Goal: Task Accomplishment & Management: Complete application form

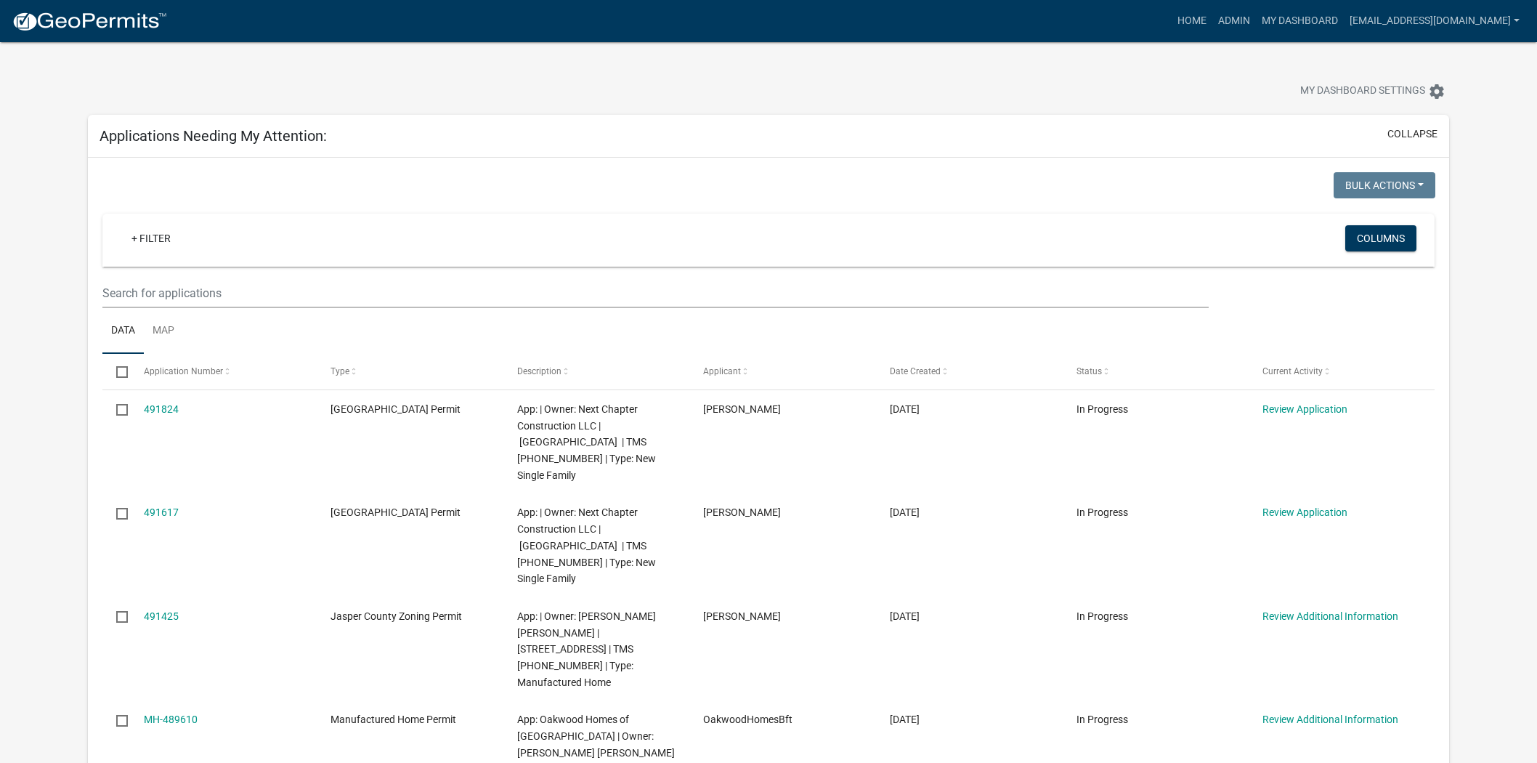
scroll to position [242, 0]
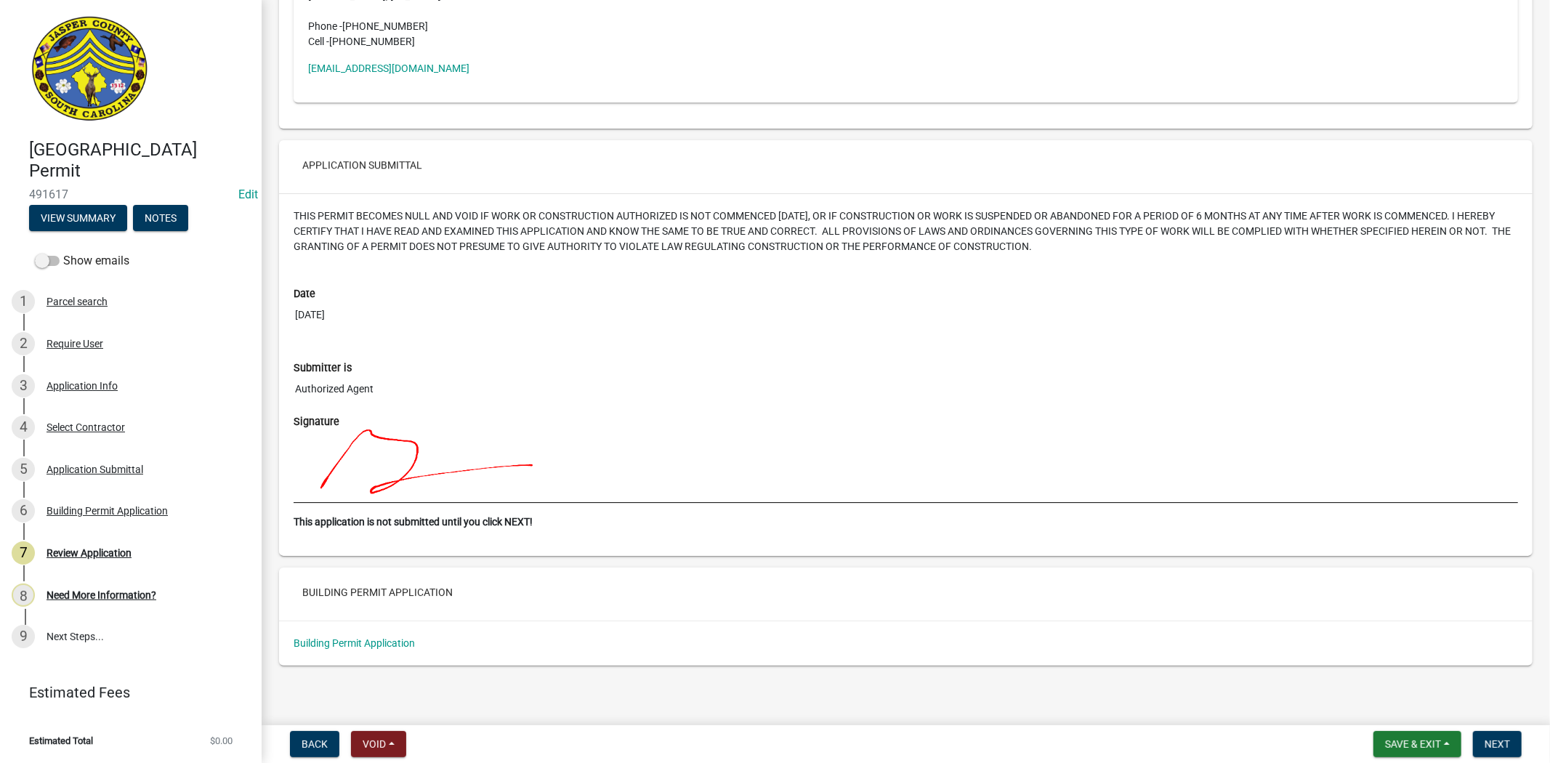
scroll to position [3495, 0]
click at [83, 423] on div "Select Contractor" at bounding box center [85, 427] width 78 height 10
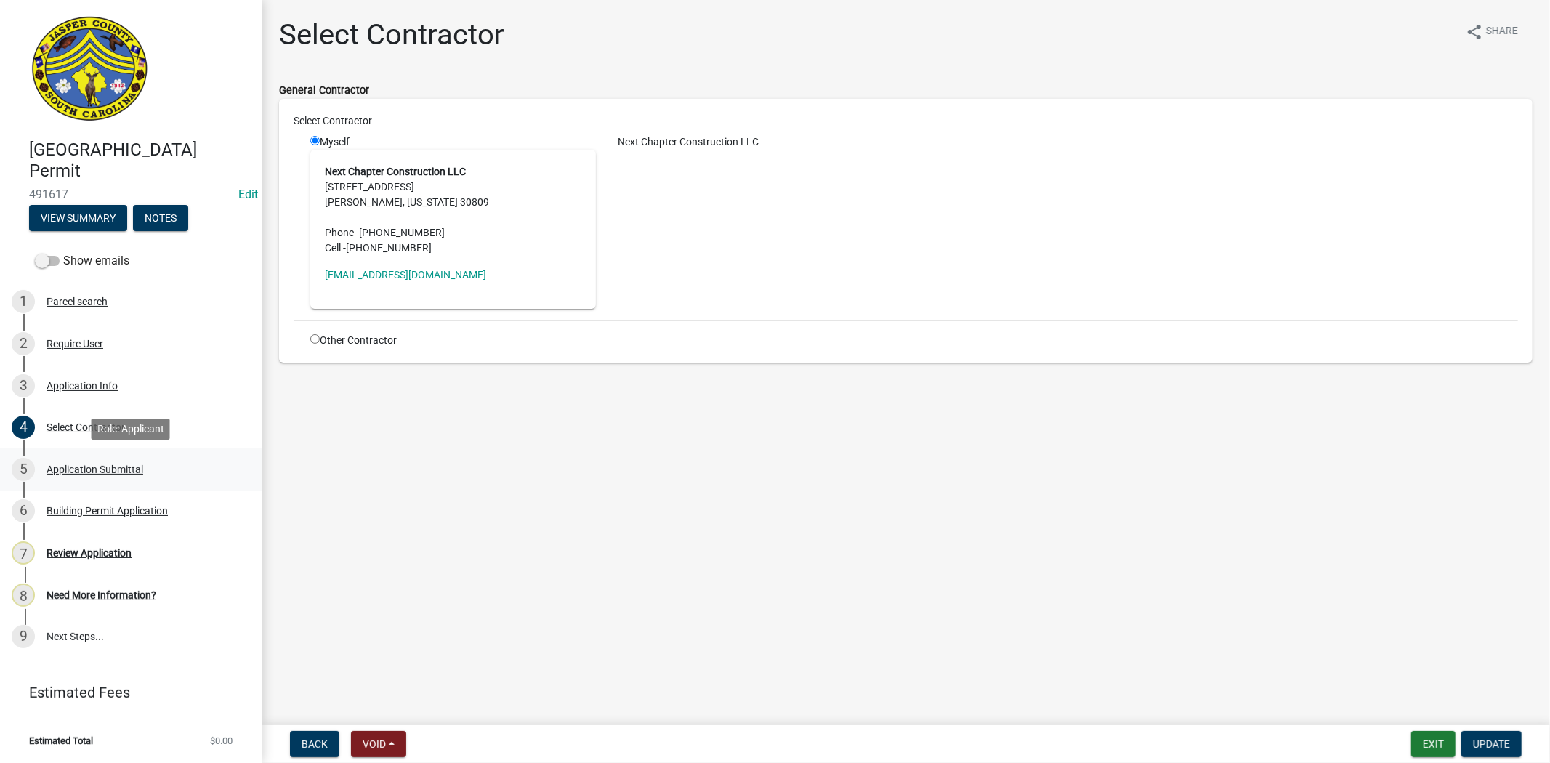
click at [88, 469] on div "Application Submittal" at bounding box center [94, 469] width 97 height 10
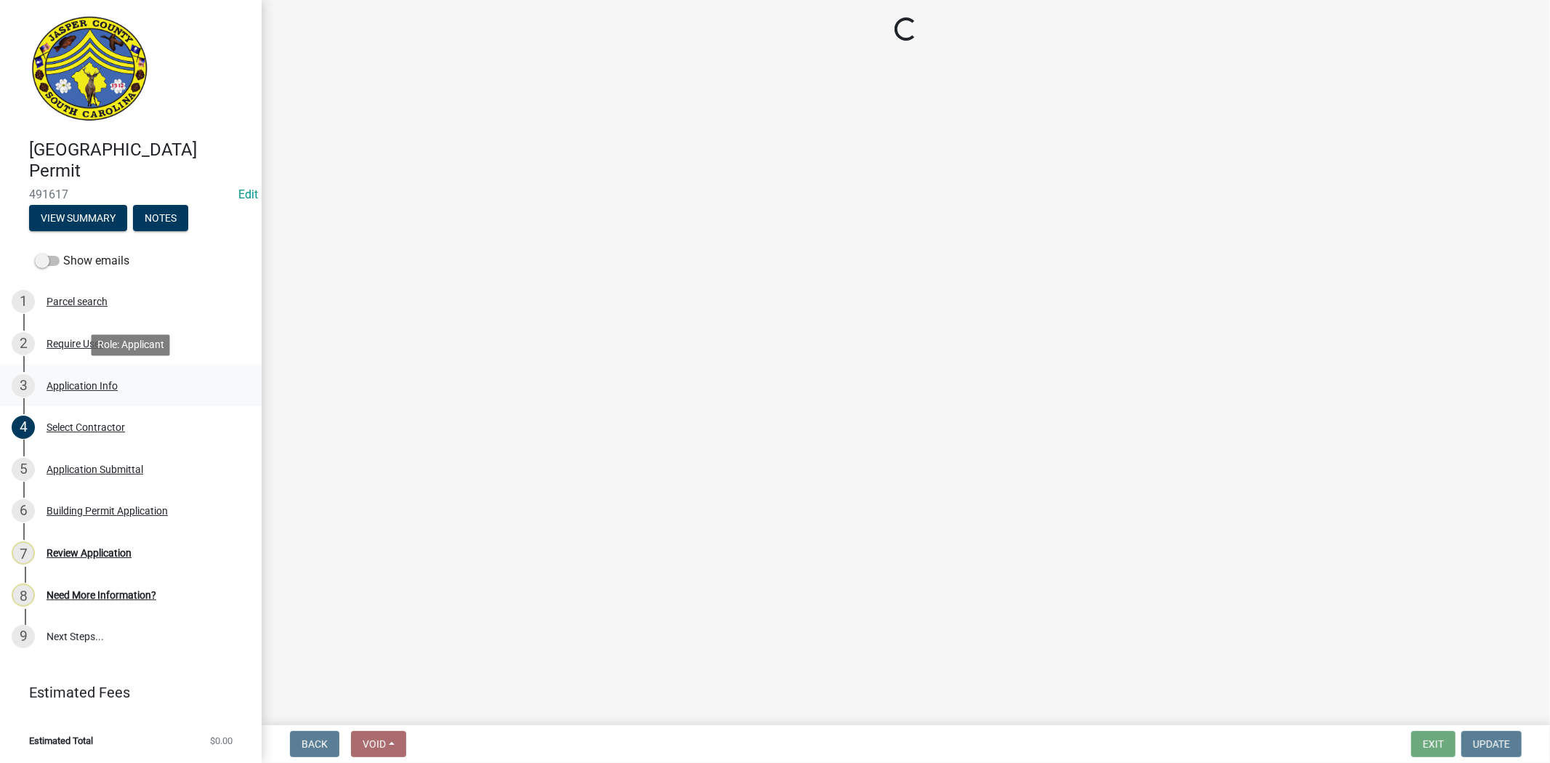
click at [105, 381] on div "Application Info" at bounding box center [81, 386] width 71 height 10
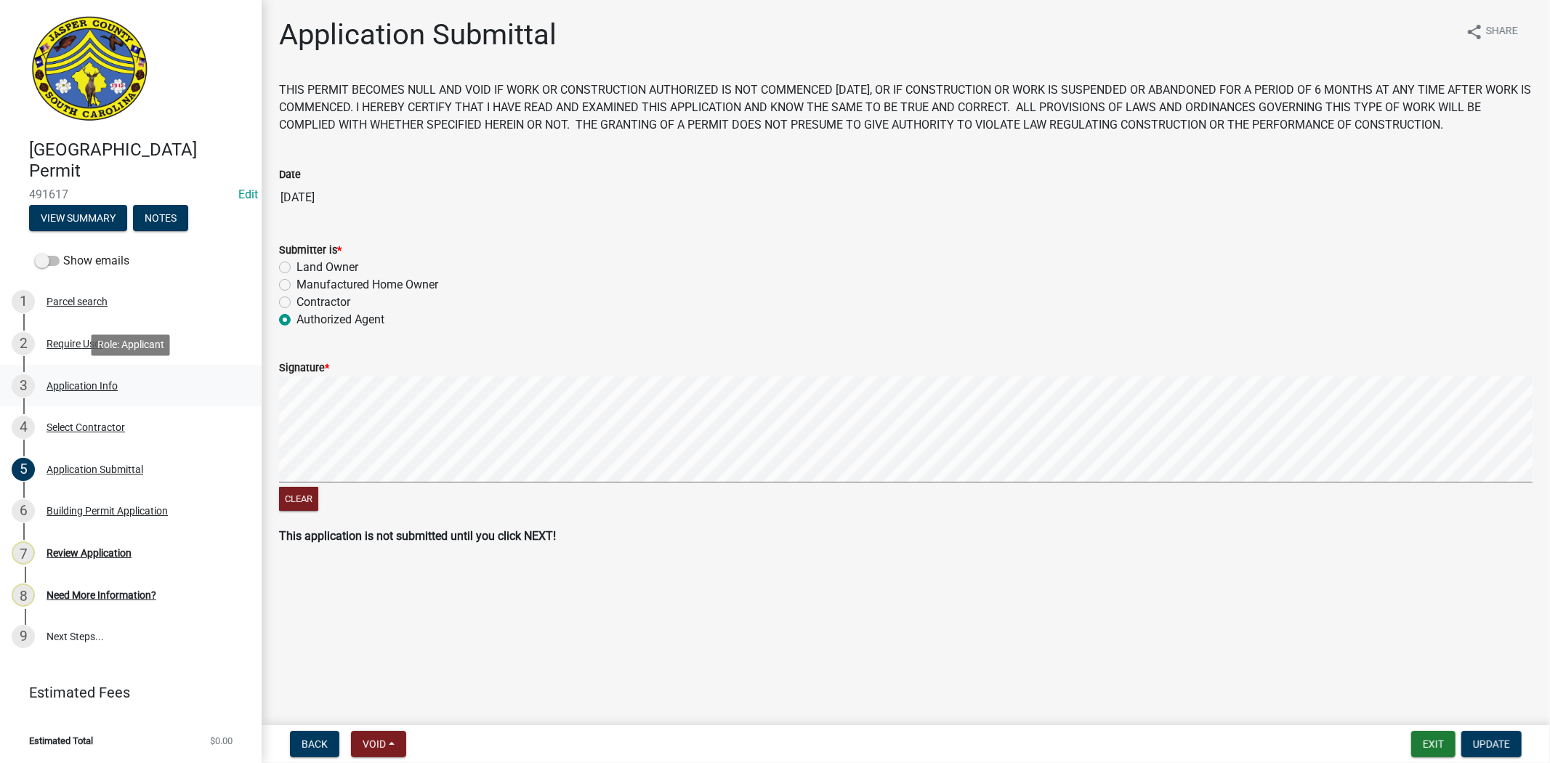
click at [106, 381] on div "Application Info" at bounding box center [81, 386] width 71 height 10
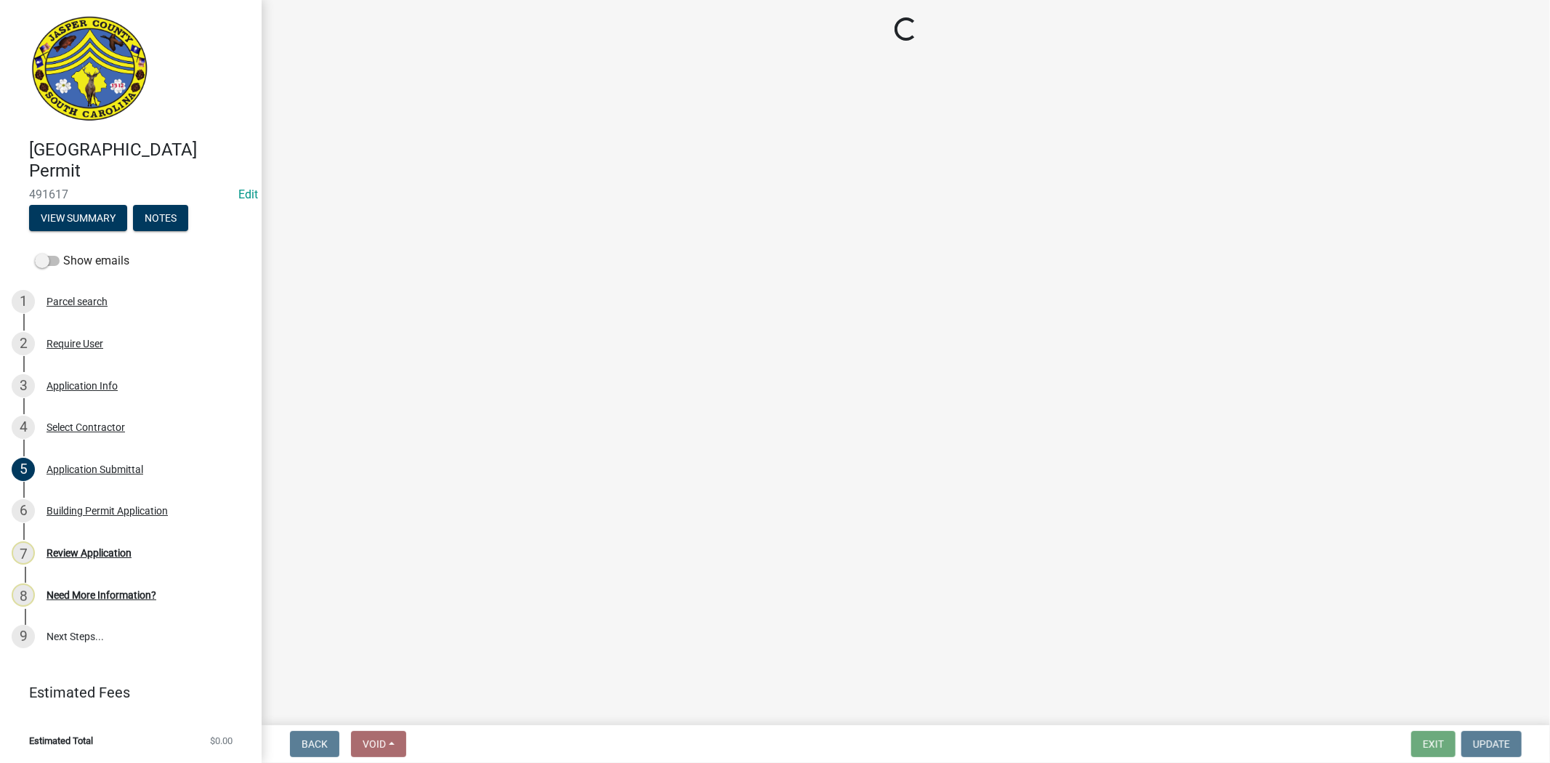
select select "42590599-3c97-479d-b3e9-fbeca9af4fb5"
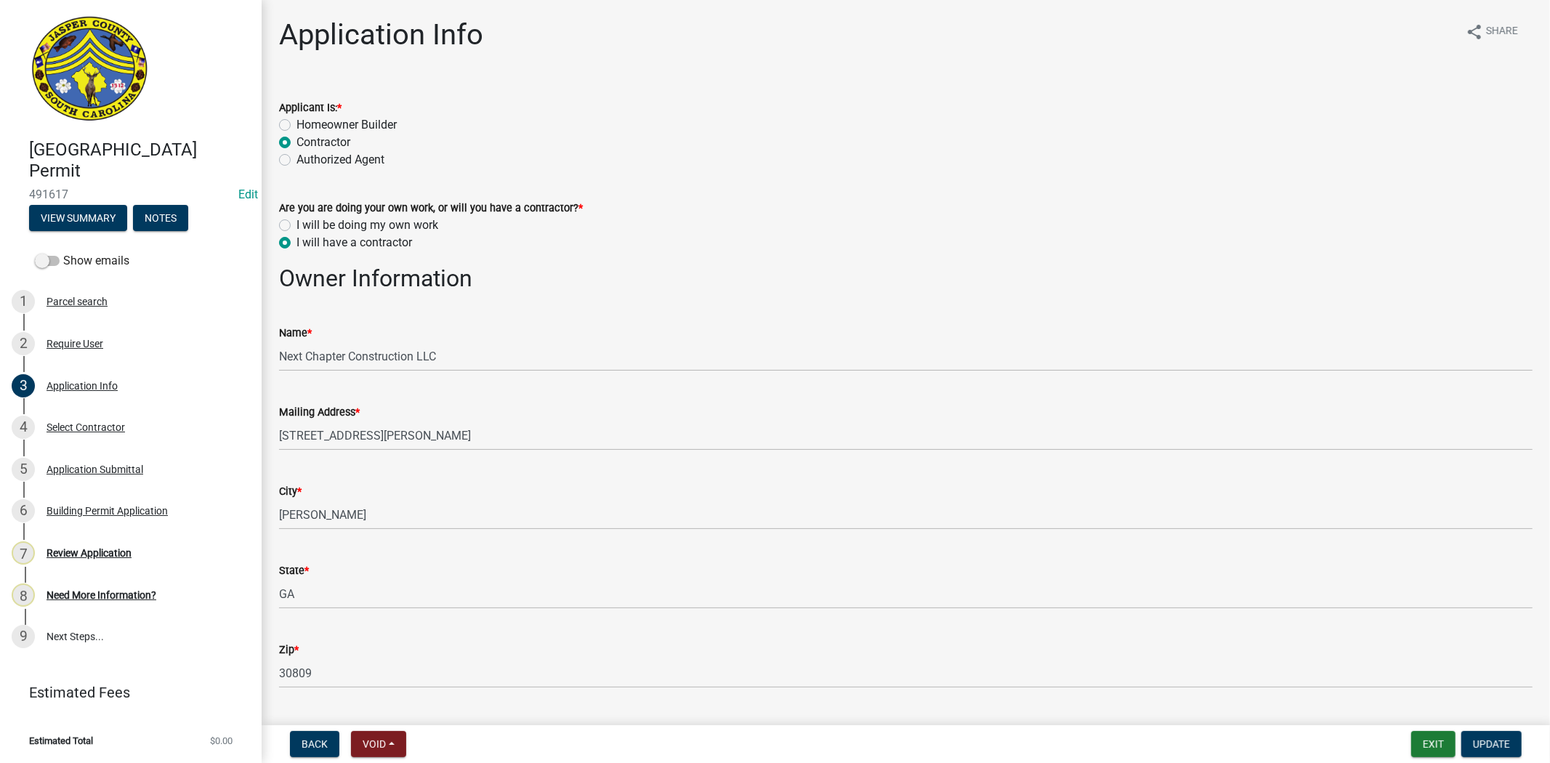
select select "42590599-3c97-479d-b3e9-fbeca9af4fb5"
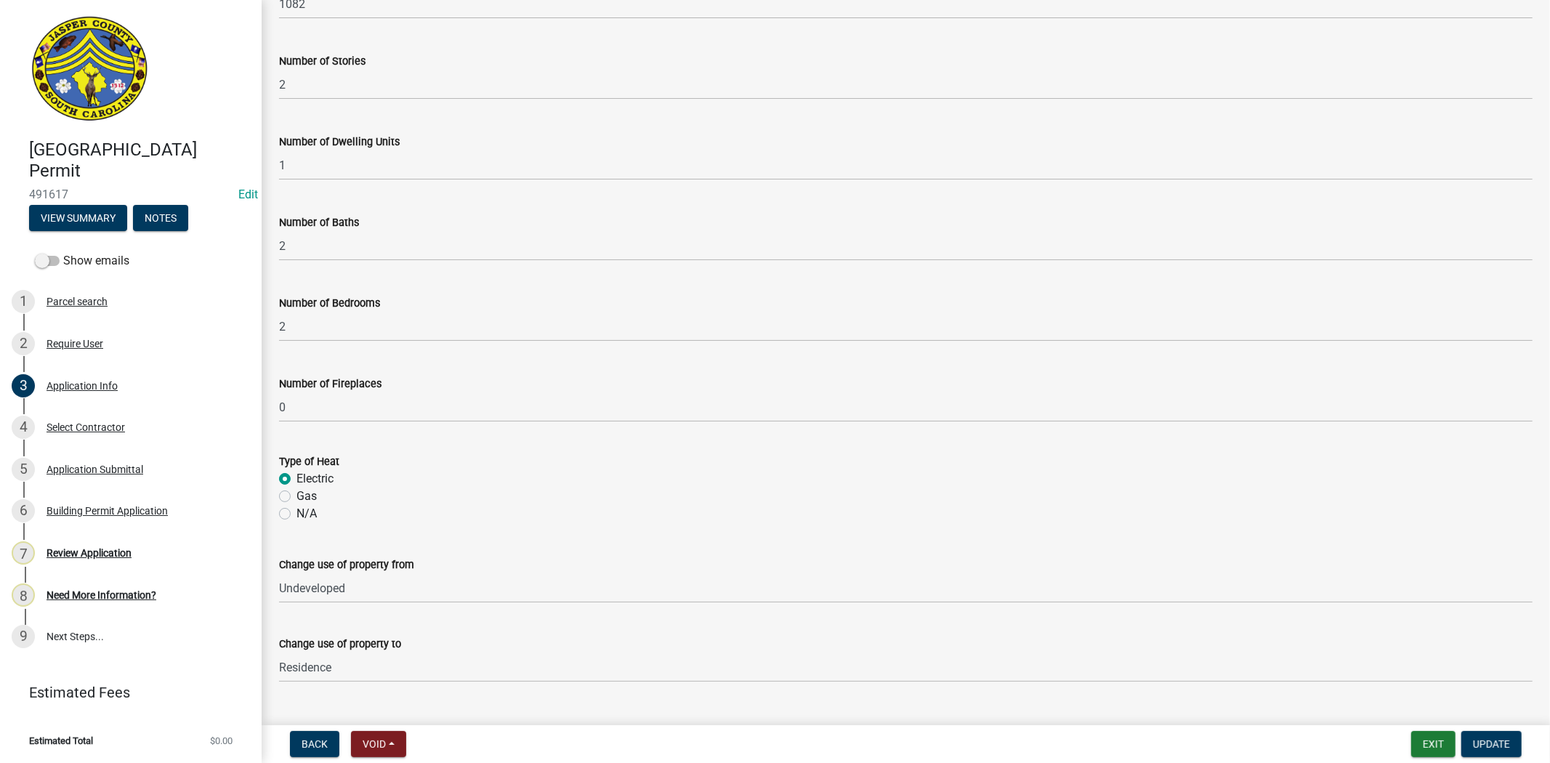
scroll to position [2903, 0]
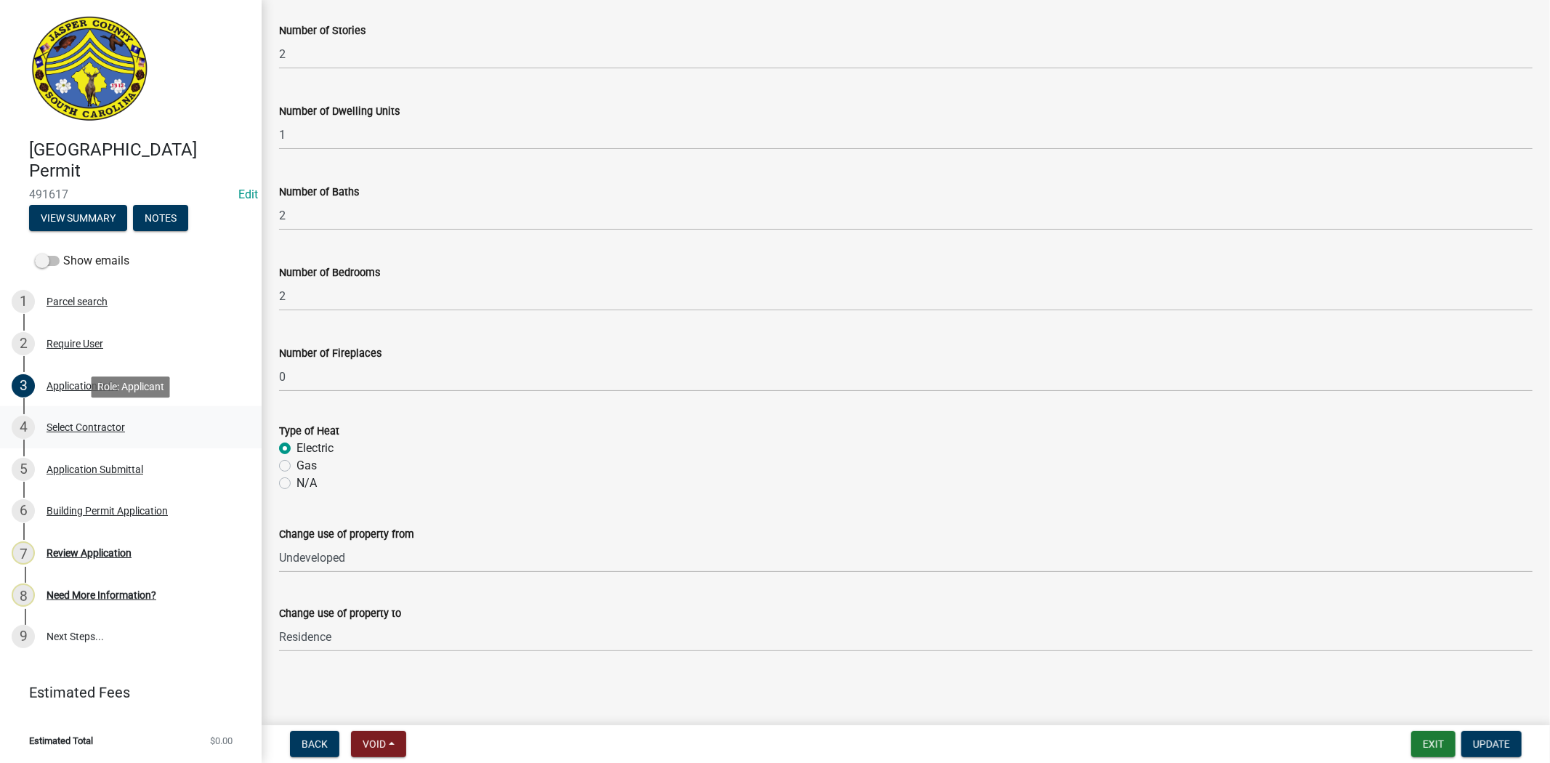
click at [100, 425] on div "Select Contractor" at bounding box center [85, 427] width 78 height 10
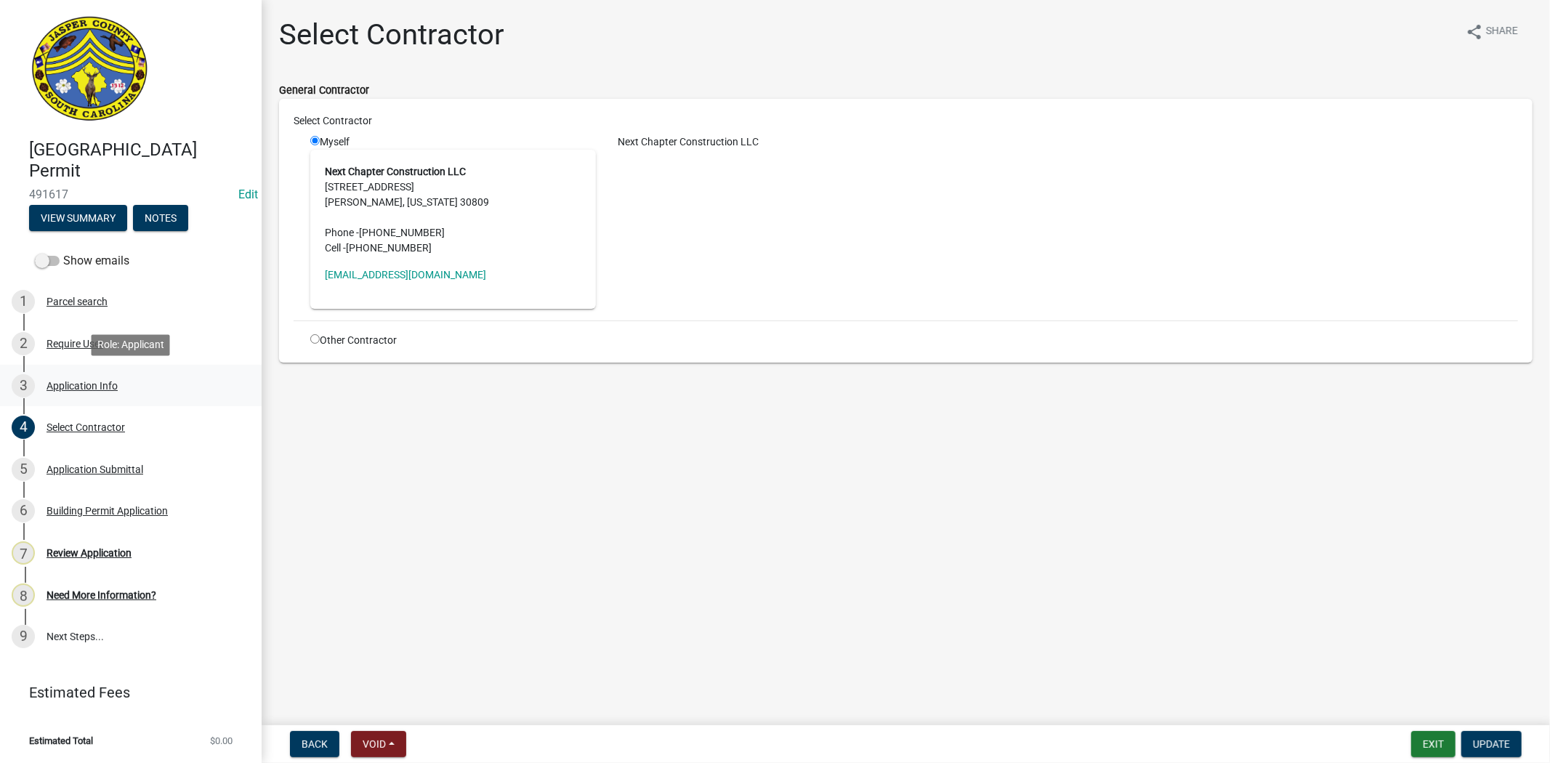
click at [70, 390] on div "3 Application Info" at bounding box center [125, 385] width 227 height 23
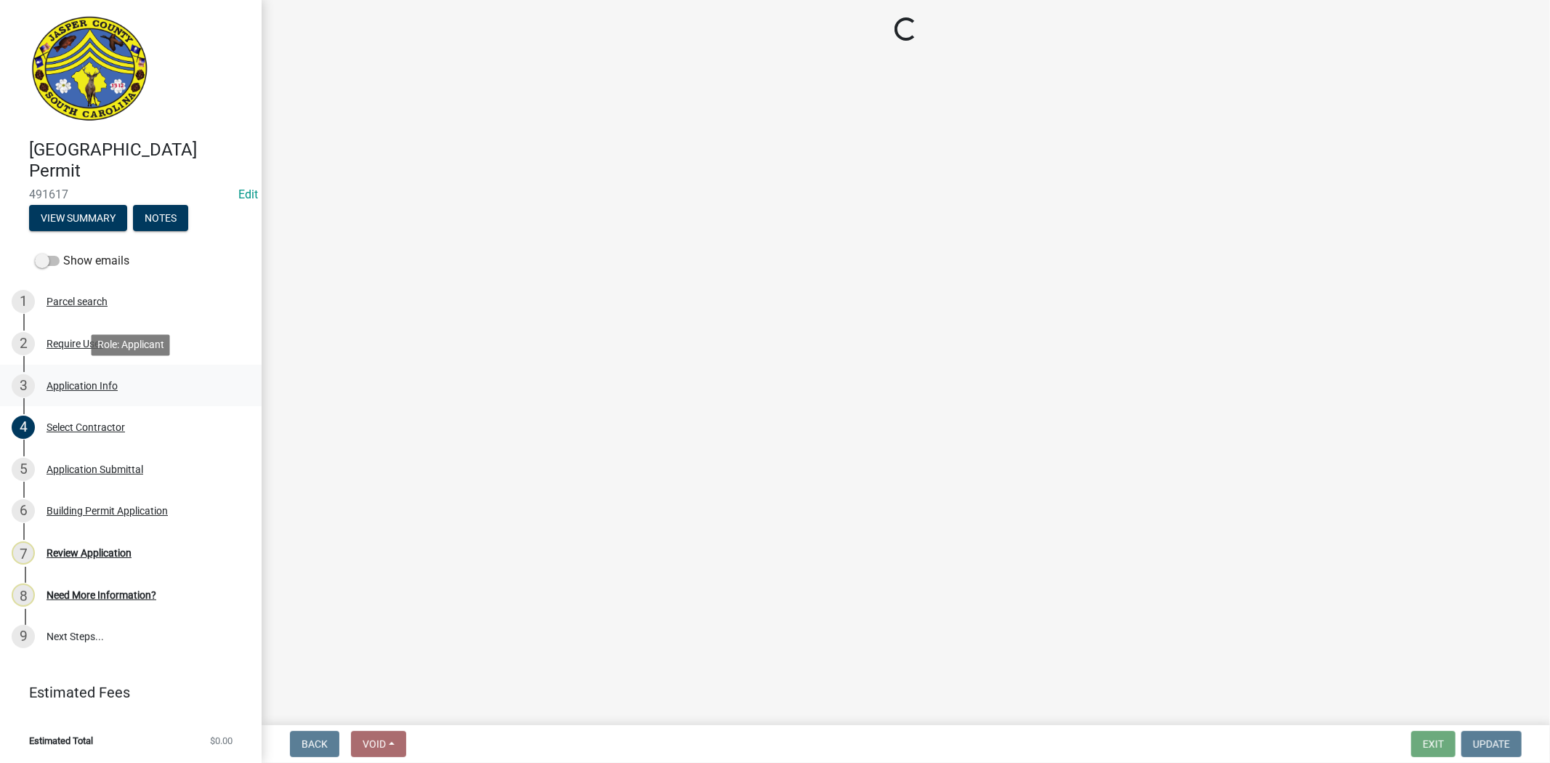
select select "42590599-3c97-479d-b3e9-fbeca9af4fb5"
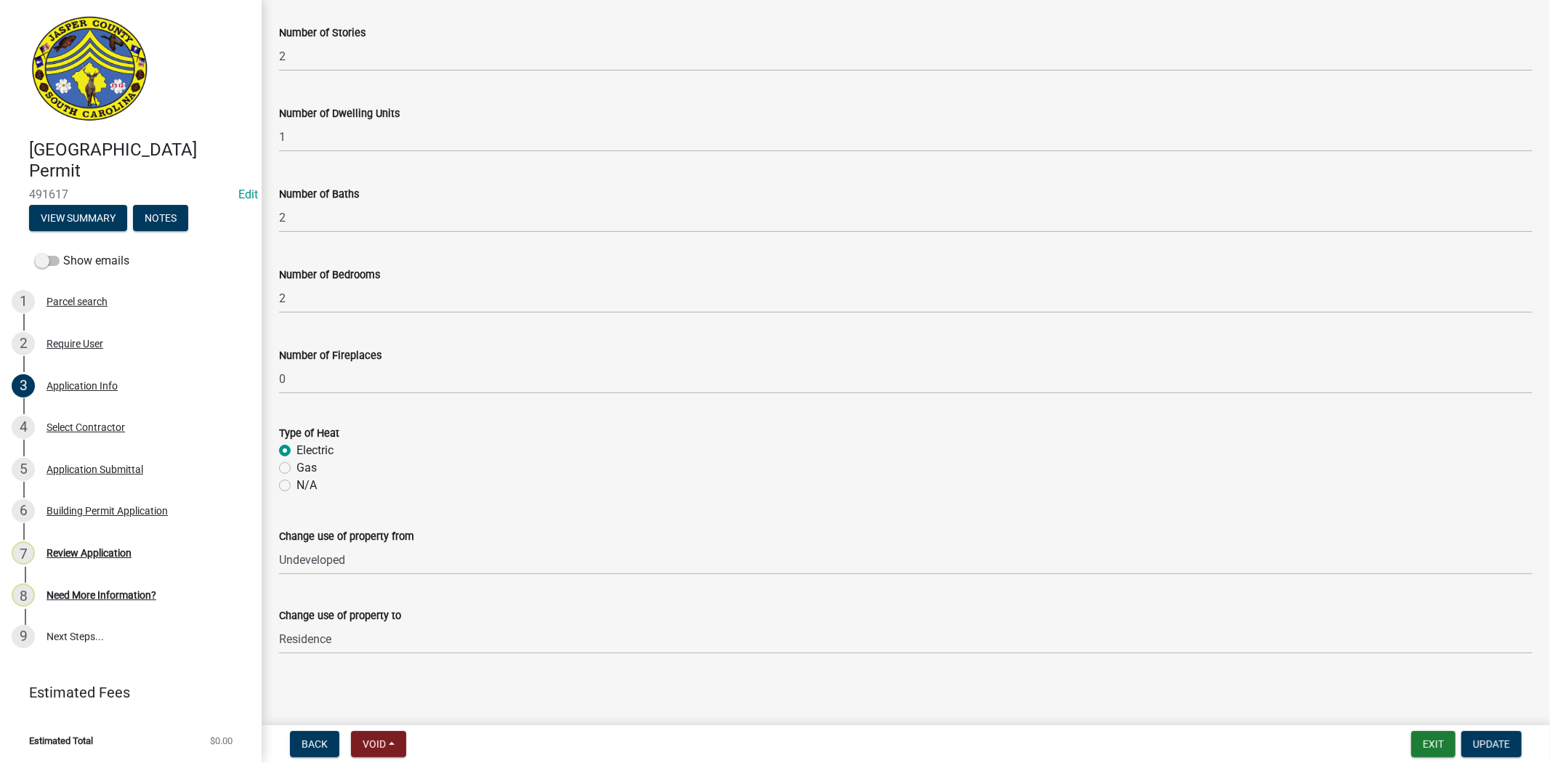
scroll to position [2903, 0]
click at [121, 429] on div "Select Contractor" at bounding box center [85, 427] width 78 height 10
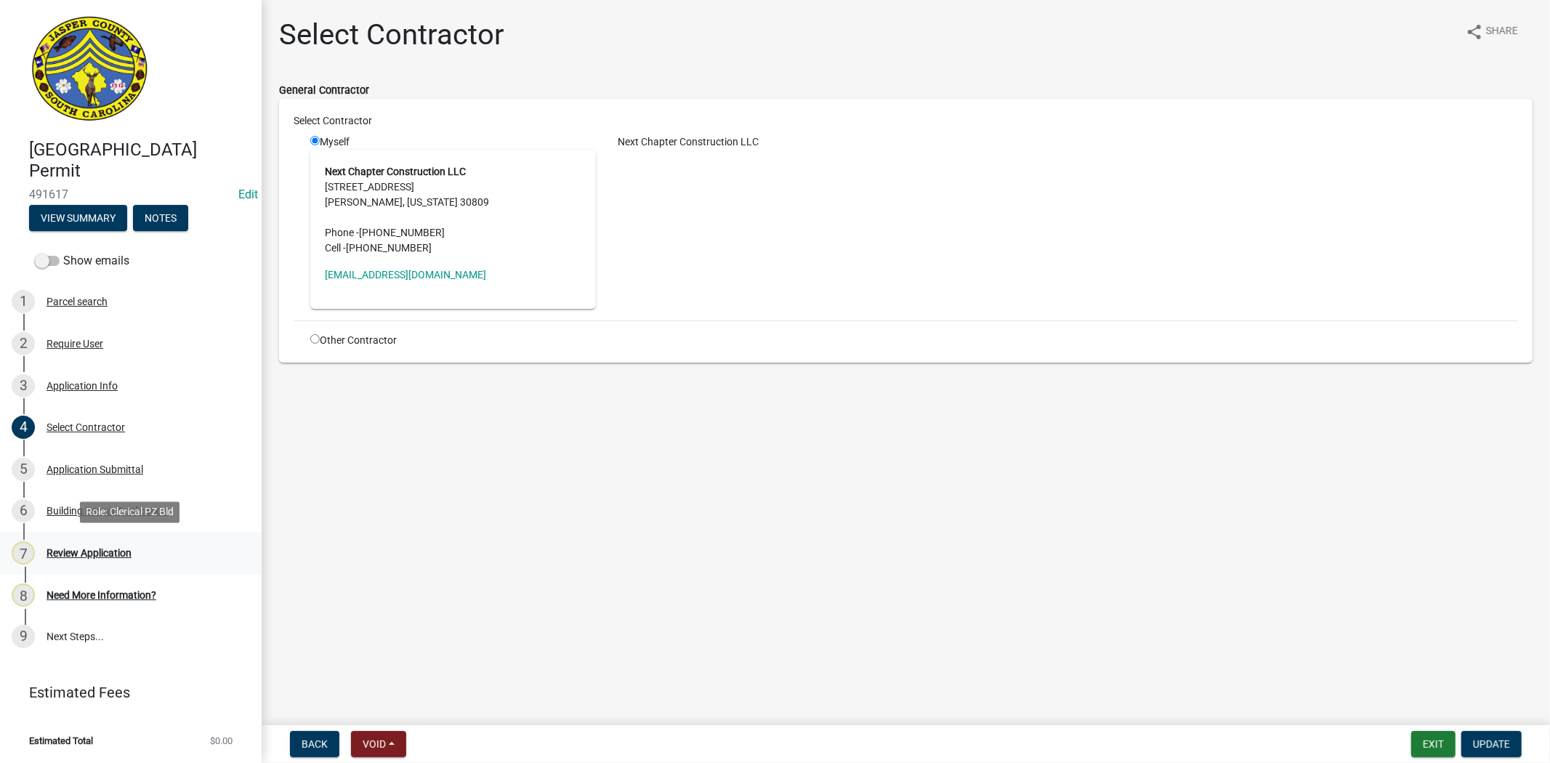
click at [102, 559] on div "7 Review Application" at bounding box center [125, 552] width 227 height 23
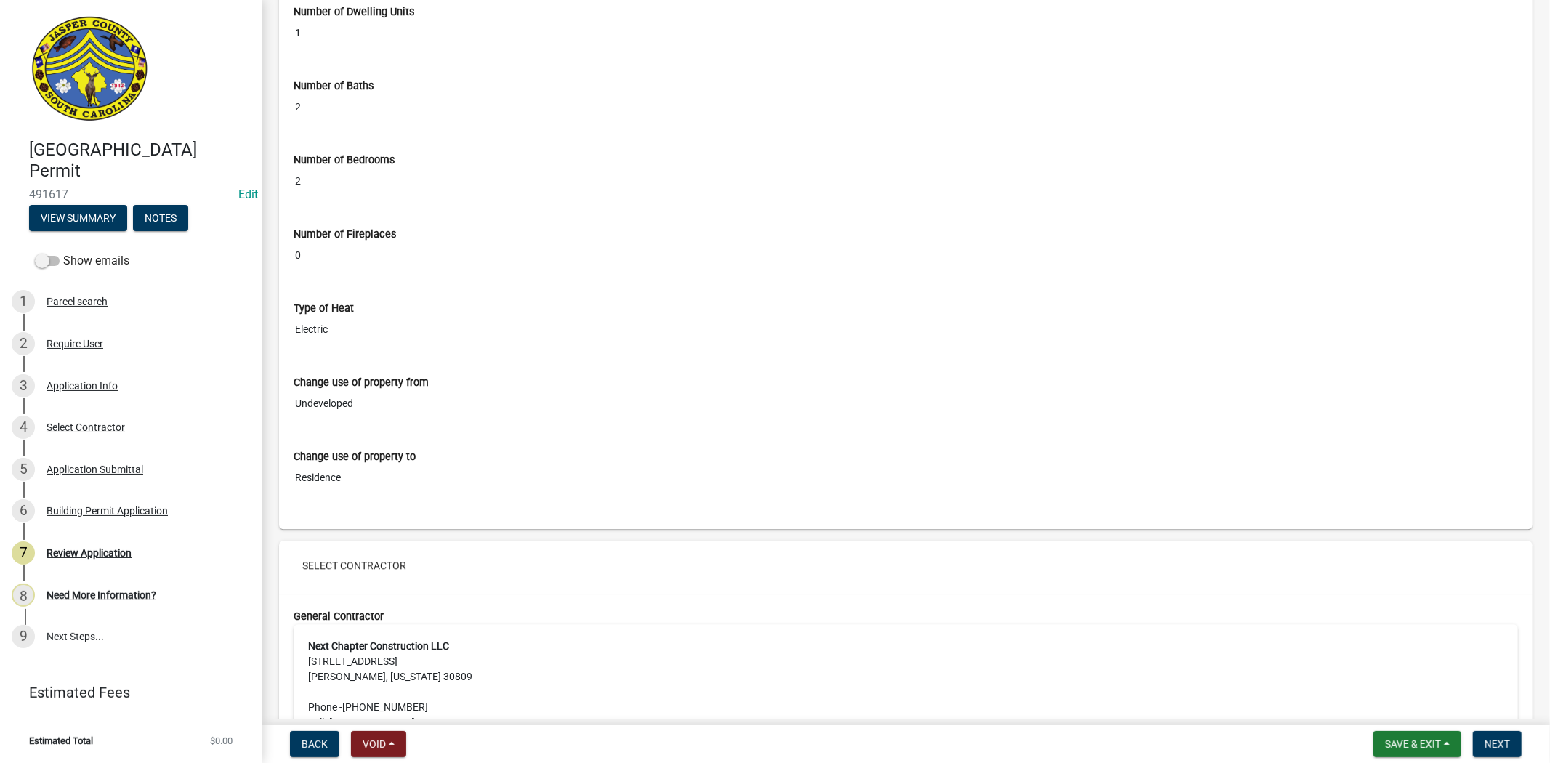
scroll to position [2768, 0]
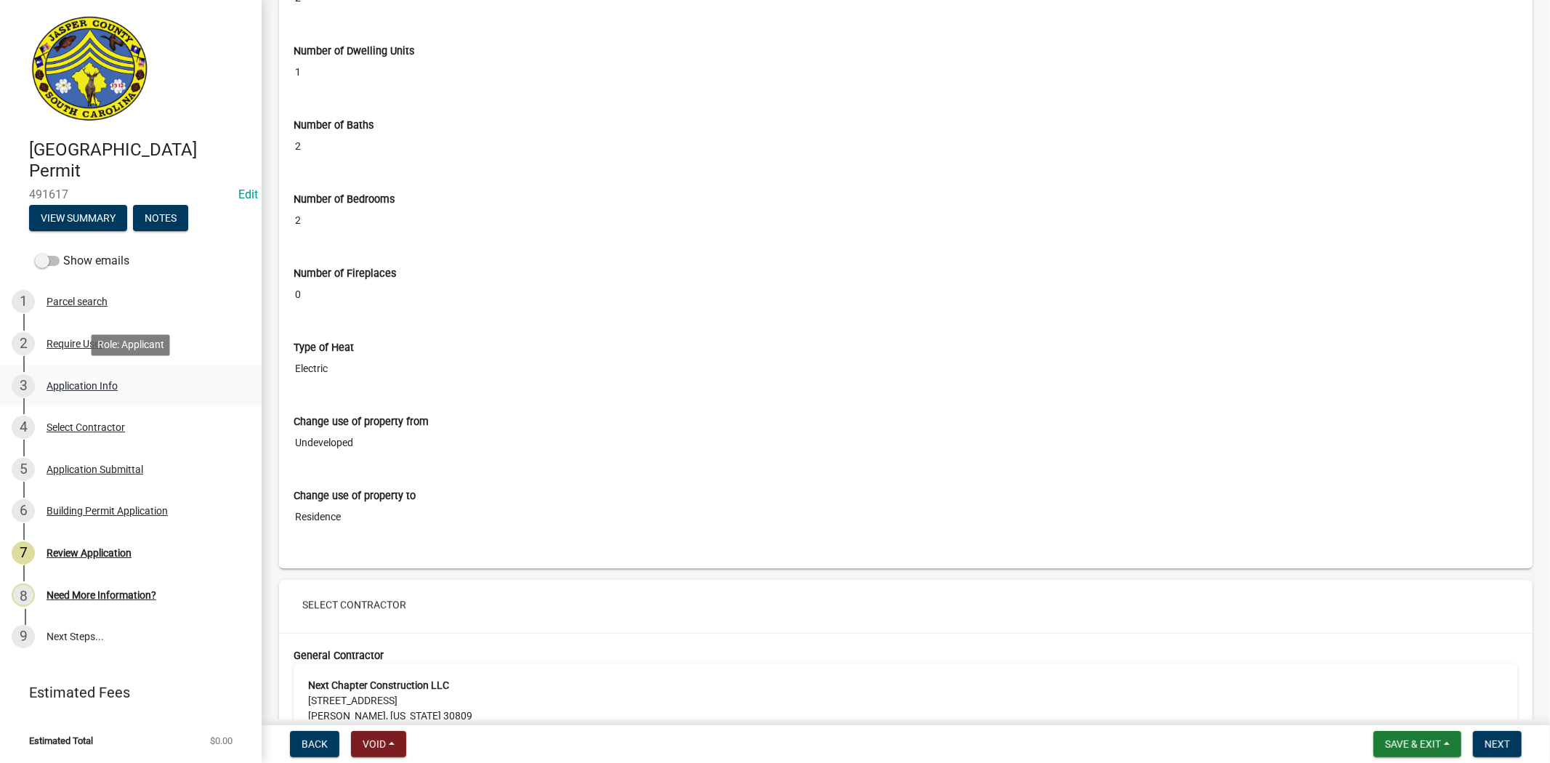
click at [100, 387] on div "Application Info" at bounding box center [81, 386] width 71 height 10
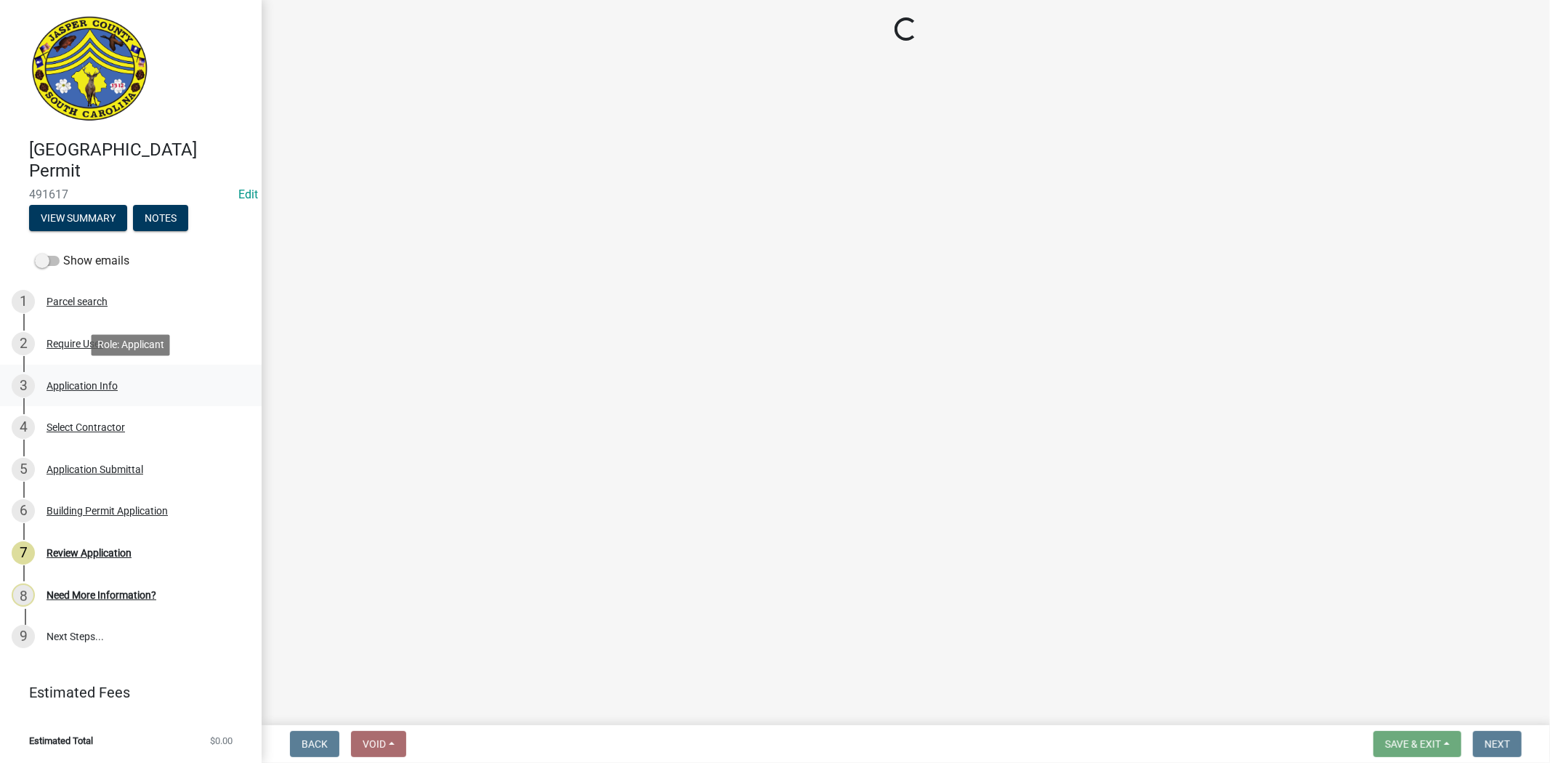
scroll to position [0, 0]
select select "42590599-3c97-479d-b3e9-fbeca9af4fb5"
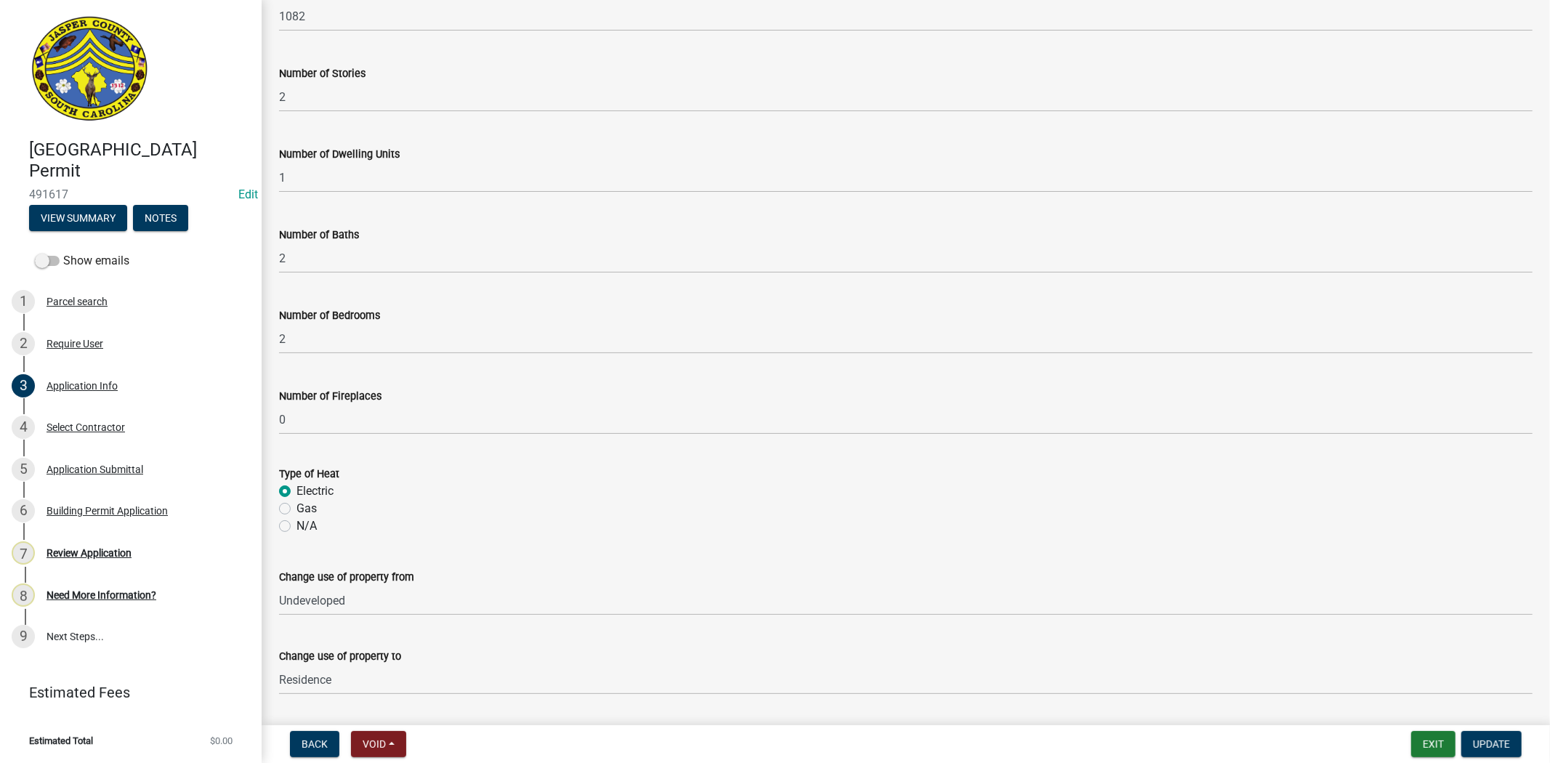
scroll to position [2903, 0]
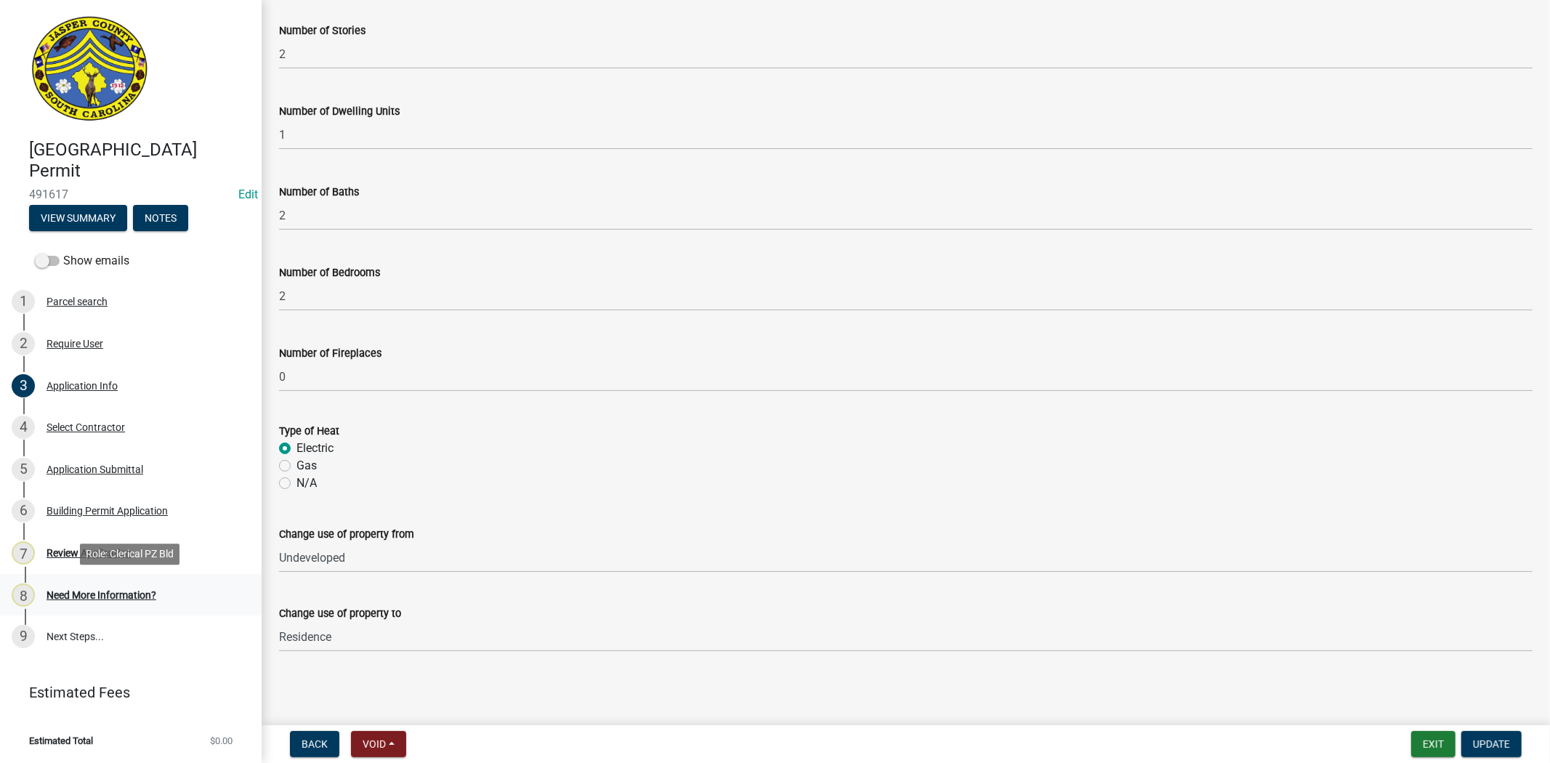
click at [121, 594] on div "Need More Information?" at bounding box center [101, 595] width 110 height 10
click at [89, 599] on div "Need More Information?" at bounding box center [101, 595] width 110 height 10
click at [91, 598] on div "Need More Information?" at bounding box center [101, 595] width 110 height 10
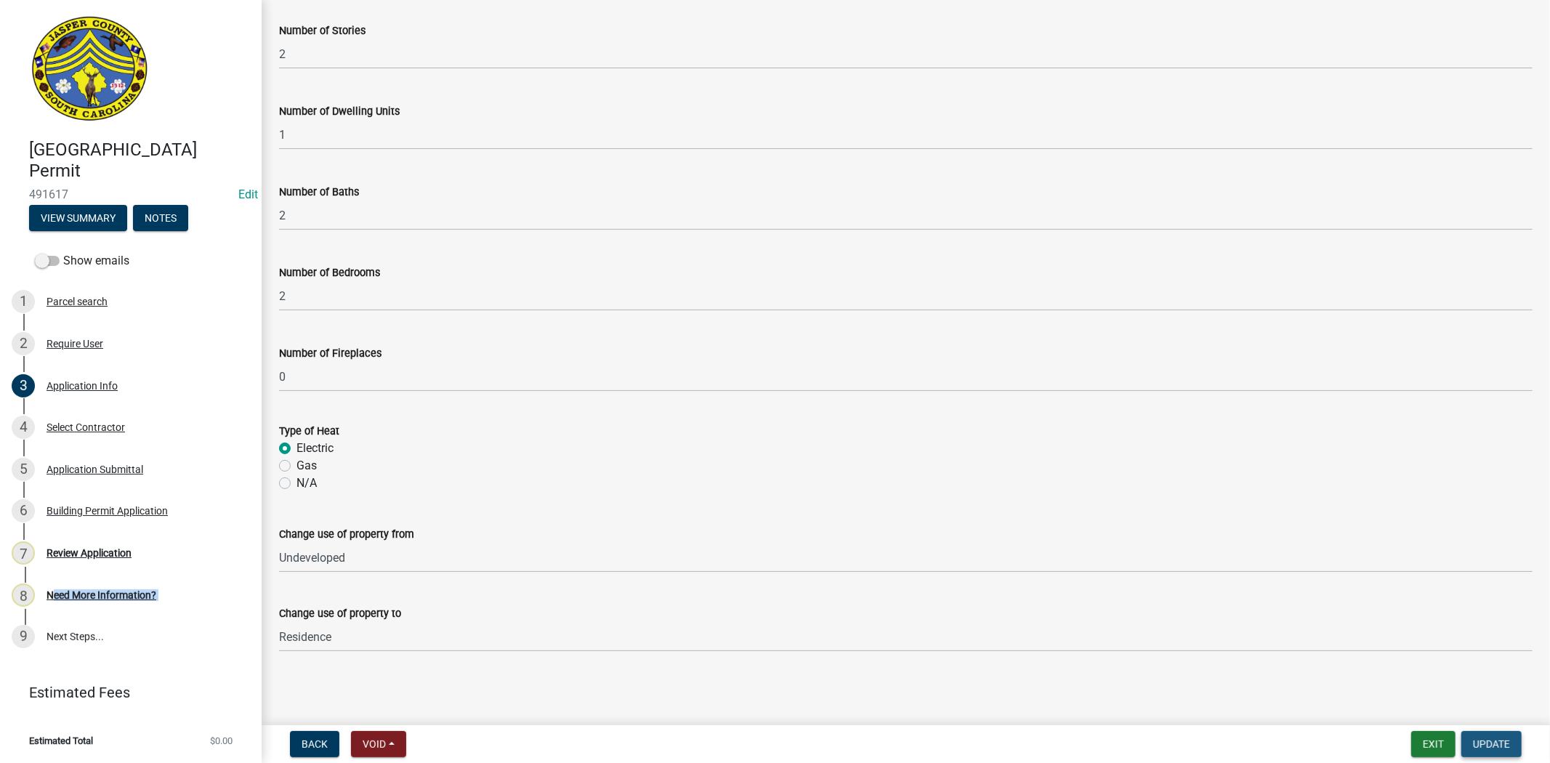
click at [1482, 741] on span "Update" at bounding box center [1491, 744] width 37 height 12
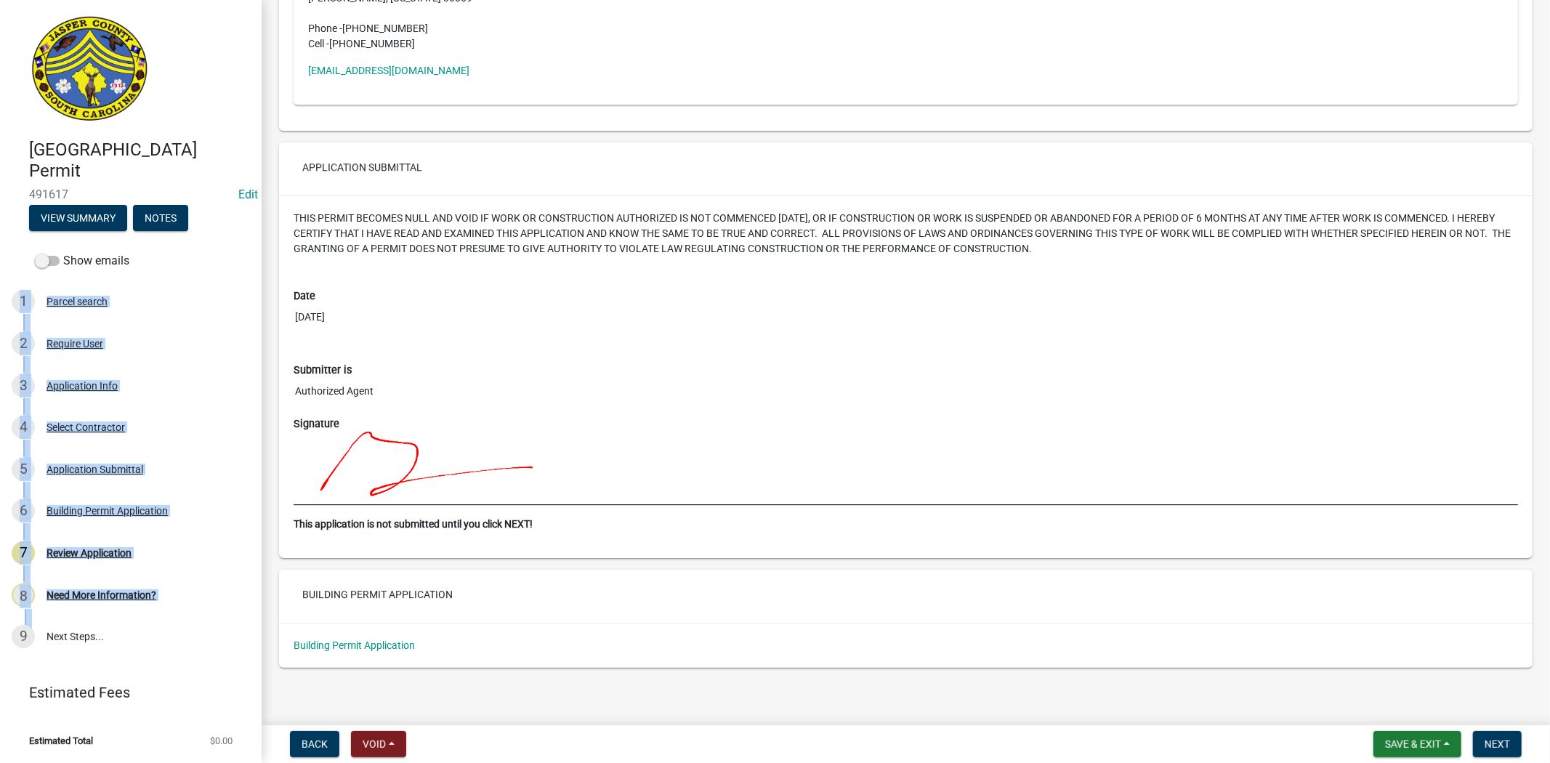
scroll to position [3495, 0]
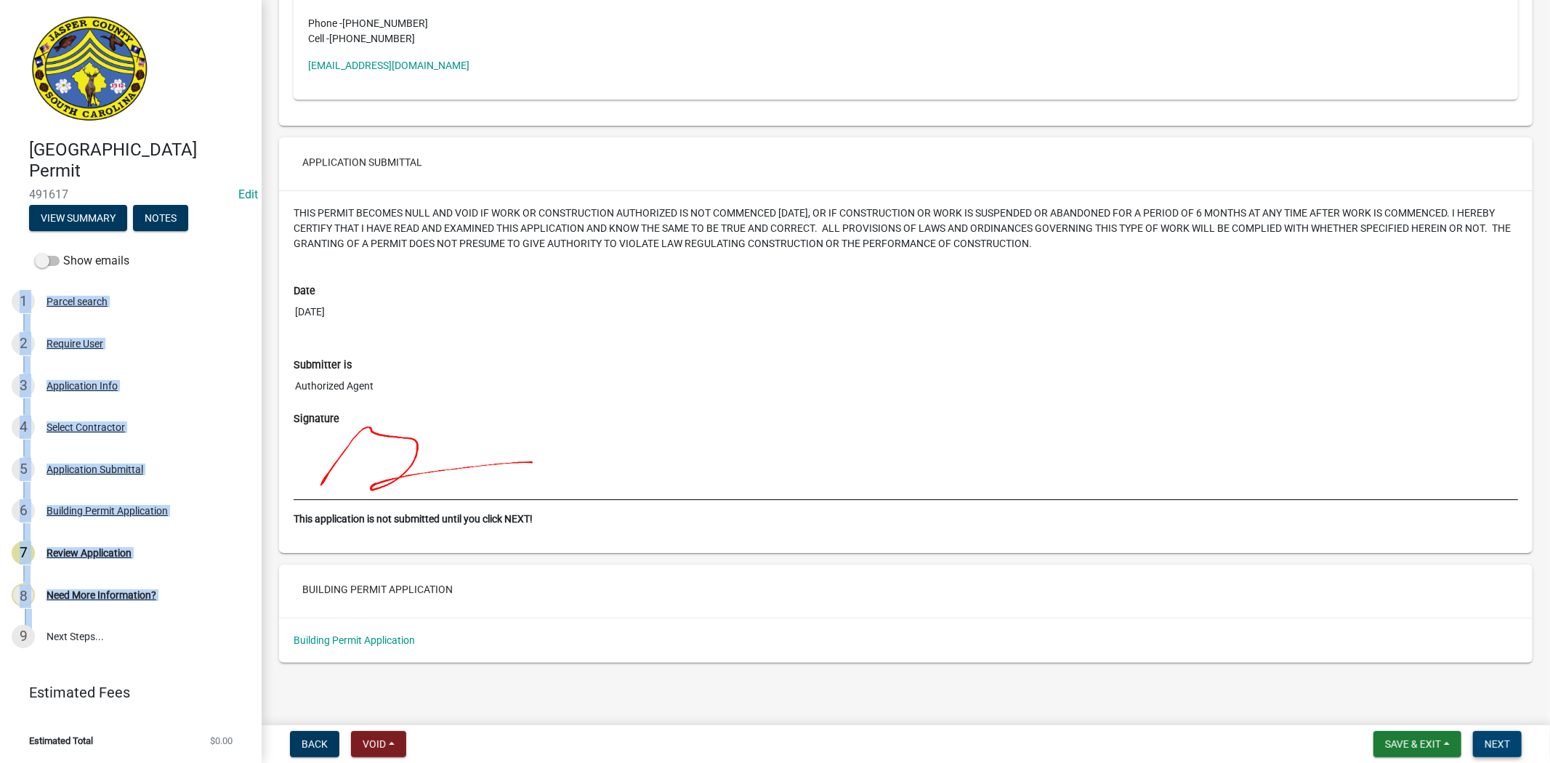
click at [1493, 739] on span "Next" at bounding box center [1496, 744] width 25 height 12
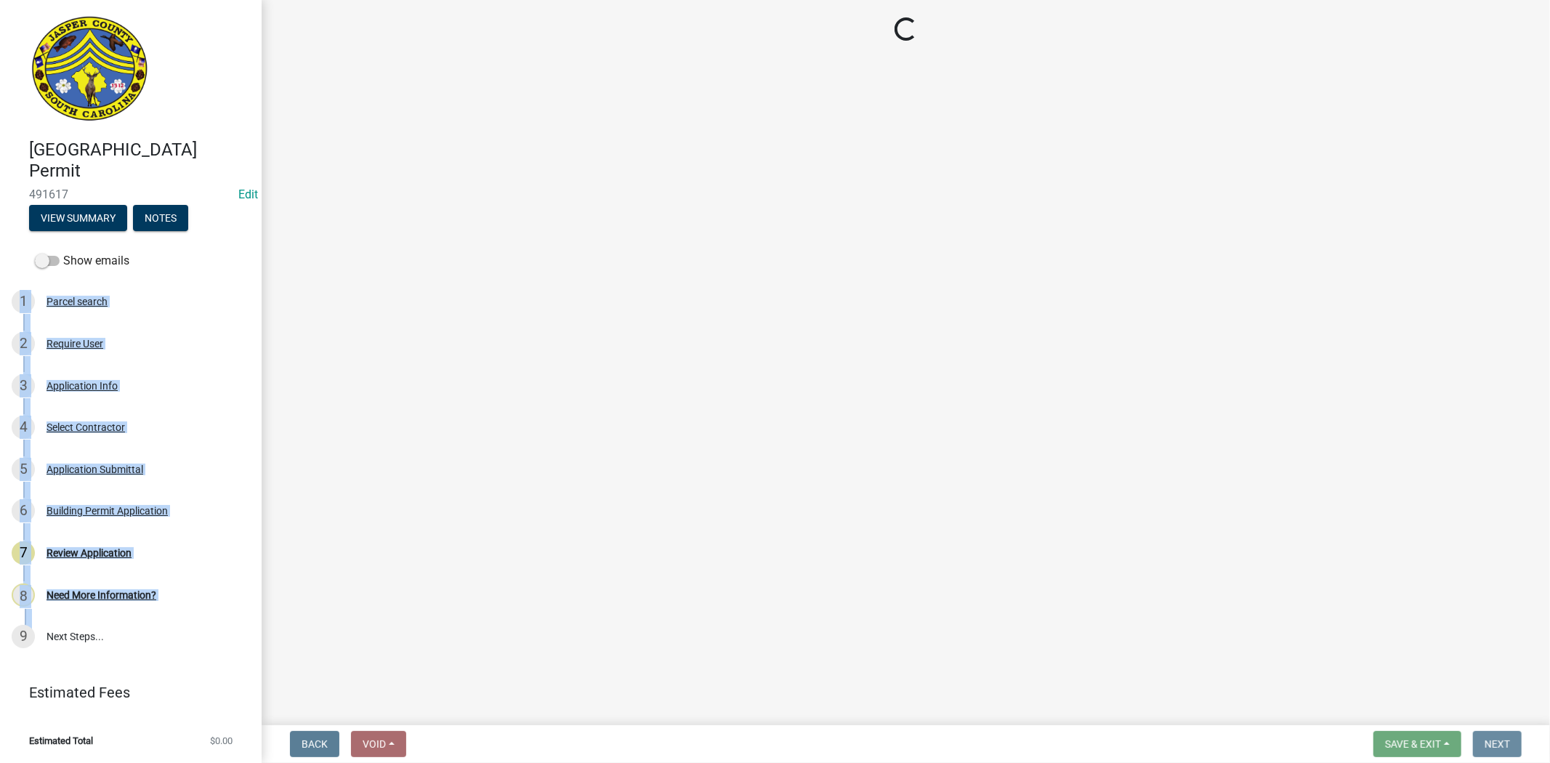
scroll to position [0, 0]
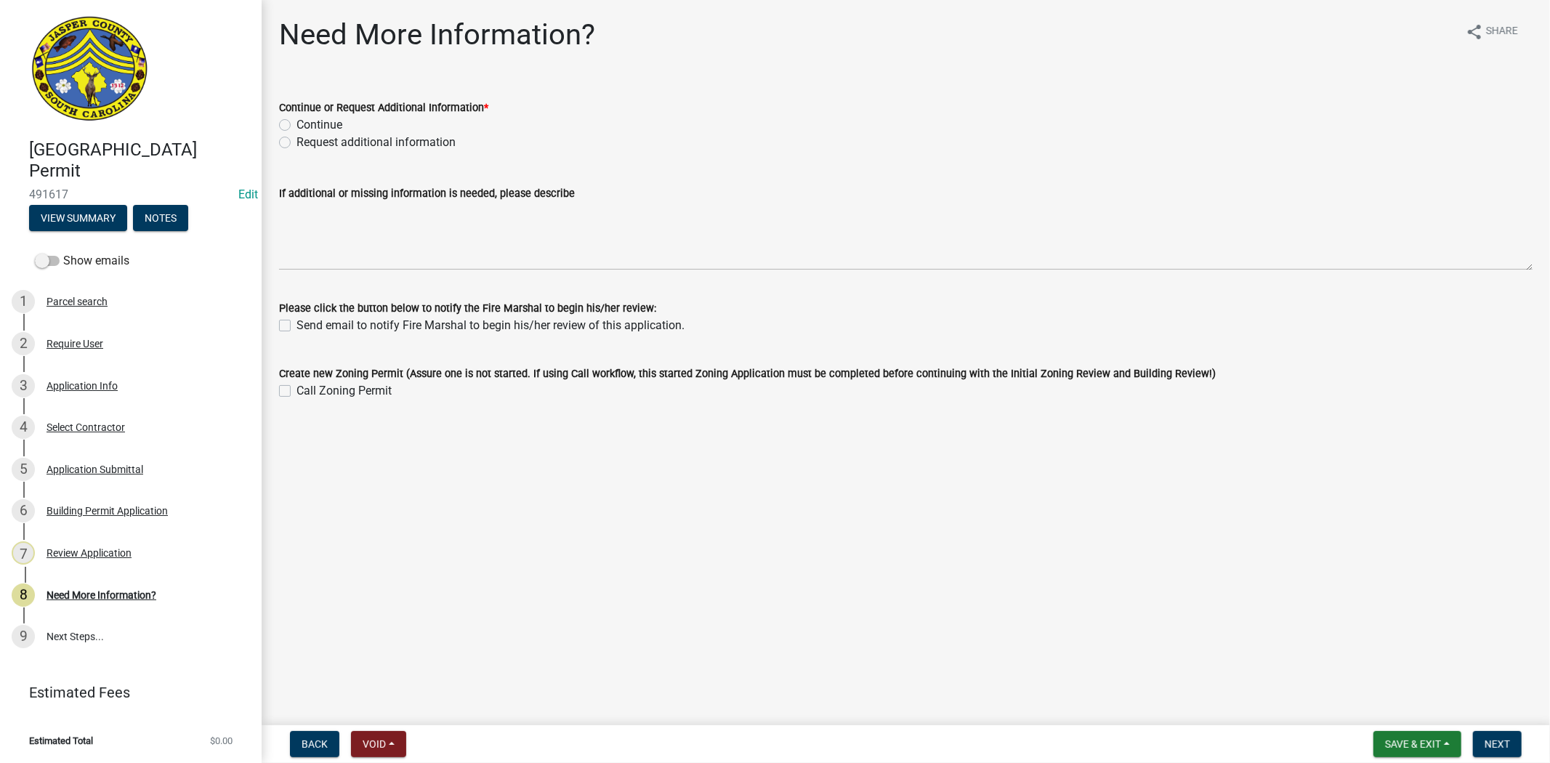
click at [296, 144] on label "Request additional information" at bounding box center [375, 142] width 159 height 17
click at [296, 143] on input "Request additional information" at bounding box center [300, 138] width 9 height 9
radio input "true"
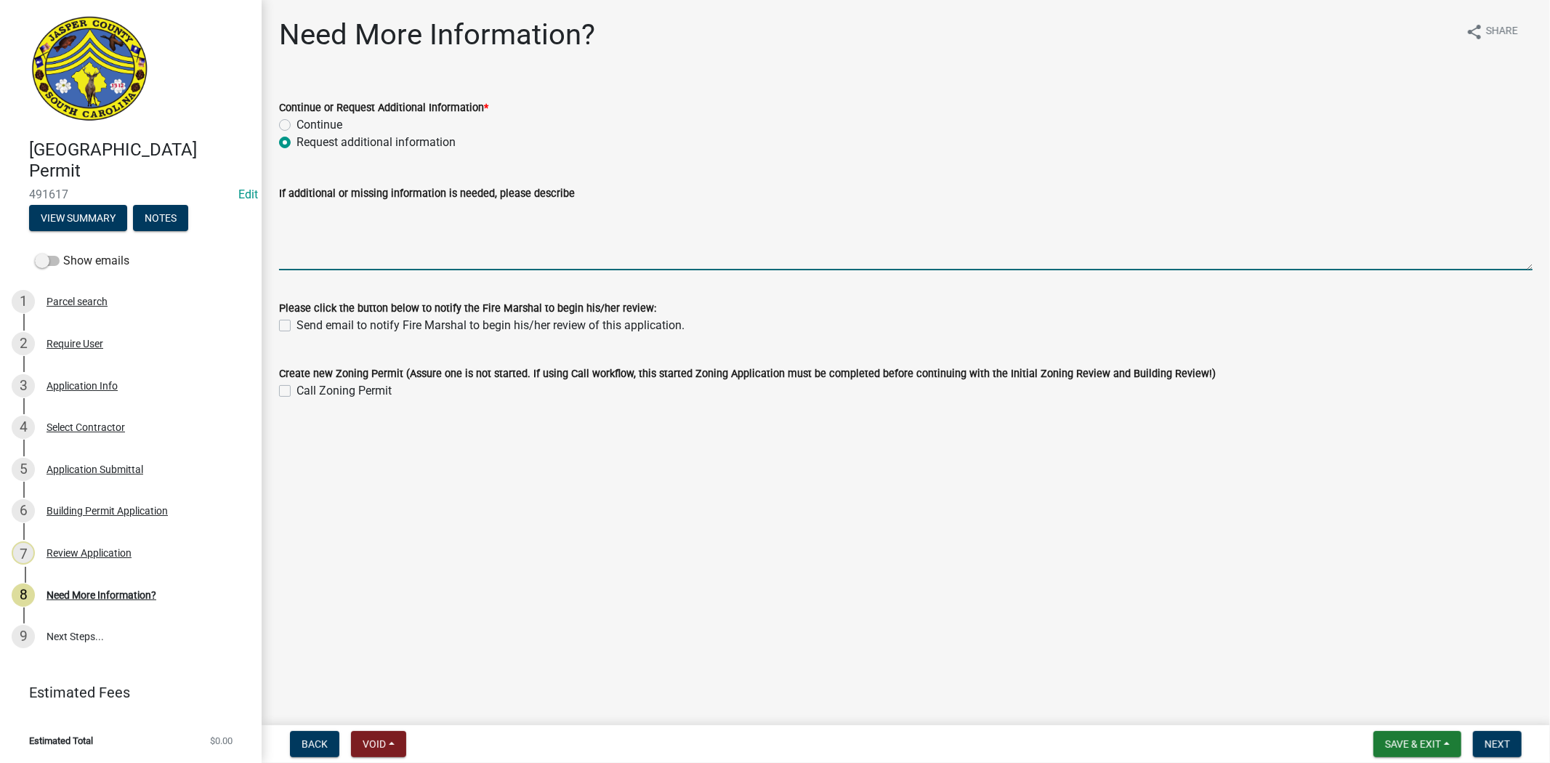
click at [308, 227] on textarea "If additional or missing information is needed, please describe" at bounding box center [905, 236] width 1253 height 68
click at [591, 235] on textarea "Will you be using any subcontractors for this job?" at bounding box center [905, 236] width 1253 height 68
paste textarea "Please contact Mandy Anderson at BJWSA (Engineering Technician – Development Pr…"
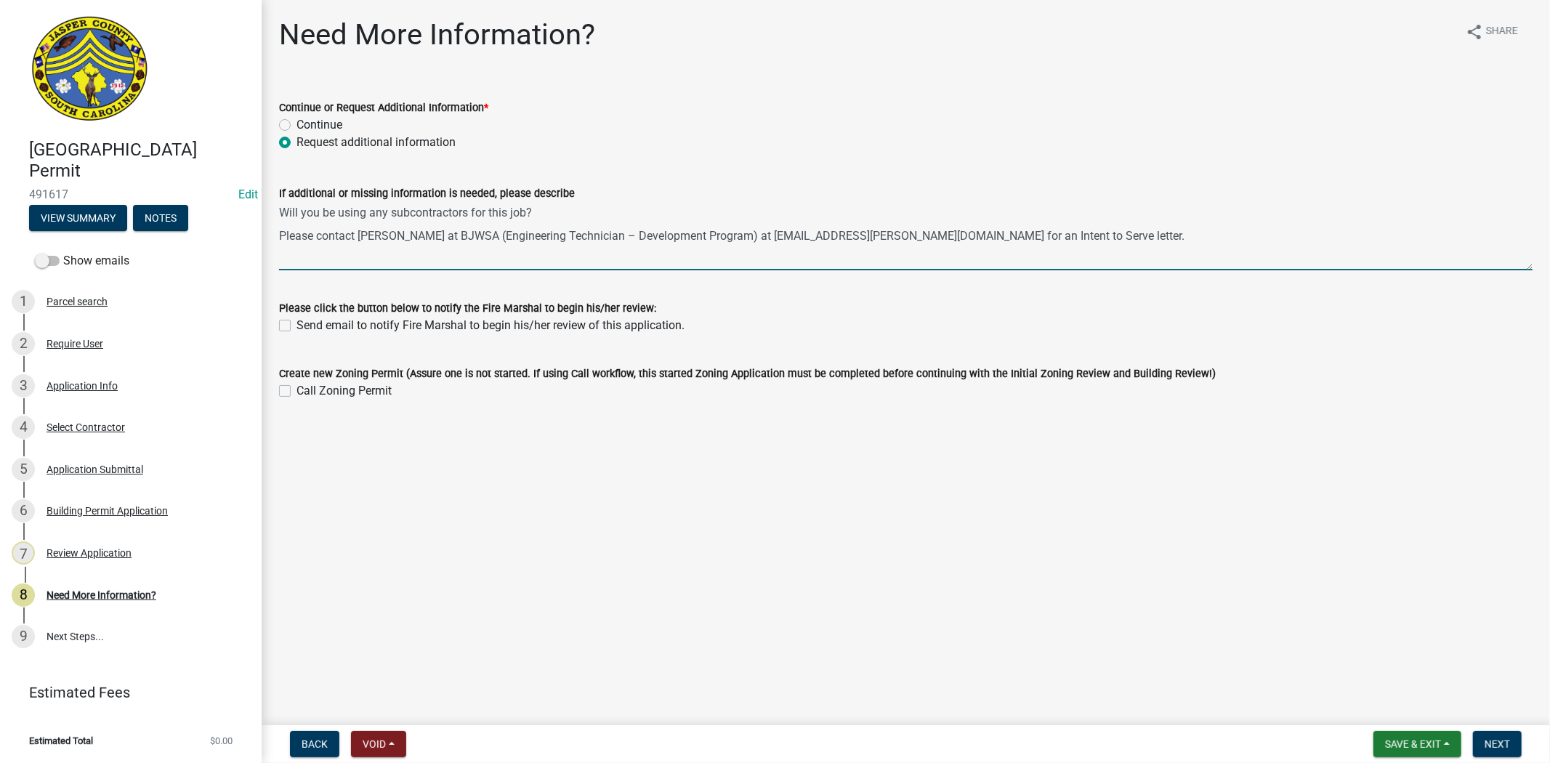
click at [774, 232] on textarea "Will you be using any subcontractors for this job? Please contact Mandy Anderso…" at bounding box center [905, 236] width 1253 height 68
type textarea "Will you be using any subcontractors for this job? Please contact Mandy Anderso…"
click at [1499, 735] on button "Next" at bounding box center [1497, 744] width 49 height 26
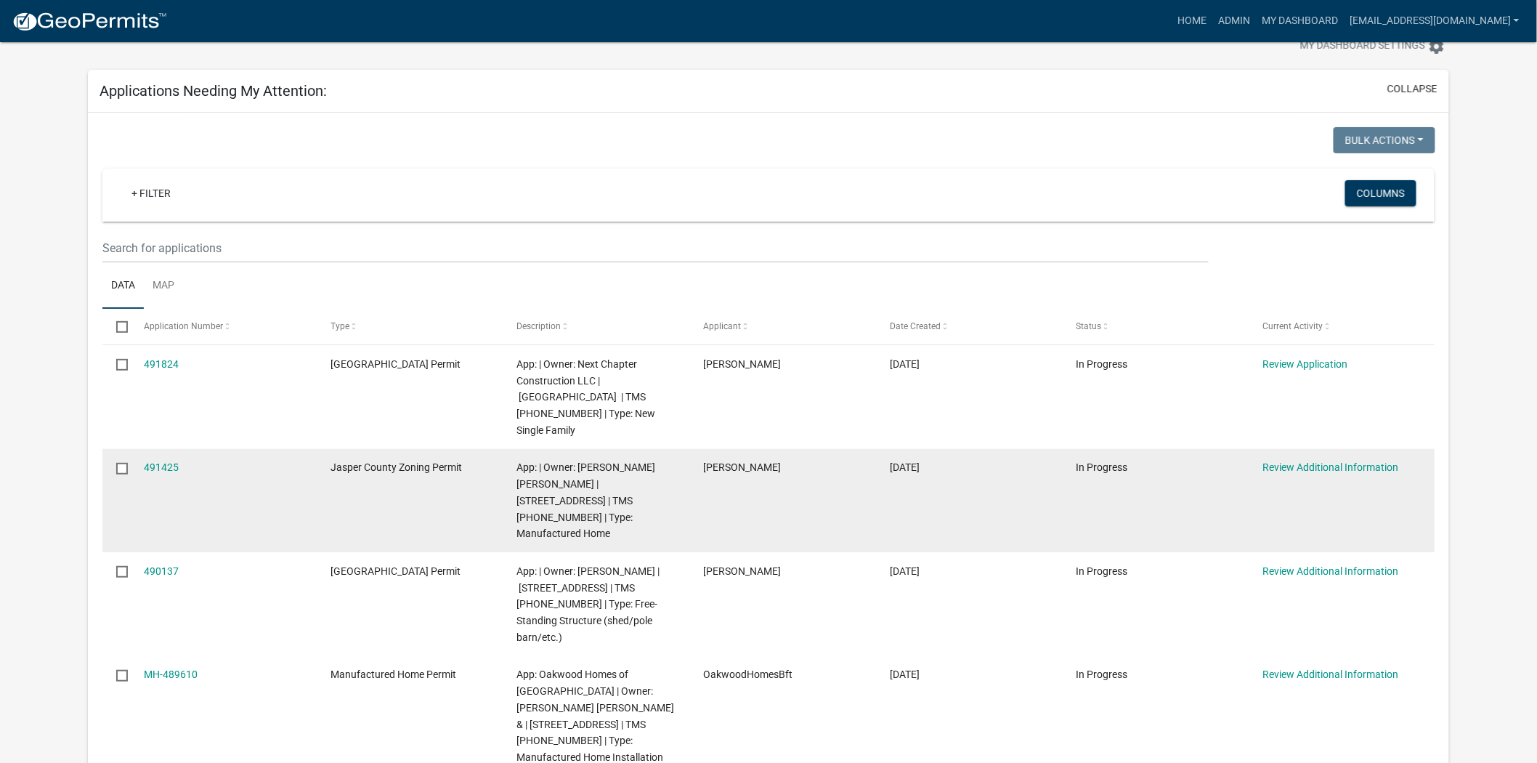
scroll to position [81, 0]
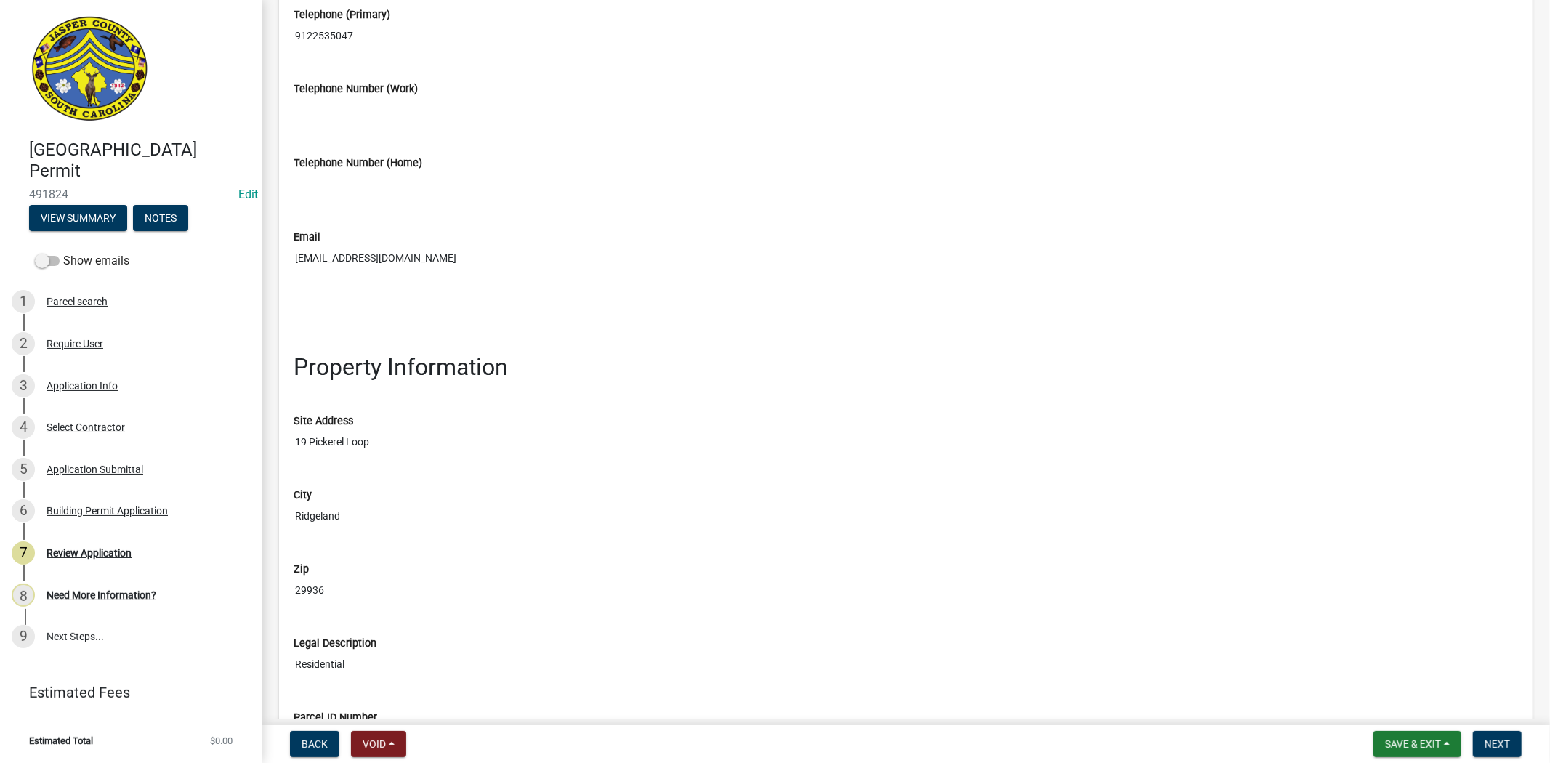
scroll to position [1453, 0]
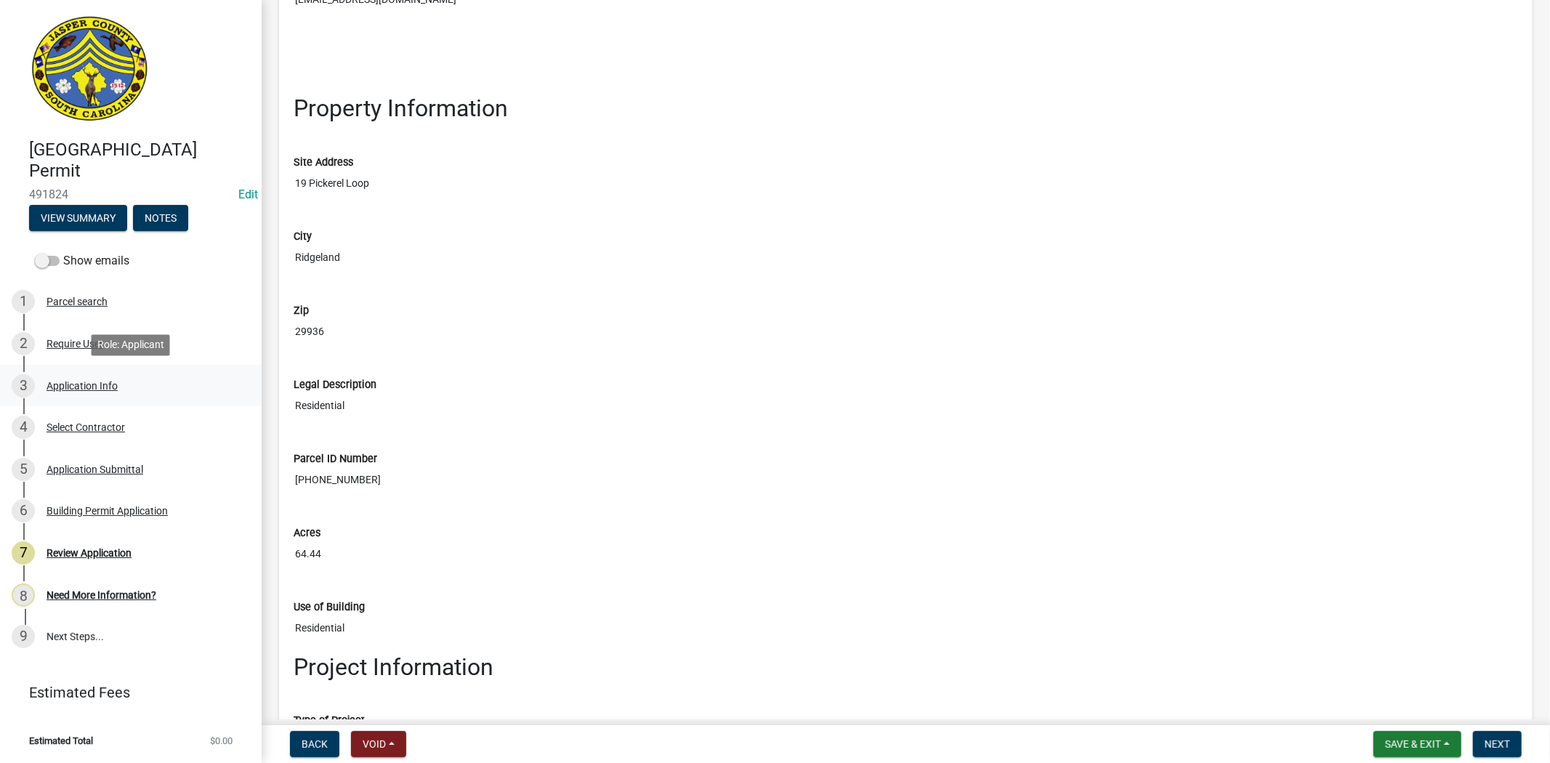
click at [98, 381] on div "Application Info" at bounding box center [81, 386] width 71 height 10
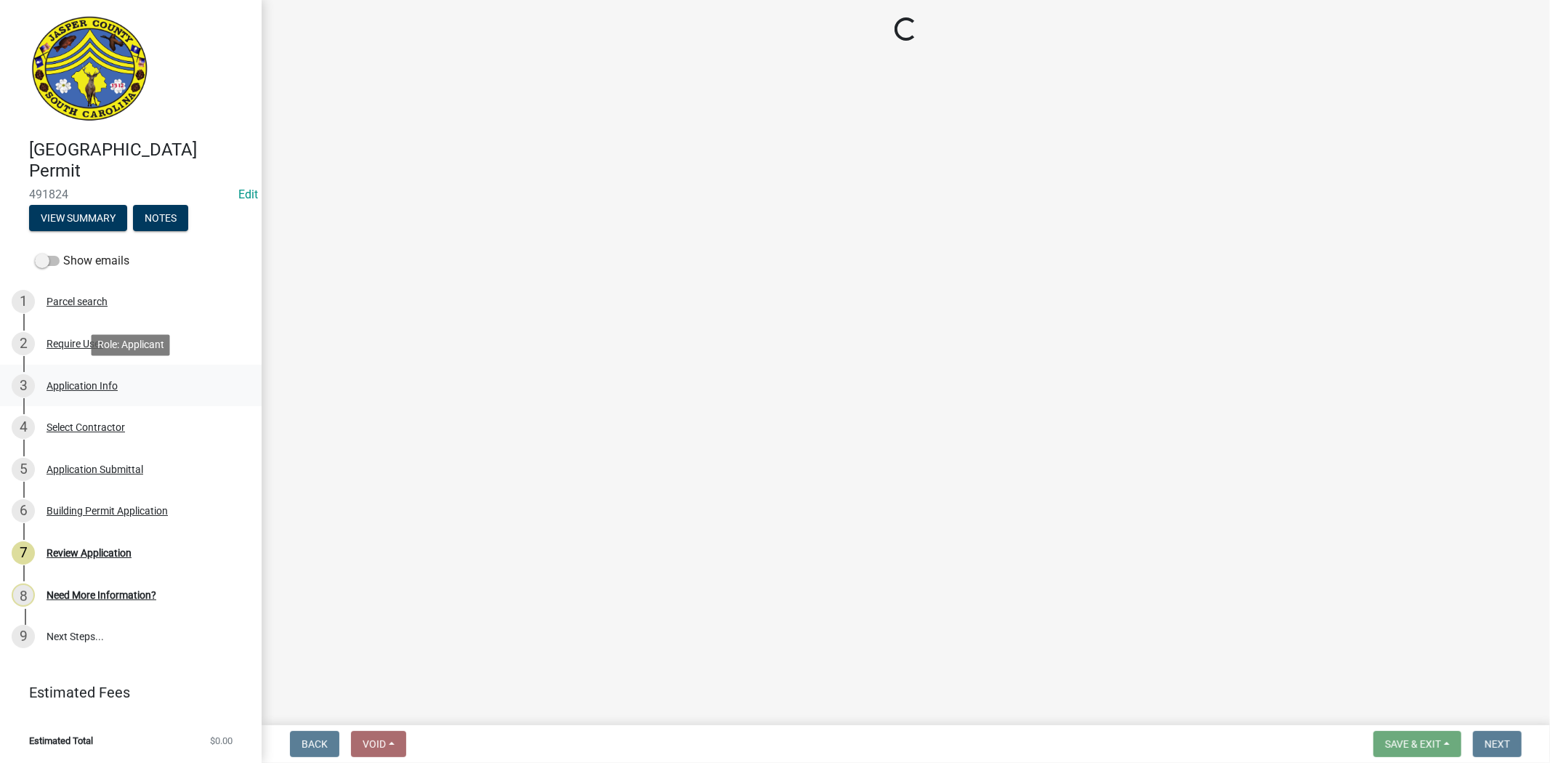
select select "42590599-3c97-479d-b3e9-fbeca9af4fb5"
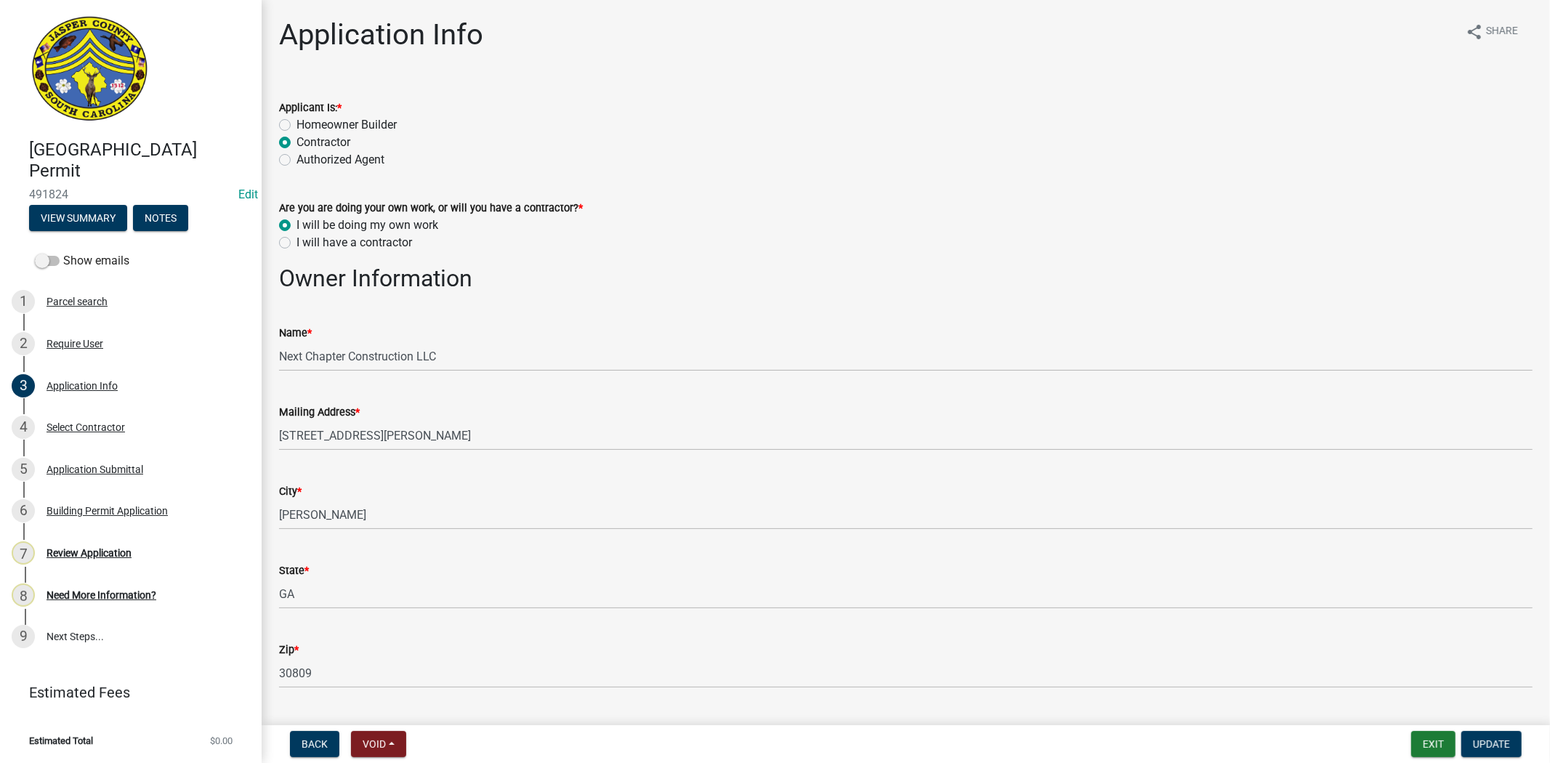
drag, startPoint x: 424, startPoint y: 246, endPoint x: 273, endPoint y: 211, distance: 154.4
click at [273, 211] on div "Are you are doing your own work, or will you have a contractor? * I will be doi…" at bounding box center [905, 217] width 1275 height 70
copy div "Are you are doing your own work, or will you have a contractor? * I will be doi…"
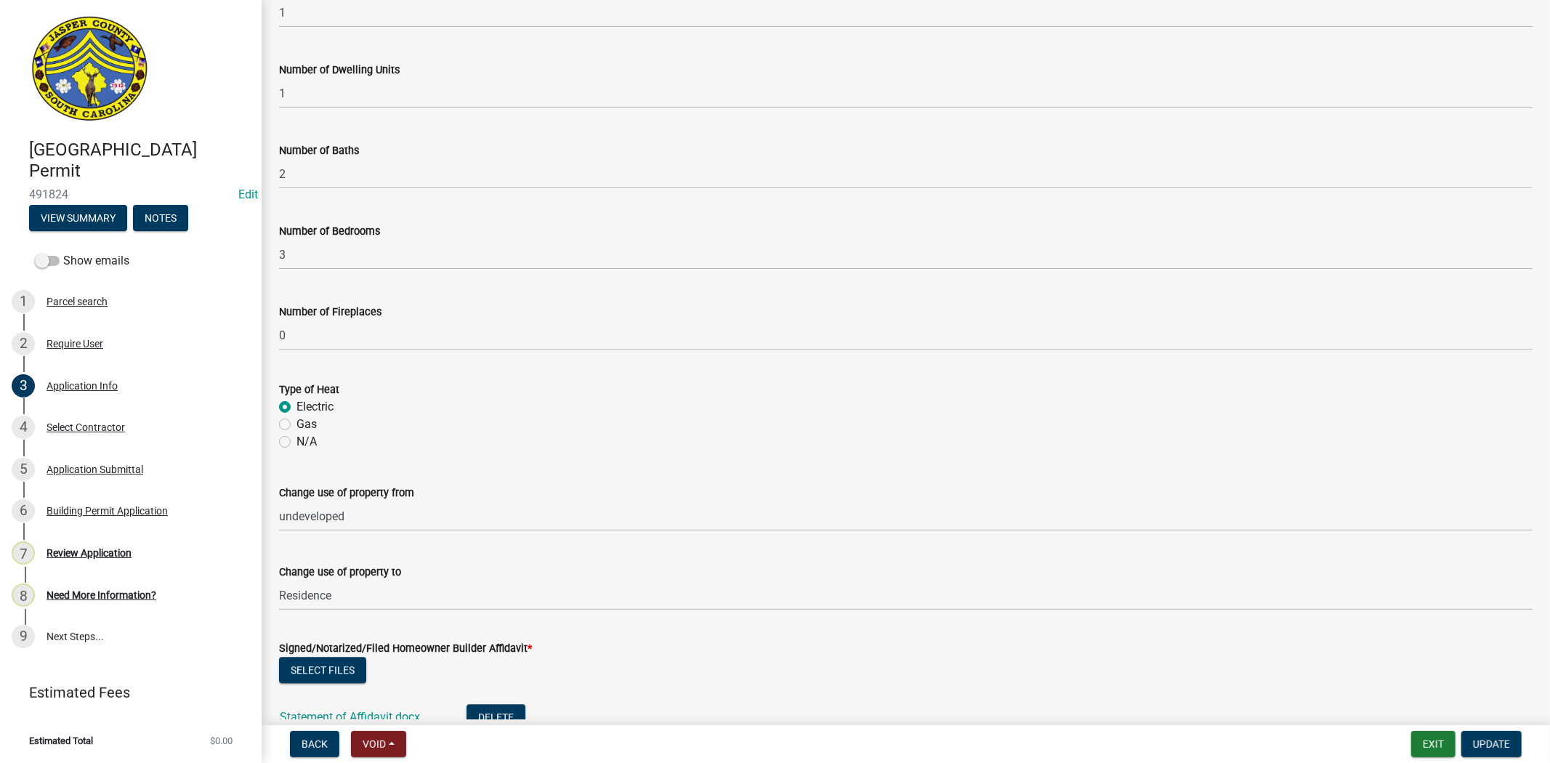
scroll to position [3062, 0]
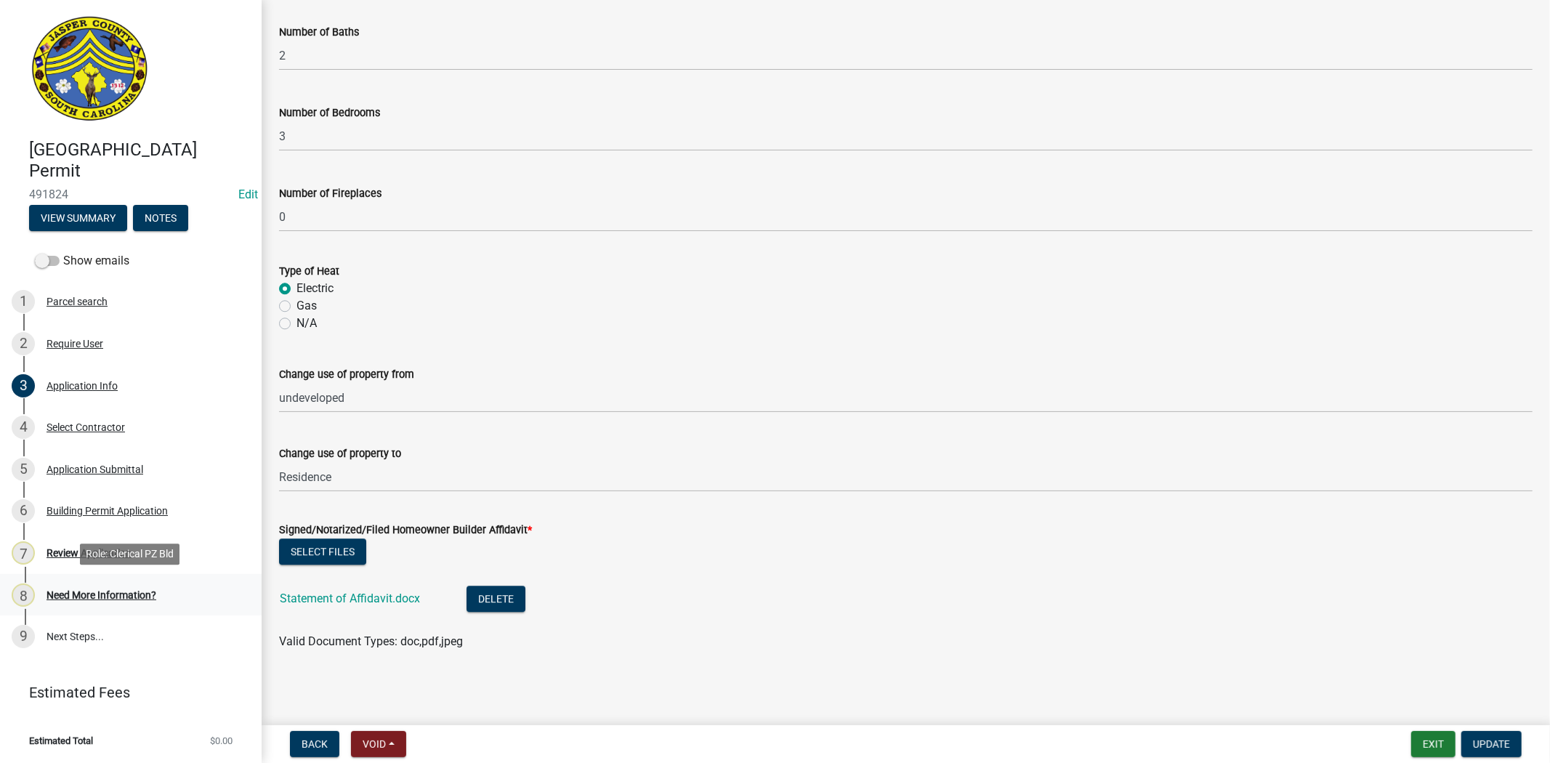
click at [113, 583] on div "8 Need More Information?" at bounding box center [125, 594] width 227 height 23
click at [121, 557] on div "Review Application" at bounding box center [88, 553] width 85 height 10
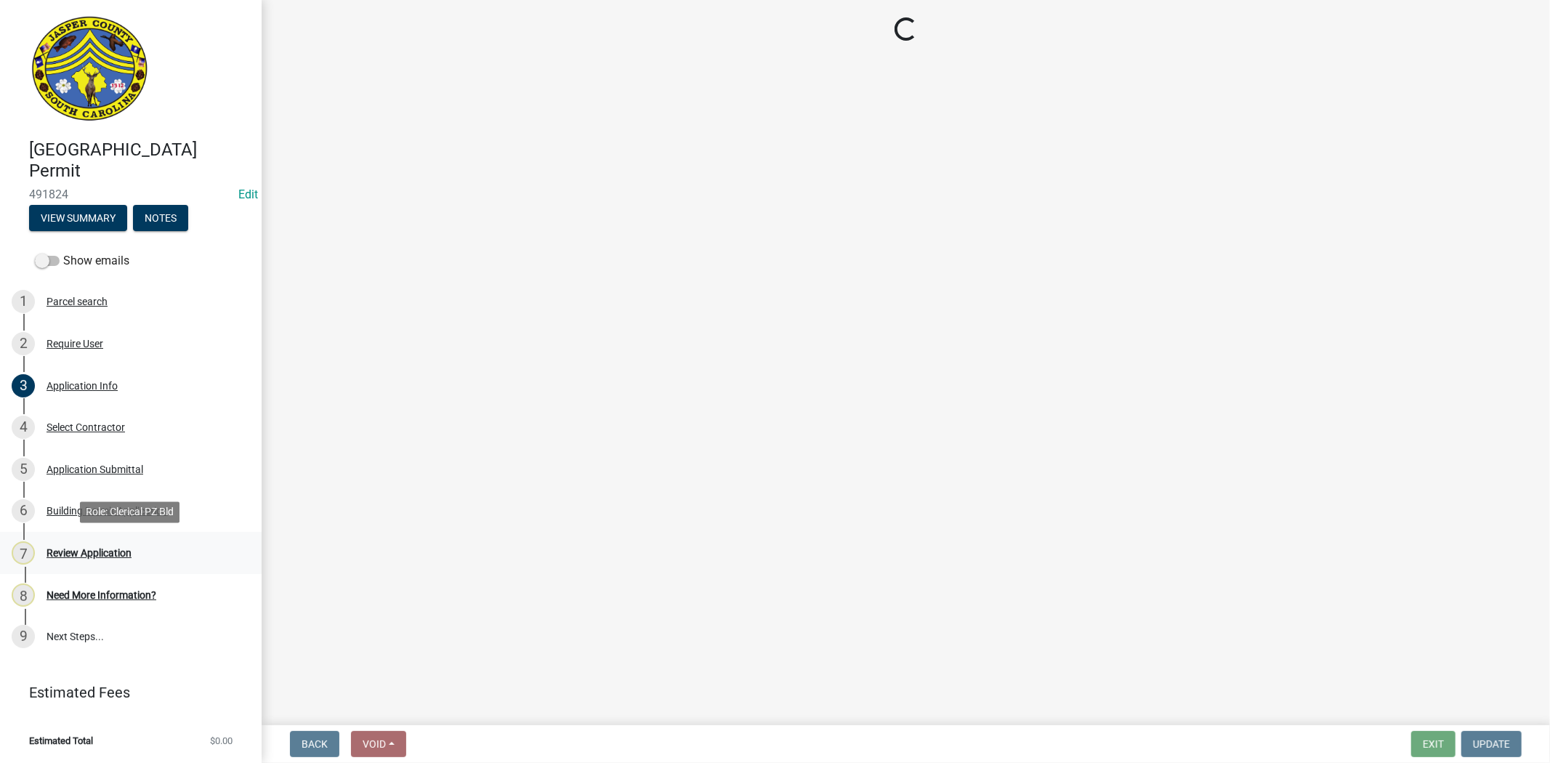
scroll to position [0, 0]
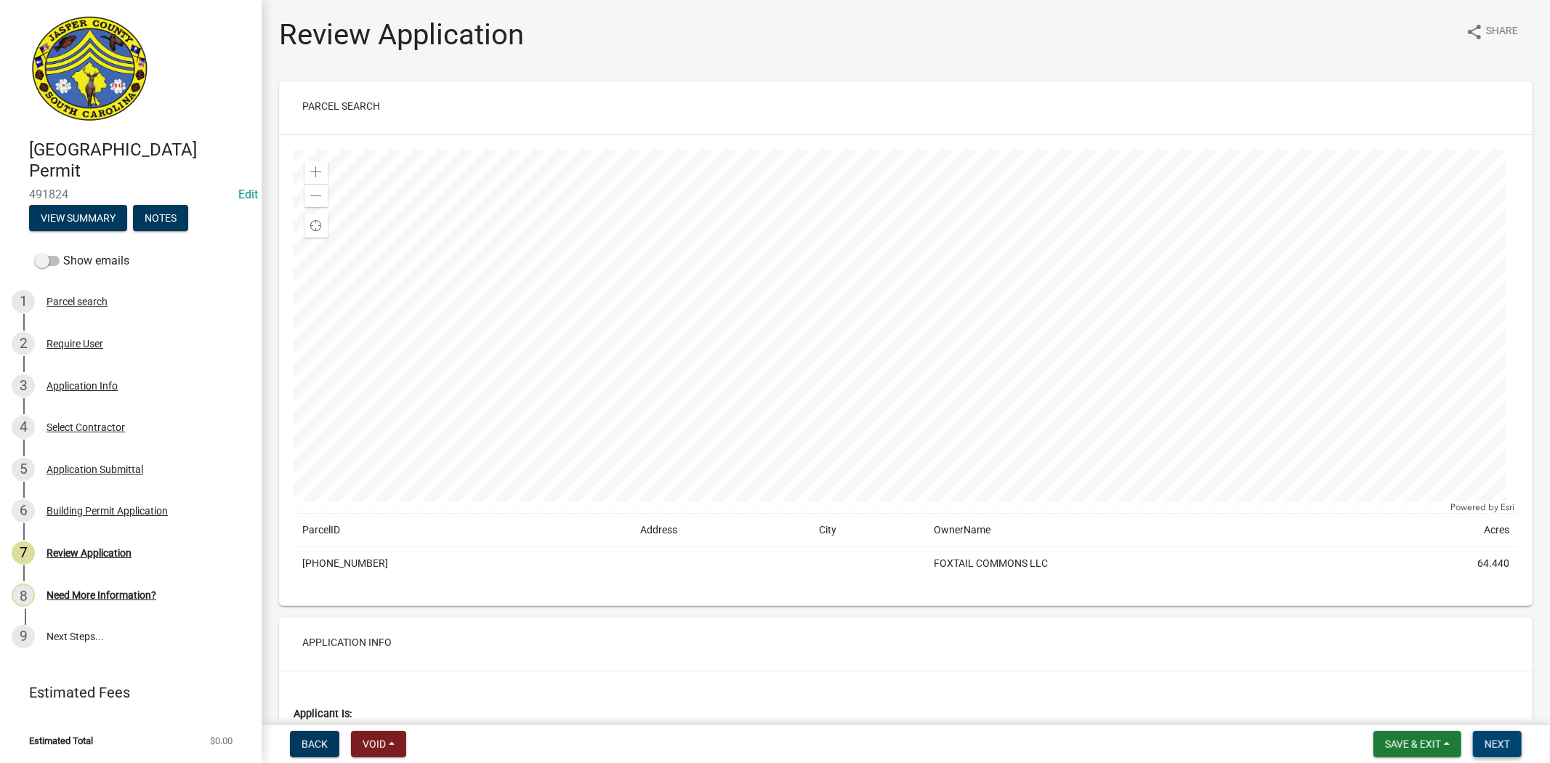
click at [1505, 745] on span "Next" at bounding box center [1496, 744] width 25 height 12
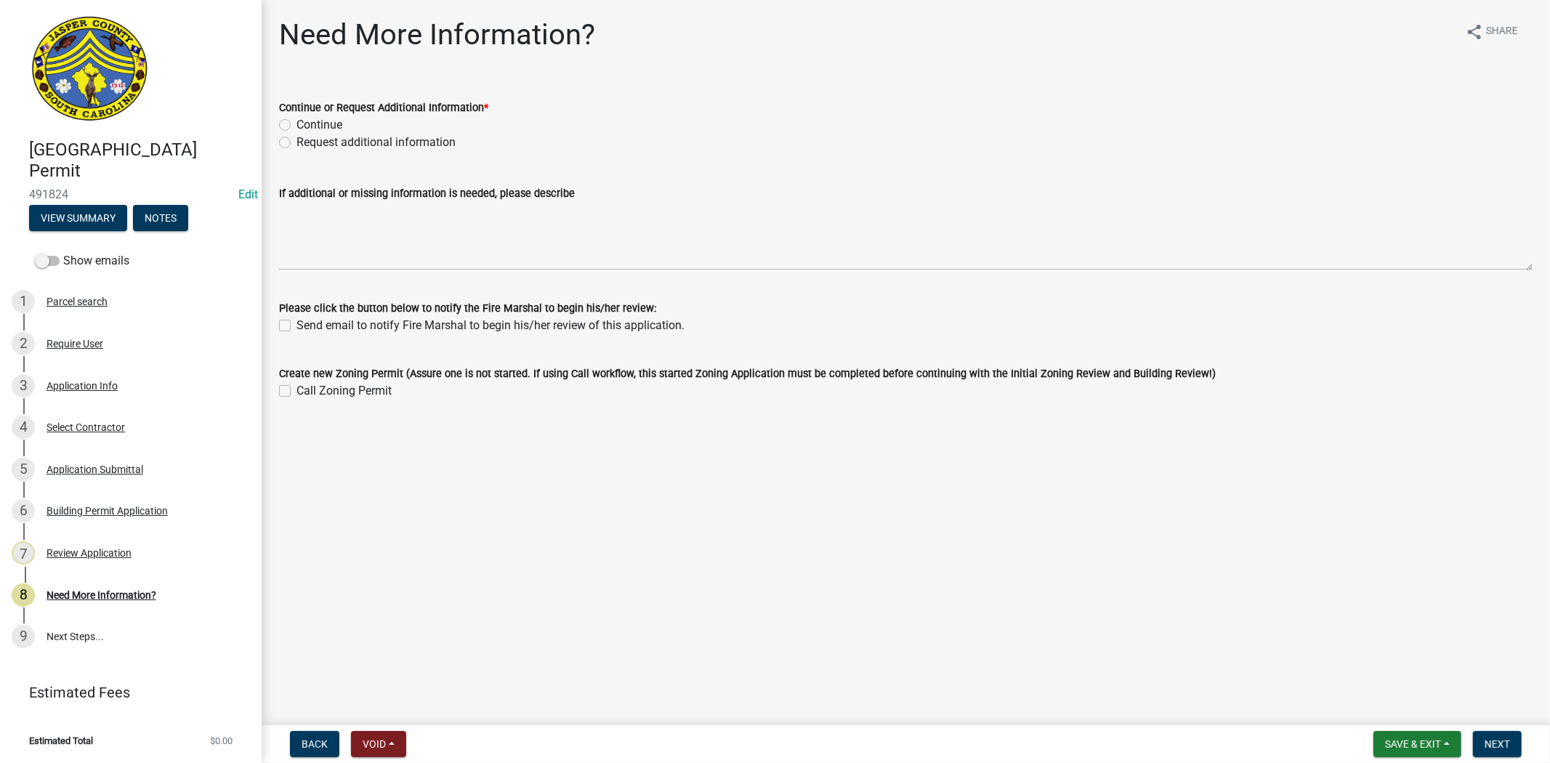
click at [296, 139] on label "Request additional information" at bounding box center [375, 142] width 159 height 17
click at [296, 139] on input "Request additional information" at bounding box center [300, 138] width 9 height 9
radio input "true"
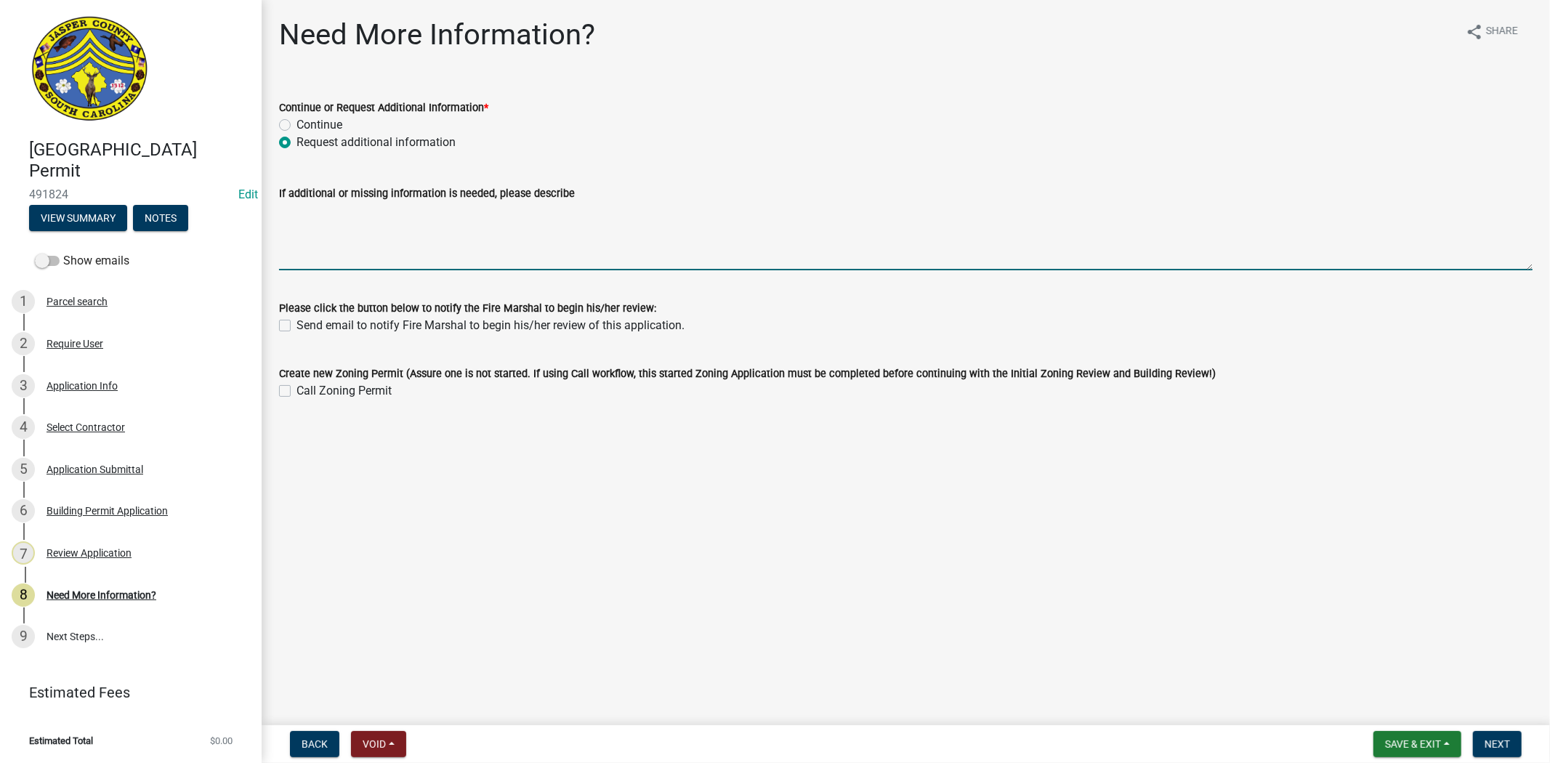
drag, startPoint x: 329, startPoint y: 219, endPoint x: 294, endPoint y: 276, distance: 66.9
click at [329, 220] on textarea "If additional or missing information is needed, please describe" at bounding box center [905, 236] width 1253 height 68
paste textarea "Are you are doing your own work, or will you have a contractor? * I will be doi…"
click at [283, 206] on textarea "Are you are doing your own work, or will you have a contractor? * I will be doi…" at bounding box center [905, 236] width 1253 height 68
click at [279, 208] on textarea "Are you are doing your own work, or will you have a contractor? * I will be doi…" at bounding box center [905, 236] width 1253 height 68
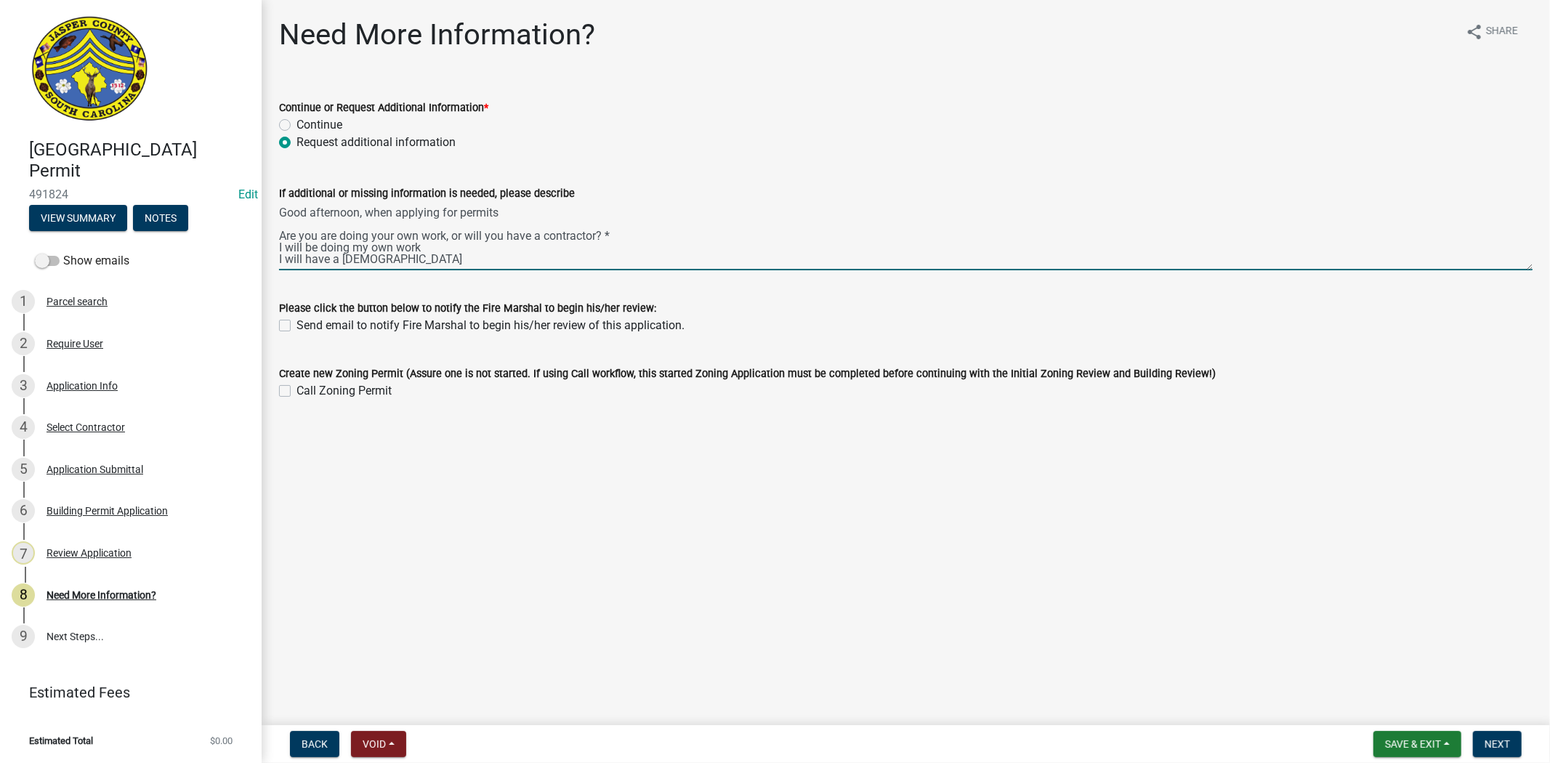
drag, startPoint x: 408, startPoint y: 257, endPoint x: 278, endPoint y: 270, distance: 130.6
click at [278, 270] on div "If additional or missing information is needed, please describe Good afternoon,…" at bounding box center [905, 217] width 1275 height 106
click at [525, 219] on textarea "Good afternoon, when applying for permits Are you are doing your own work, or w…" at bounding box center [905, 236] width 1253 height 68
click at [530, 214] on textarea "Good afternoon, when applying for permits Are you are doing your own work, or w…" at bounding box center [905, 236] width 1253 height 68
paste textarea "I will have a contractor"
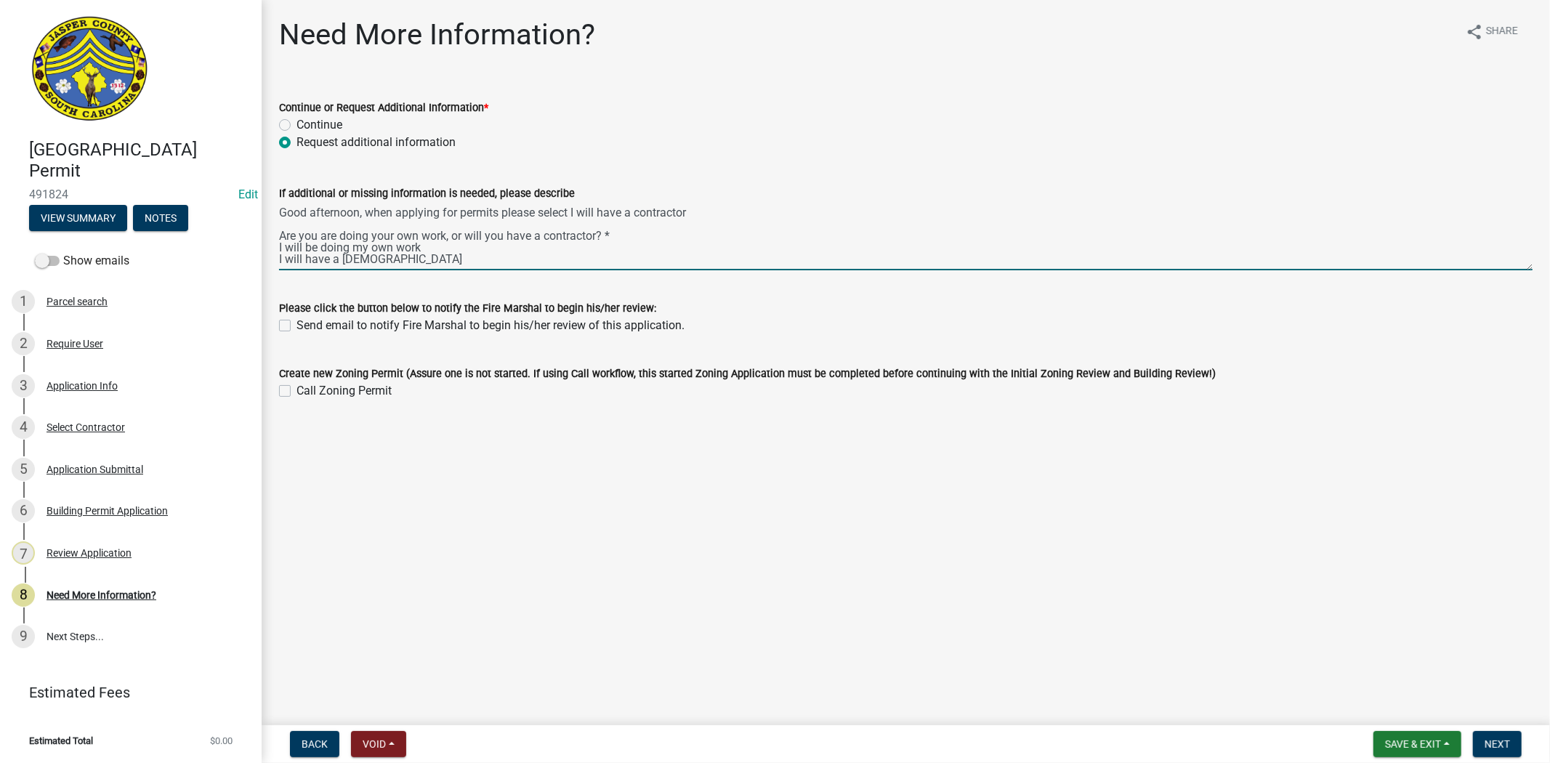
click at [571, 213] on textarea "Good afternoon, when applying for permits please select I will have a contracto…" at bounding box center [905, 236] width 1253 height 68
click at [452, 264] on textarea "Good afternoon, when applying for permits please select "I will have a contract…" at bounding box center [905, 236] width 1253 height 68
click at [732, 216] on textarea "Good afternoon, when applying for permits please select "I will have a contract…" at bounding box center [905, 236] width 1253 height 68
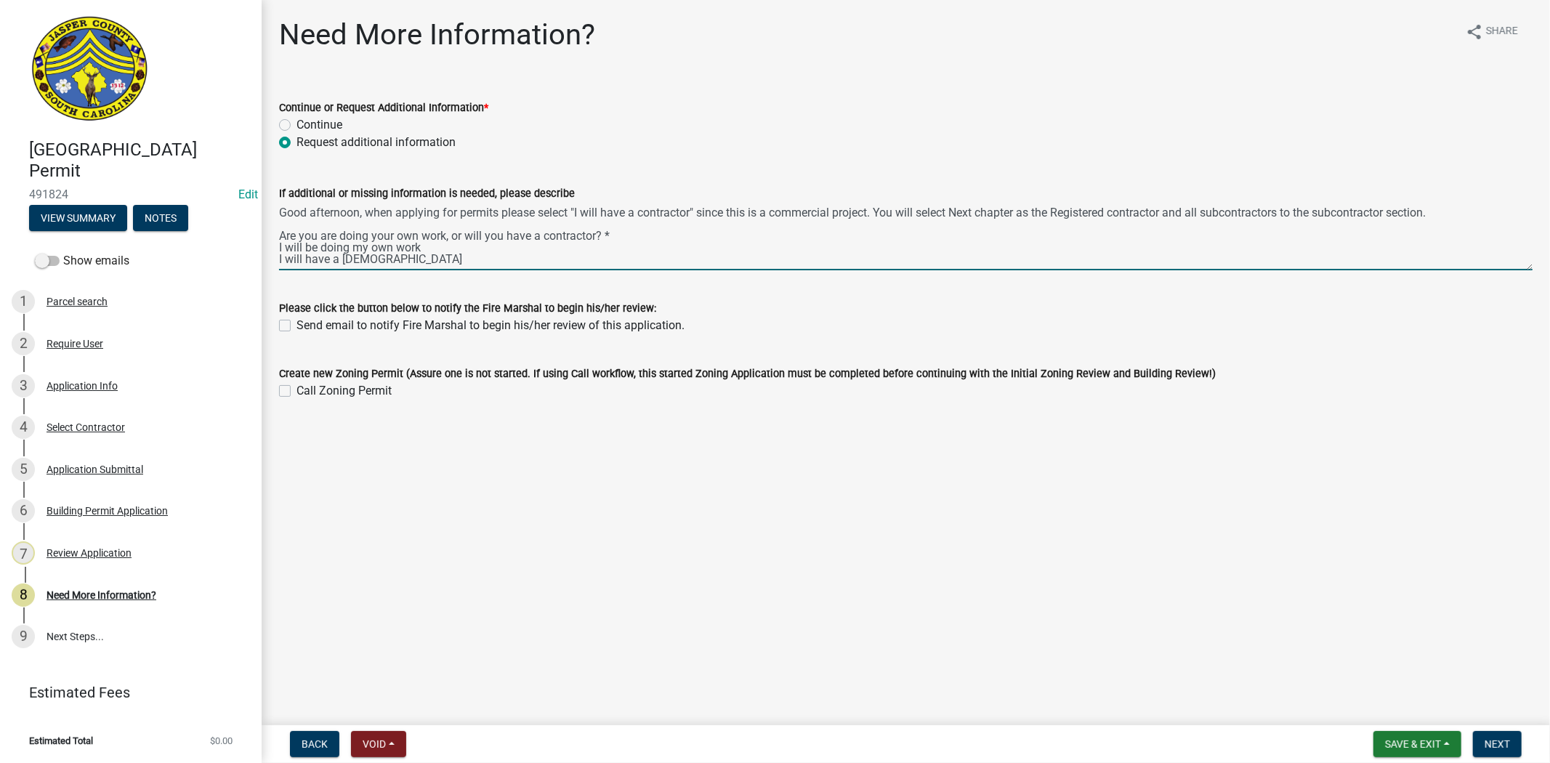
click at [1444, 211] on textarea "Good afternoon, when applying for permits please select "I will have a contract…" at bounding box center [905, 236] width 1253 height 68
click at [279, 222] on textarea "Good afternoon, when applying for permits please select "I will have a contract…" at bounding box center [905, 236] width 1253 height 68
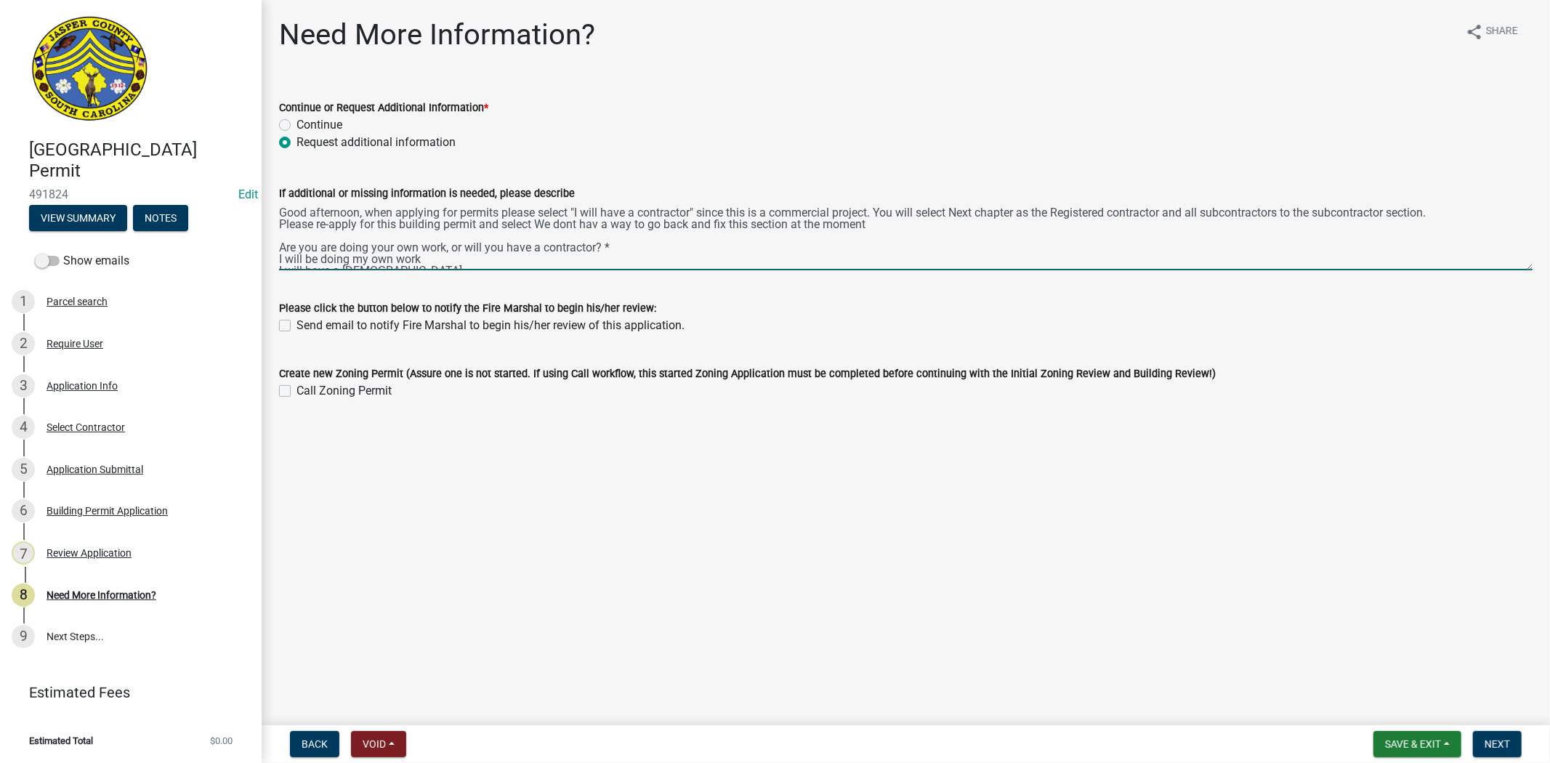
drag, startPoint x: 694, startPoint y: 211, endPoint x: 572, endPoint y: 211, distance: 122.1
click at [572, 211] on textarea "Good afternoon, when applying for permits please select "I will have a contract…" at bounding box center [905, 236] width 1253 height 68
click at [535, 222] on textarea "Good afternoon, when applying for permits please select "I will have a contract…" at bounding box center [905, 236] width 1253 height 68
paste textarea ""I will have a contractor"
click at [619, 238] on textarea "Good afternoon, when applying for permits please select "I will have a contract…" at bounding box center [905, 236] width 1253 height 68
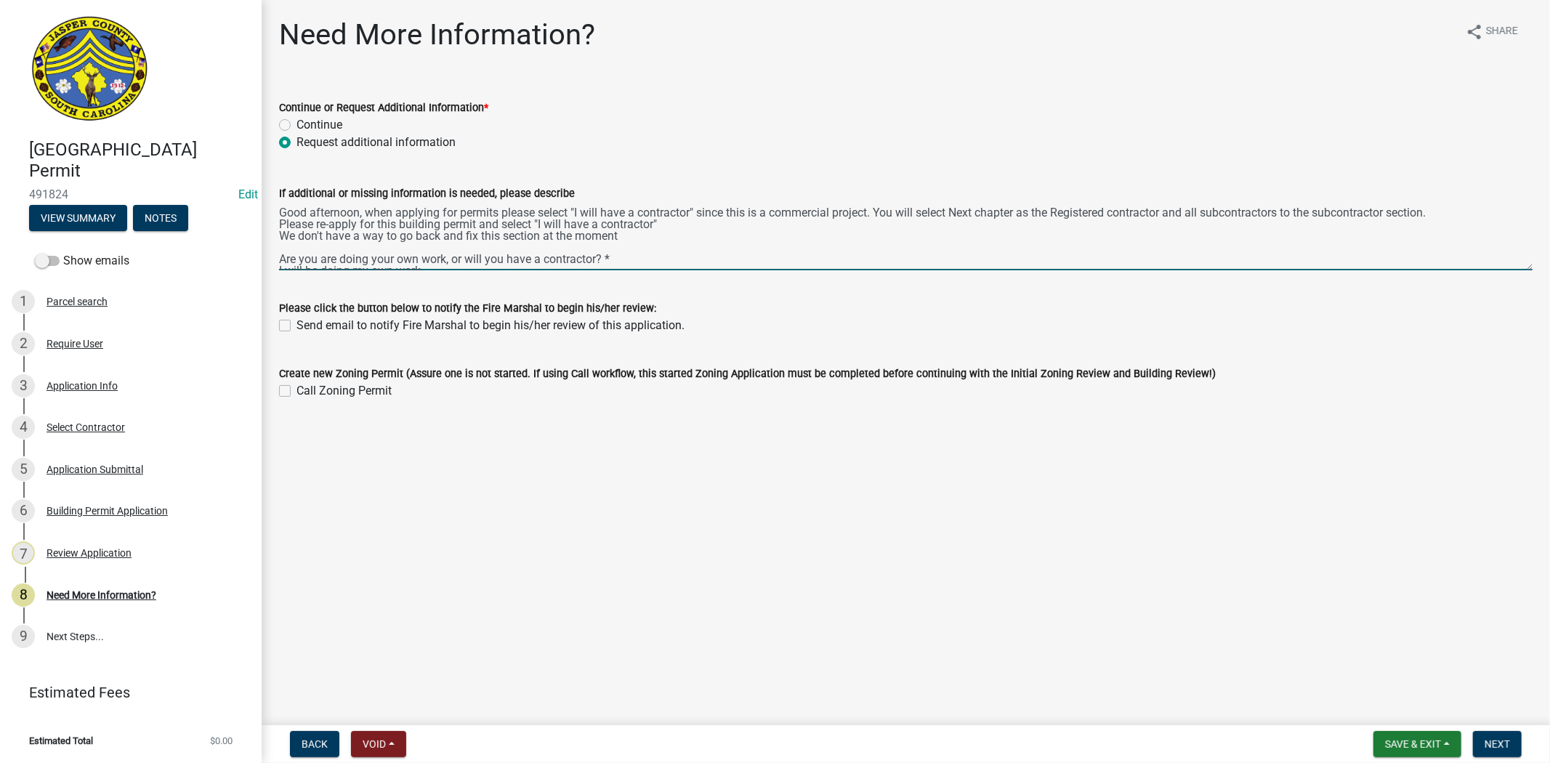
click at [280, 235] on textarea "Good afternoon, when applying for permits please select "I will have a contract…" at bounding box center [905, 236] width 1253 height 68
click at [783, 238] on textarea "Good afternoon, when applying for permits please select "I will have a contract…" at bounding box center [905, 236] width 1253 height 68
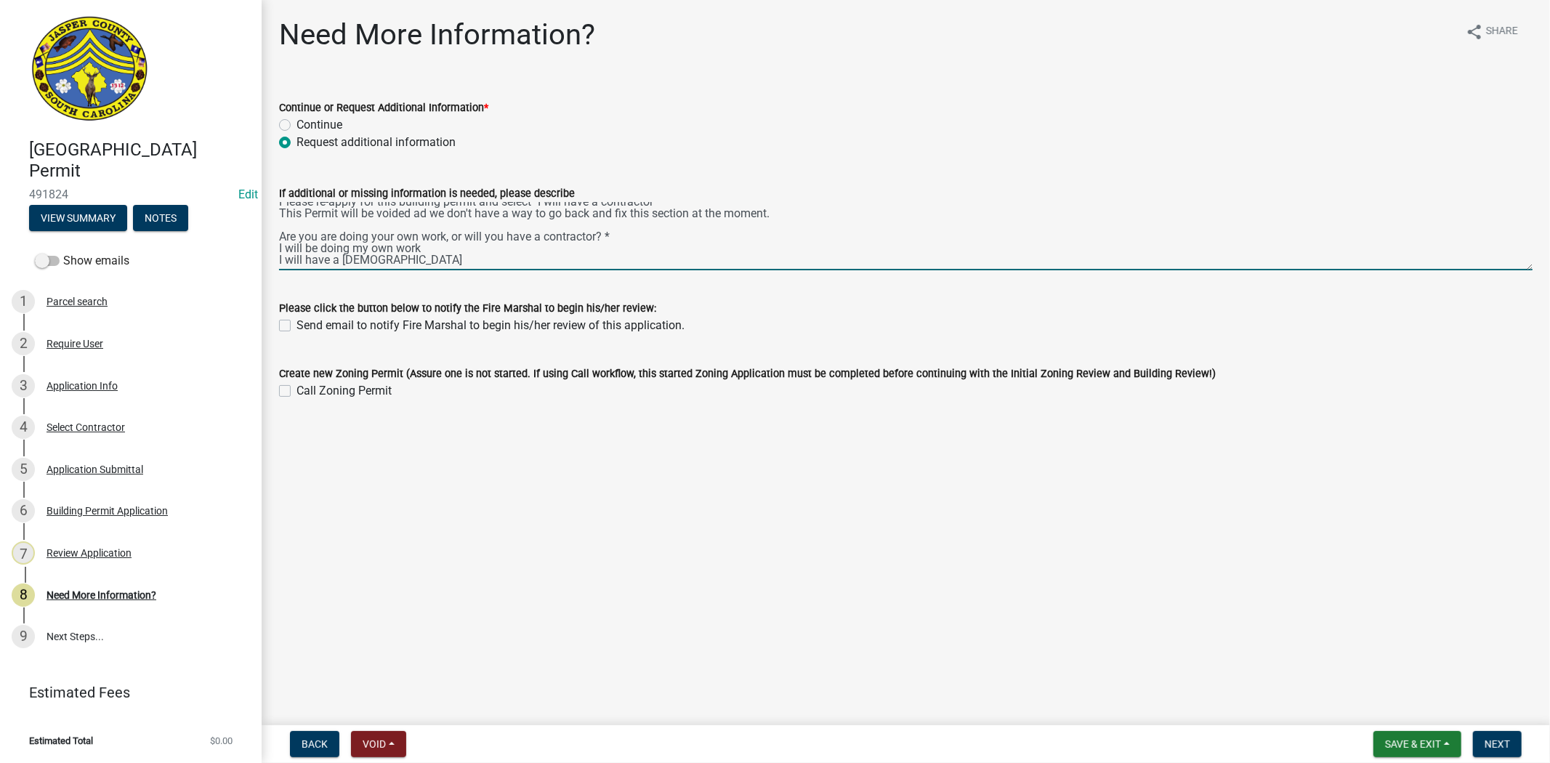
click at [279, 260] on textarea "Good afternoon, when applying for permits please select "I will have a contract…" at bounding box center [905, 236] width 1253 height 68
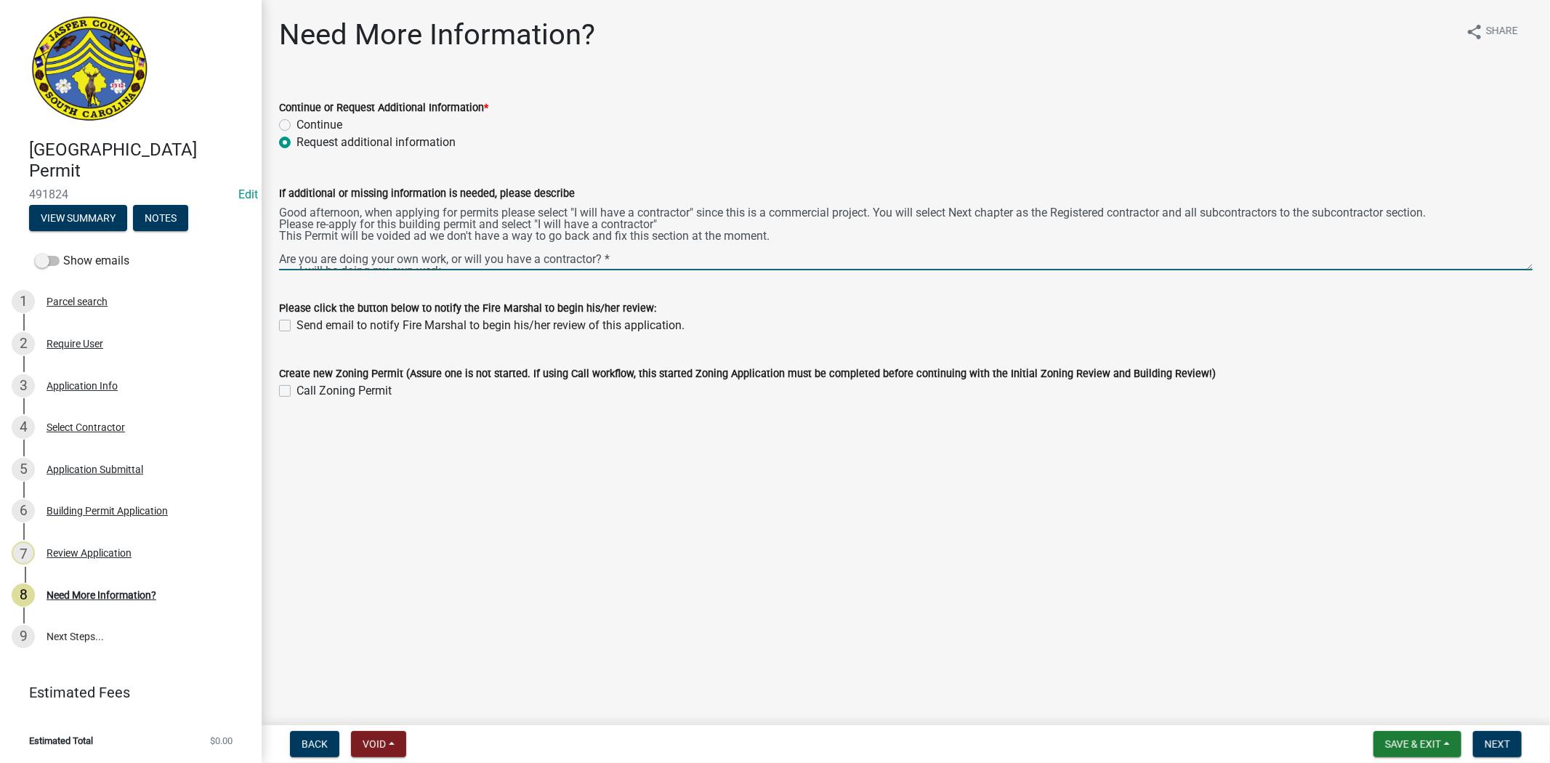
drag, startPoint x: 419, startPoint y: 259, endPoint x: 274, endPoint y: 198, distance: 157.6
click at [274, 198] on div "If additional or missing information is needed, please describe Good afternoon,…" at bounding box center [905, 217] width 1275 height 106
type textarea "Good afternoon, when applying for permits please select "I will have a contract…"
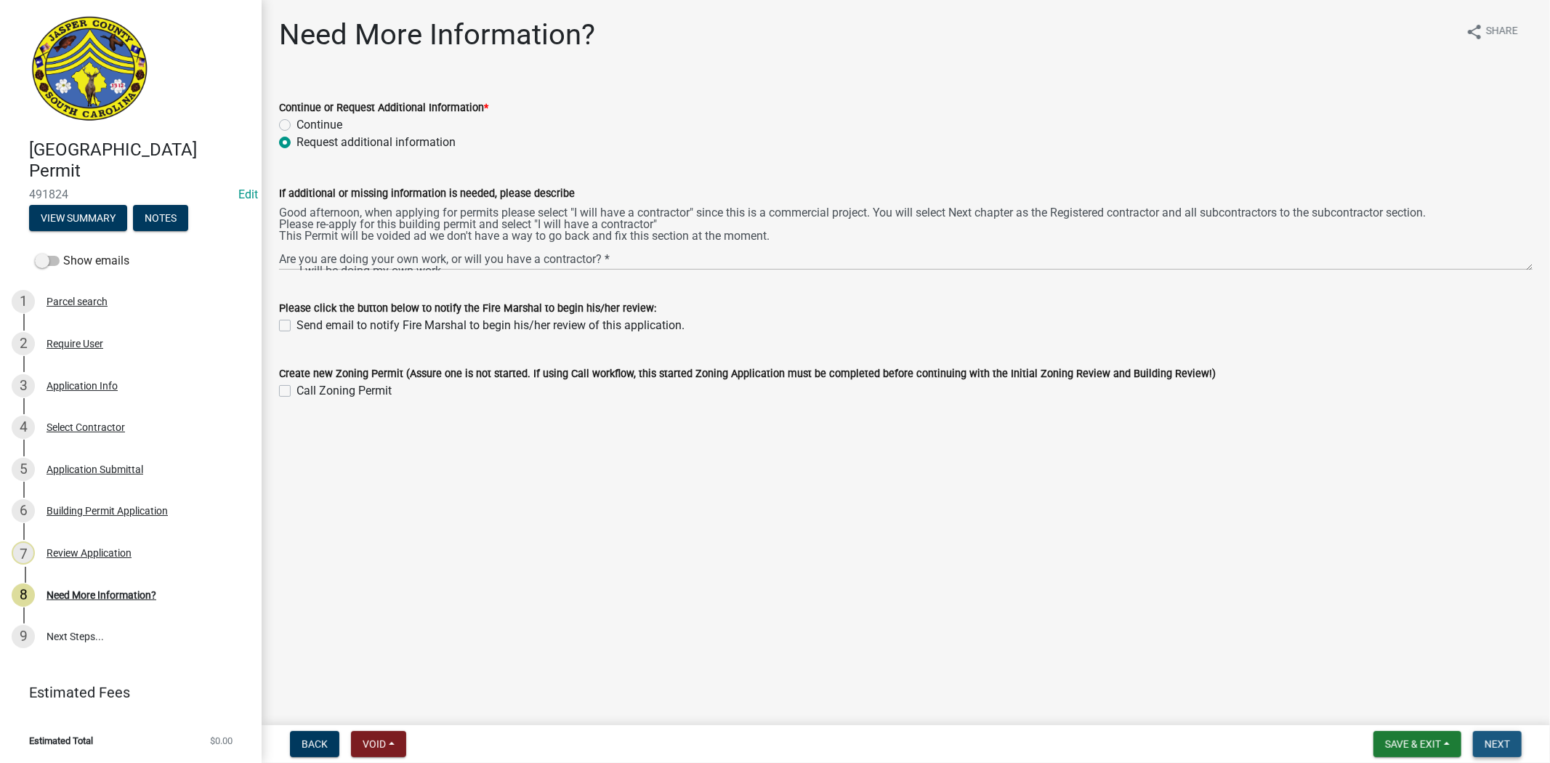
click at [1501, 742] on span "Next" at bounding box center [1496, 744] width 25 height 12
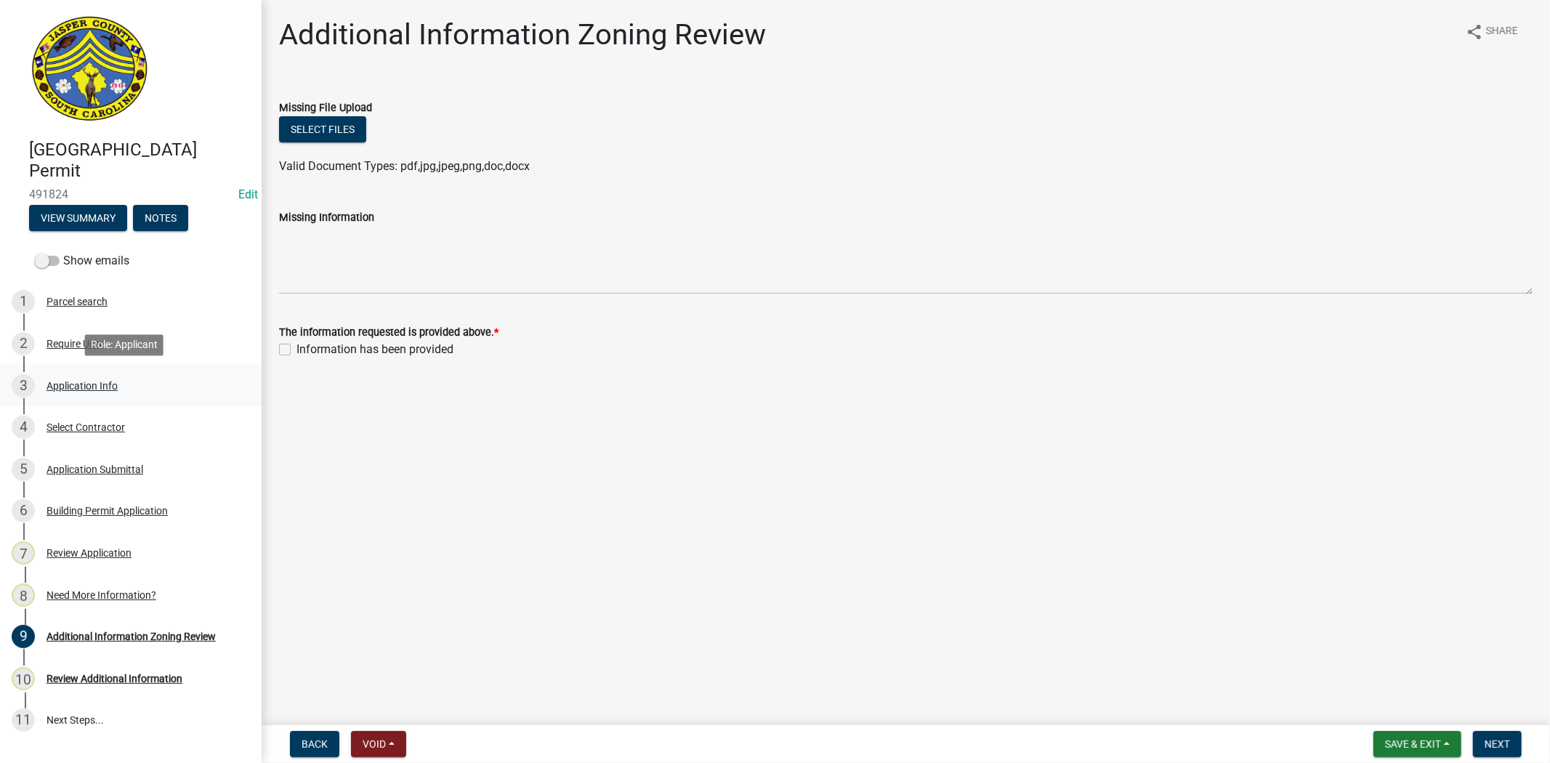
click at [67, 376] on div "3 Application Info" at bounding box center [125, 385] width 227 height 23
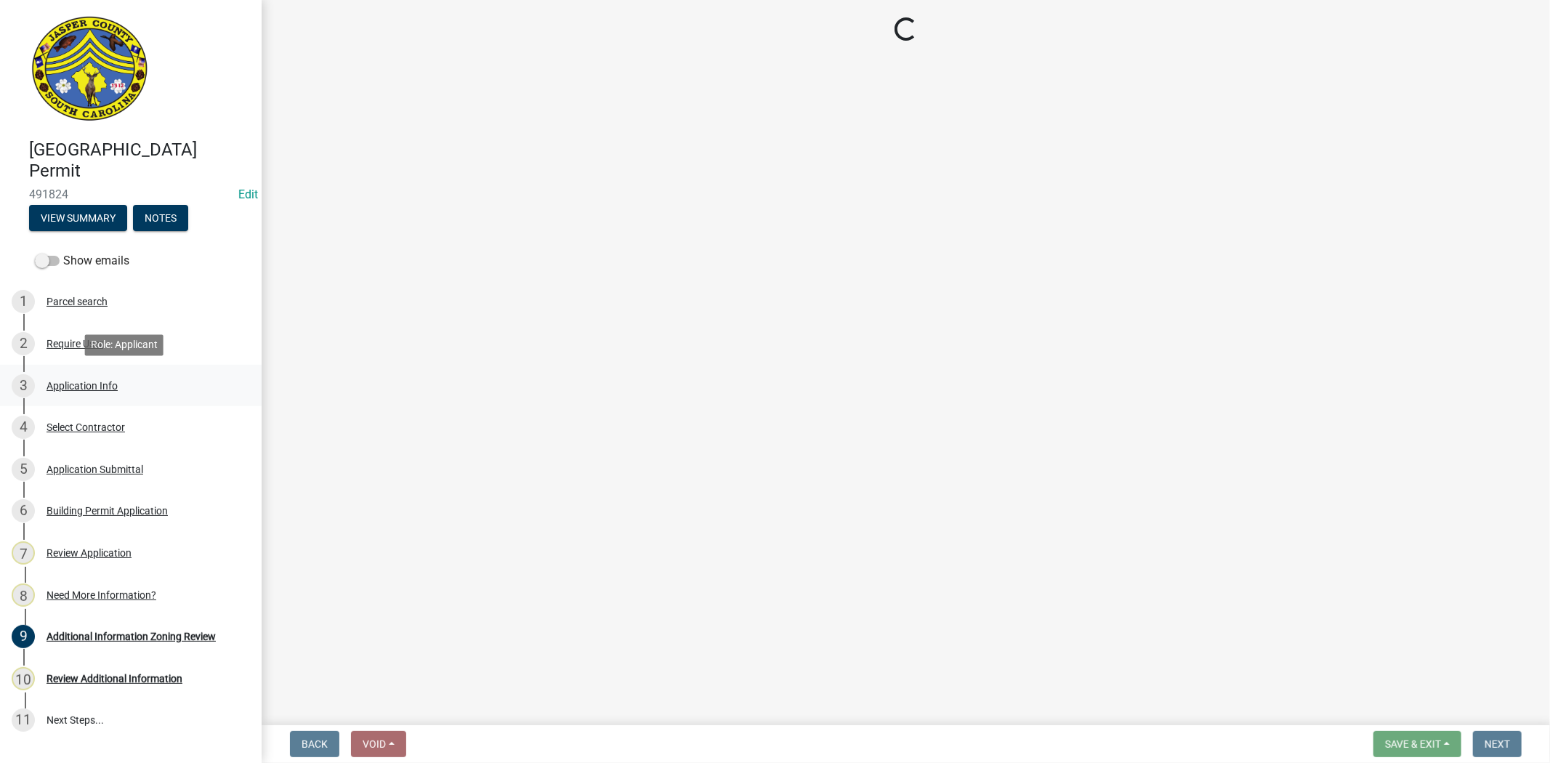
select select "42590599-3c97-479d-b3e9-fbeca9af4fb5"
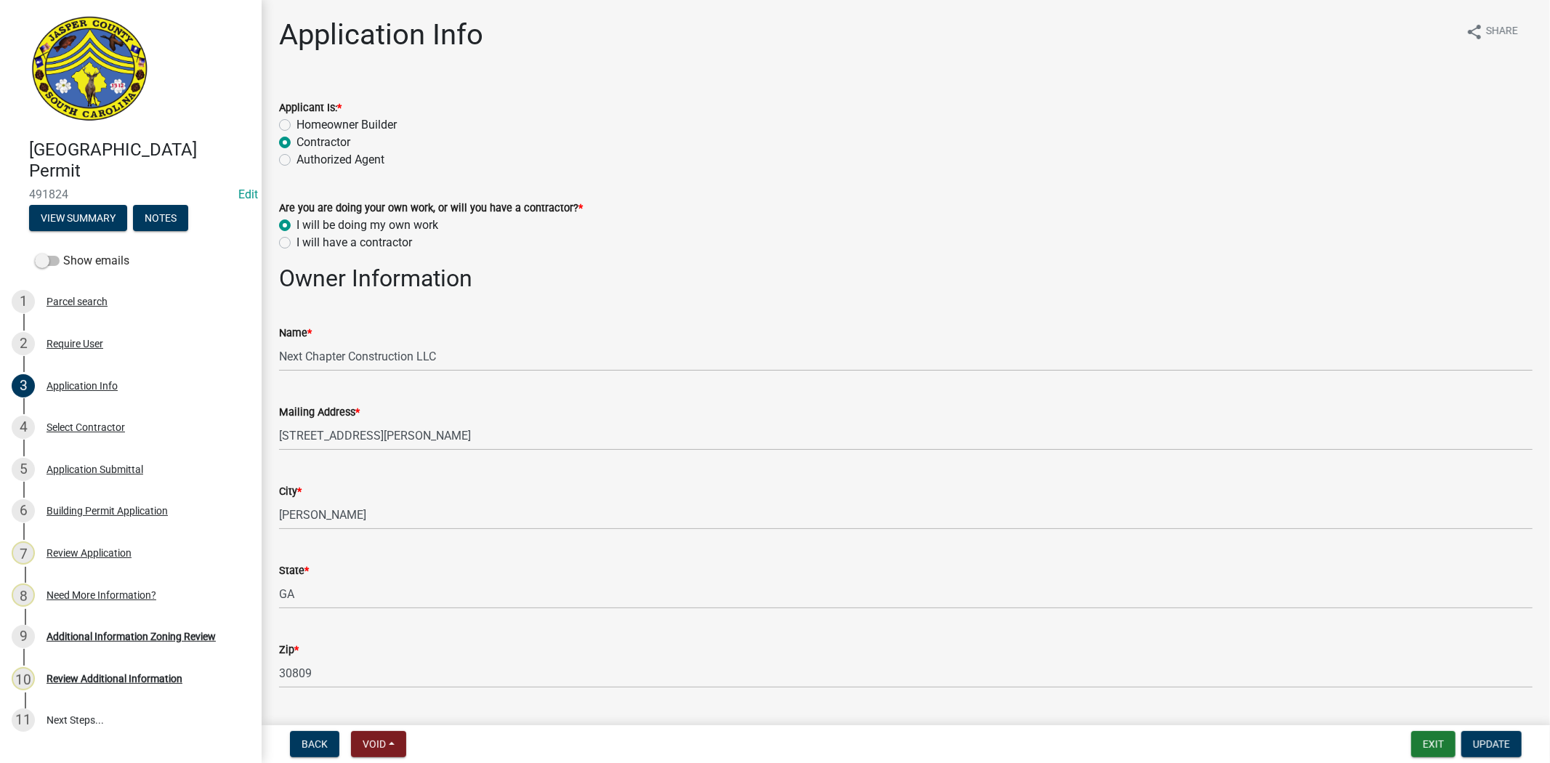
scroll to position [81, 0]
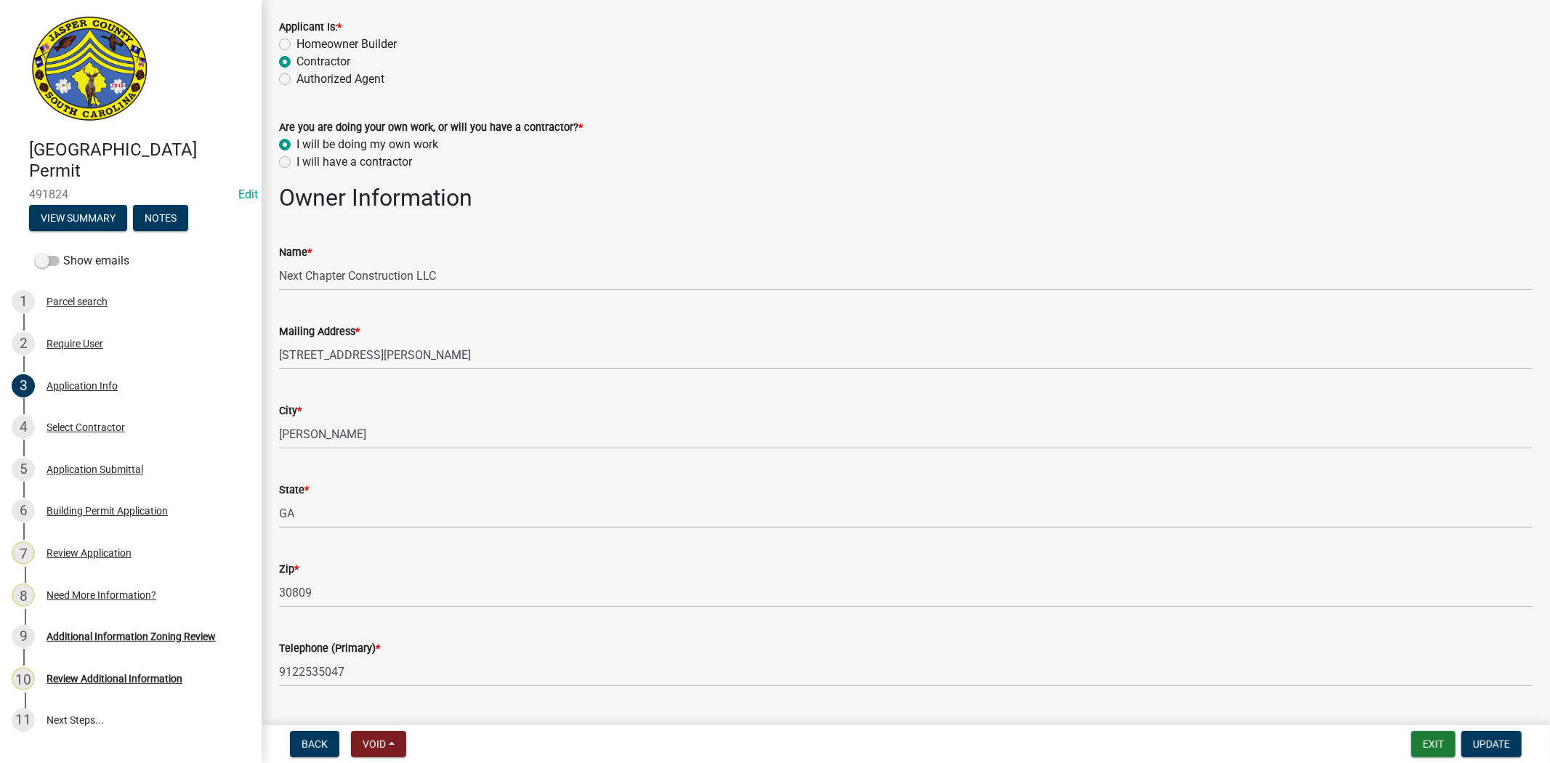
click at [296, 161] on label "I will have a contractor" at bounding box center [354, 161] width 116 height 17
click at [296, 161] on input "I will have a contractor" at bounding box center [300, 157] width 9 height 9
radio input "true"
click at [1487, 741] on span "Update" at bounding box center [1491, 744] width 37 height 12
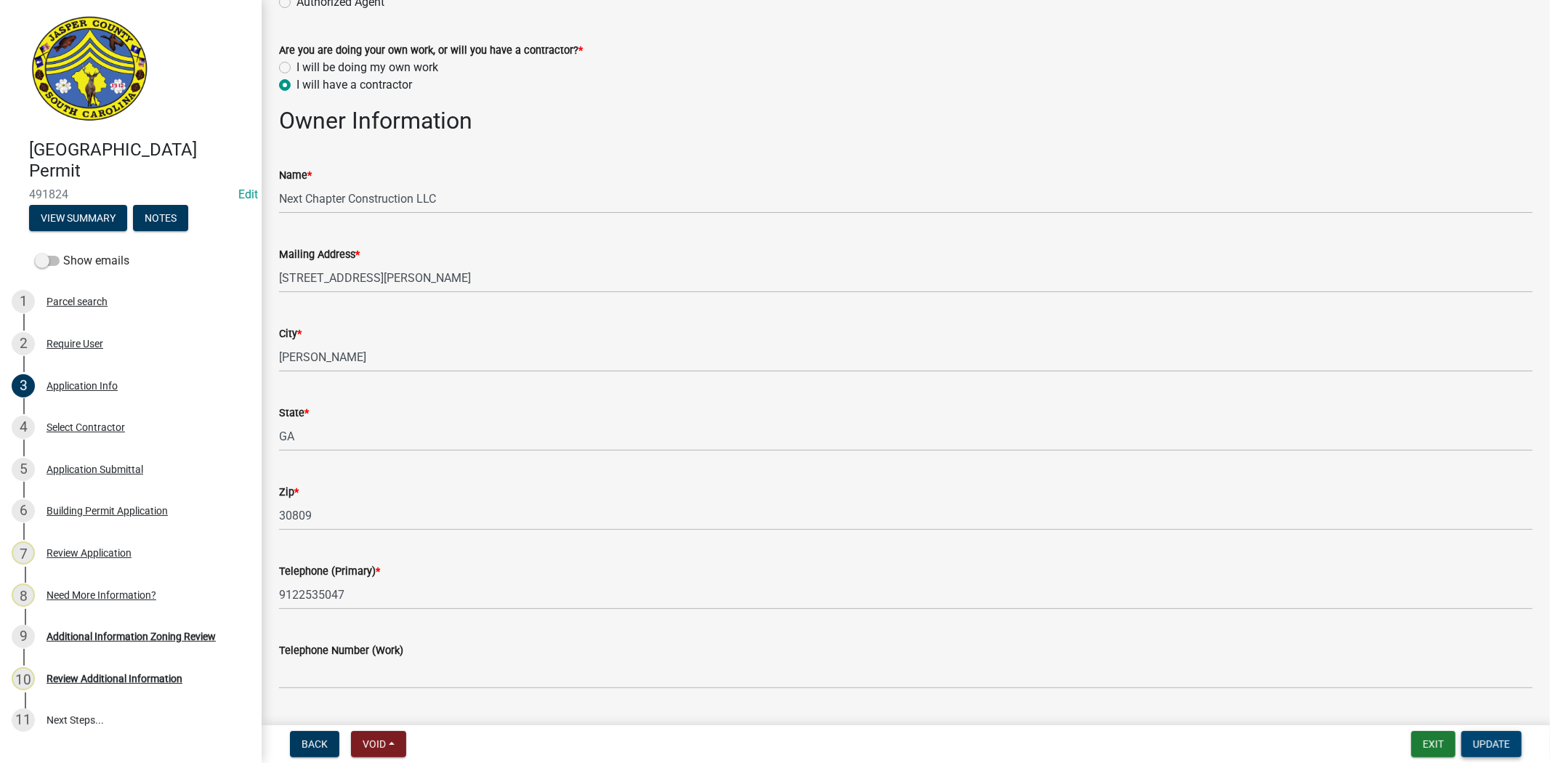
scroll to position [0, 0]
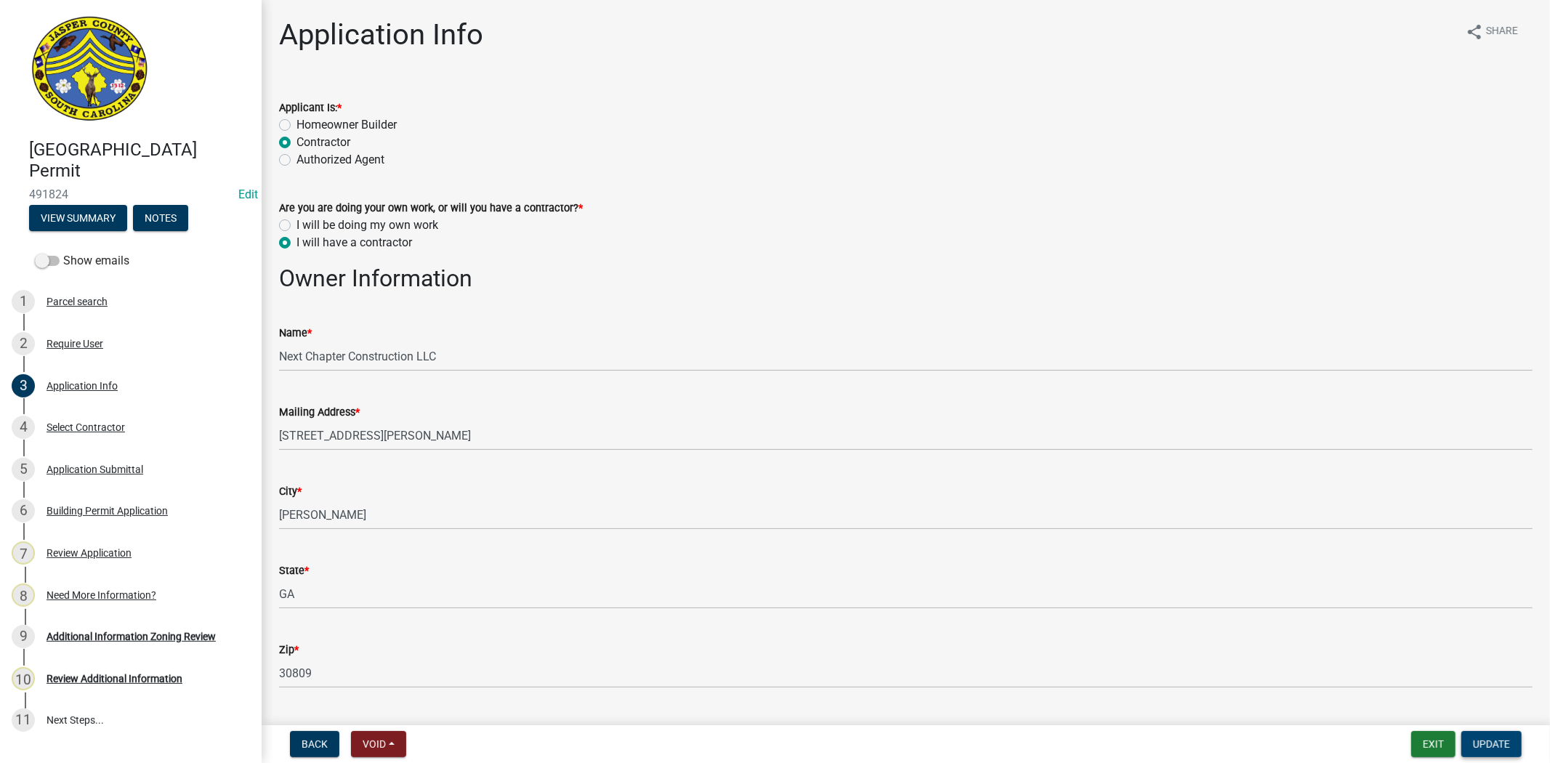
click at [1507, 744] on span "Update" at bounding box center [1491, 744] width 37 height 12
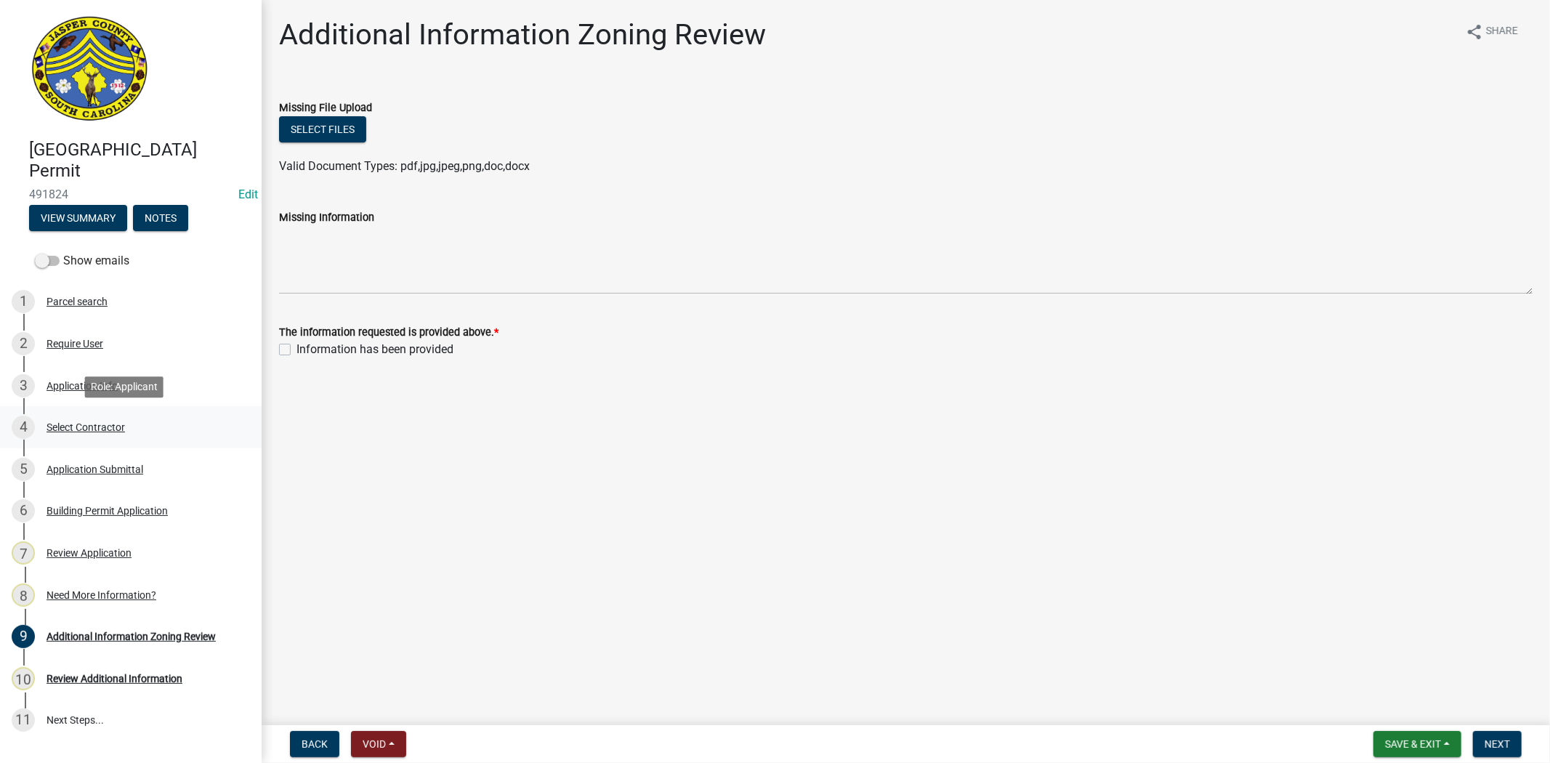
click at [100, 425] on div "Select Contractor" at bounding box center [85, 427] width 78 height 10
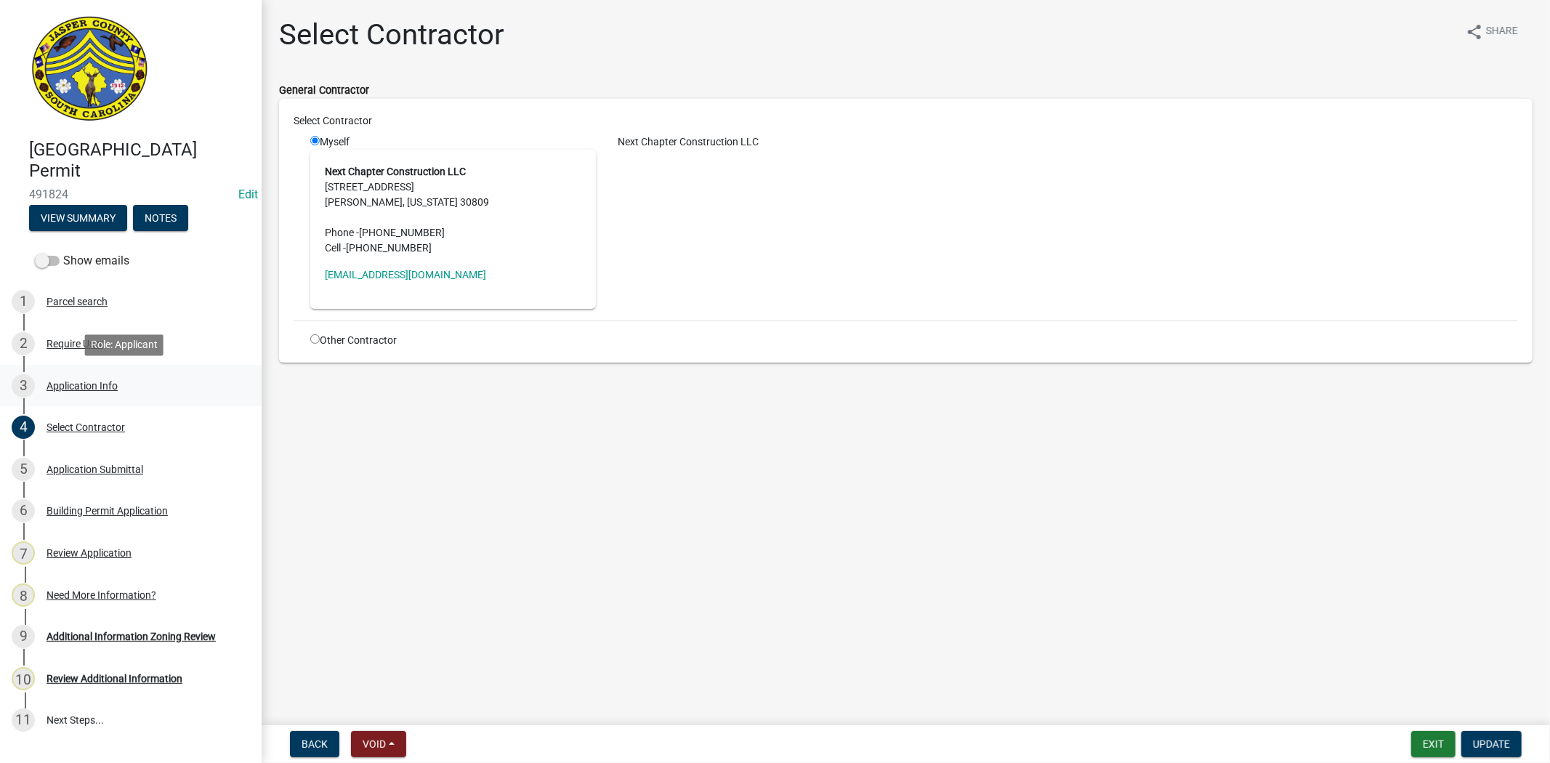
click at [97, 389] on div "Application Info" at bounding box center [81, 386] width 71 height 10
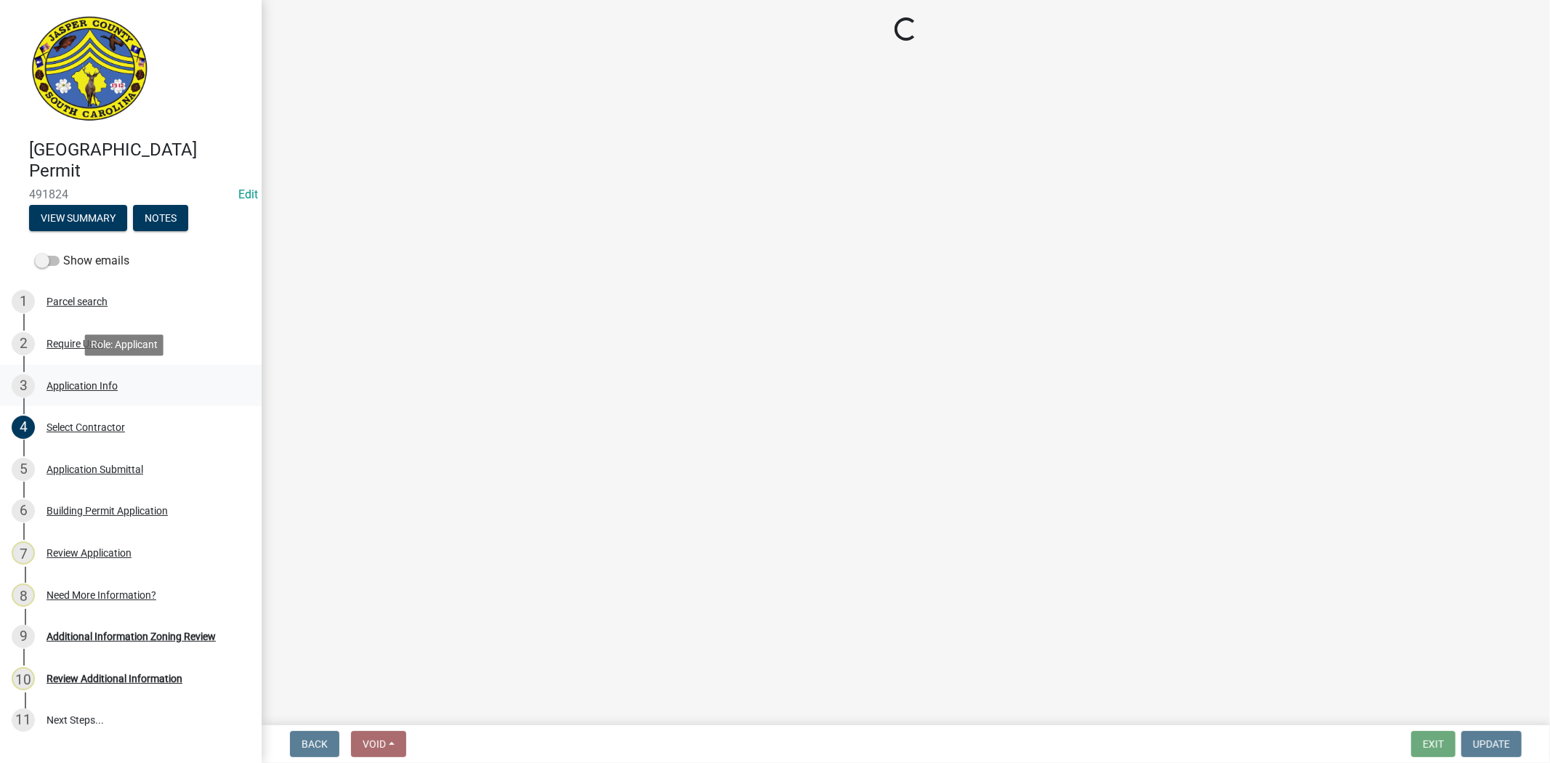
select select "42590599-3c97-479d-b3e9-fbeca9af4fb5"
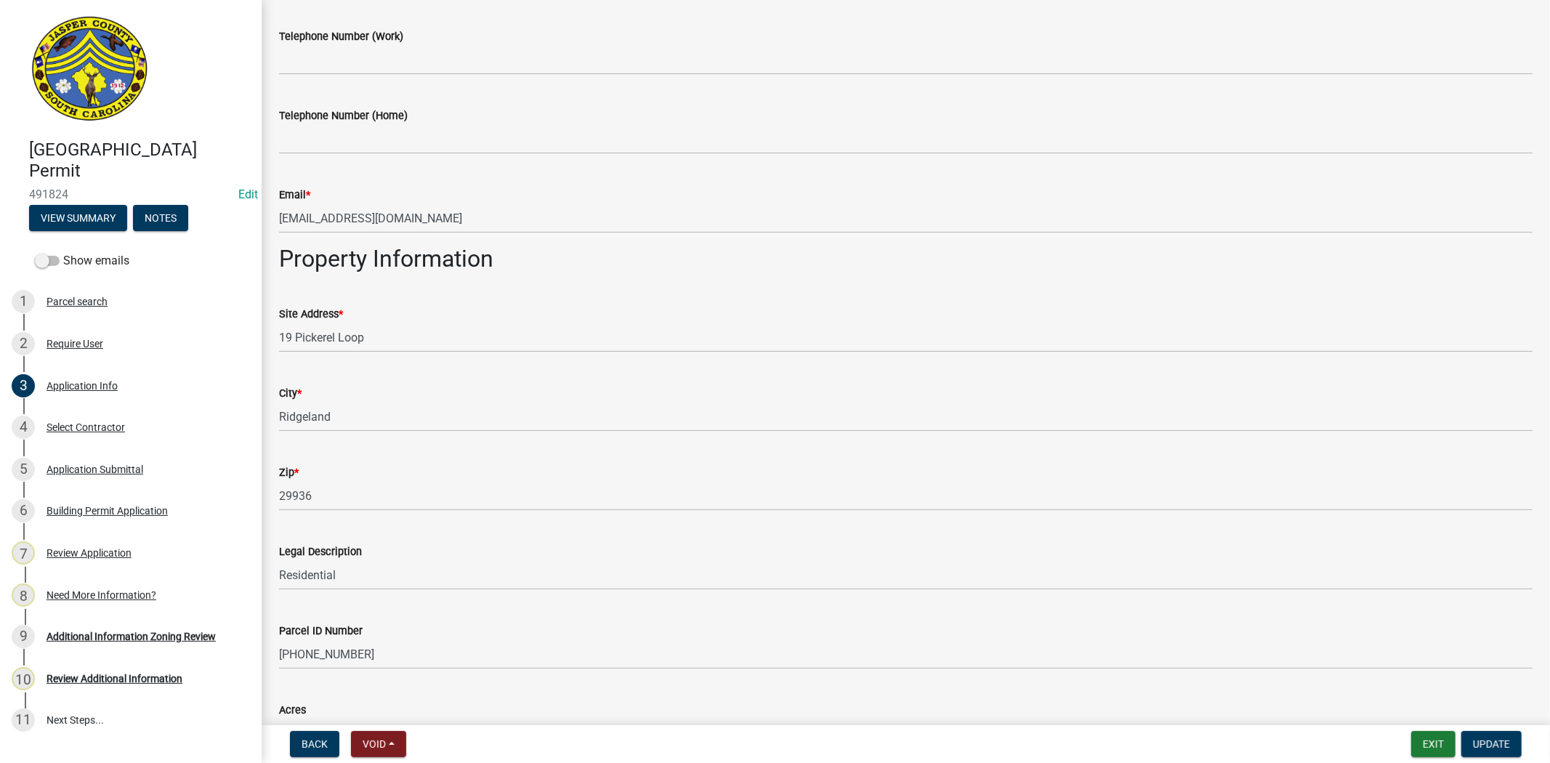
scroll to position [807, 0]
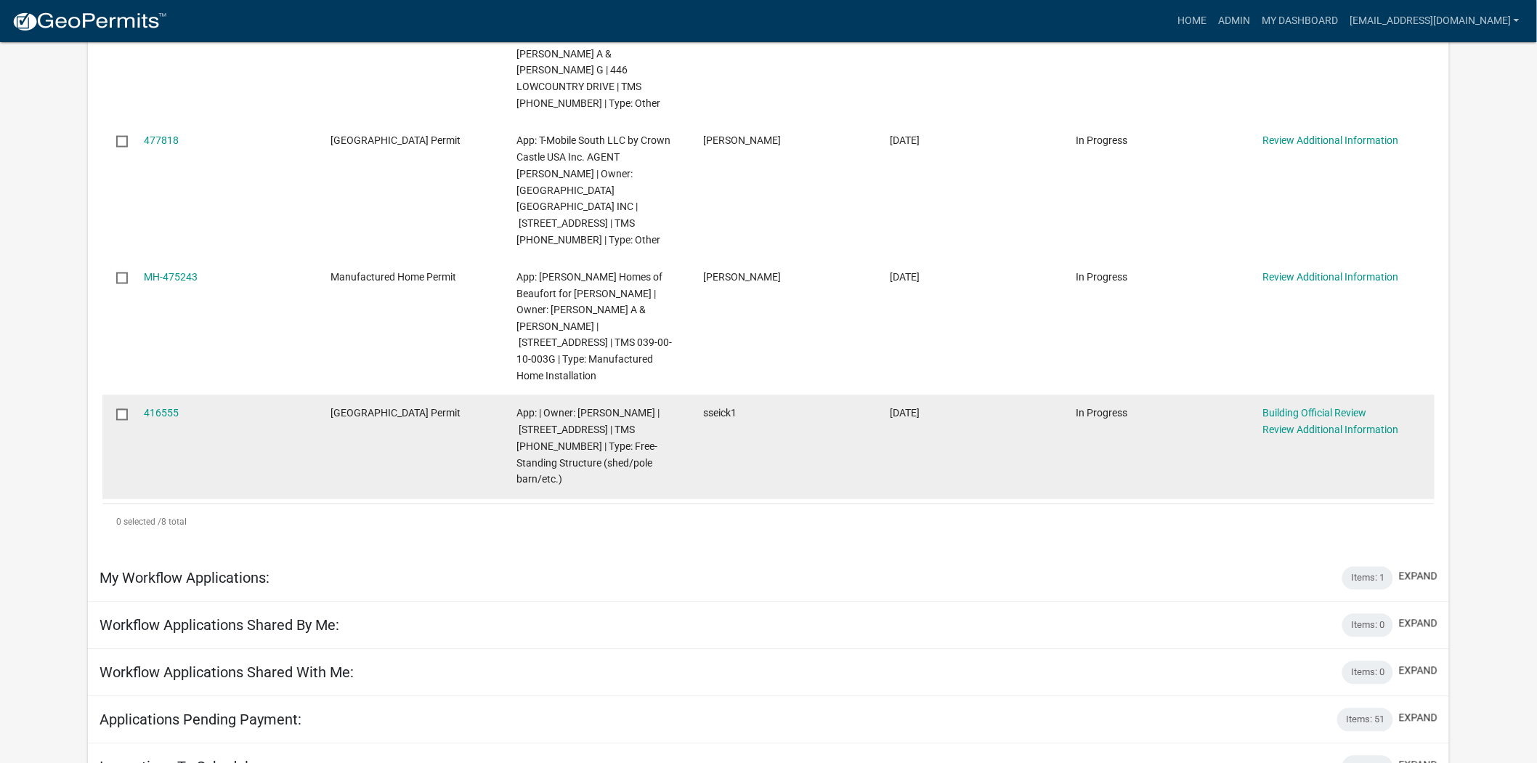
scroll to position [888, 0]
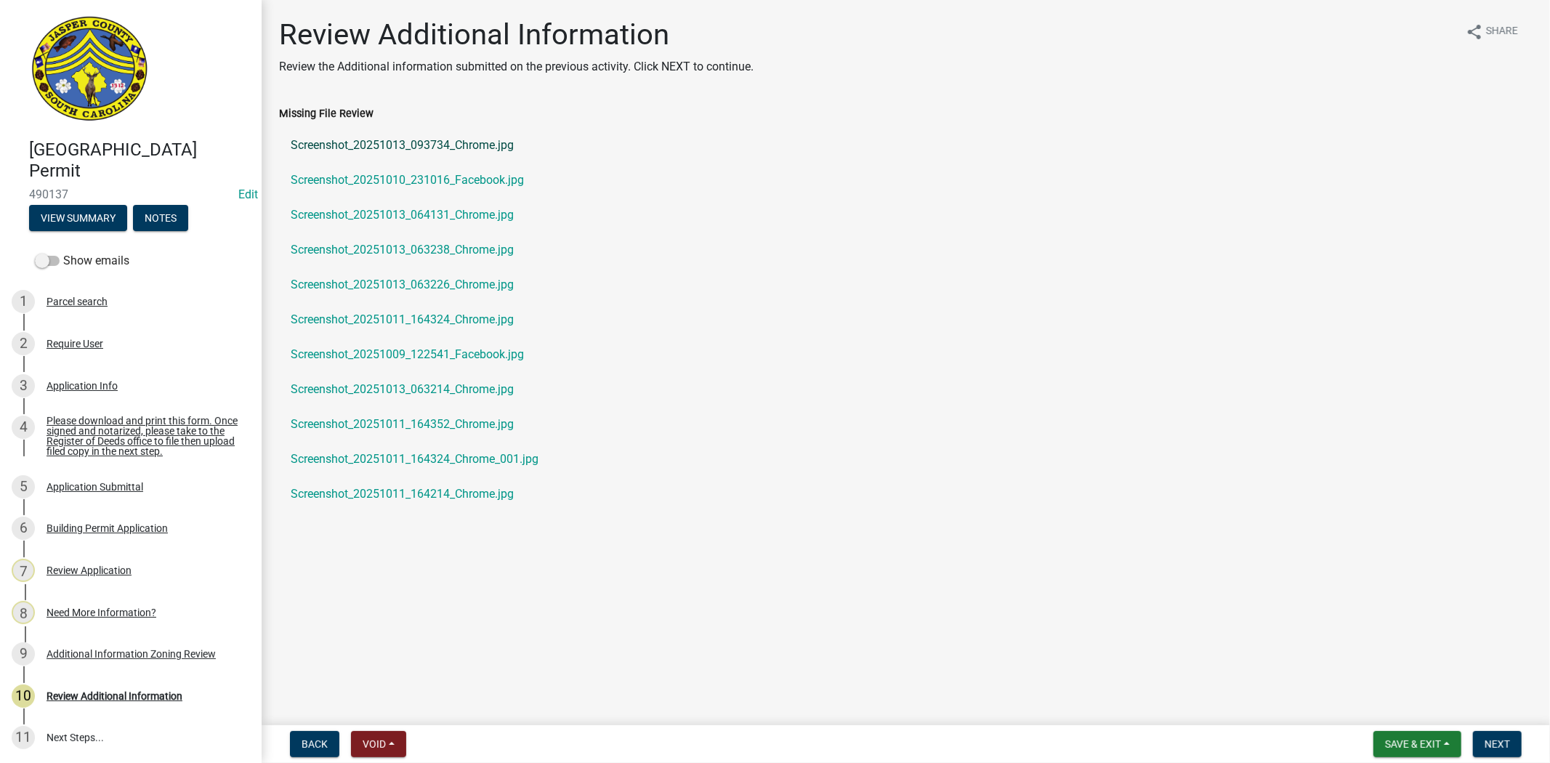
click at [488, 151] on link "Screenshot_20251013_093734_Chrome.jpg" at bounding box center [905, 145] width 1253 height 35
click at [483, 178] on link "Screenshot_20251010_231016_Facebook.jpg" at bounding box center [905, 180] width 1253 height 35
click at [469, 214] on link "Screenshot_20251013_064131_Chrome.jpg" at bounding box center [905, 215] width 1253 height 35
click at [432, 497] on link "Screenshot_20251011_164214_Chrome.jpg" at bounding box center [905, 494] width 1253 height 35
click at [418, 456] on link "Screenshot_20251011_164324_Chrome_001.jpg" at bounding box center [905, 459] width 1253 height 35
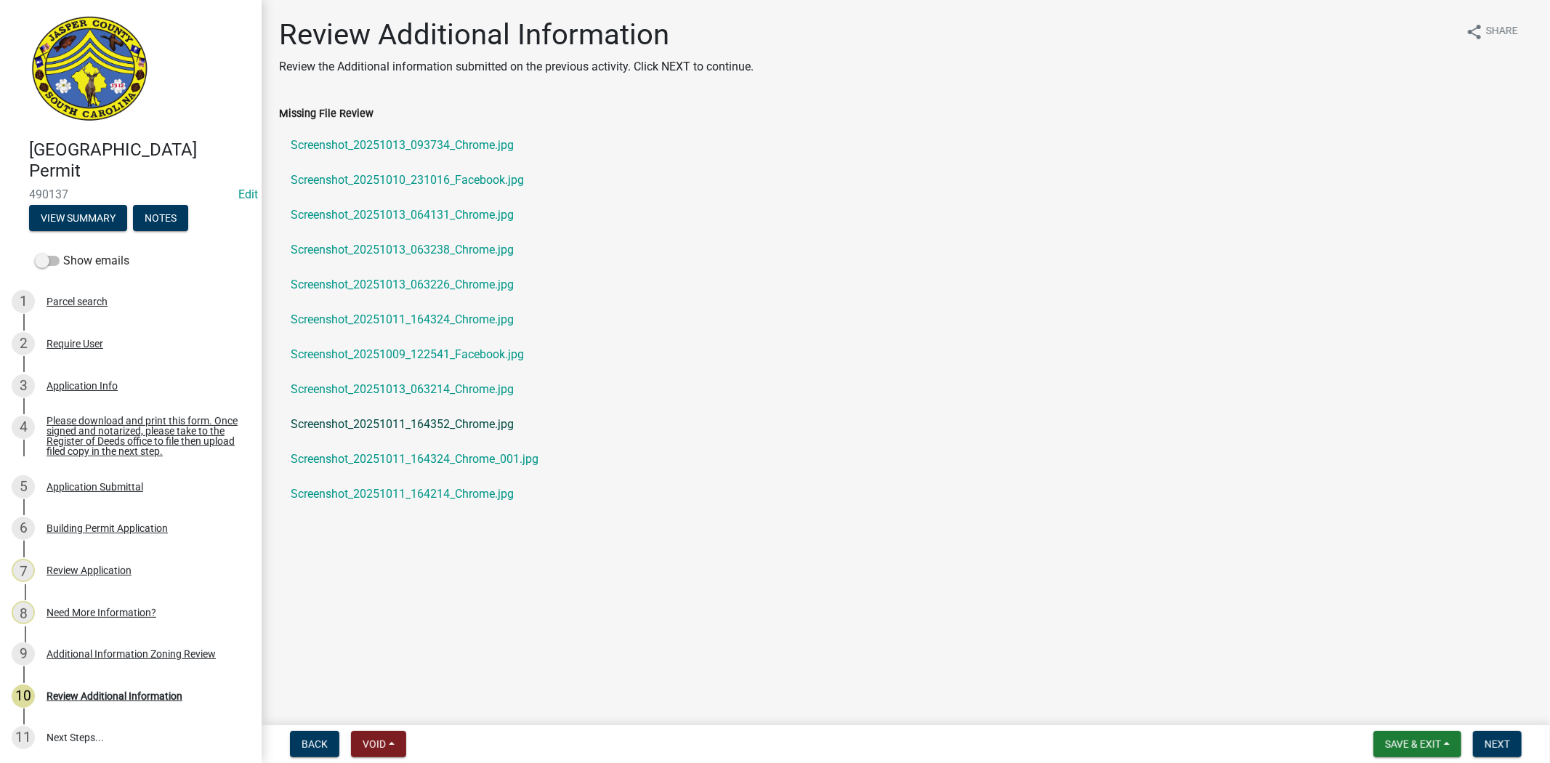
click at [418, 416] on link "Screenshot_20251011_164352_Chrome.jpg" at bounding box center [905, 424] width 1253 height 35
click at [483, 362] on link "Screenshot_20251009_122541_Facebook.jpg" at bounding box center [905, 354] width 1253 height 35
click at [453, 238] on link "Screenshot_20251013_063238_Chrome.jpg" at bounding box center [905, 249] width 1253 height 35
click at [433, 211] on link "Screenshot_20251013_064131_Chrome.jpg" at bounding box center [905, 215] width 1253 height 35
click at [483, 258] on link "Screenshot_20251013_063238_Chrome.jpg" at bounding box center [905, 249] width 1253 height 35
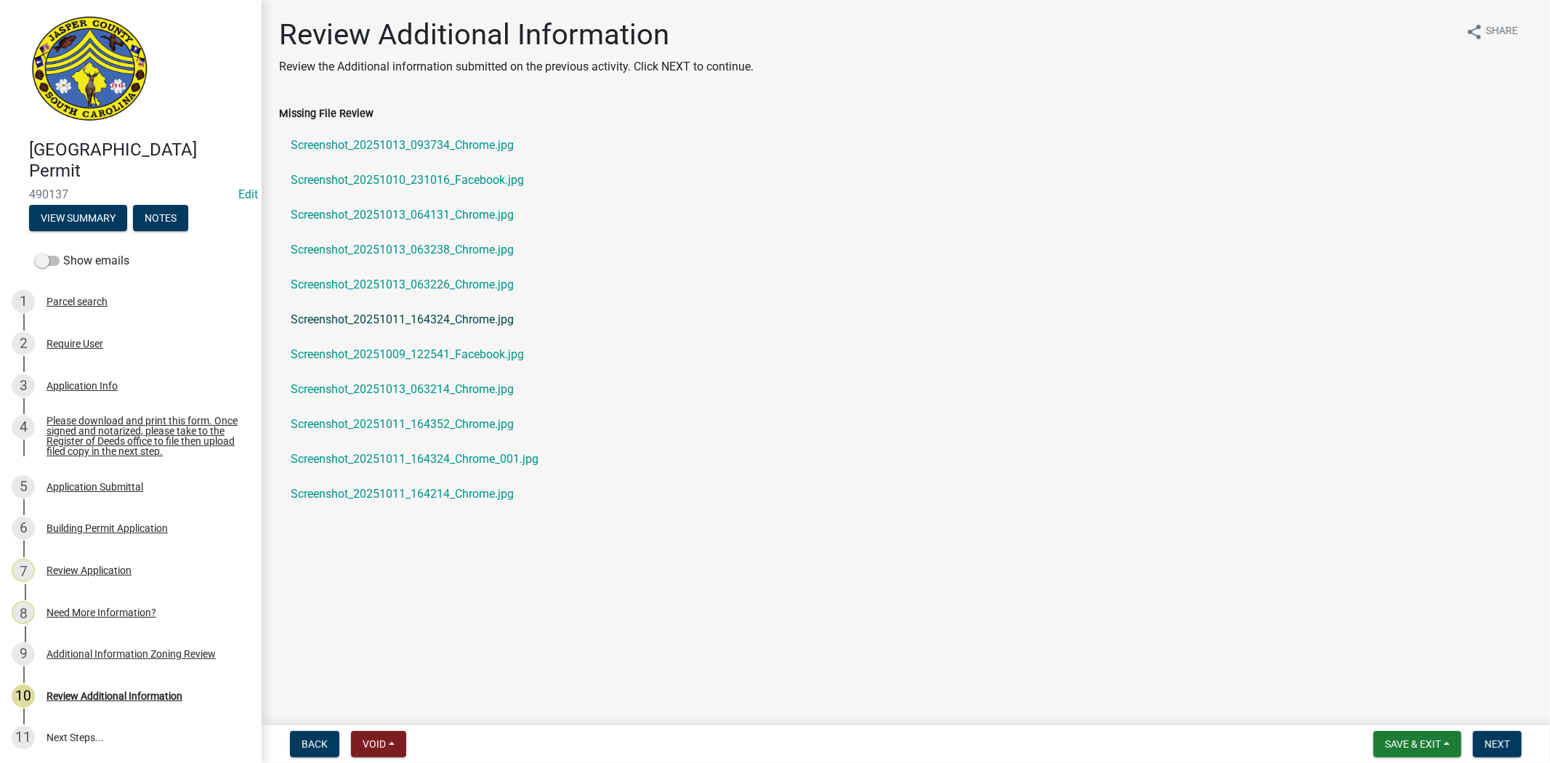
click at [477, 317] on link "Screenshot_20251011_164324_Chrome.jpg" at bounding box center [905, 319] width 1253 height 35
click at [106, 388] on div "Application Info" at bounding box center [81, 386] width 71 height 10
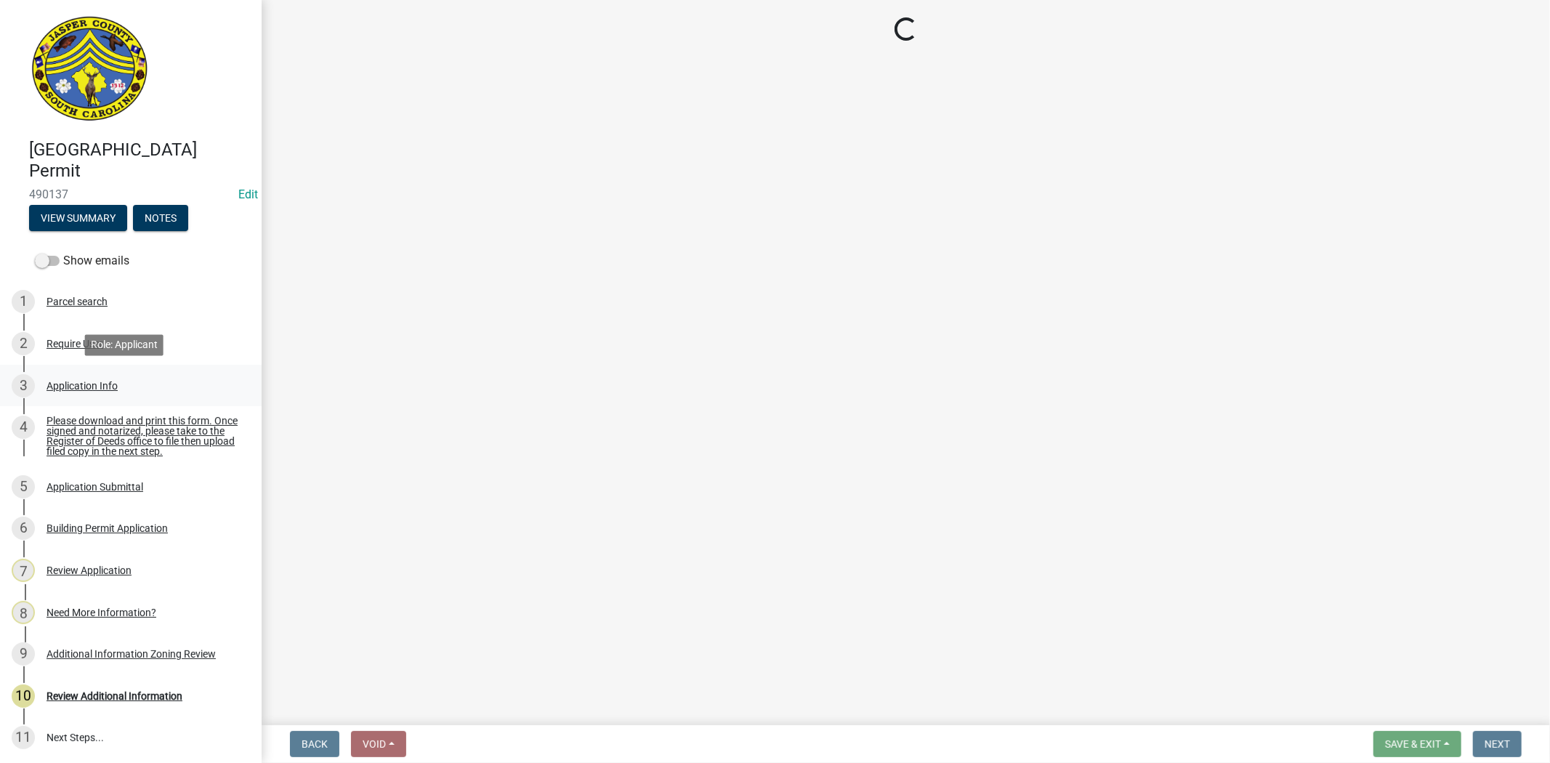
select select "f53fa719-3ff7-48d2-9eb7-3bbc18bb9995"
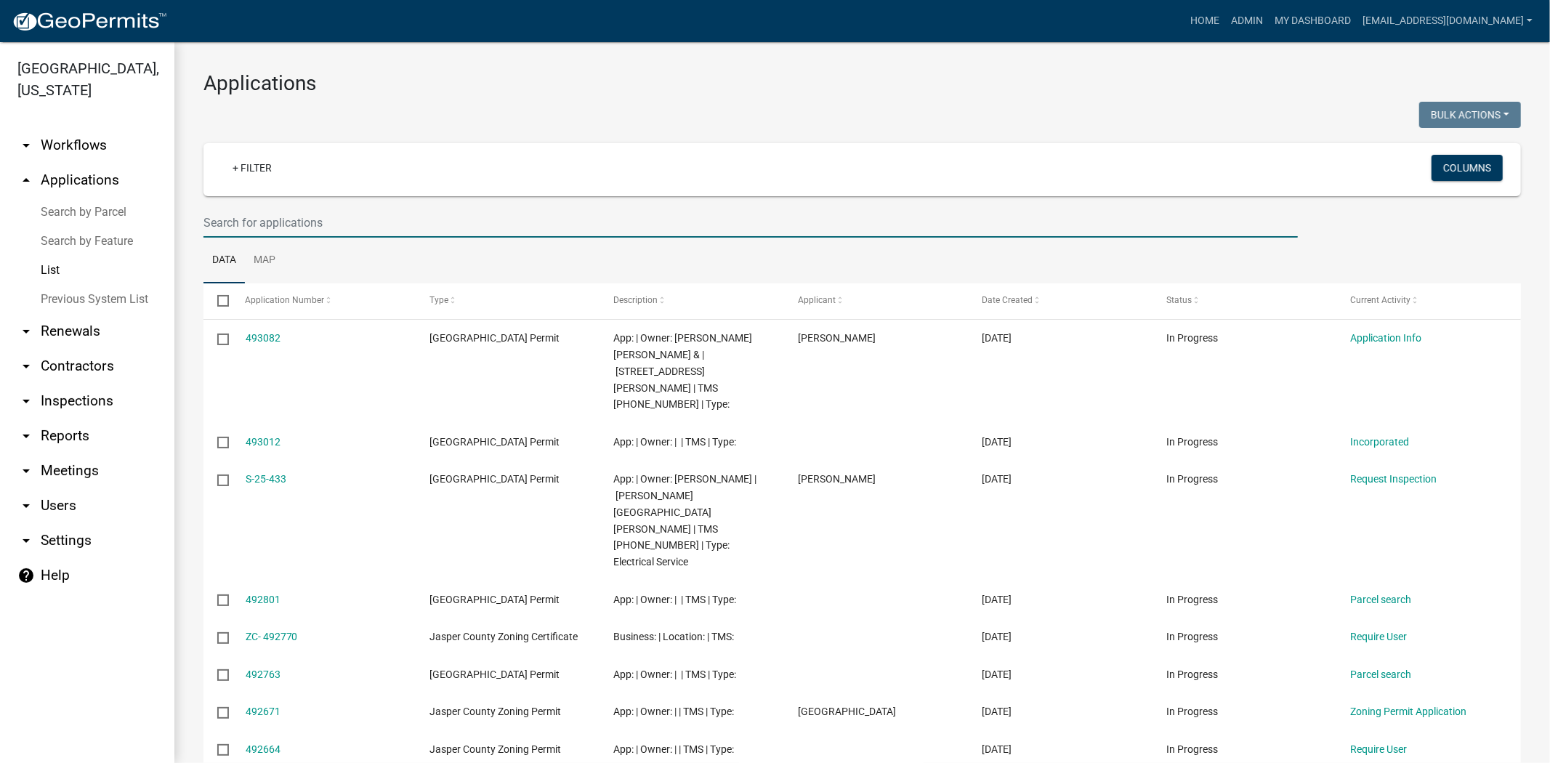
click at [454, 219] on input "text" at bounding box center [750, 223] width 1094 height 30
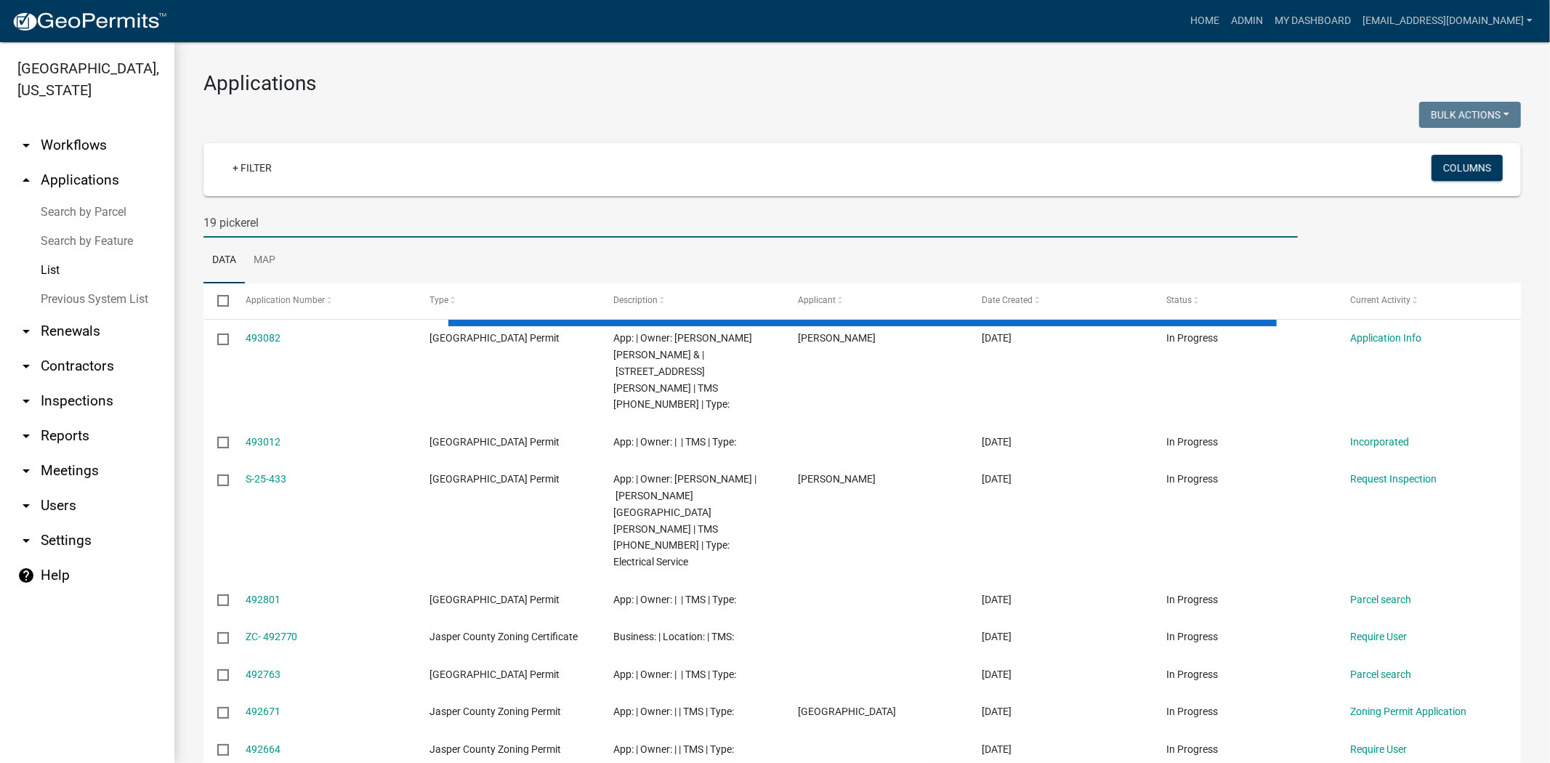
type input "19 pickerel"
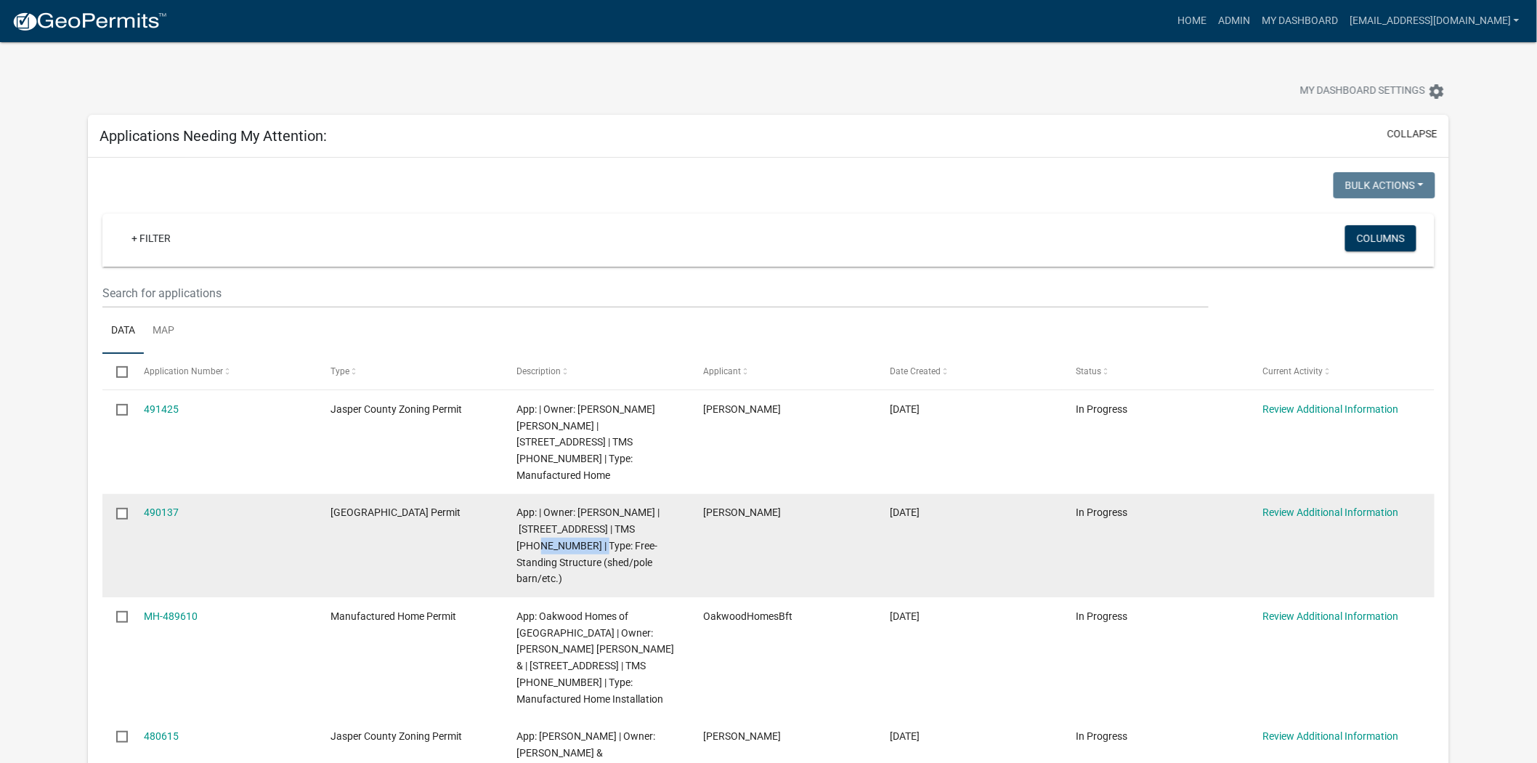
drag, startPoint x: 561, startPoint y: 527, endPoint x: 647, endPoint y: 511, distance: 87.1
click at [647, 511] on span "App: | Owner: [PERSON_NAME] | [STREET_ADDRESS] | TMS [PHONE_NUMBER] | Type: Fre…" at bounding box center [588, 545] width 143 height 78
copy span "[PHONE_NUMBER]"
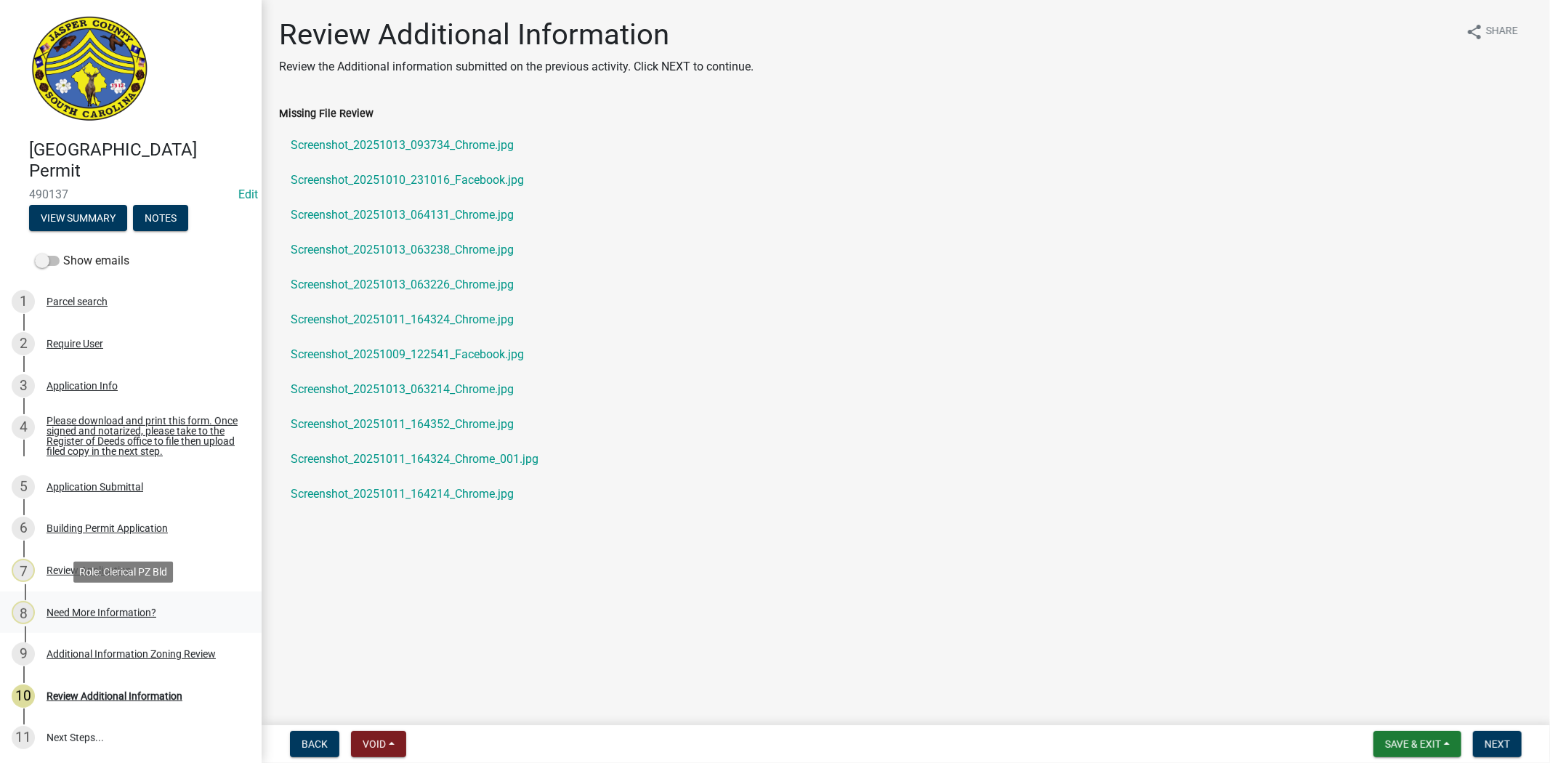
click at [134, 614] on div "Need More Information?" at bounding box center [101, 612] width 110 height 10
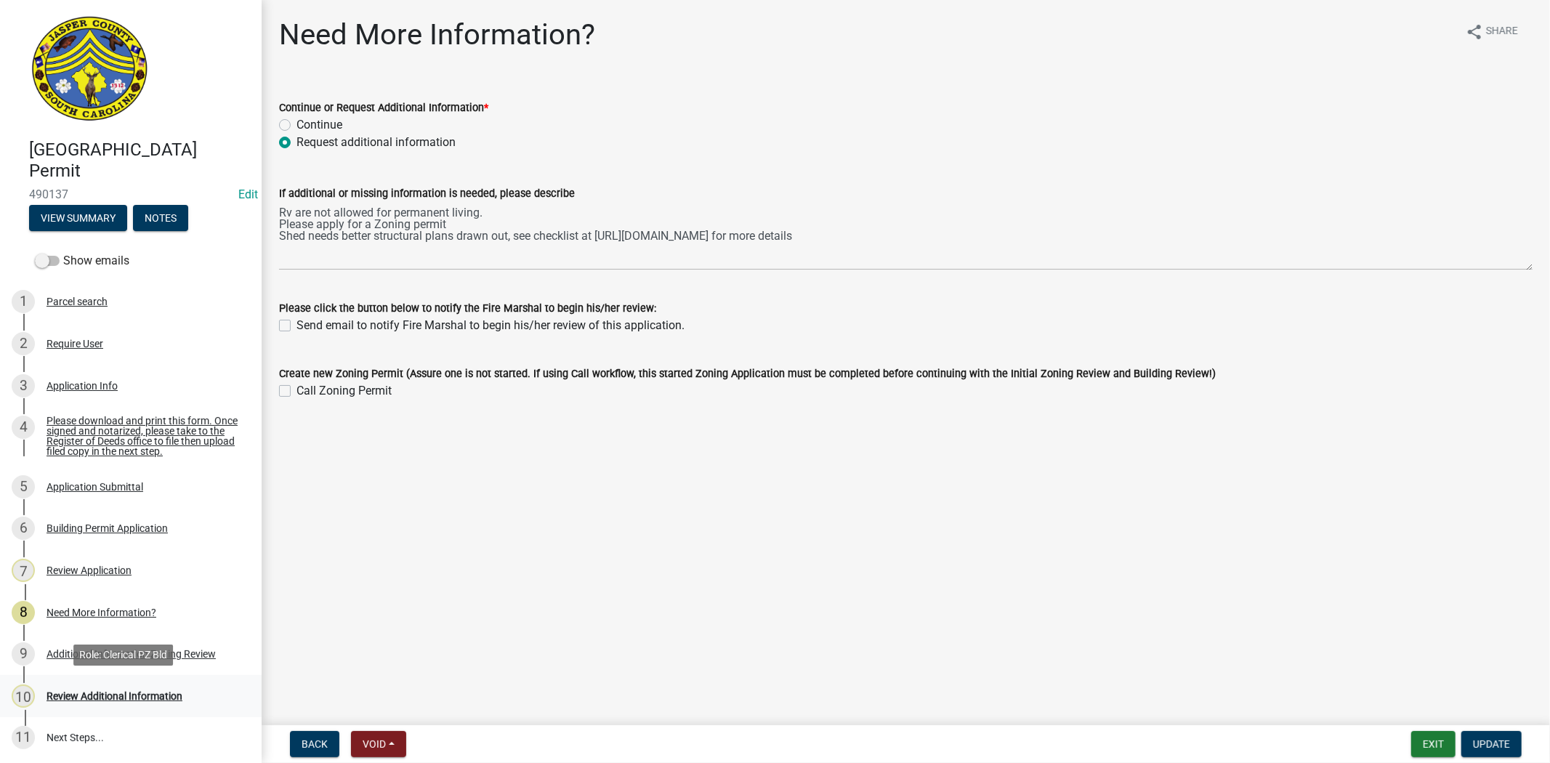
click at [105, 698] on div "Review Additional Information" at bounding box center [114, 696] width 136 height 10
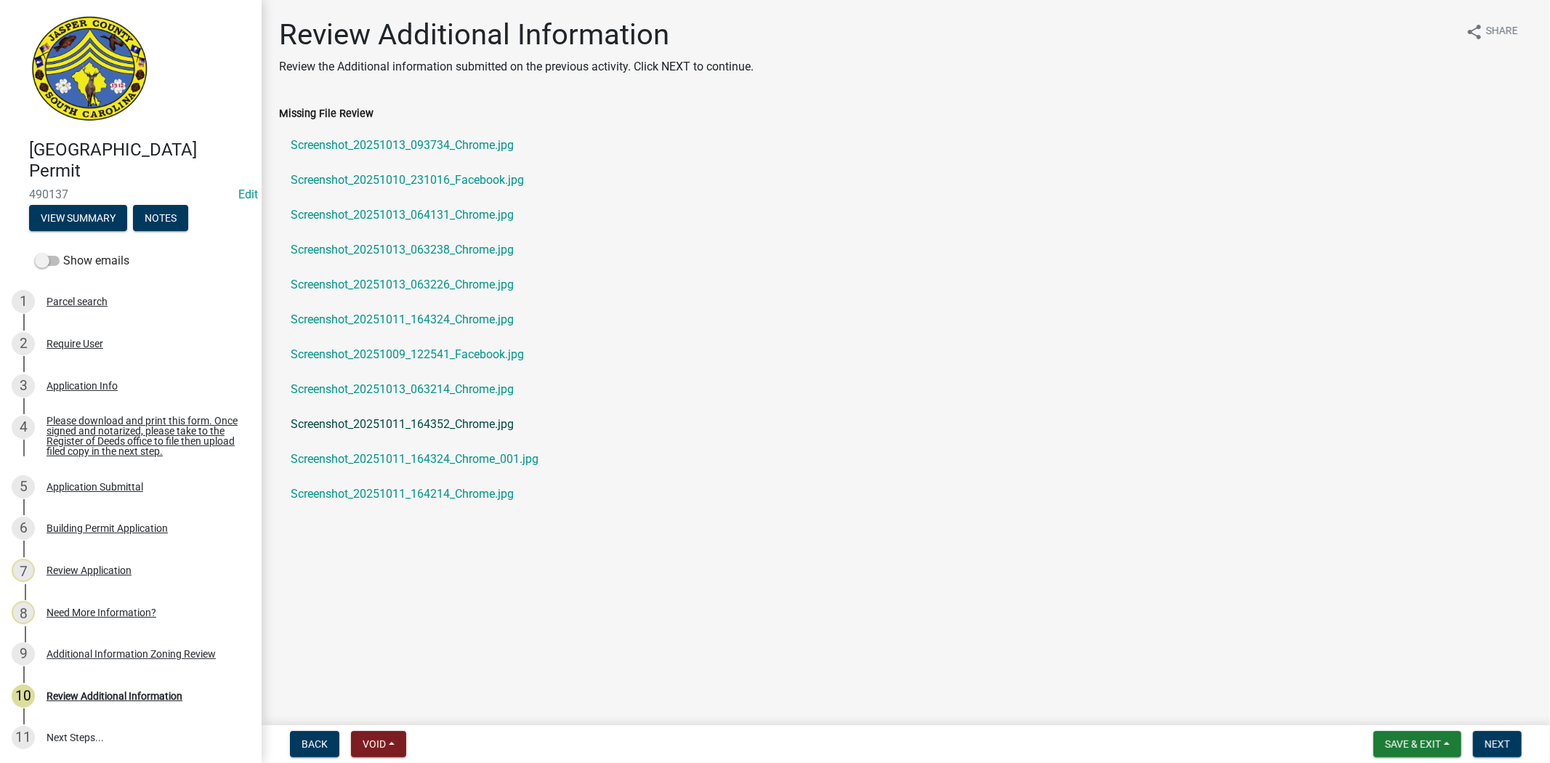
click at [344, 429] on link "Screenshot_20251011_164352_Chrome.jpg" at bounding box center [905, 424] width 1253 height 35
click at [415, 148] on link "Screenshot_20251013_093734_Chrome.jpg" at bounding box center [905, 145] width 1253 height 35
click at [437, 185] on link "Screenshot_20251010_231016_Facebook.jpg" at bounding box center [905, 180] width 1253 height 35
click at [451, 227] on link "Screenshot_20251013_064131_Chrome.jpg" at bounding box center [905, 215] width 1253 height 35
click at [419, 248] on link "Screenshot_20251013_063238_Chrome.jpg" at bounding box center [905, 249] width 1253 height 35
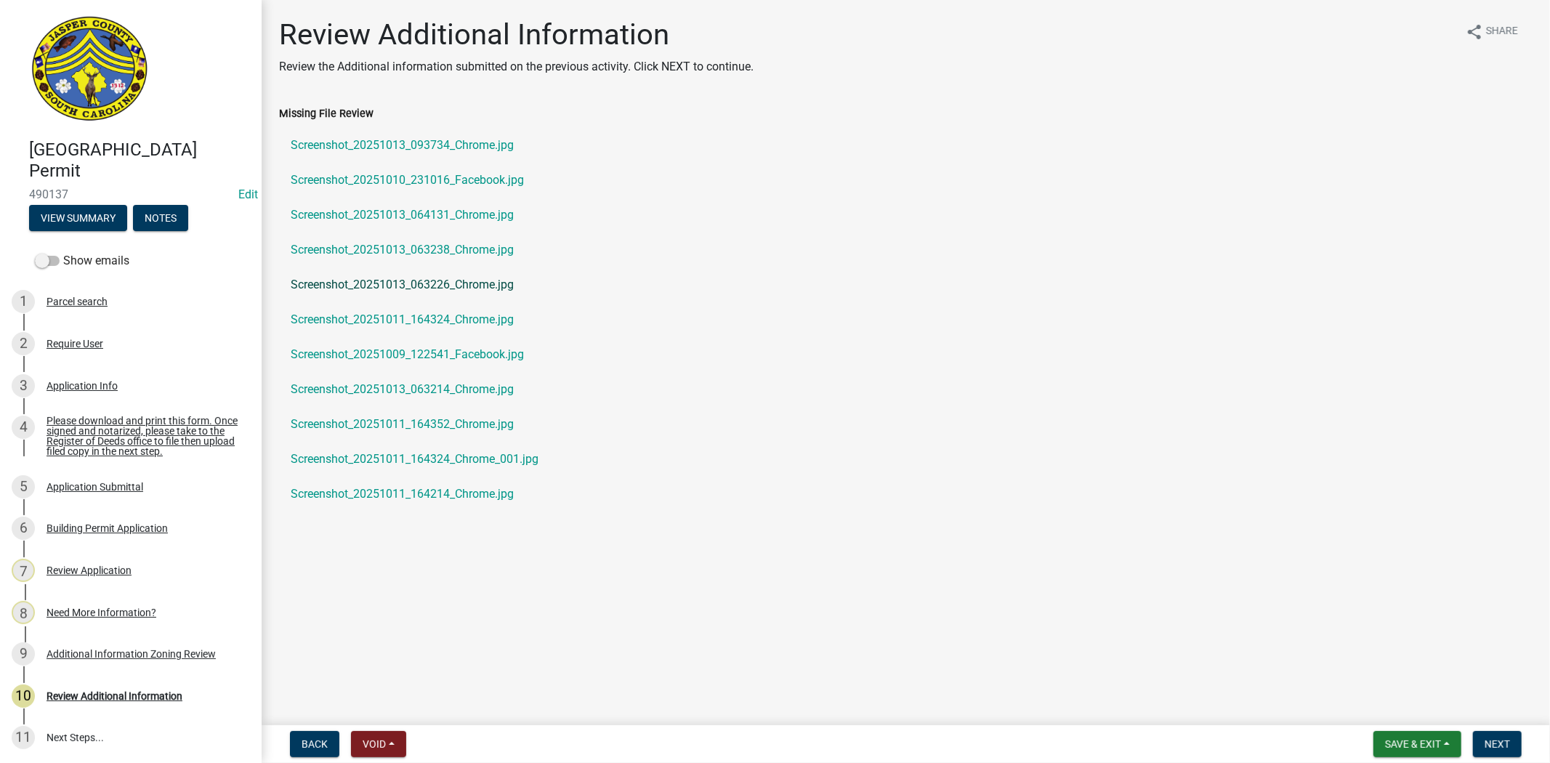
click at [460, 286] on link "Screenshot_20251013_063226_Chrome.jpg" at bounding box center [905, 284] width 1253 height 35
click at [441, 359] on link "Screenshot_20251009_122541_Facebook.jpg" at bounding box center [905, 354] width 1253 height 35
click at [417, 355] on link "Screenshot_20251009_122541_Facebook.jpg" at bounding box center [905, 354] width 1253 height 35
click at [498, 424] on link "Screenshot_20251011_164352_Chrome.jpg" at bounding box center [905, 424] width 1253 height 35
click at [403, 427] on link "Screenshot_20251011_164352_Chrome.jpg" at bounding box center [905, 424] width 1253 height 35
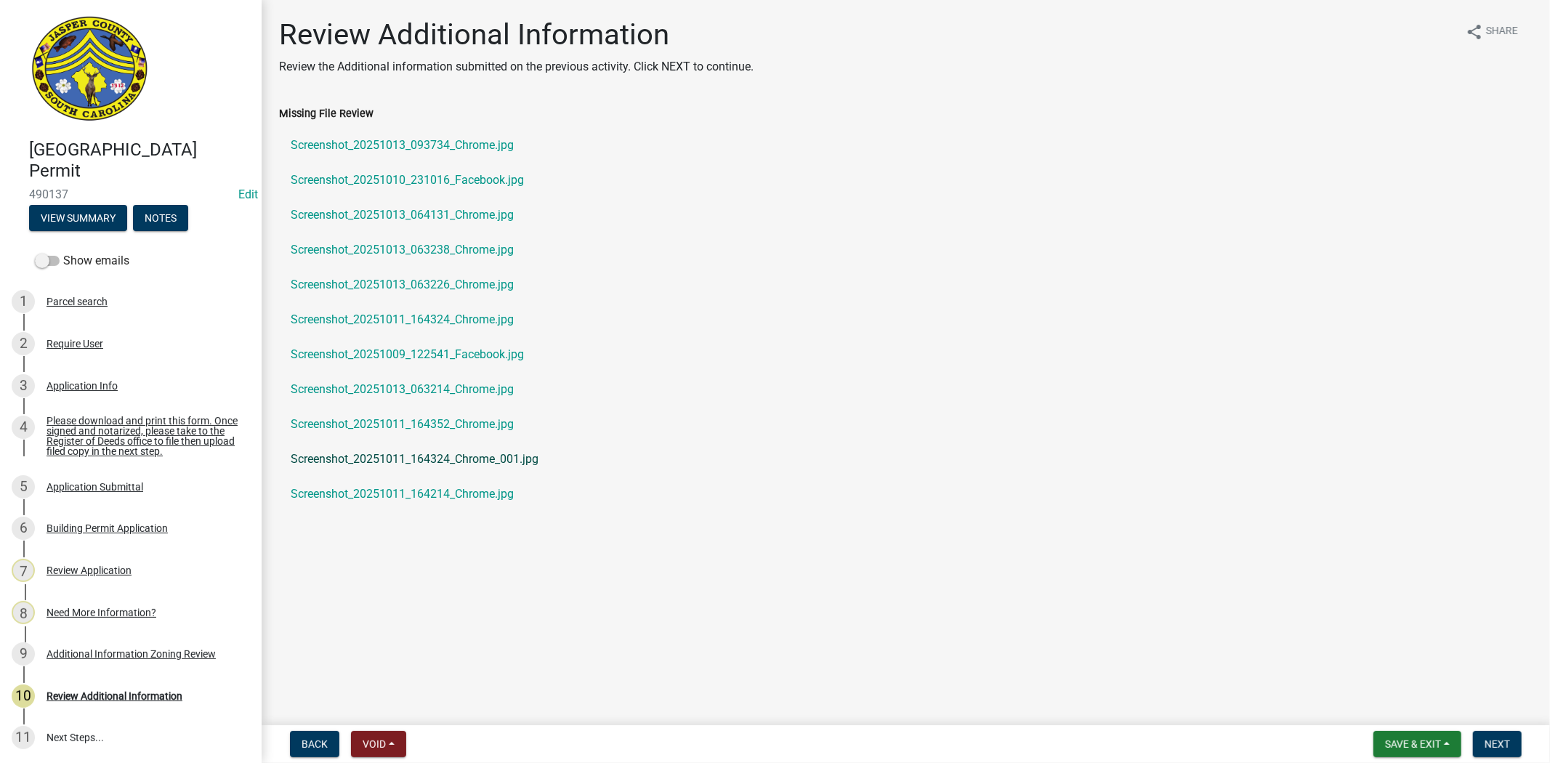
click at [391, 458] on link "Screenshot_20251011_164324_Chrome_001.jpg" at bounding box center [905, 459] width 1253 height 35
click at [461, 487] on link "Screenshot_20251011_164214_Chrome.jpg" at bounding box center [905, 494] width 1253 height 35
click at [140, 692] on div "Review Additional Information" at bounding box center [114, 696] width 136 height 10
click at [133, 601] on div "8 Need More Information?" at bounding box center [125, 612] width 227 height 23
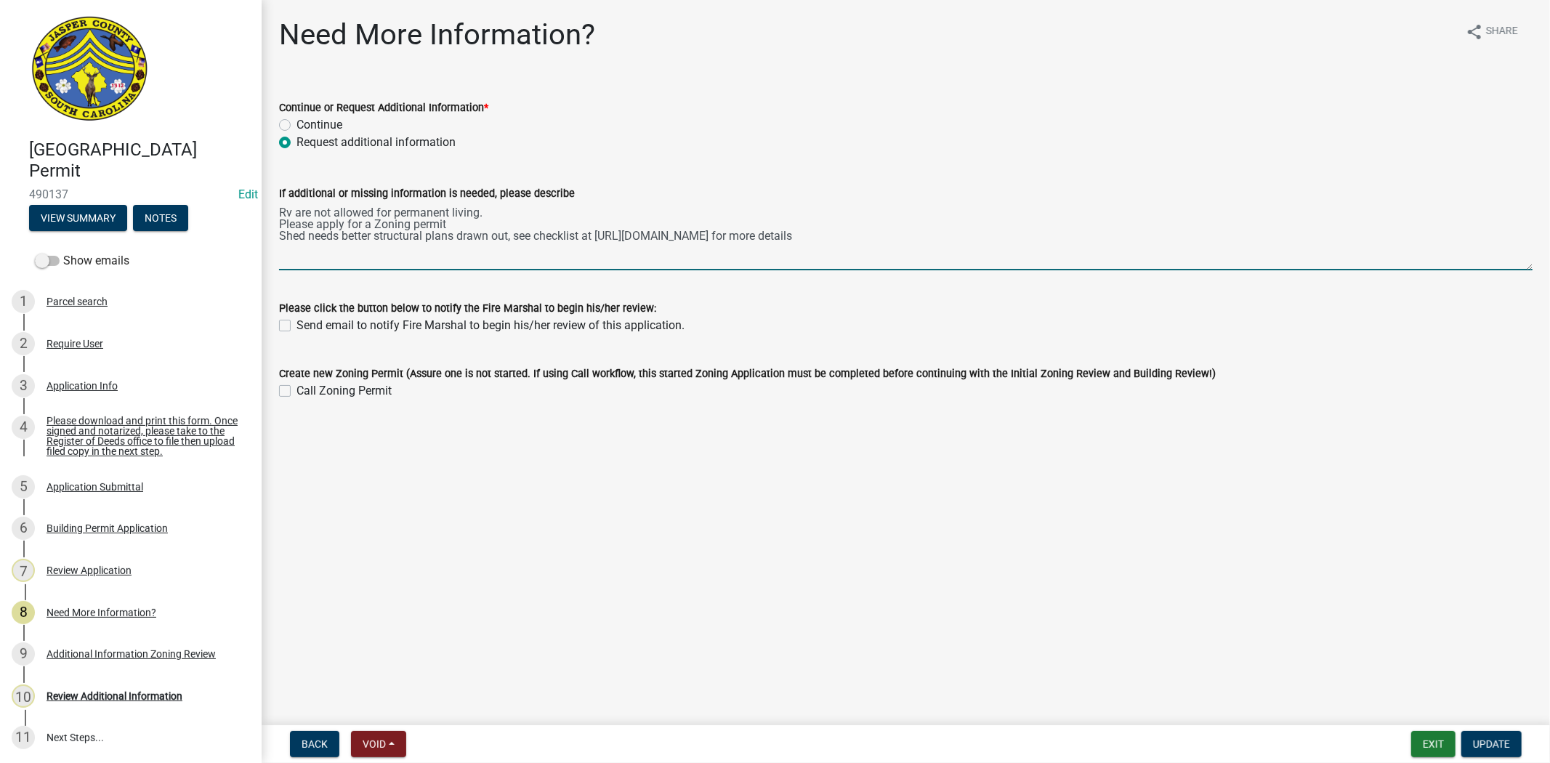
drag, startPoint x: 450, startPoint y: 224, endPoint x: 271, endPoint y: 222, distance: 179.5
click at [271, 222] on div "If additional or missing information is needed, please describe Rv are not allo…" at bounding box center [905, 217] width 1275 height 106
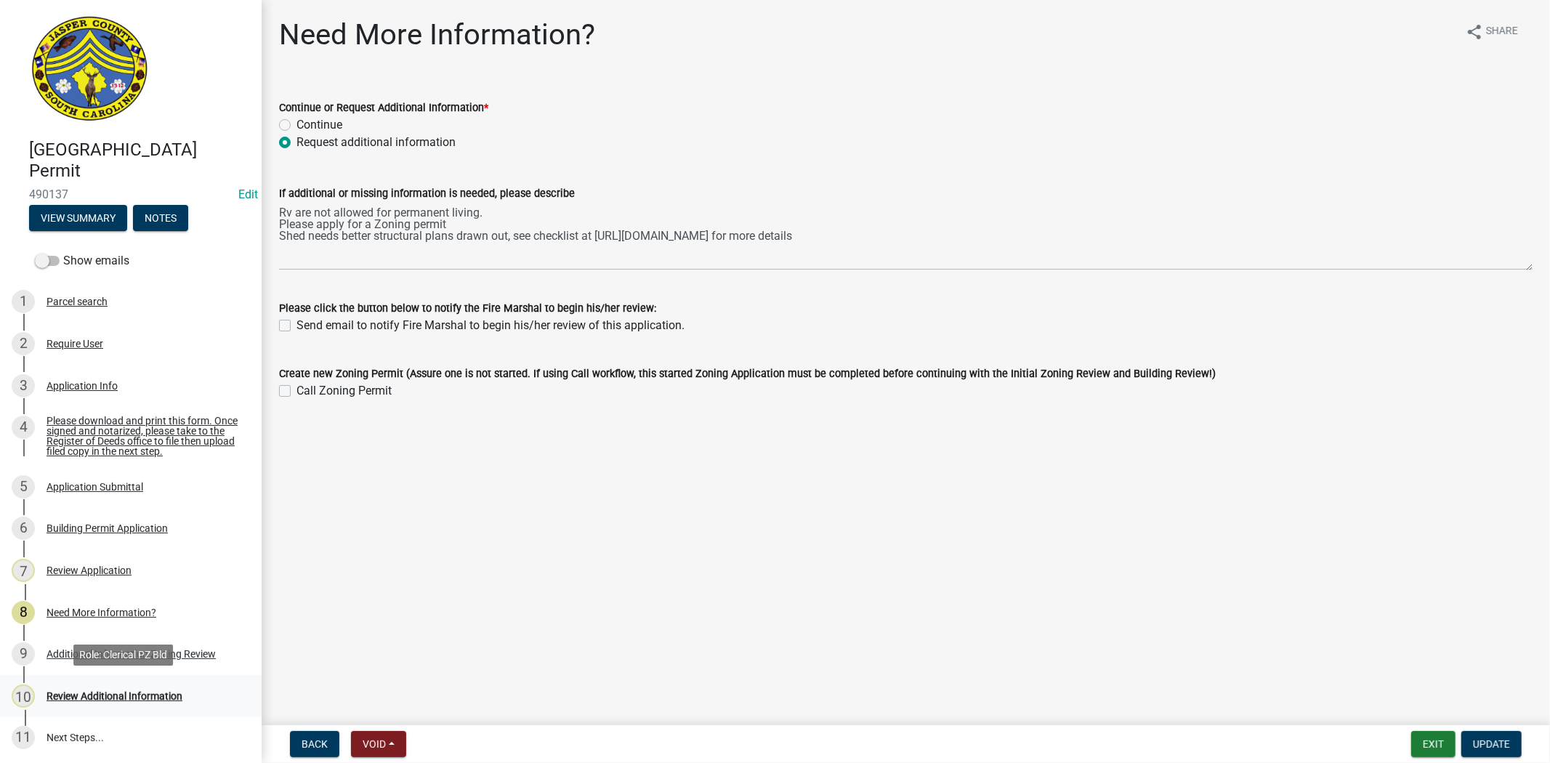
click at [154, 684] on div "10 Review Additional Information" at bounding box center [125, 695] width 227 height 23
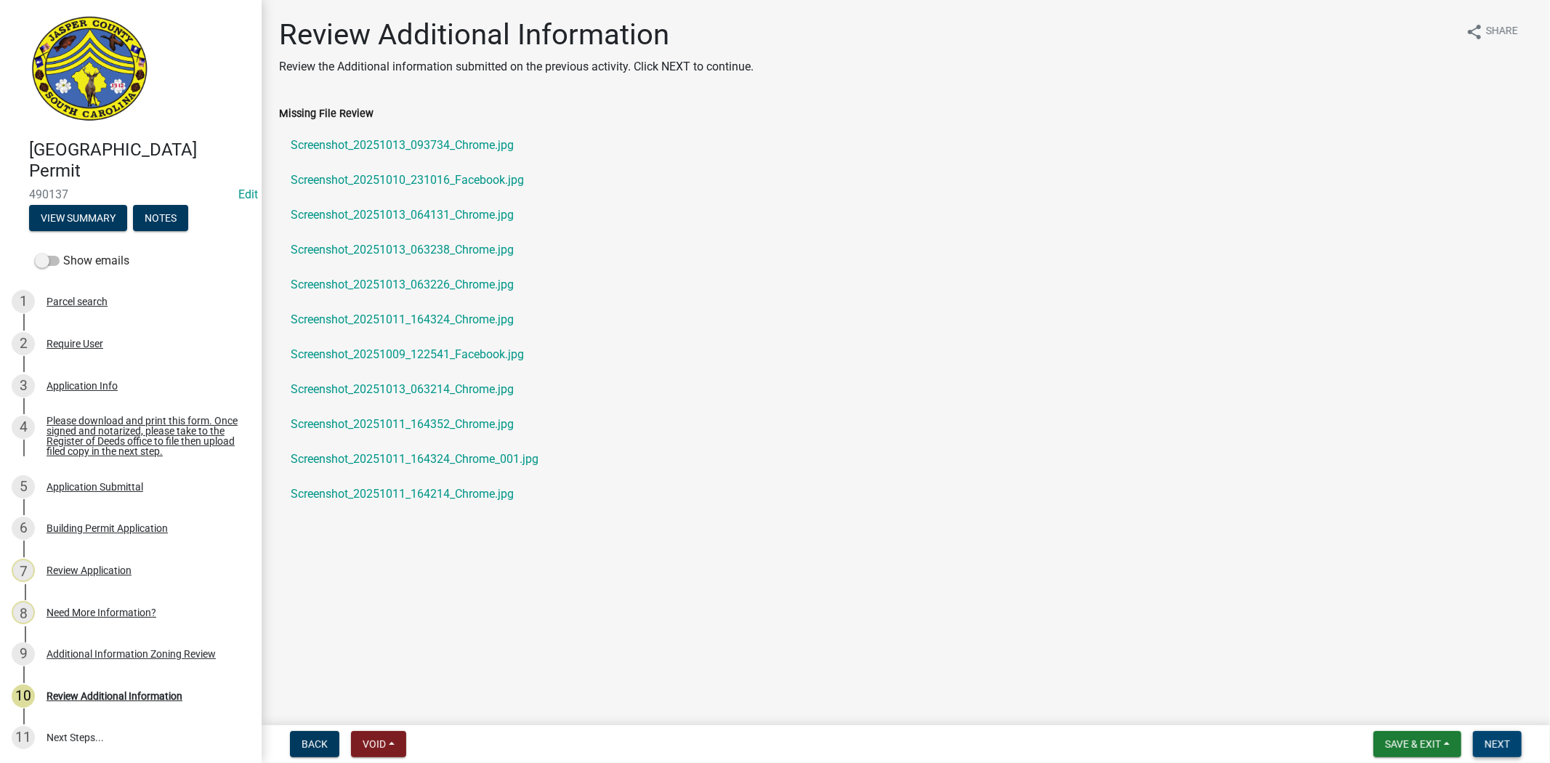
click at [1500, 744] on span "Next" at bounding box center [1496, 744] width 25 height 12
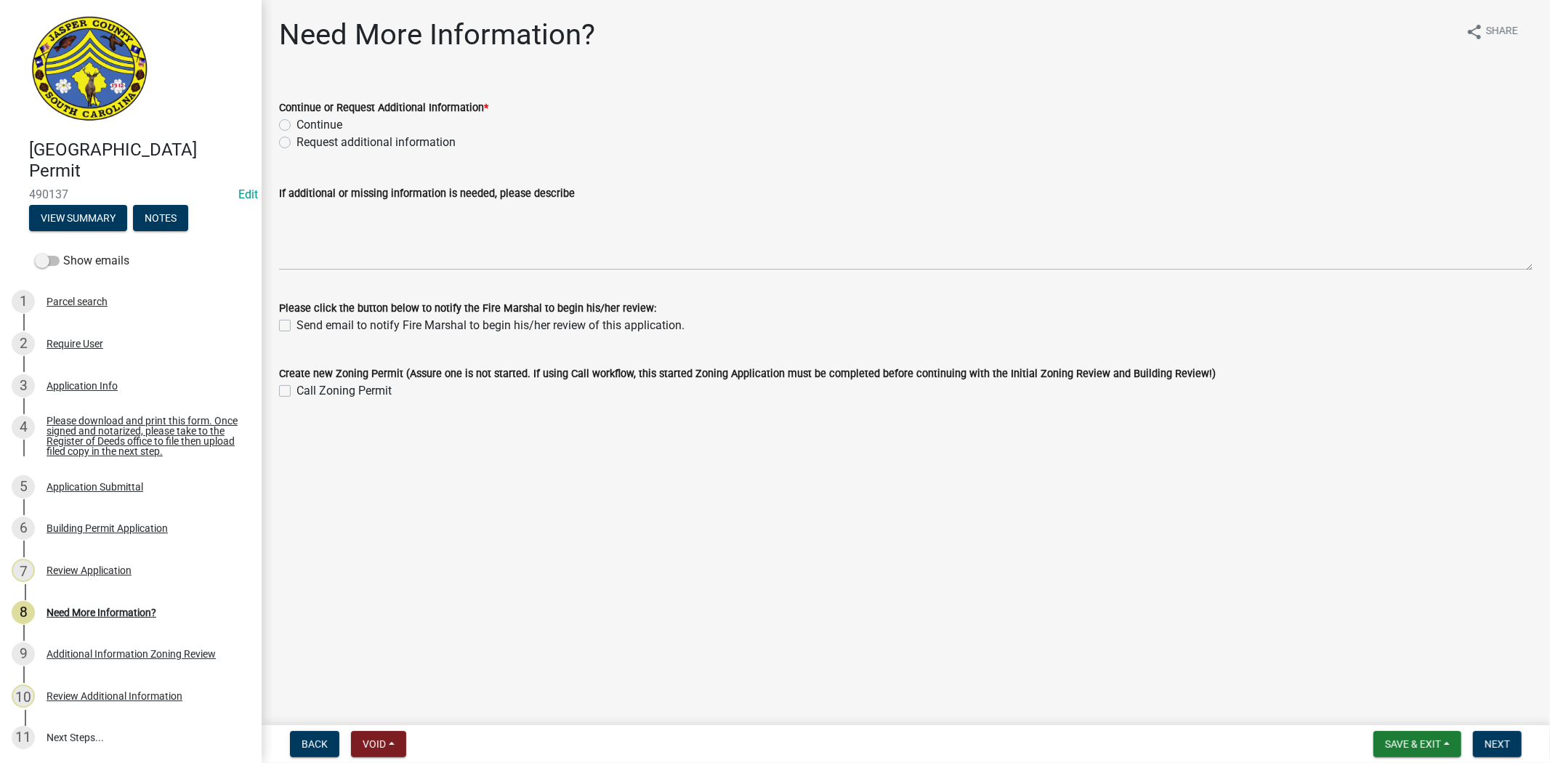
click at [296, 140] on label "Request additional information" at bounding box center [375, 142] width 159 height 17
click at [296, 140] on input "Request additional information" at bounding box center [300, 138] width 9 height 9
radio input "true"
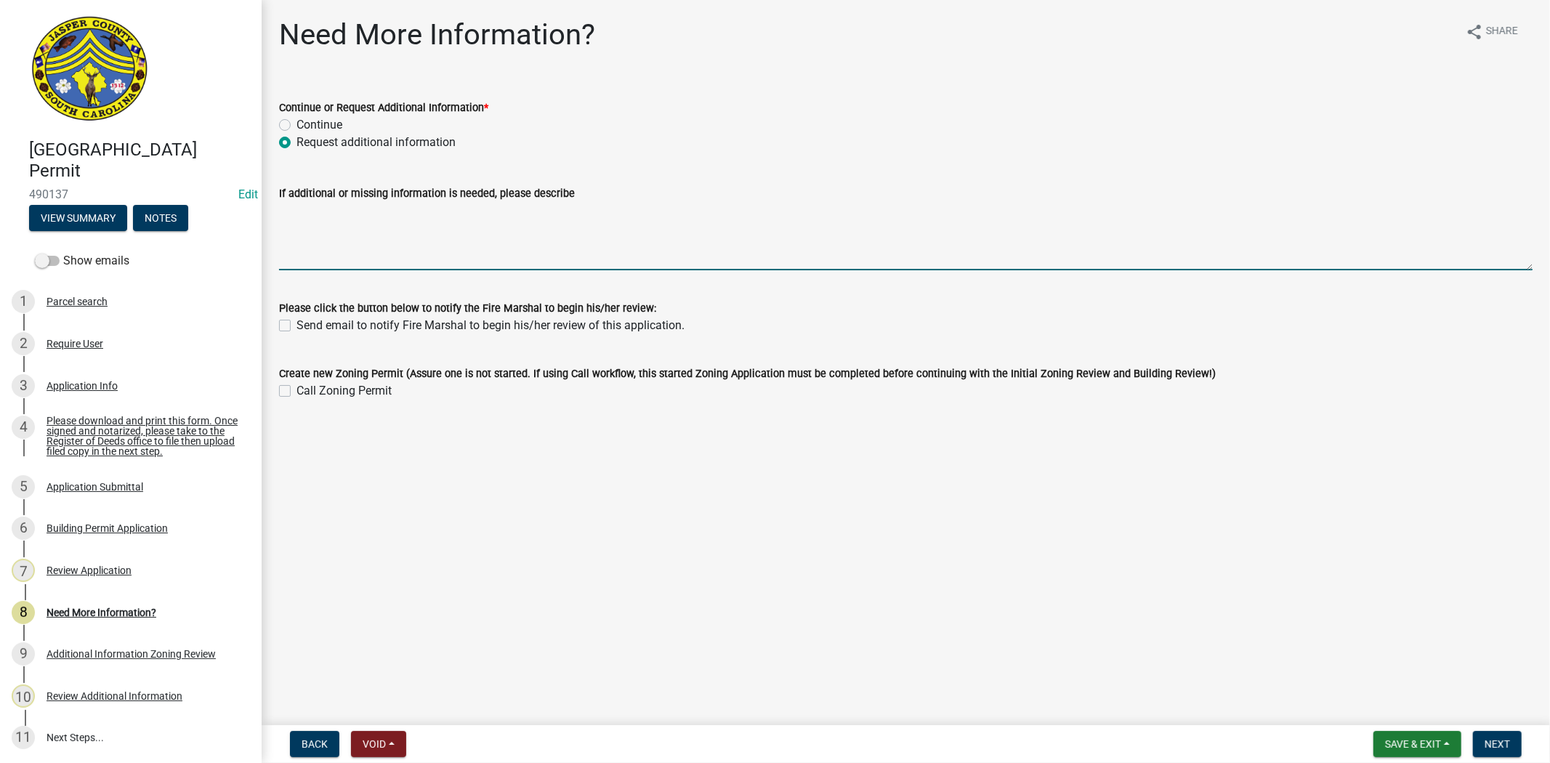
click at [315, 249] on textarea "If additional or missing information is needed, please describe" at bounding box center [905, 236] width 1253 height 68
paste textarea "Please apply for a Zoning permit"
type textarea "Please apply for a Zoning permit plans have to be drawn out by you, to reflect …"
click at [1491, 740] on span "Next" at bounding box center [1496, 744] width 25 height 12
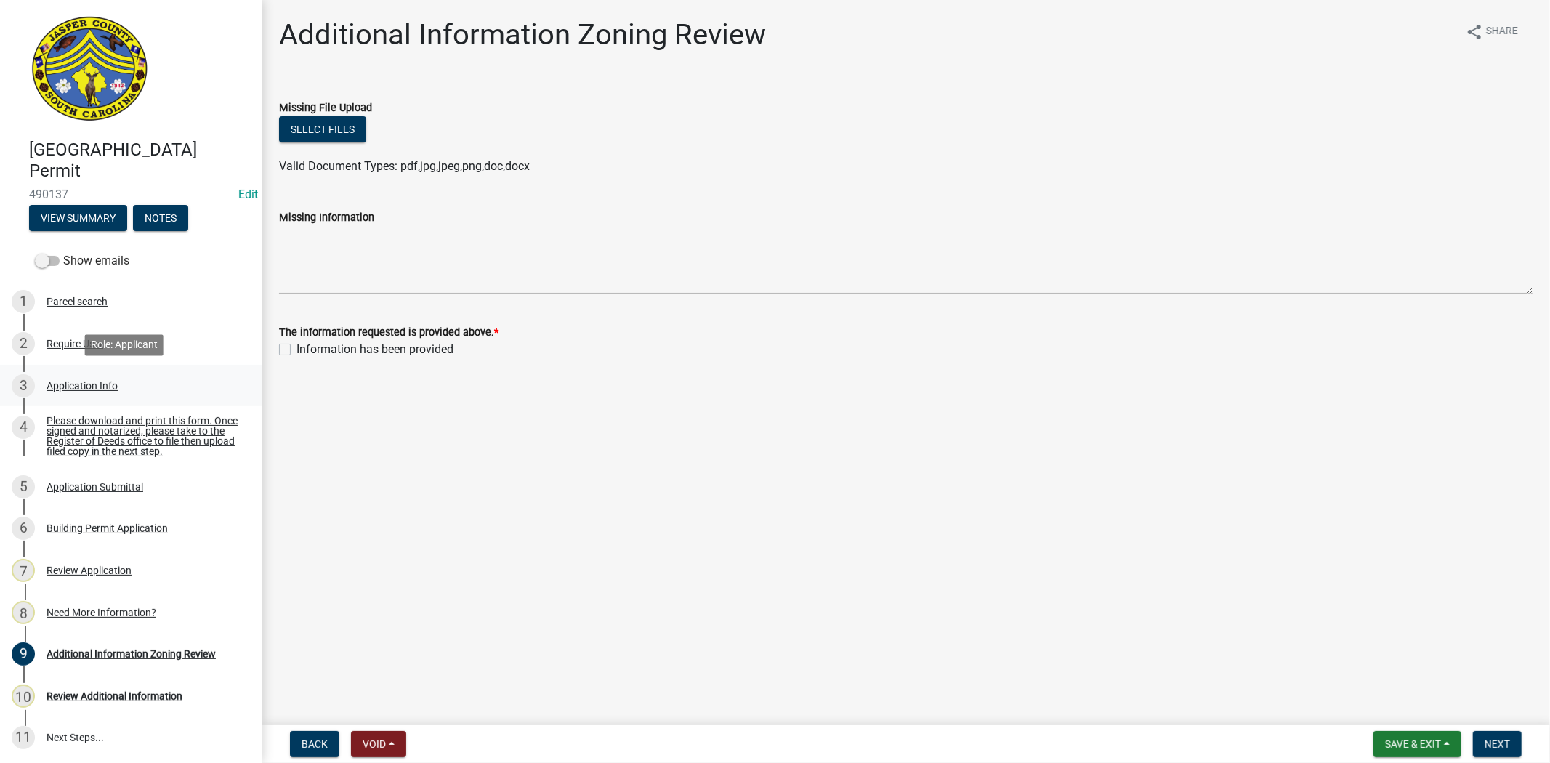
click at [105, 386] on div "Application Info" at bounding box center [81, 386] width 71 height 10
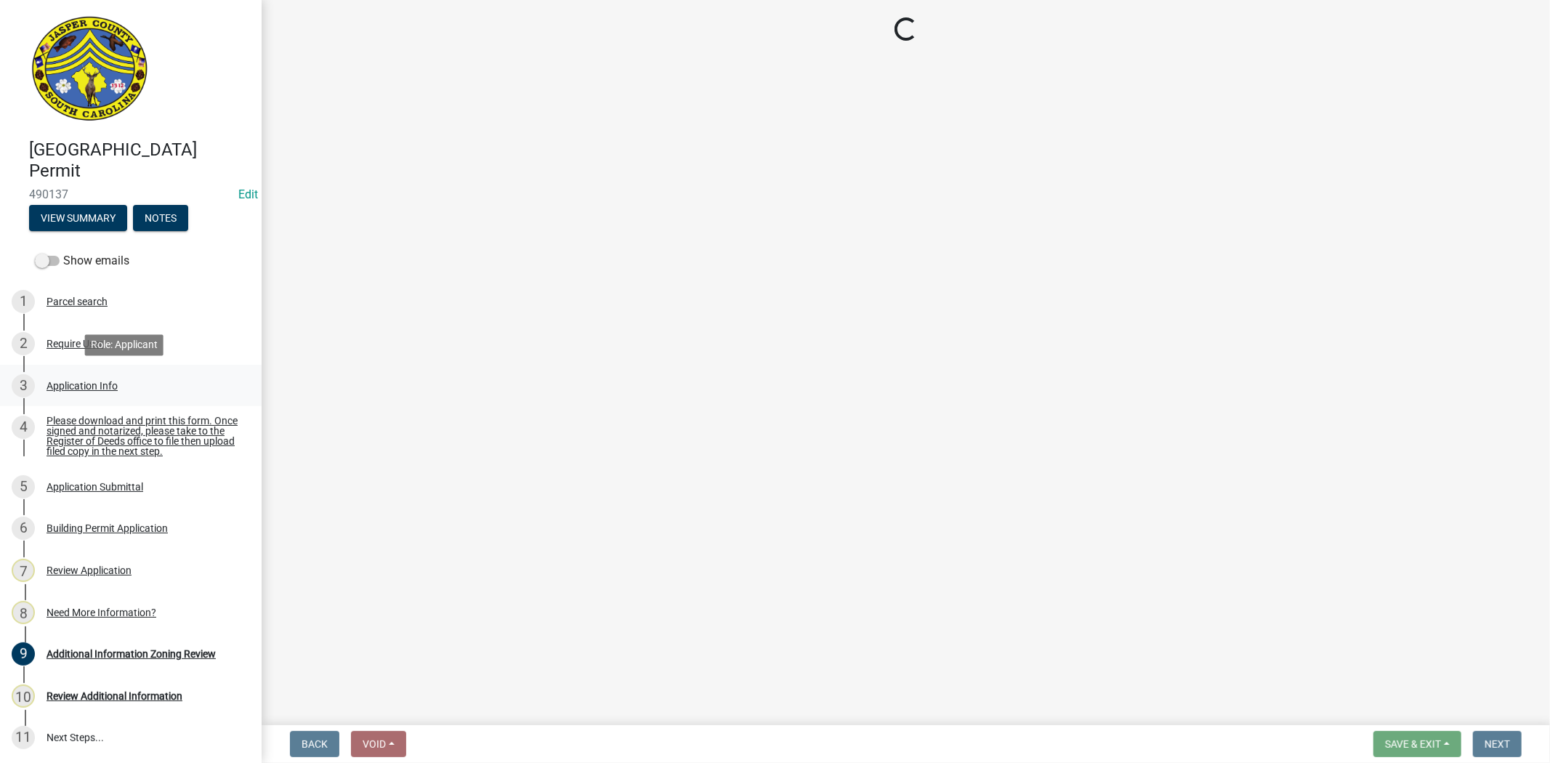
select select "f53fa719-3ff7-48d2-9eb7-3bbc18bb9995"
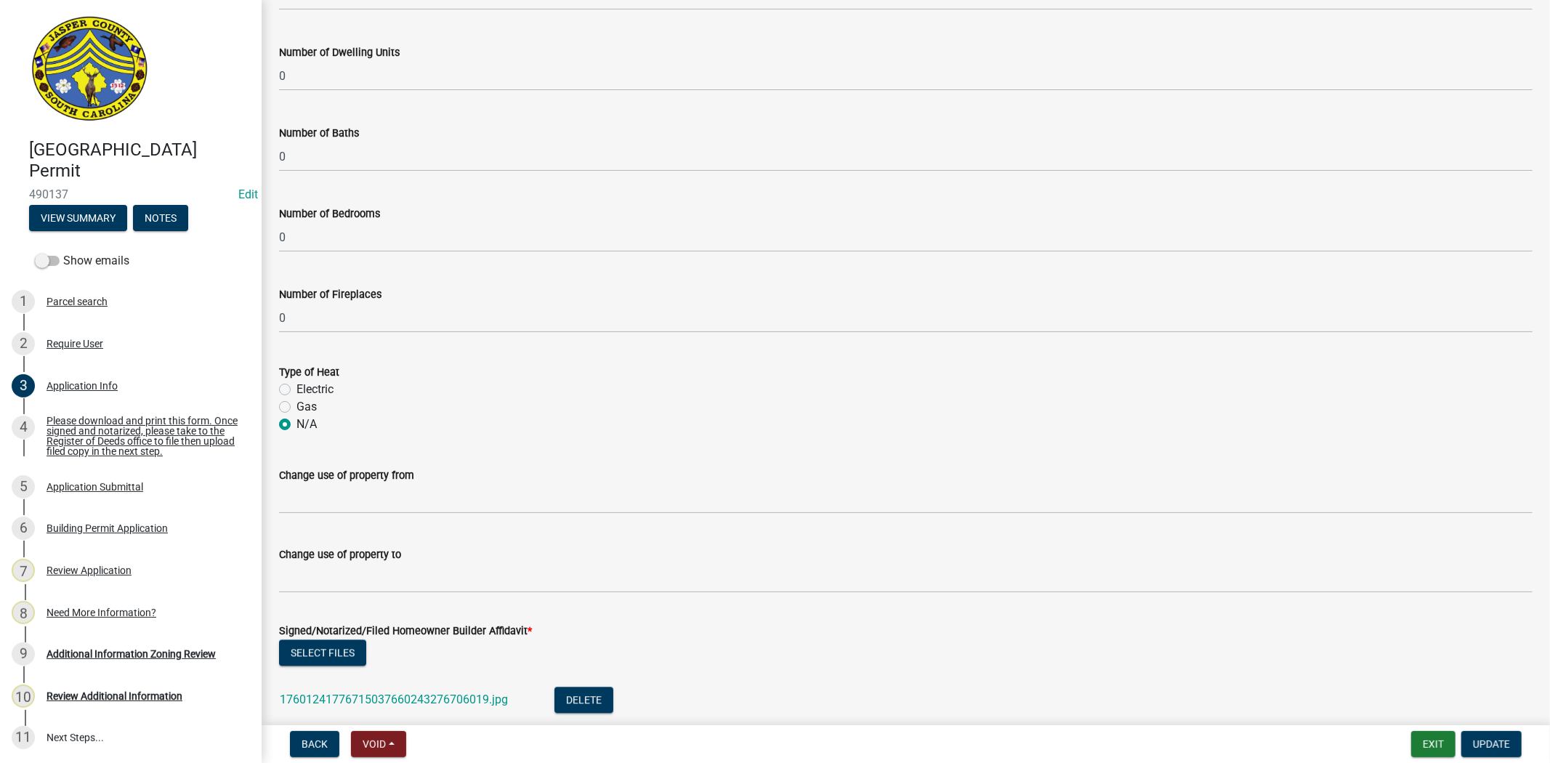
scroll to position [2620, 0]
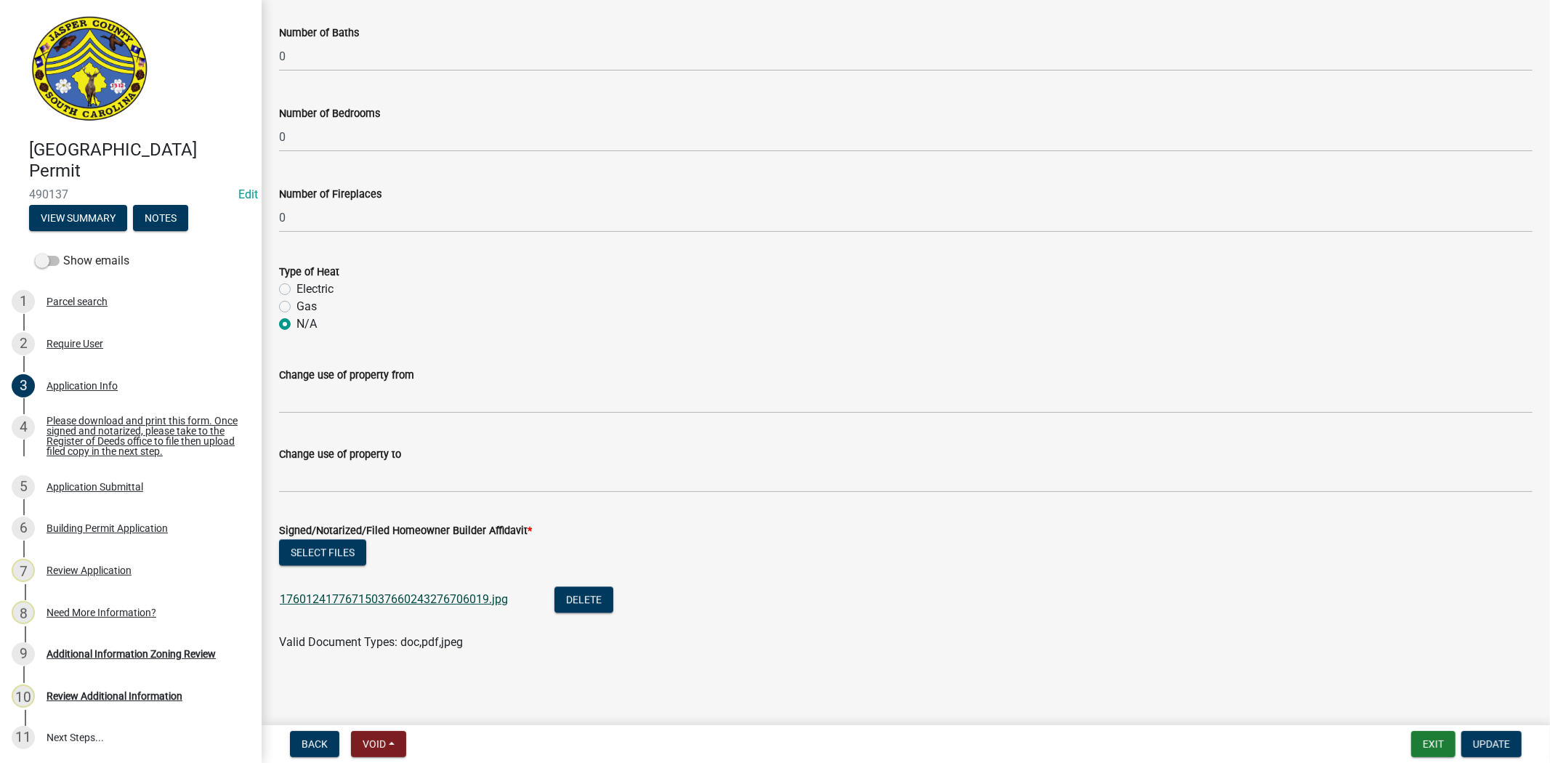
click at [470, 599] on link "17601241776715037660243276706019.jpg" at bounding box center [394, 599] width 228 height 14
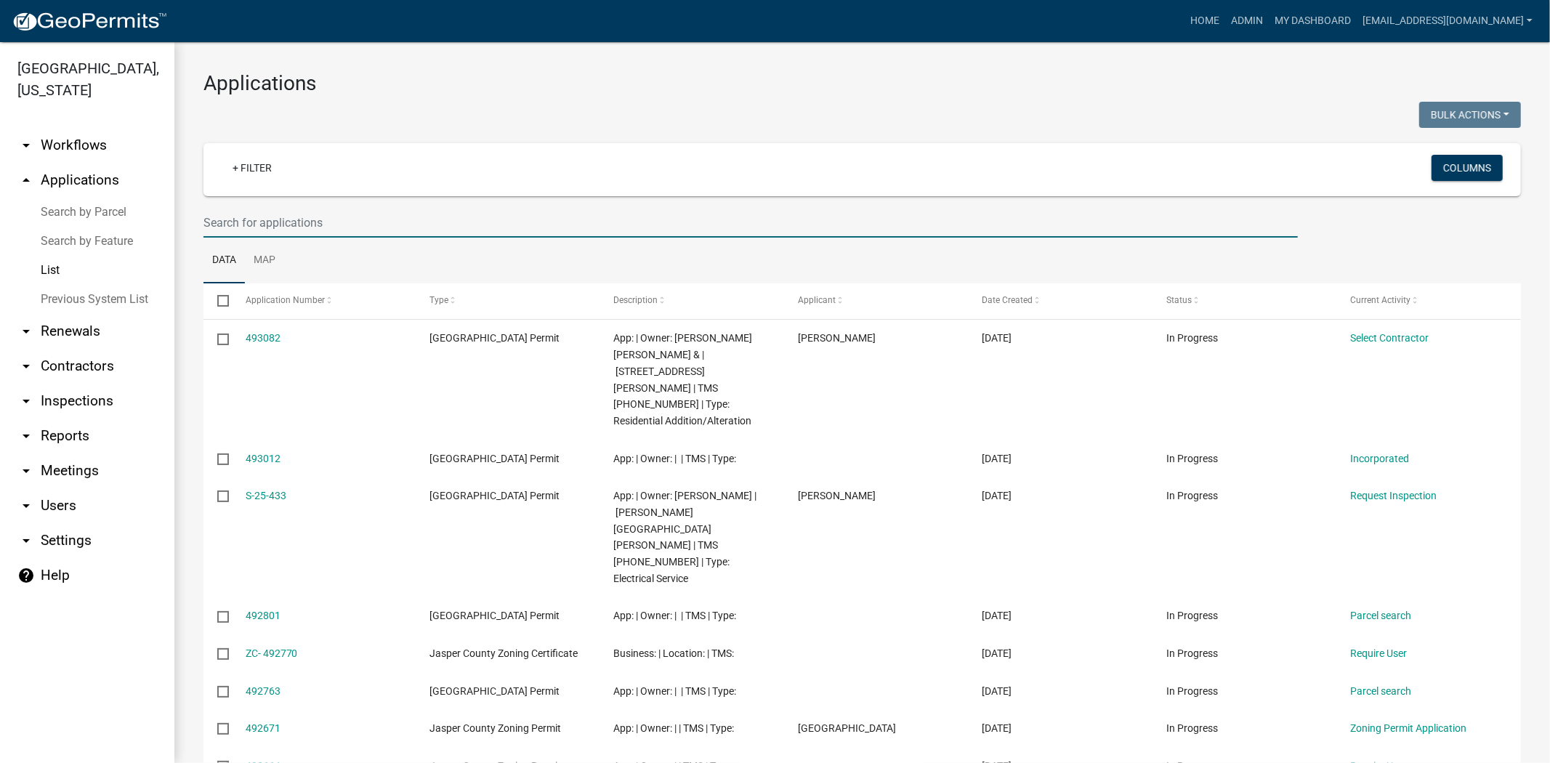
click at [432, 219] on input "text" at bounding box center [750, 223] width 1094 height 30
paste input "070-00-00-011"
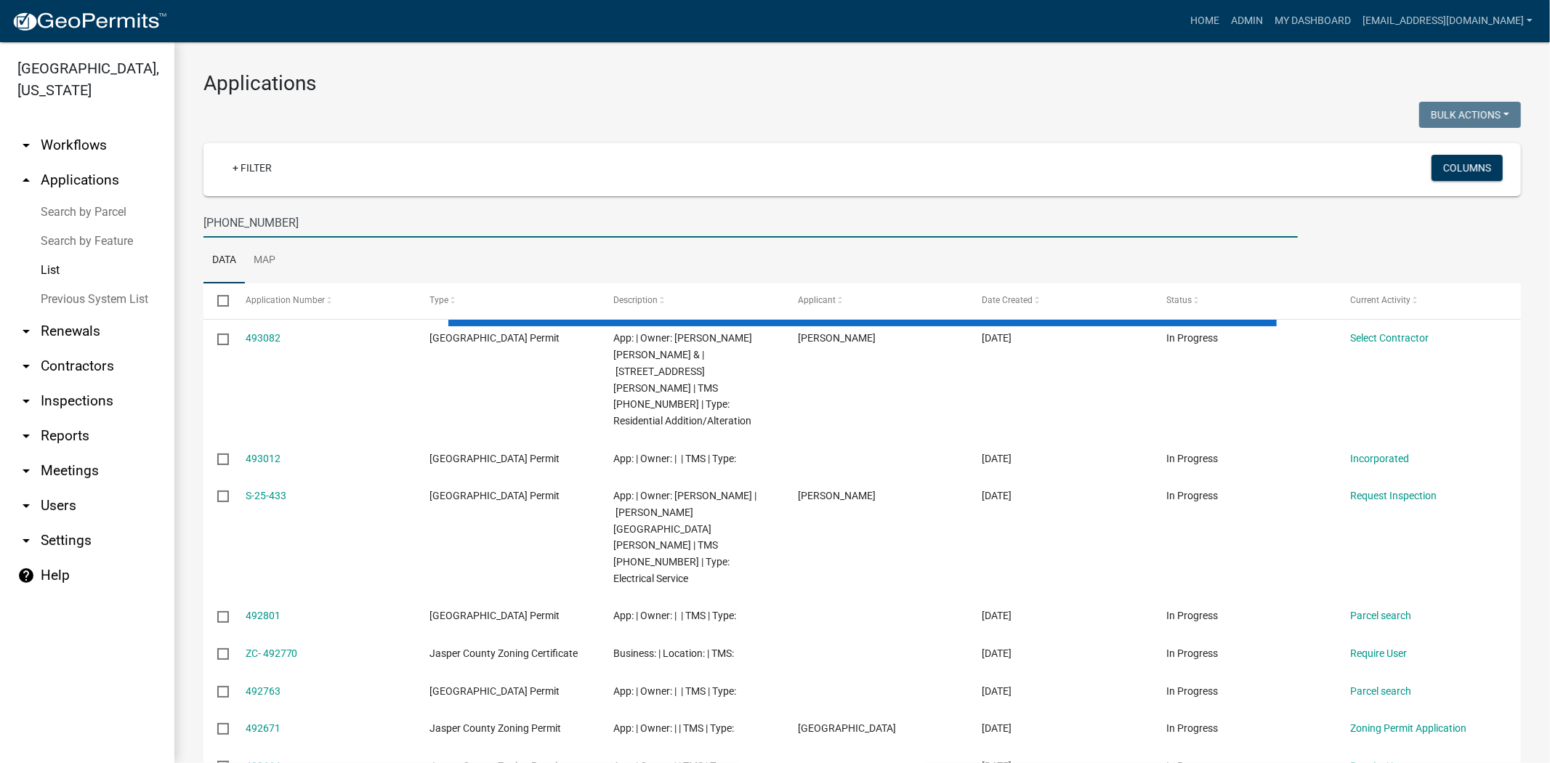
type input "070-00-00-011"
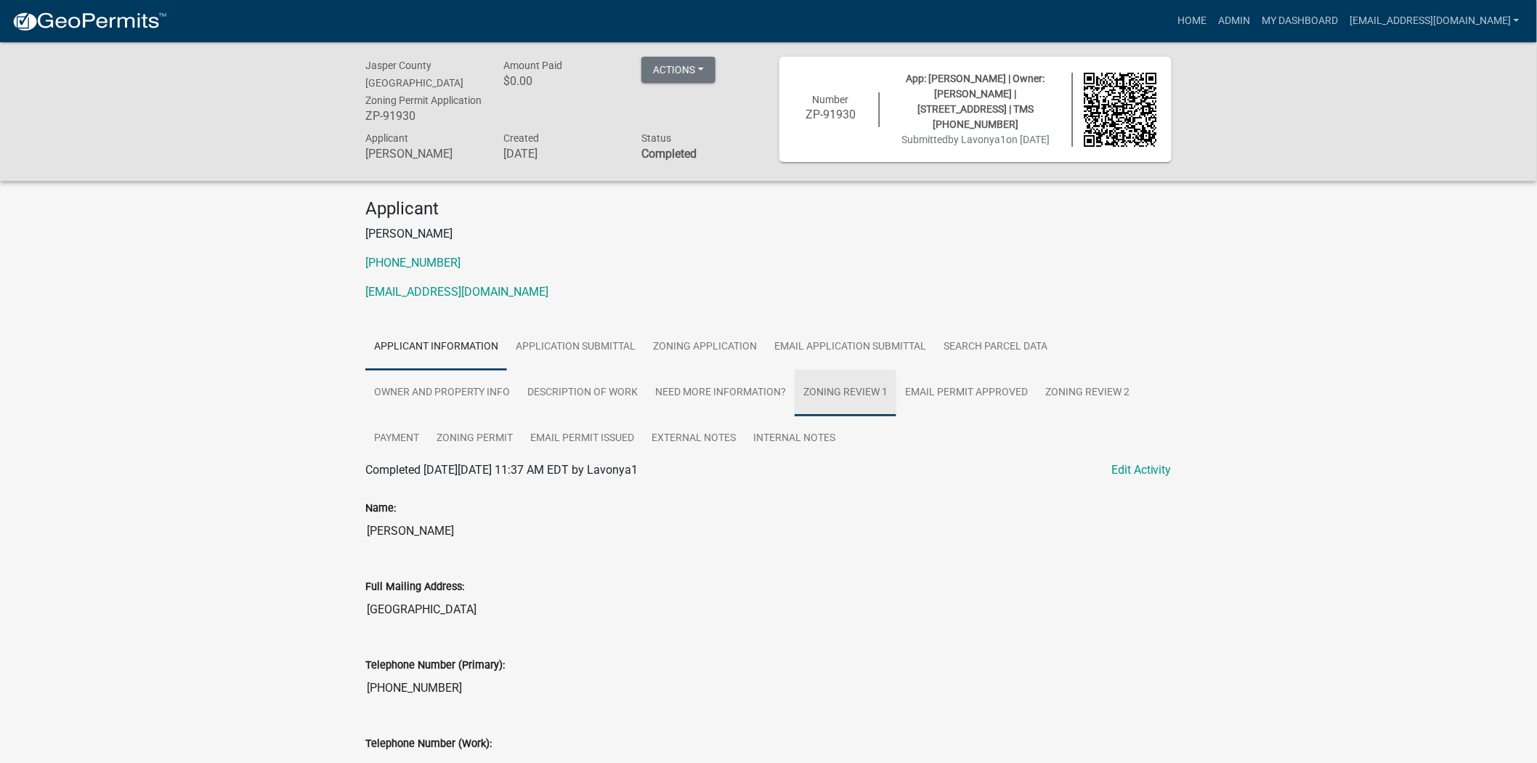
click at [836, 397] on link "Zoning Review 1" at bounding box center [846, 393] width 102 height 46
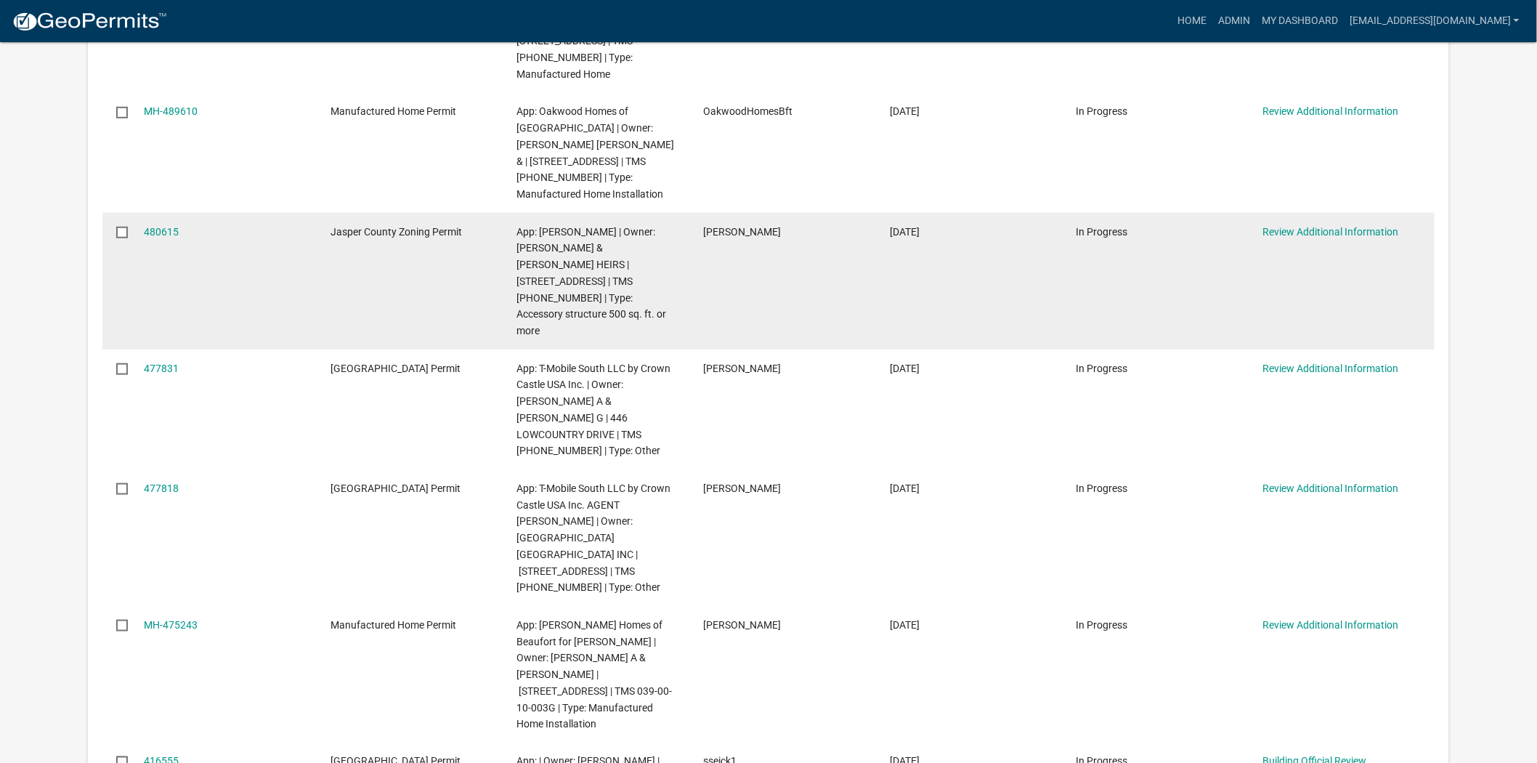
scroll to position [403, 0]
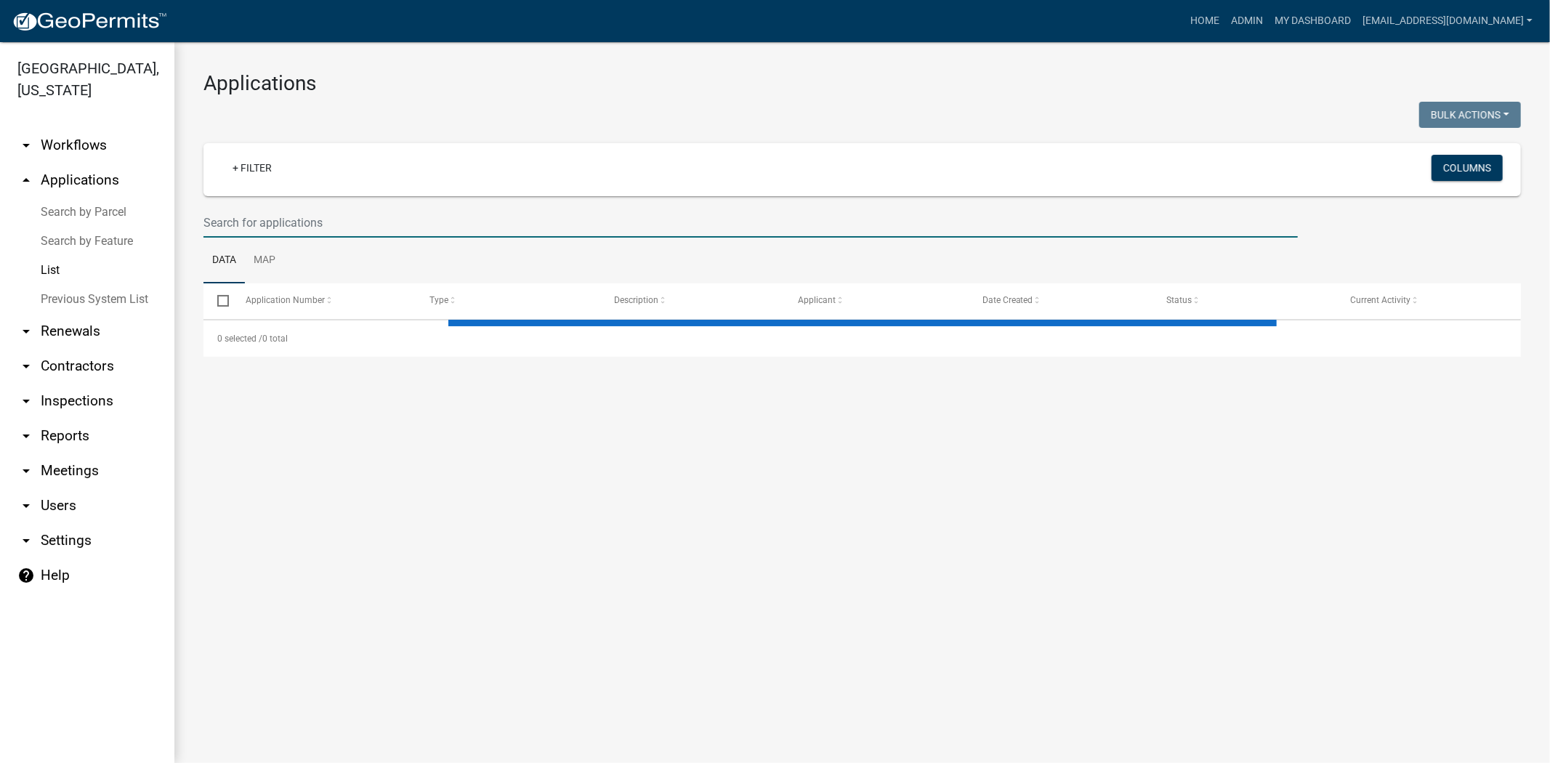
click at [351, 228] on input "text" at bounding box center [750, 223] width 1094 height 30
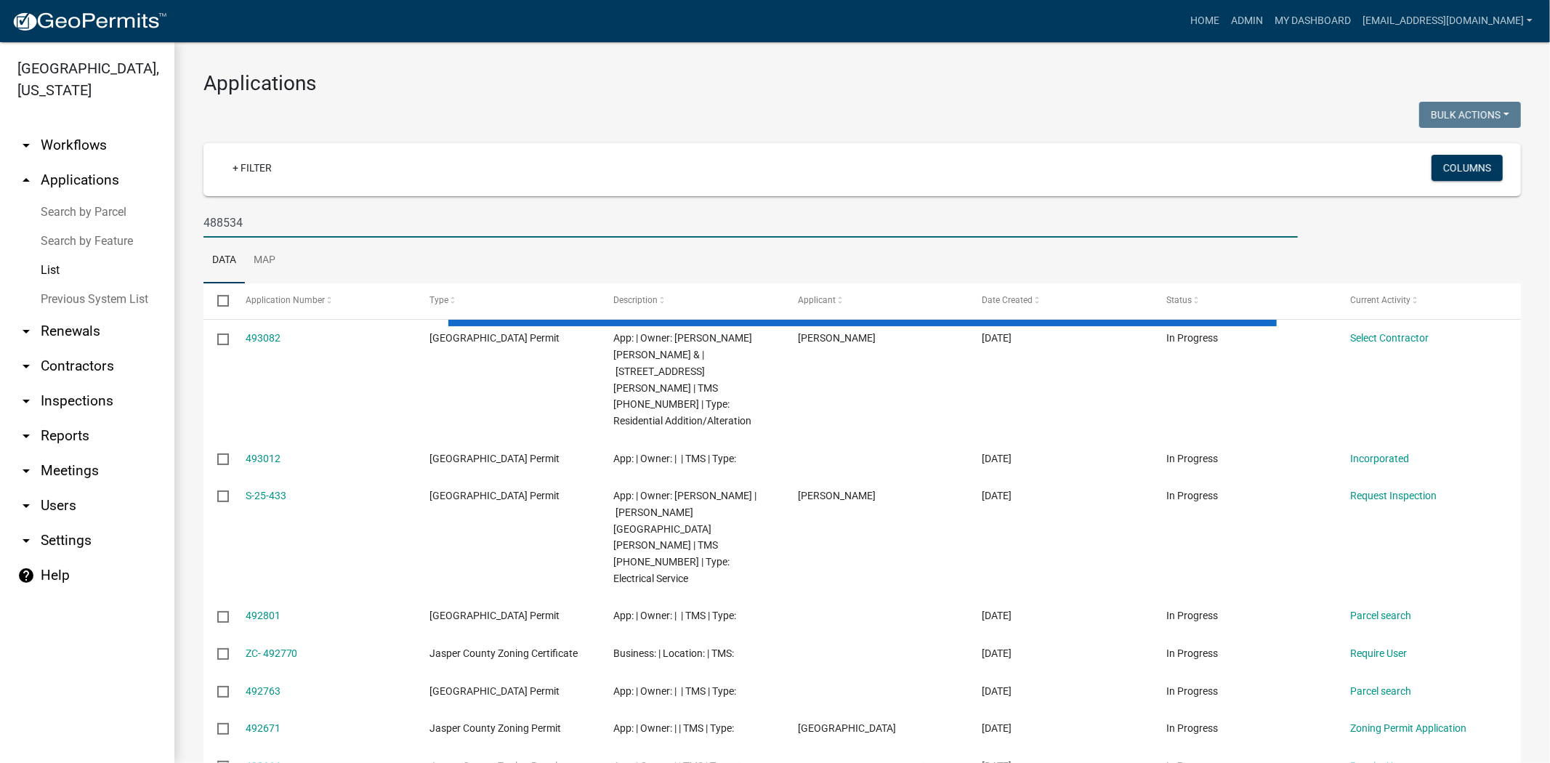
type input "488534"
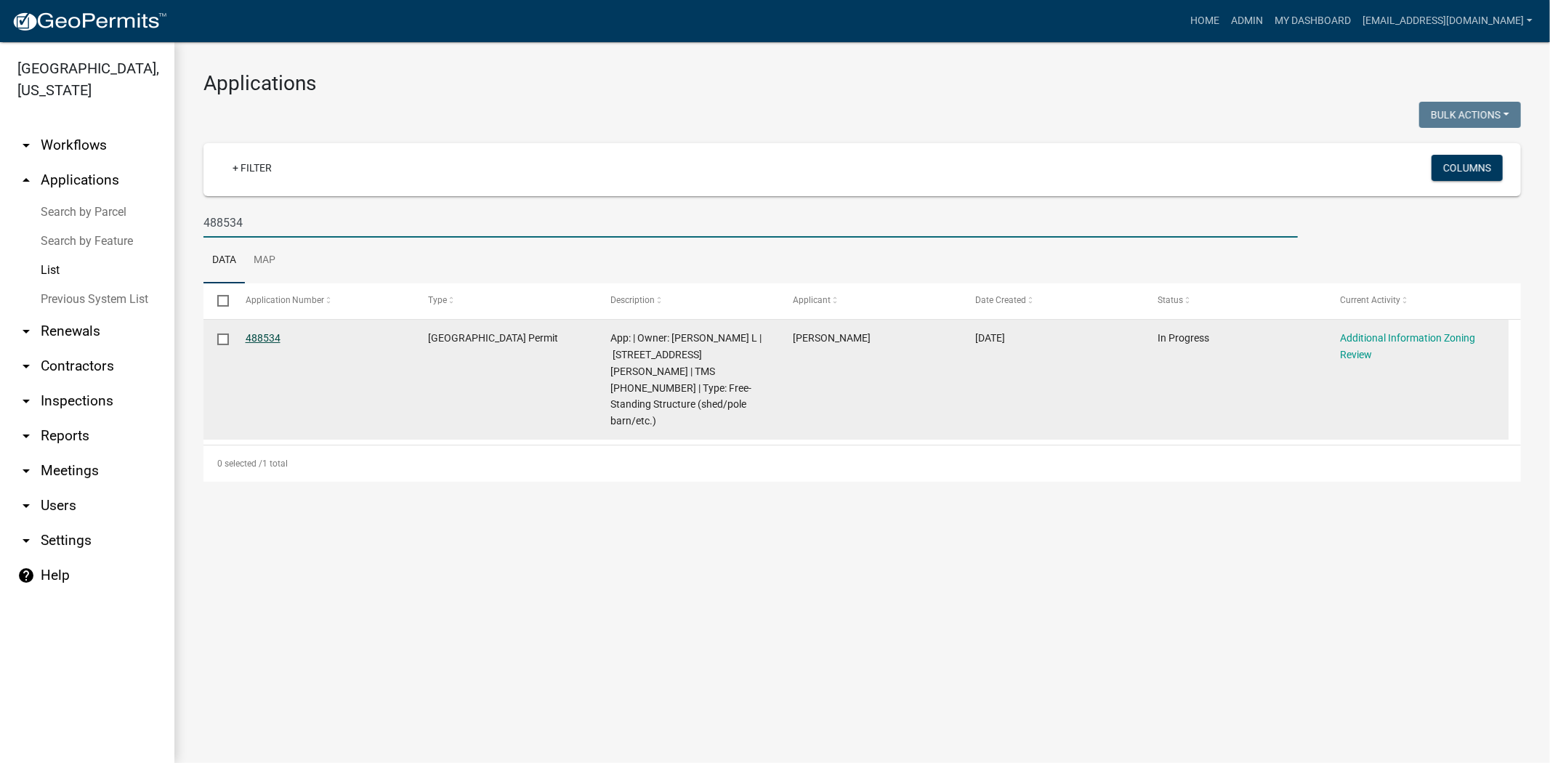
click at [260, 337] on link "488534" at bounding box center [263, 338] width 35 height 12
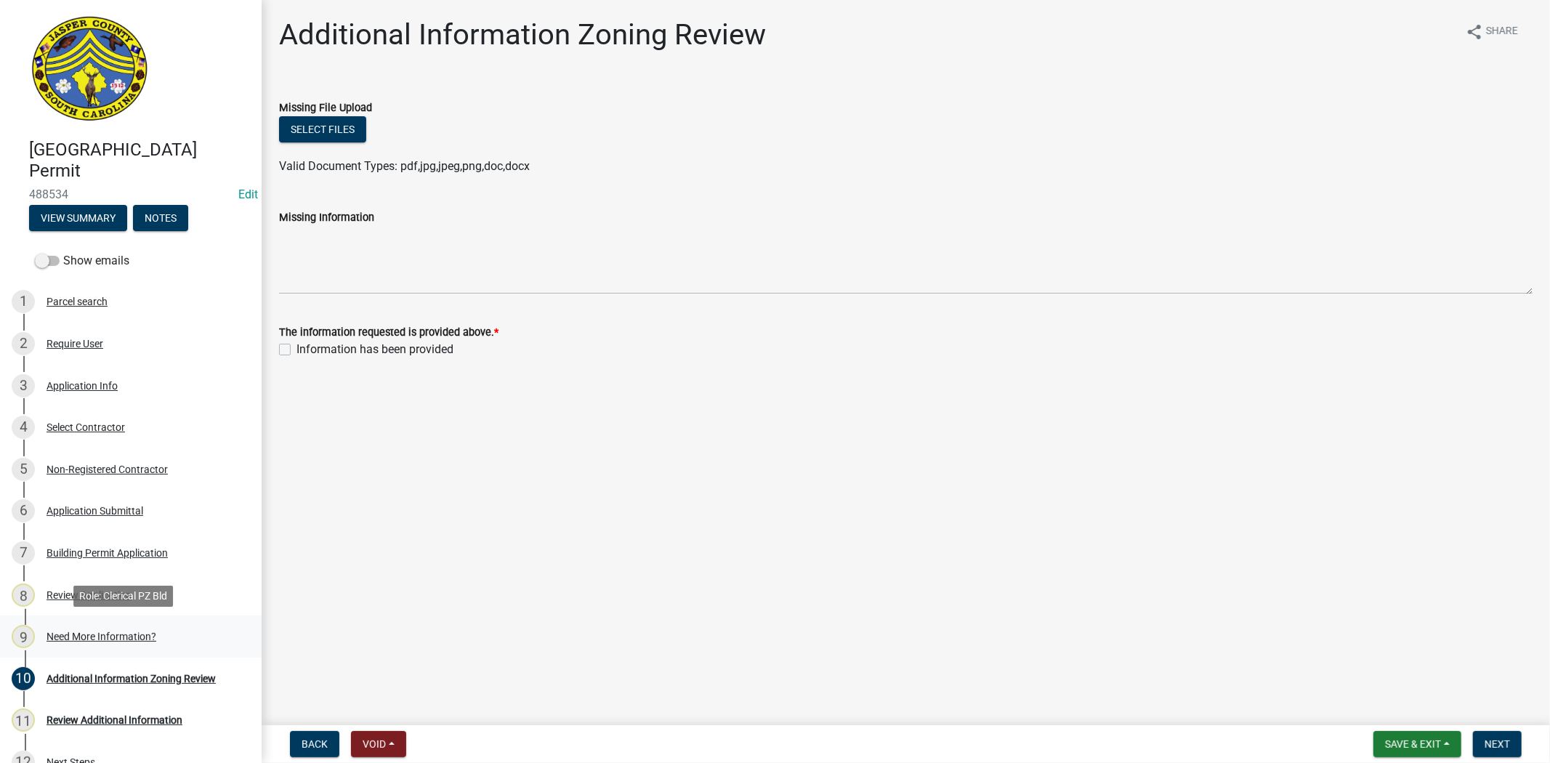
click at [83, 637] on div "Need More Information?" at bounding box center [101, 636] width 110 height 10
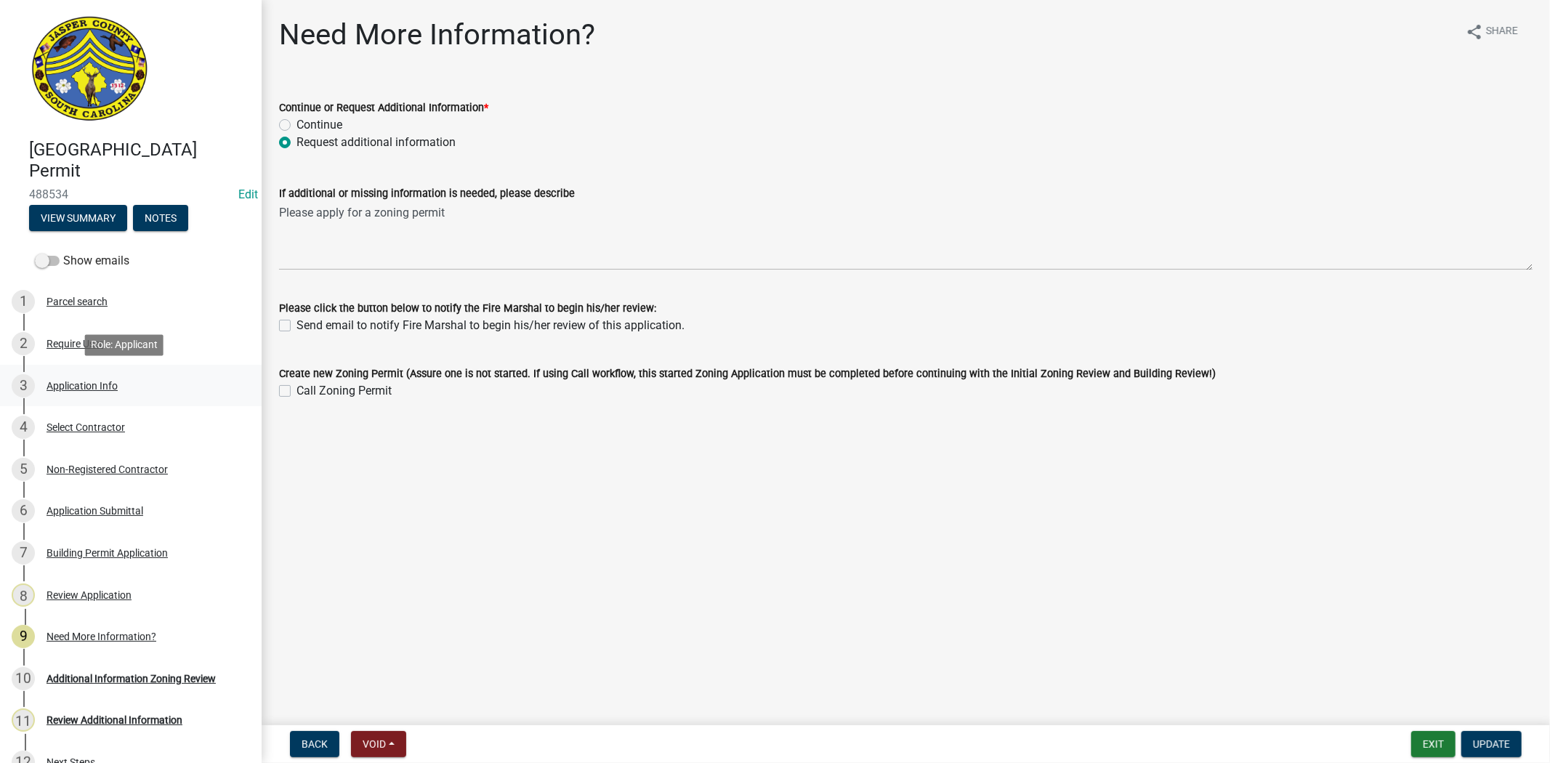
click at [68, 383] on div "Application Info" at bounding box center [81, 386] width 71 height 10
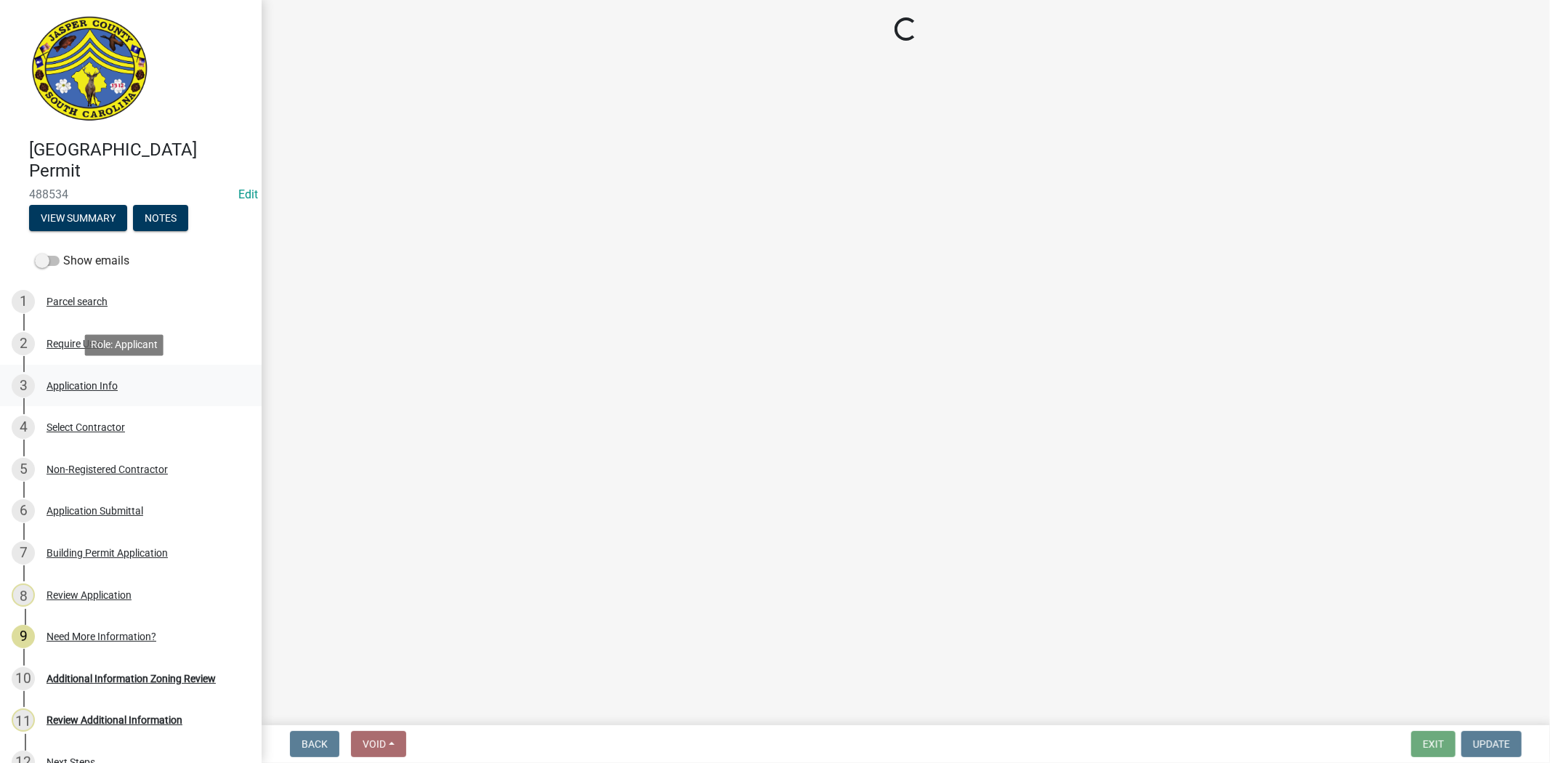
select select "f53fa719-3ff7-48d2-9eb7-3bbc18bb9995"
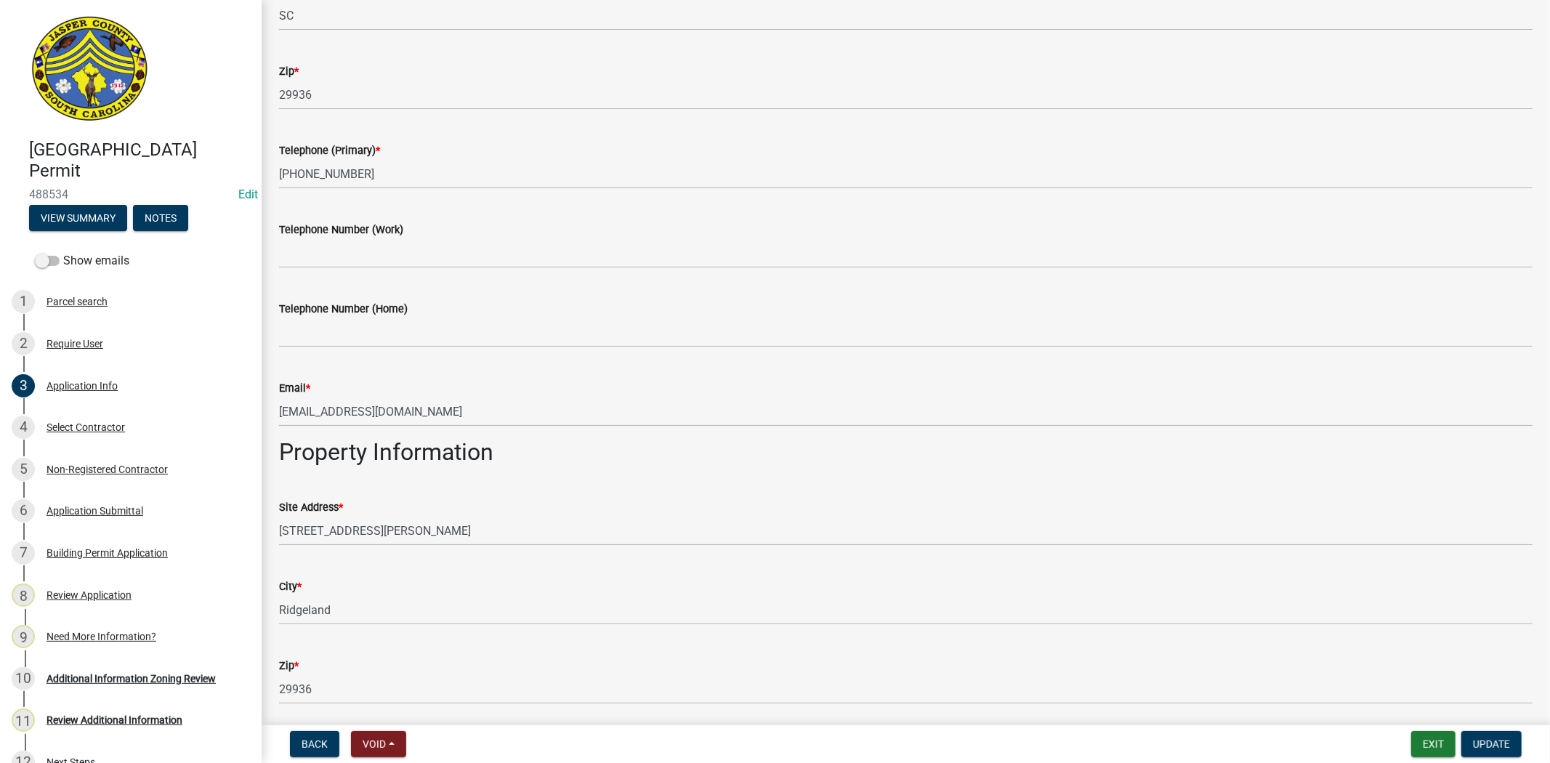
scroll to position [645, 0]
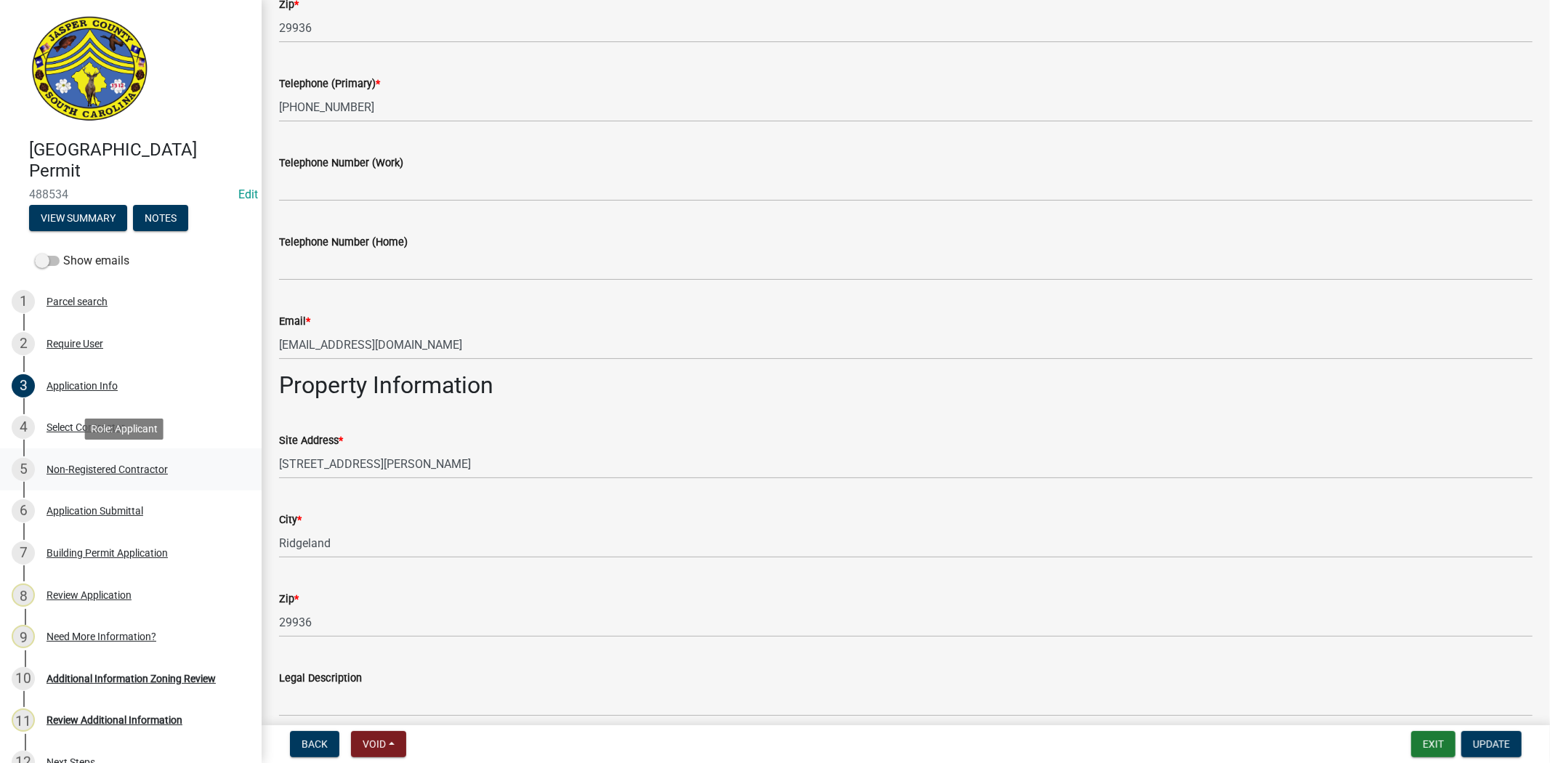
click at [124, 462] on div "5 Non-Registered Contractor" at bounding box center [125, 469] width 227 height 23
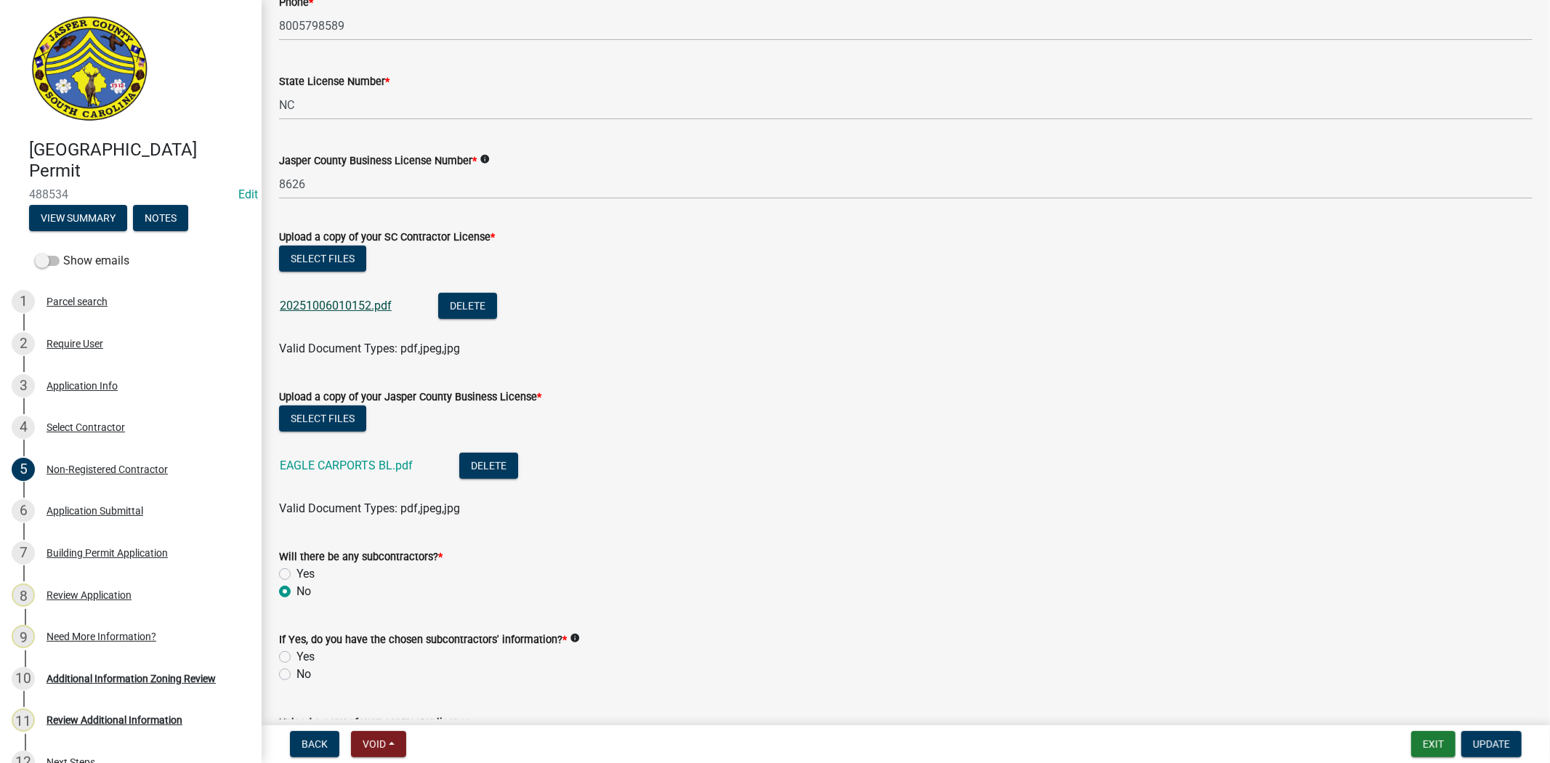
click at [354, 305] on link "20251006010152.pdf" at bounding box center [336, 306] width 112 height 14
click at [342, 466] on link "EAGLE CARPORTS BL.pdf" at bounding box center [346, 465] width 133 height 14
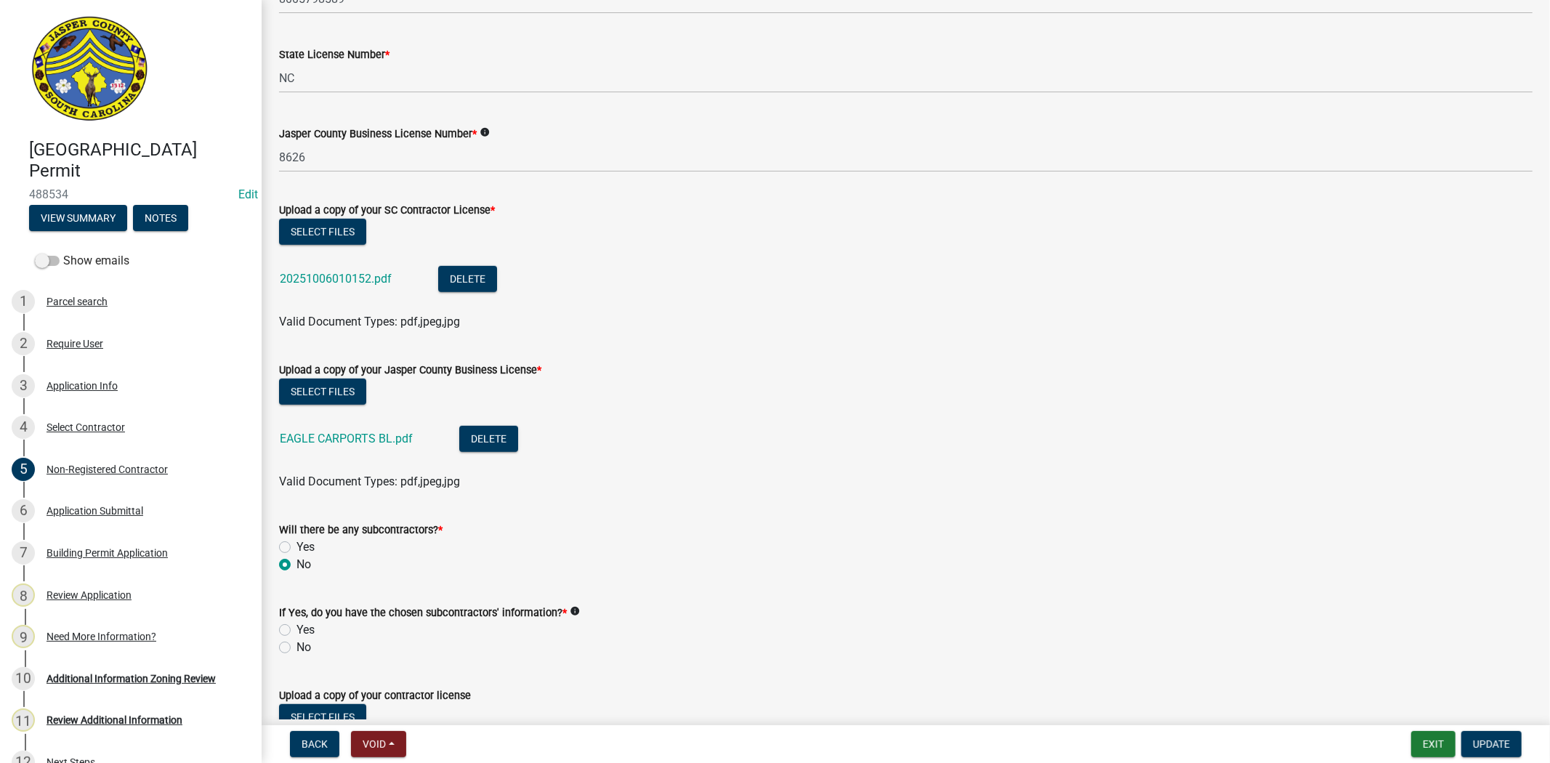
scroll to position [838, 0]
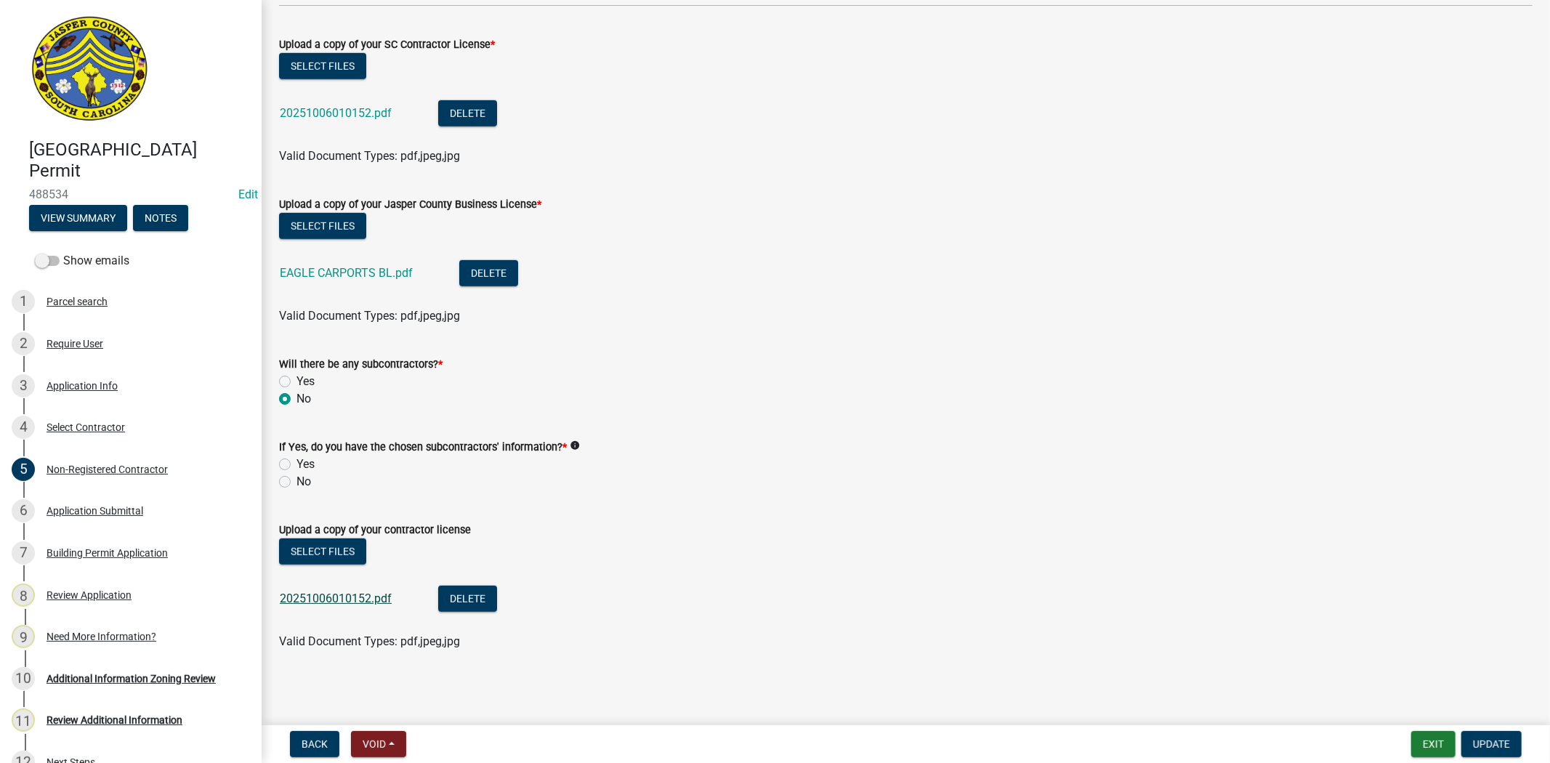
click at [352, 597] on link "20251006010152.pdf" at bounding box center [336, 598] width 112 height 14
click at [91, 378] on div "3 Application Info" at bounding box center [125, 385] width 227 height 23
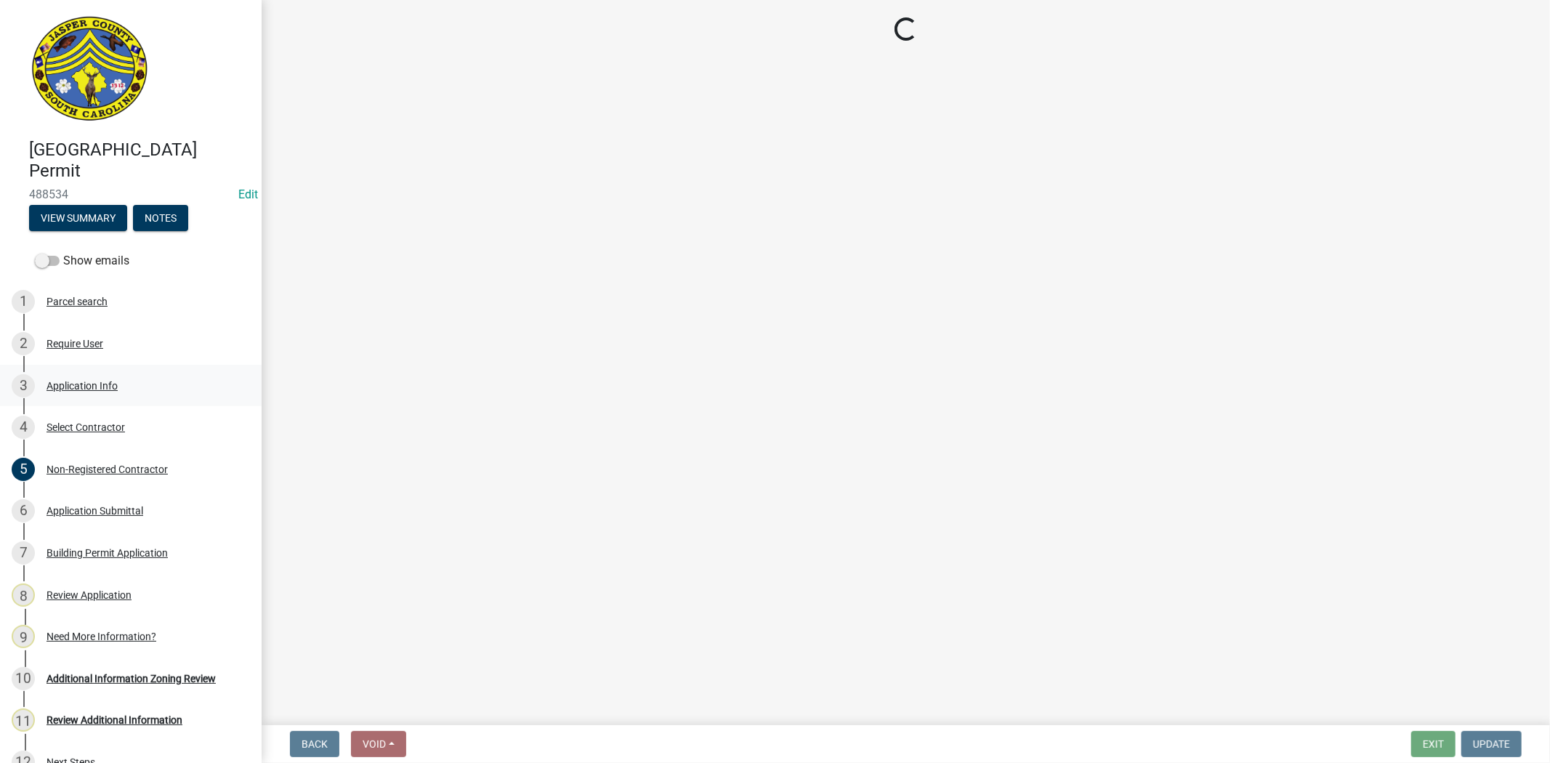
scroll to position [0, 0]
select select "f53fa719-3ff7-48d2-9eb7-3bbc18bb9995"
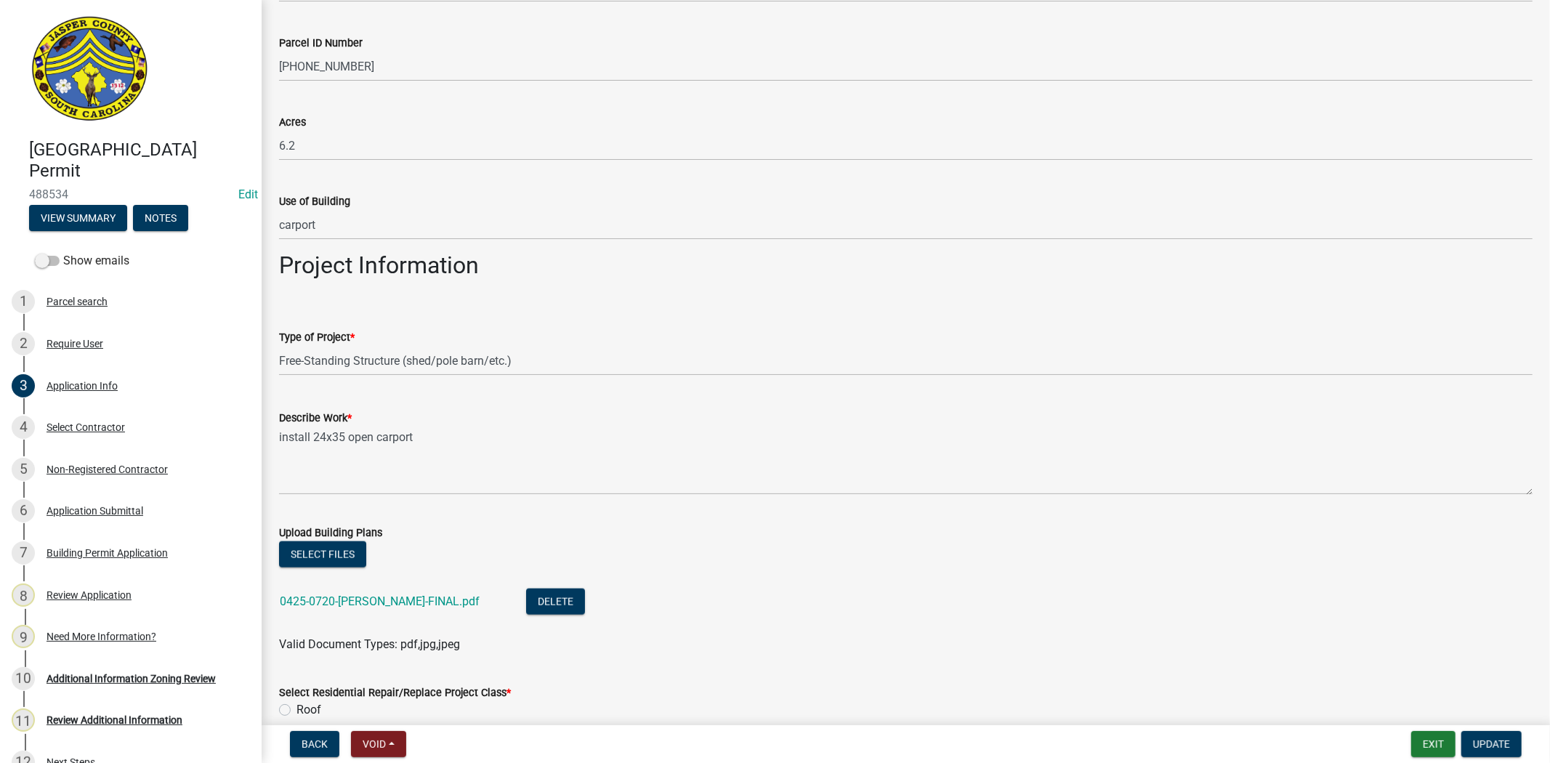
scroll to position [1614, 0]
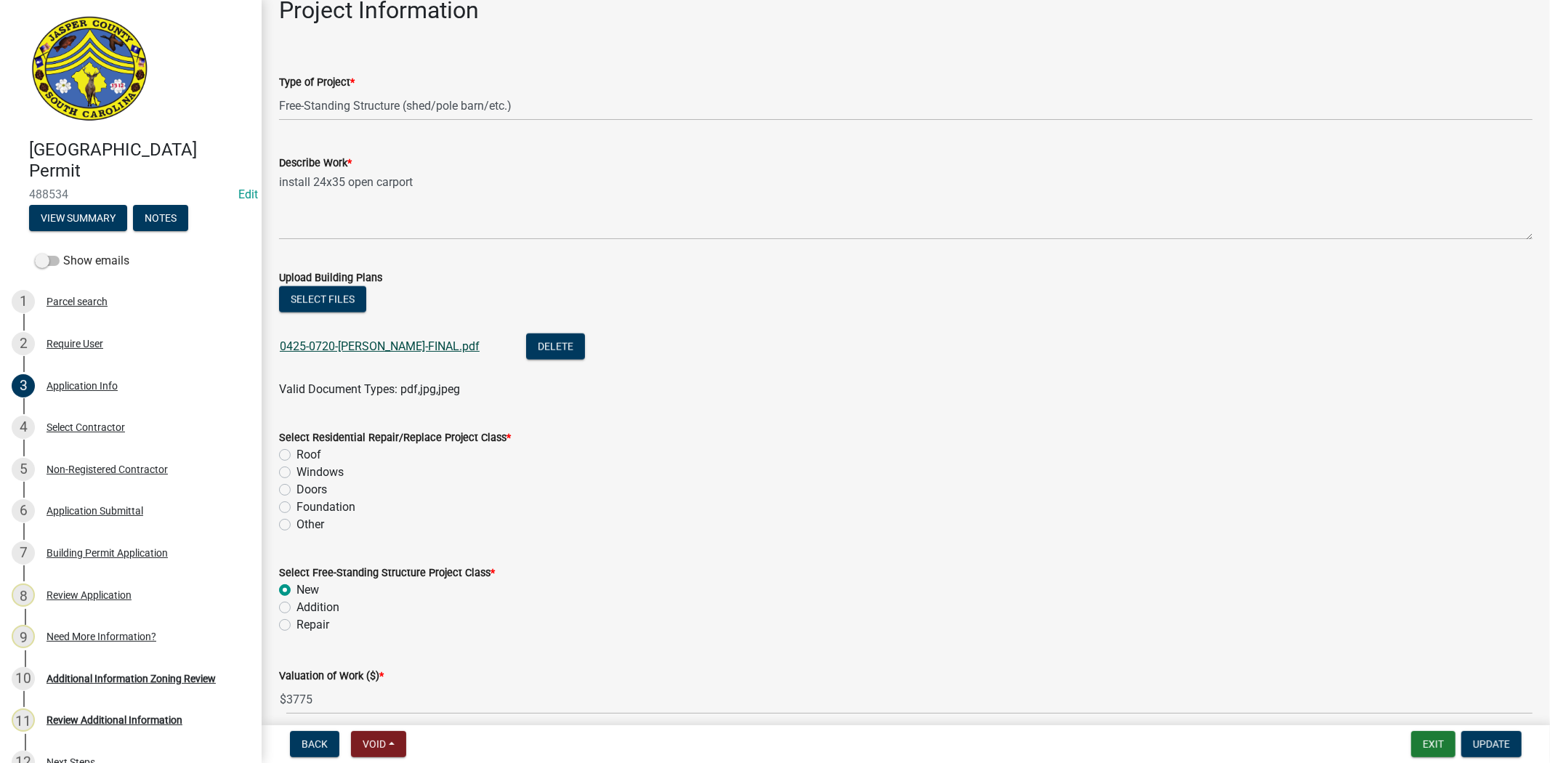
click at [438, 350] on link "0425-0720-William-Poovey-FINAL.pdf" at bounding box center [380, 346] width 200 height 14
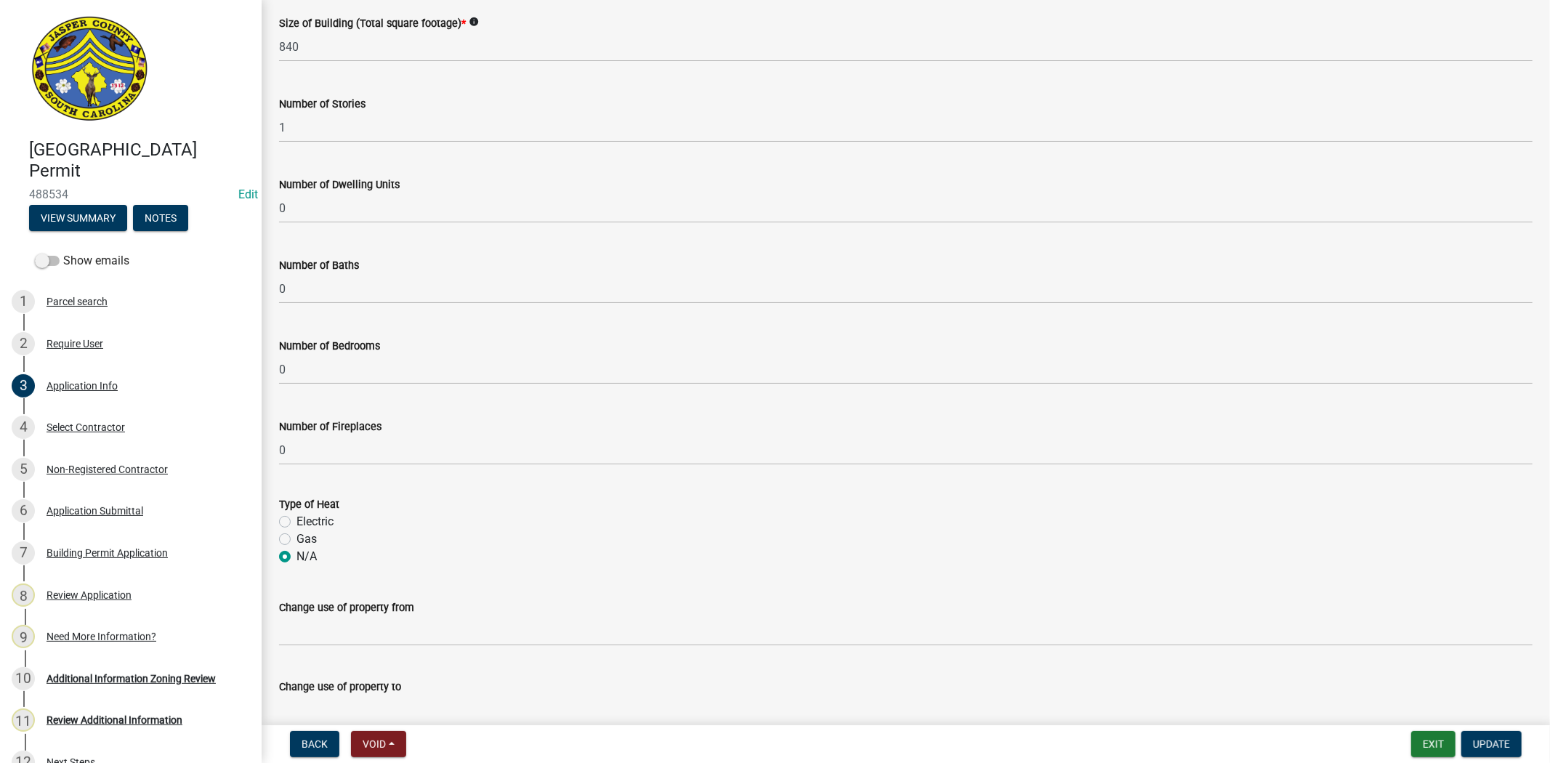
scroll to position [2460, 0]
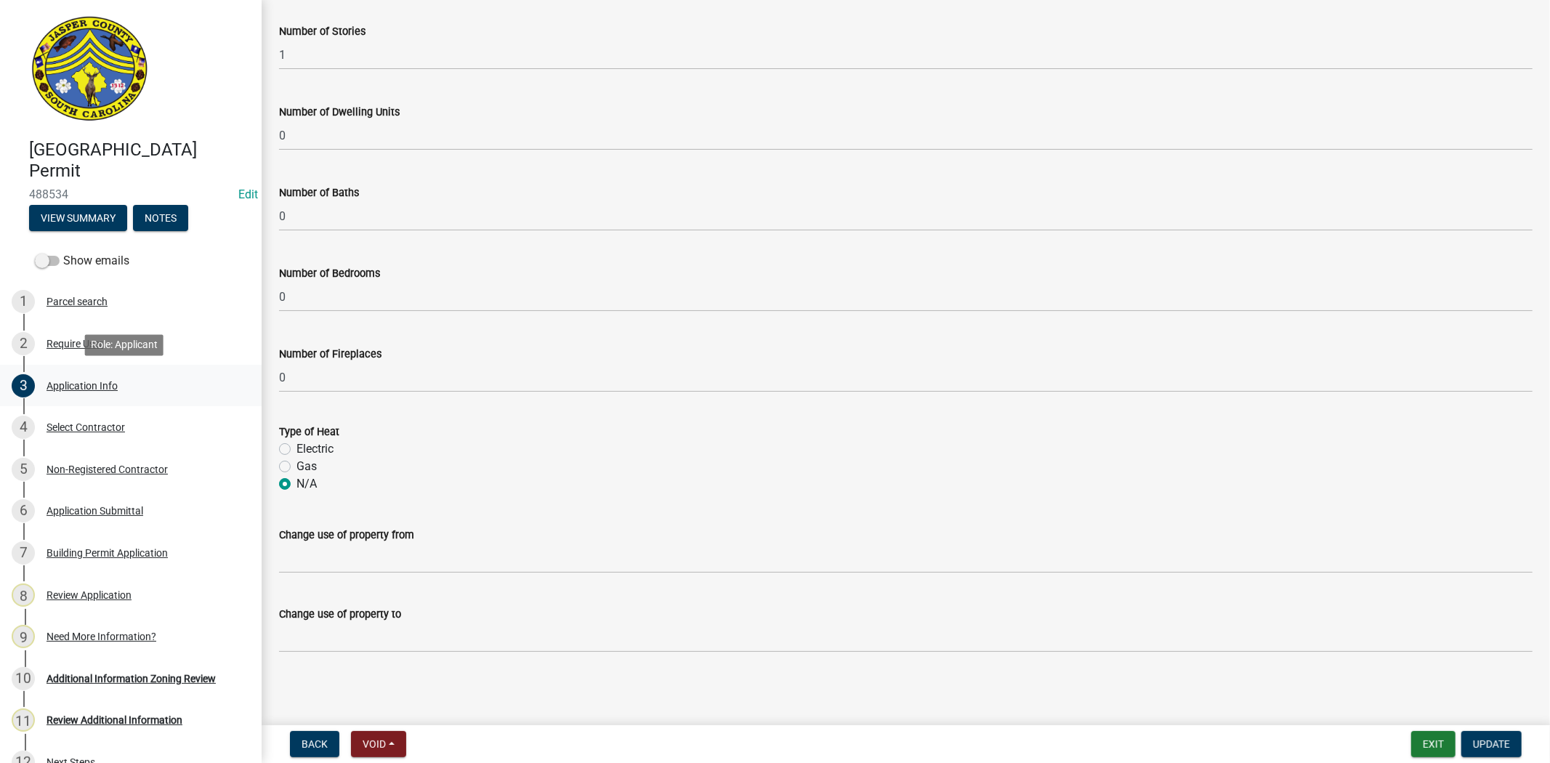
click at [90, 381] on div "Application Info" at bounding box center [81, 386] width 71 height 10
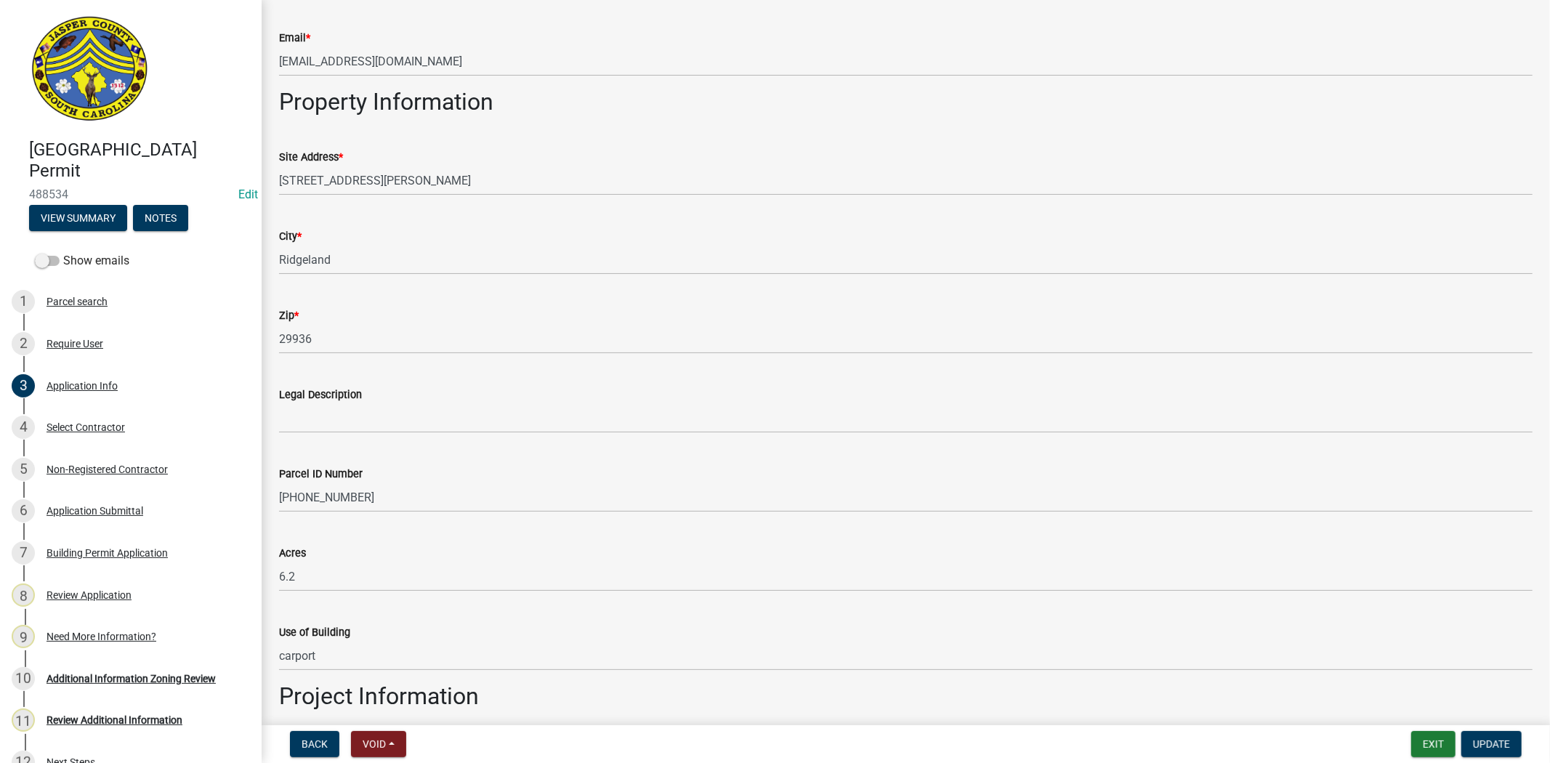
scroll to position [926, 0]
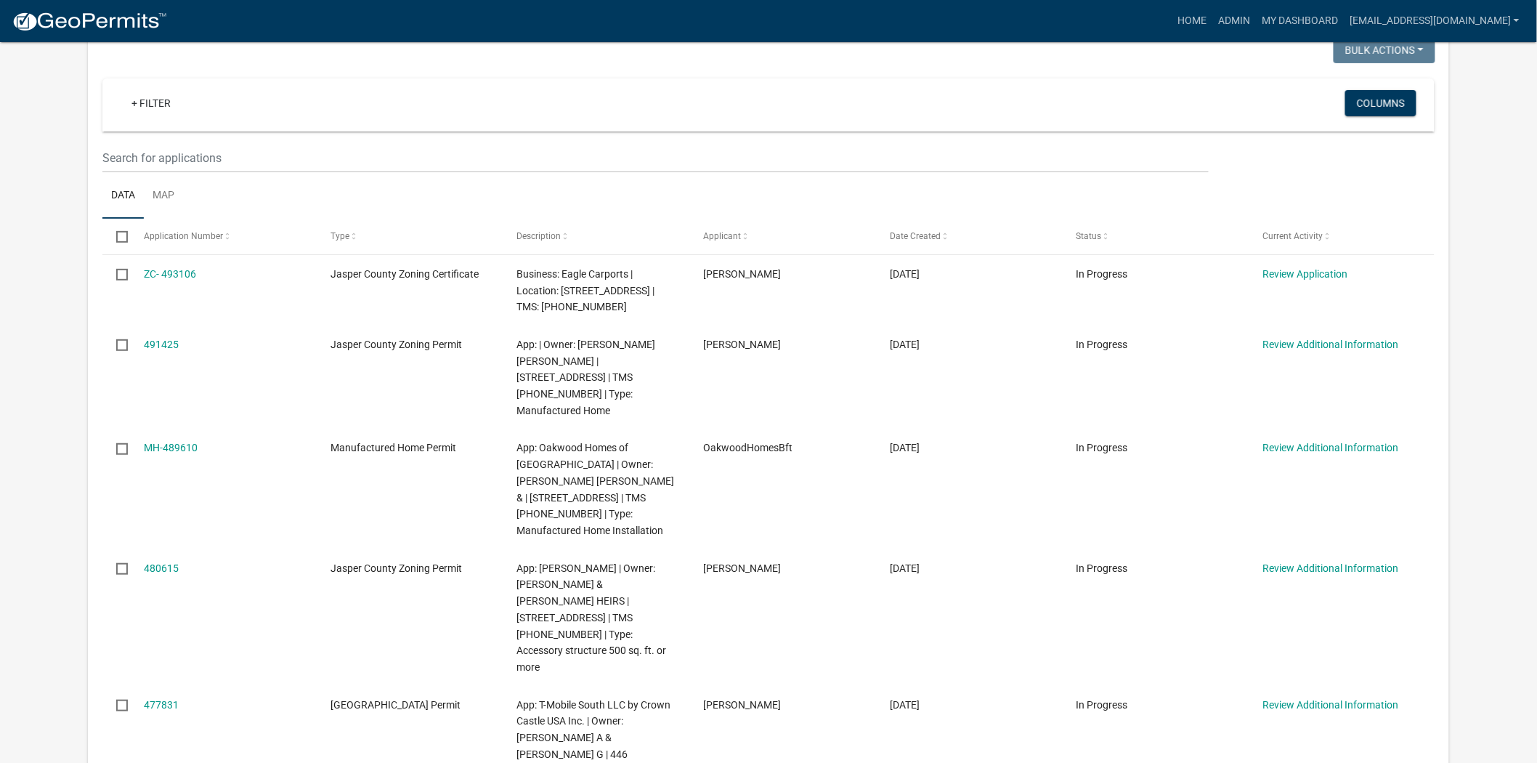
scroll to position [161, 0]
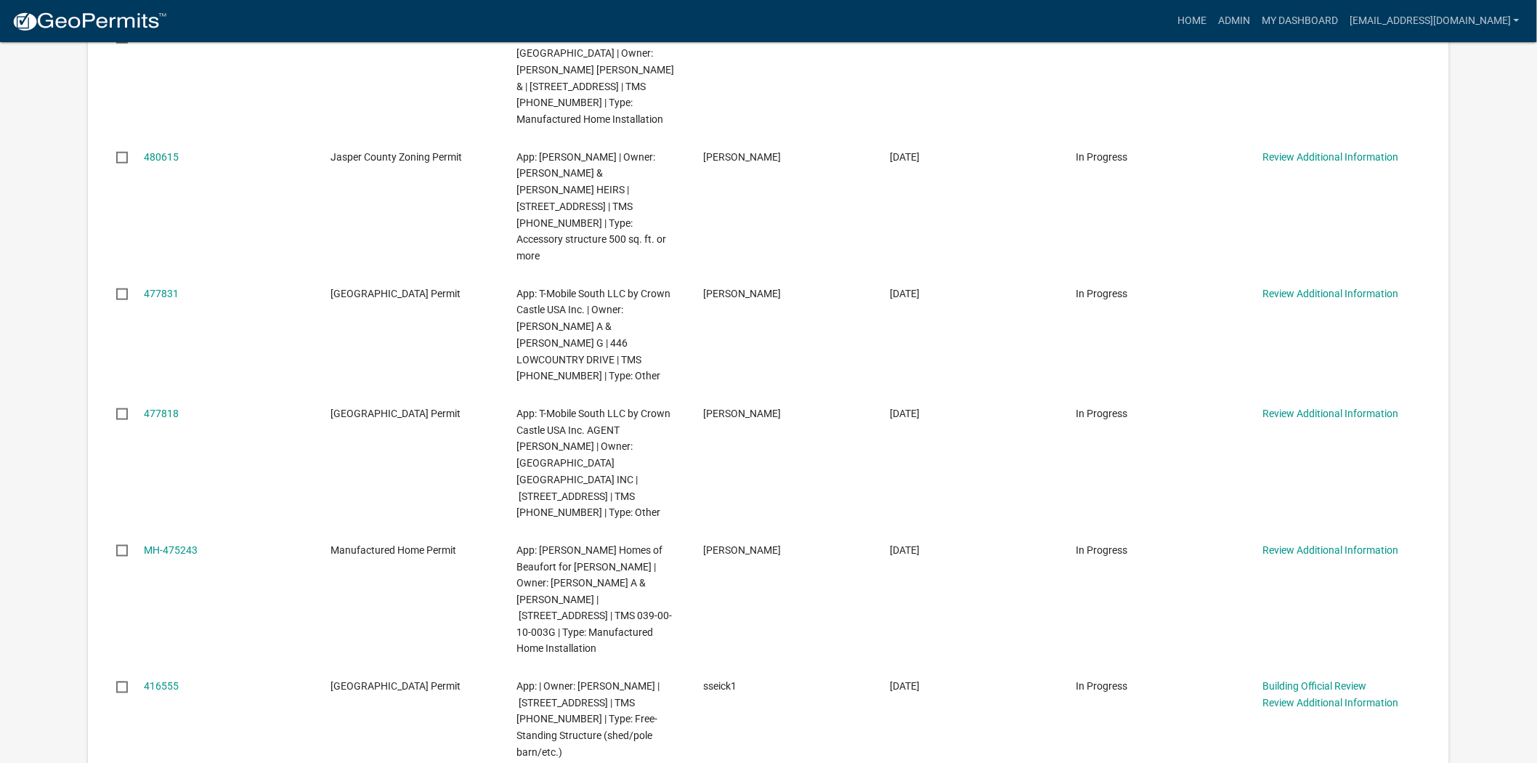
scroll to position [565, 0]
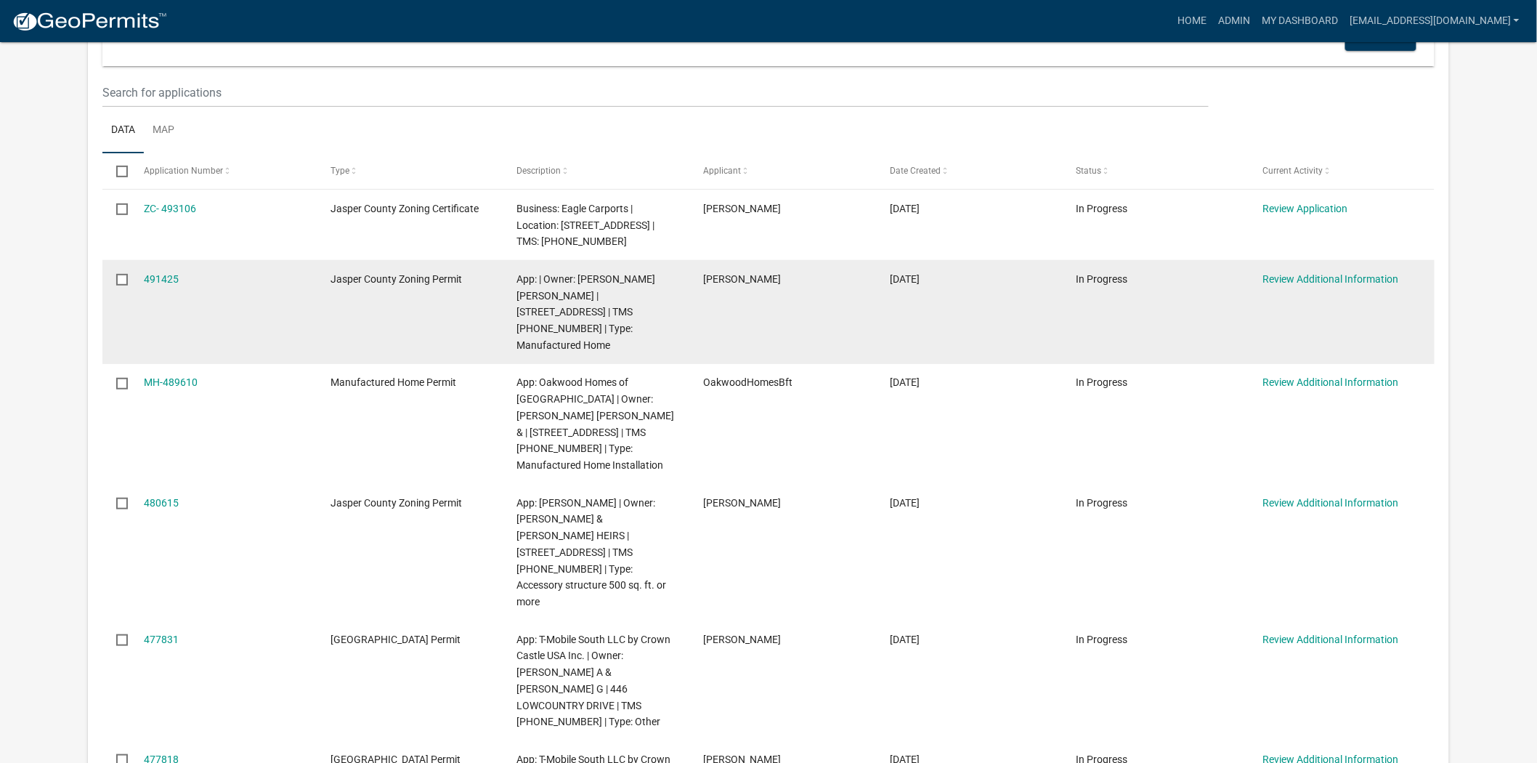
scroll to position [161, 0]
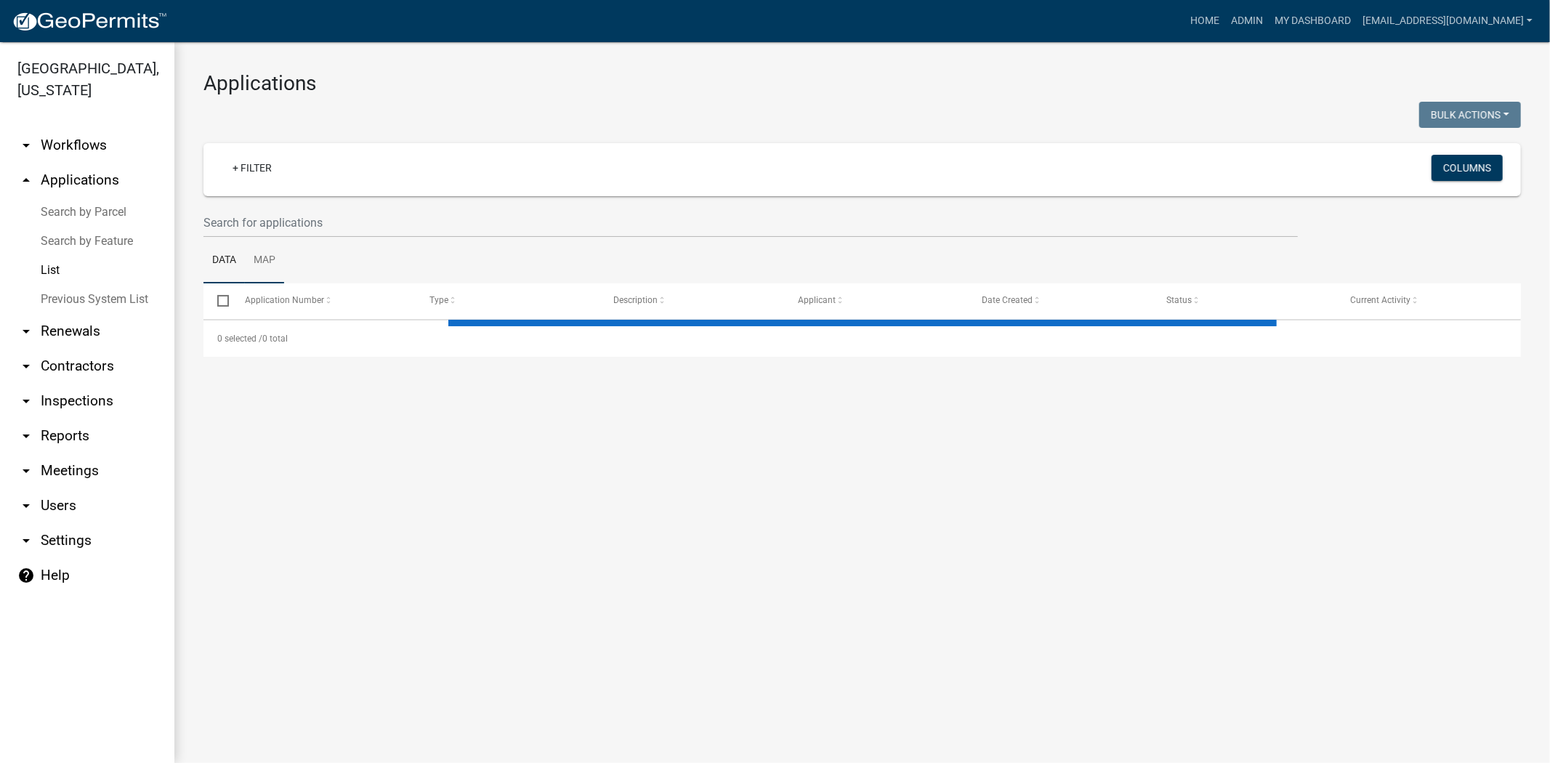
click at [273, 238] on link "Map" at bounding box center [264, 261] width 39 height 46
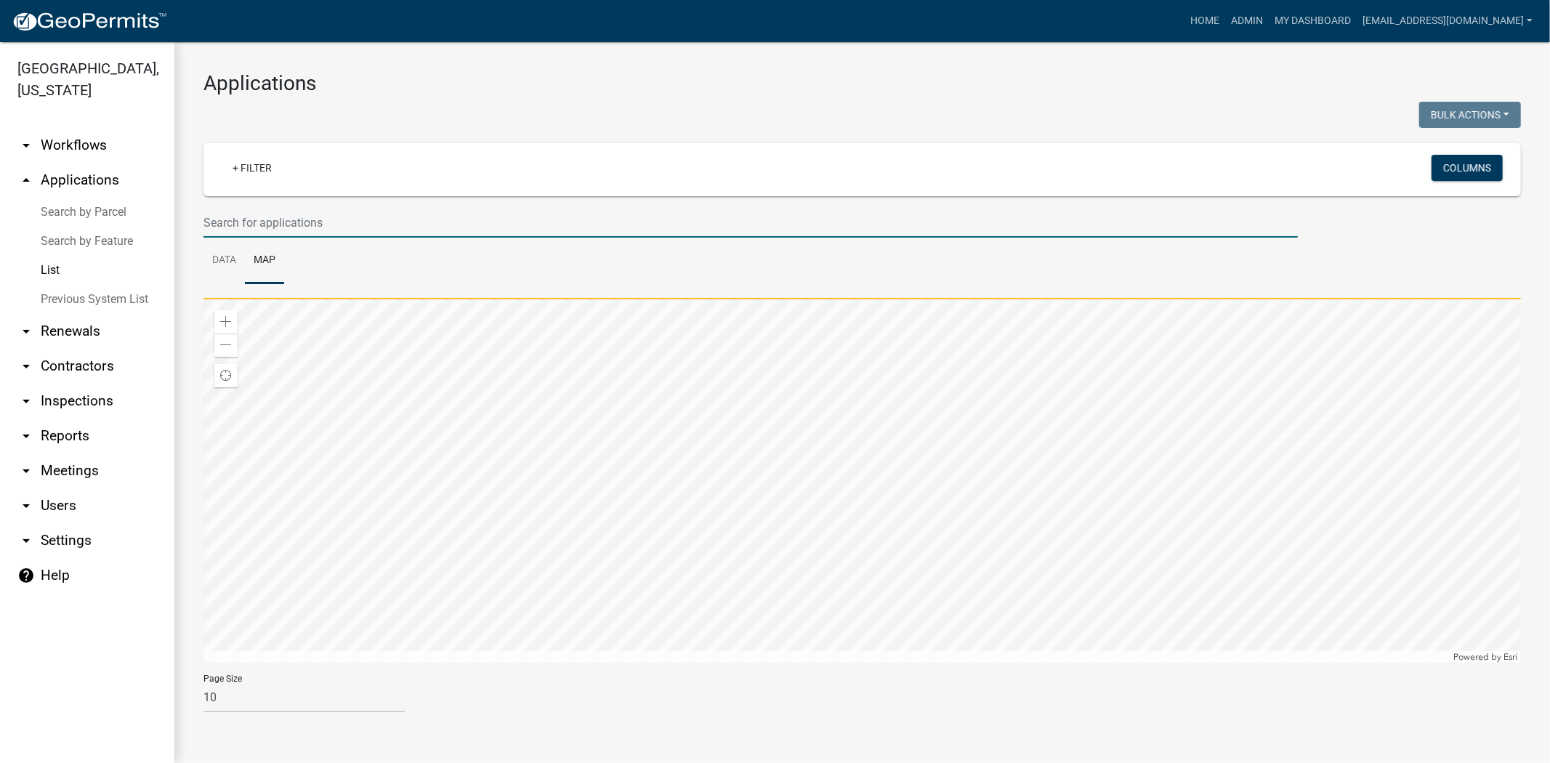
click at [279, 224] on input "text" at bounding box center [750, 223] width 1094 height 30
paste input "3678 Rivers hill rd"
click at [232, 256] on link "Data" at bounding box center [223, 261] width 41 height 46
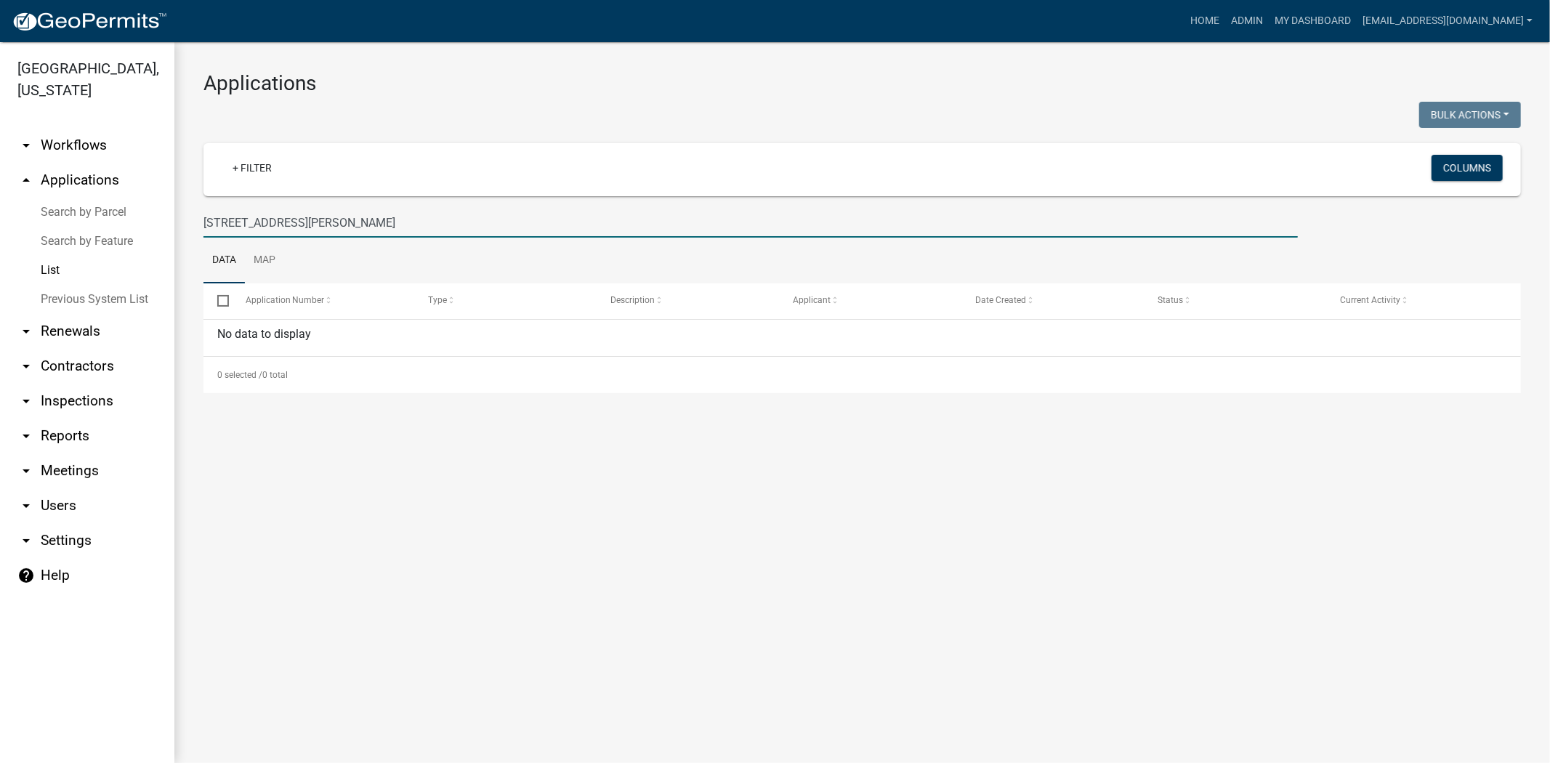
click at [373, 219] on input "3678 Rivers hill rd" at bounding box center [750, 223] width 1094 height 30
drag, startPoint x: 366, startPoint y: 221, endPoint x: 139, endPoint y: 212, distance: 226.8
click at [145, 211] on div "Jasper County, South Carolina arrow_drop_down Workflows List arrow_drop_up Appl…" at bounding box center [775, 402] width 1550 height 721
type input "amy"
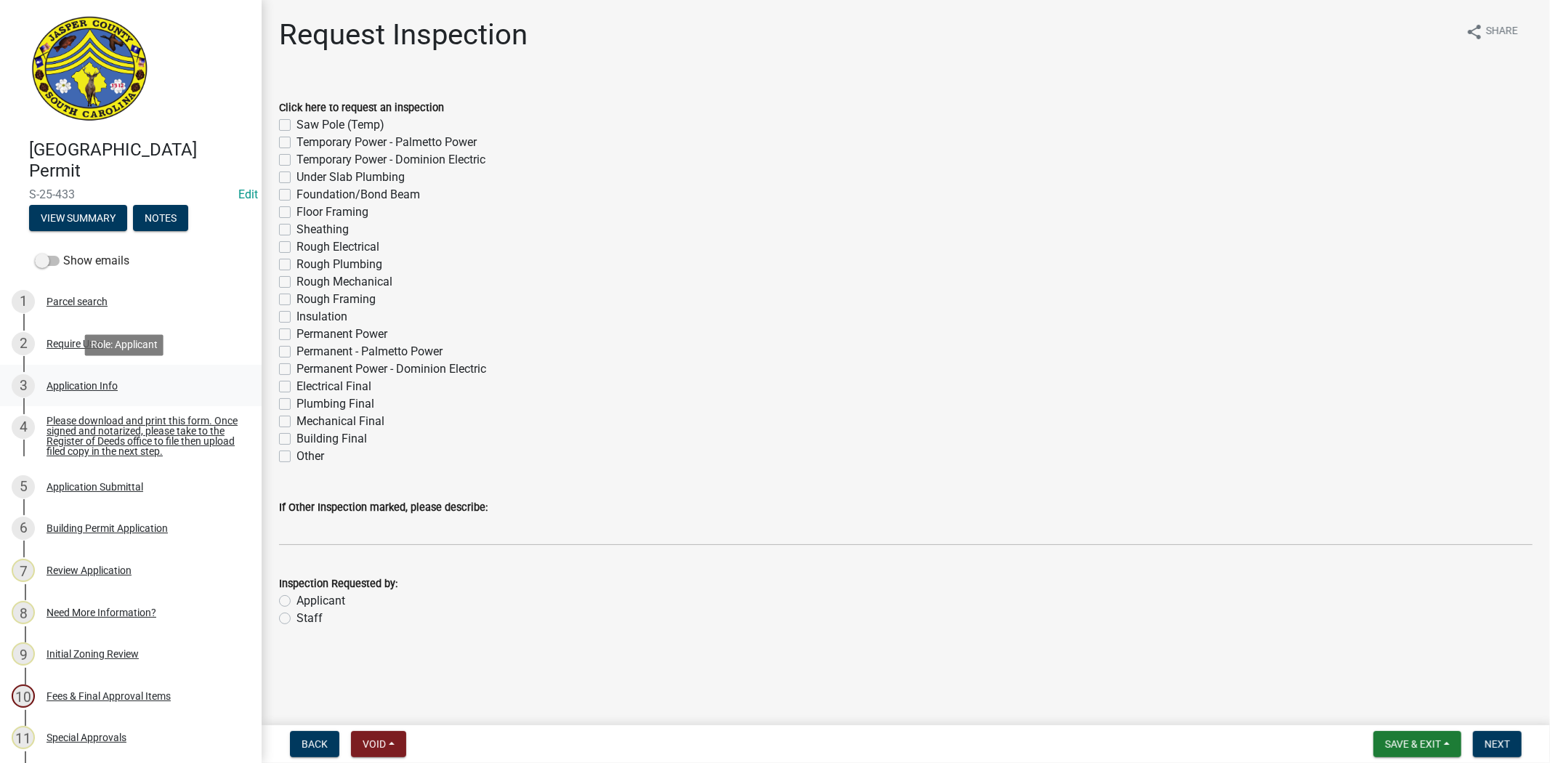
click at [107, 381] on div "Application Info" at bounding box center [81, 386] width 71 height 10
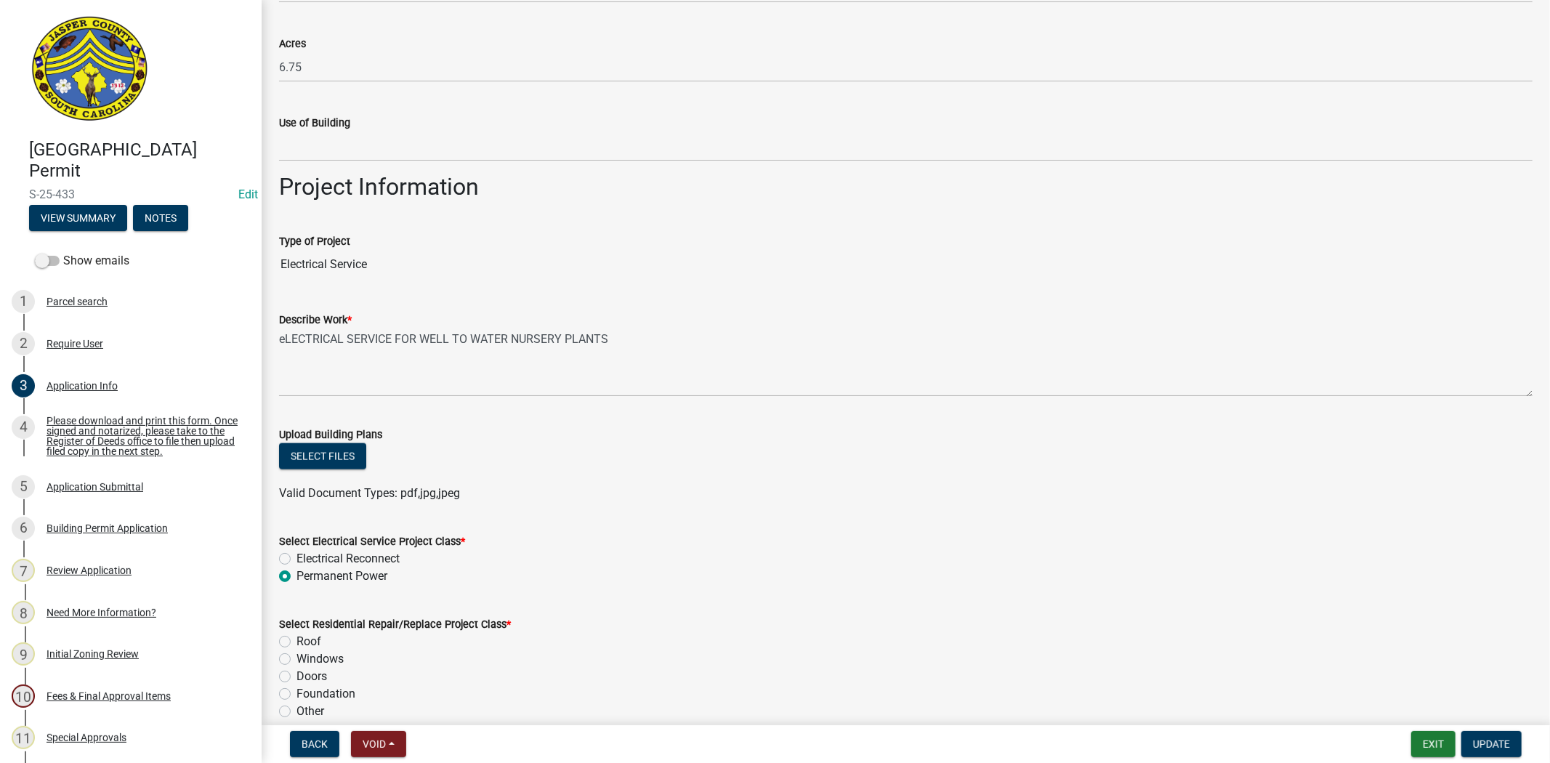
scroll to position [1453, 0]
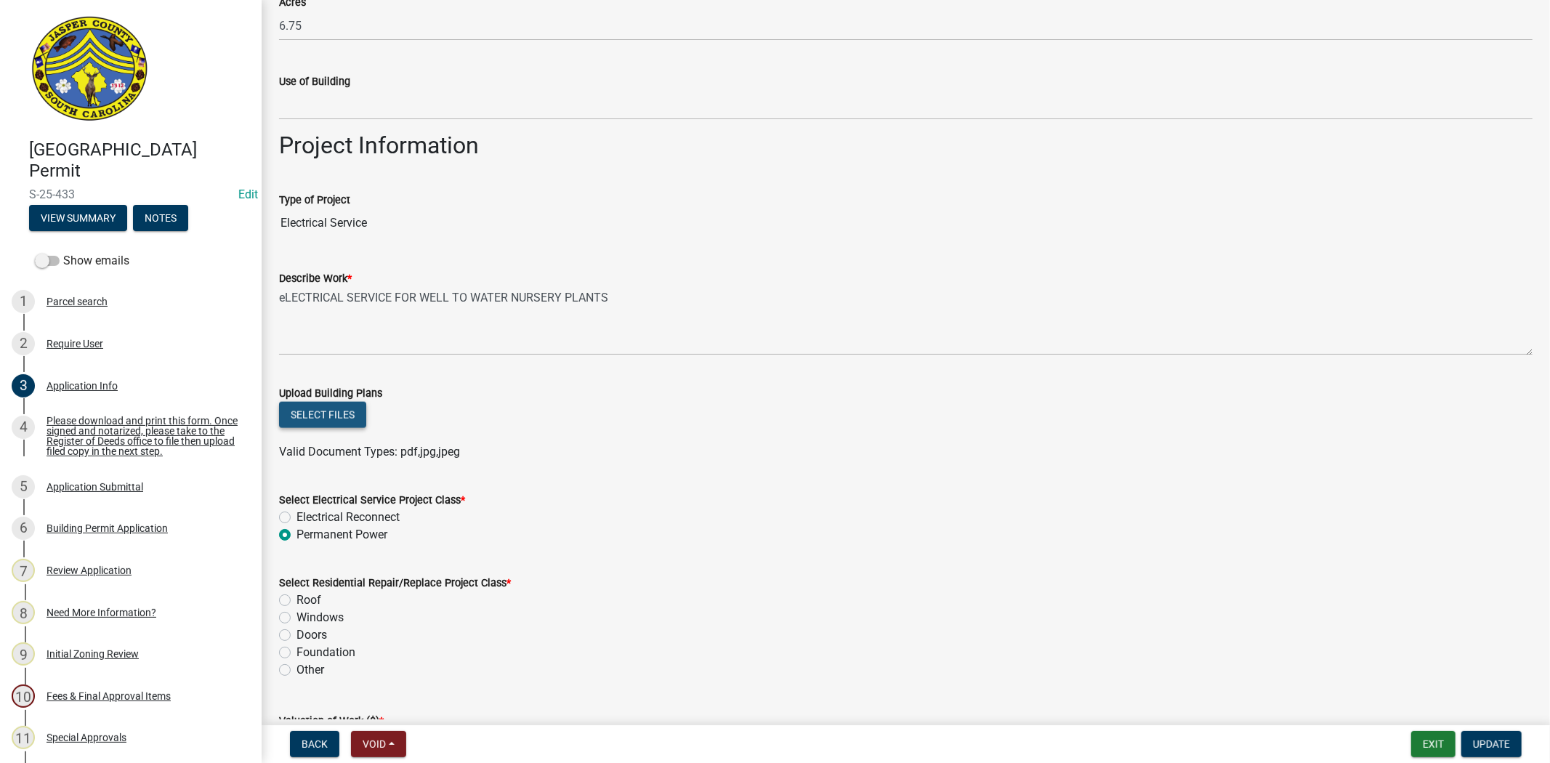
click at [345, 416] on button "Select files" at bounding box center [322, 415] width 87 height 26
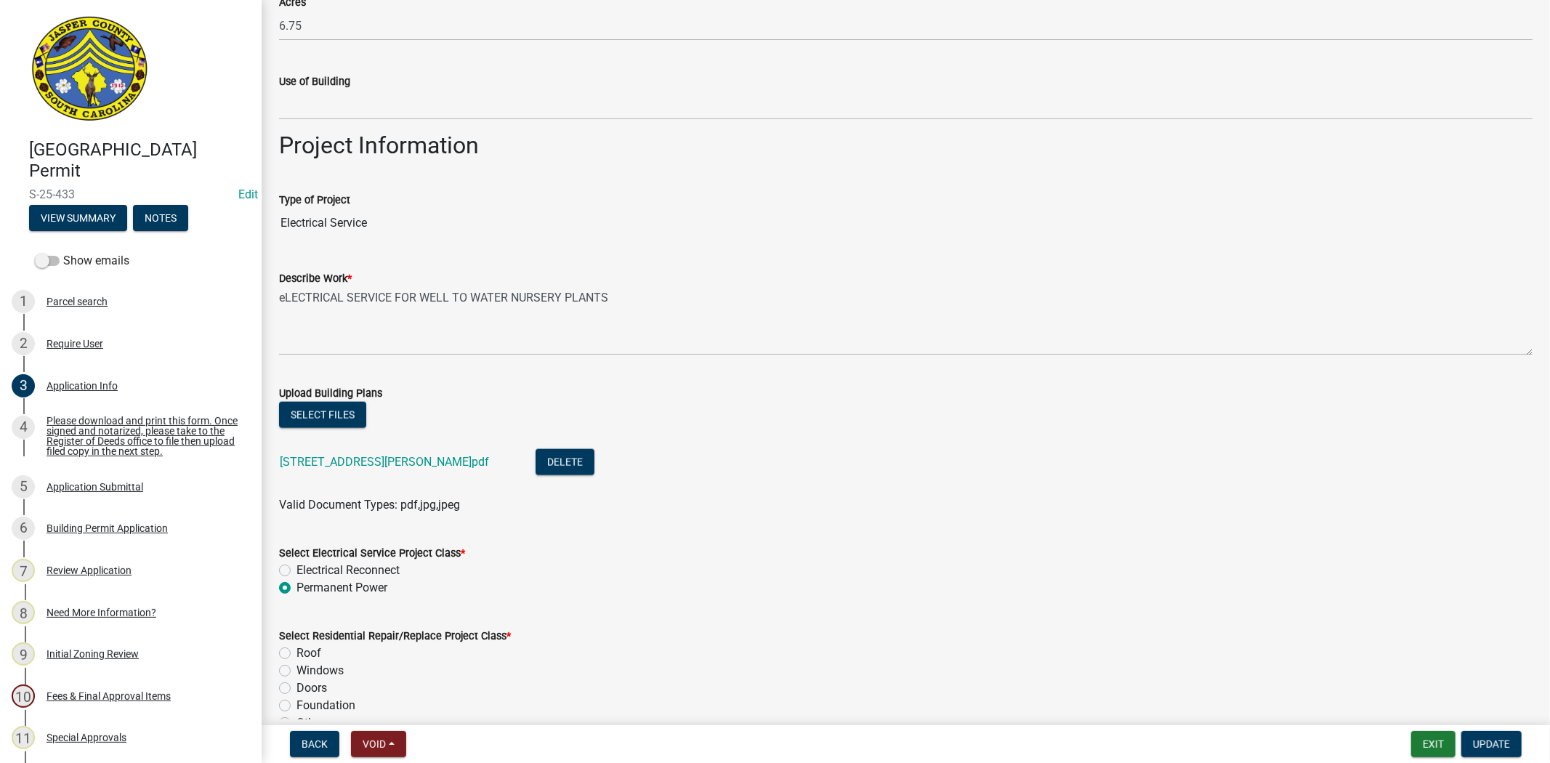
click at [325, 400] on div "Upload Building Plans" at bounding box center [905, 392] width 1253 height 17
click at [323, 416] on button "Select files" at bounding box center [322, 415] width 87 height 26
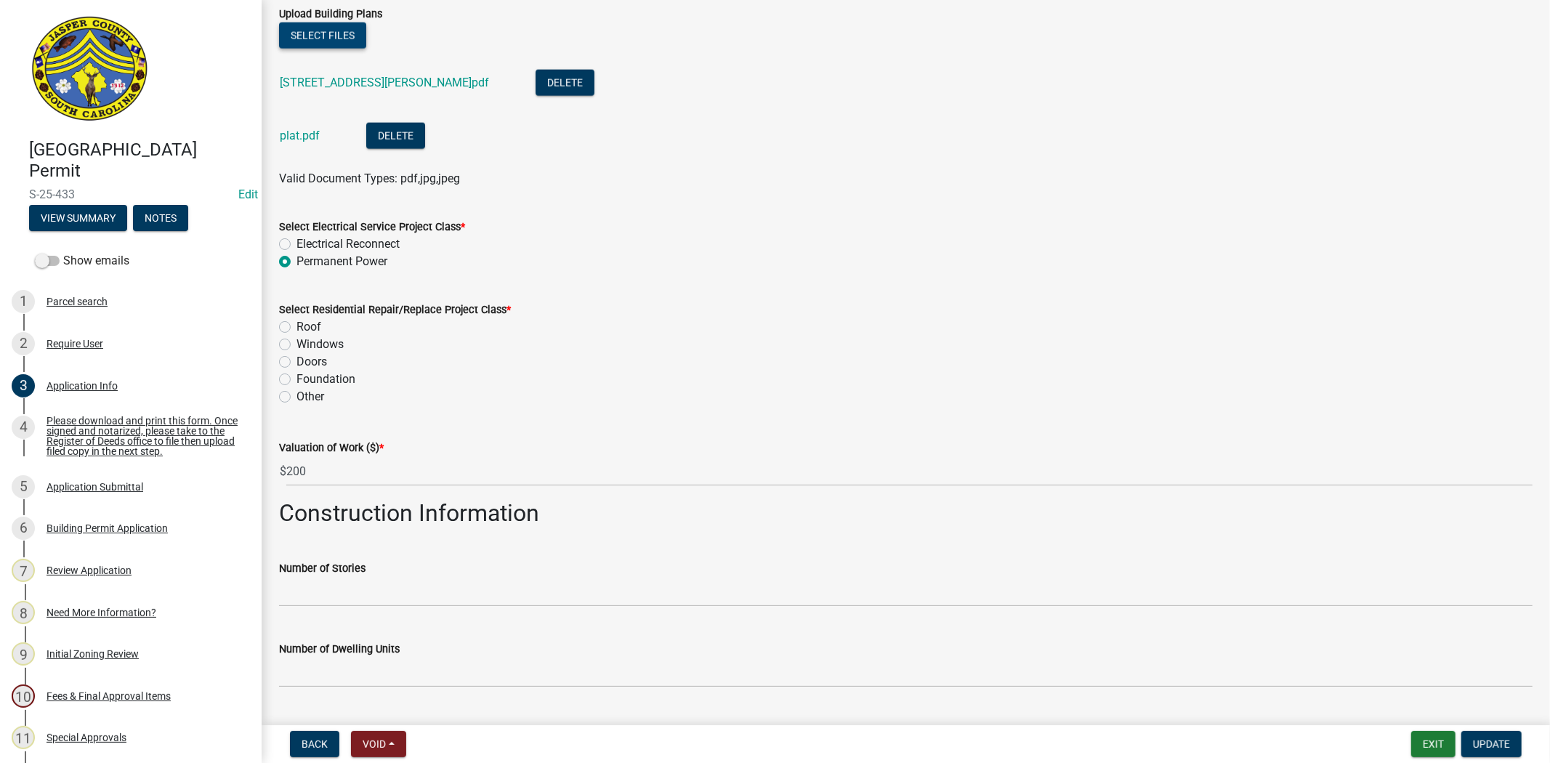
scroll to position [1856, 0]
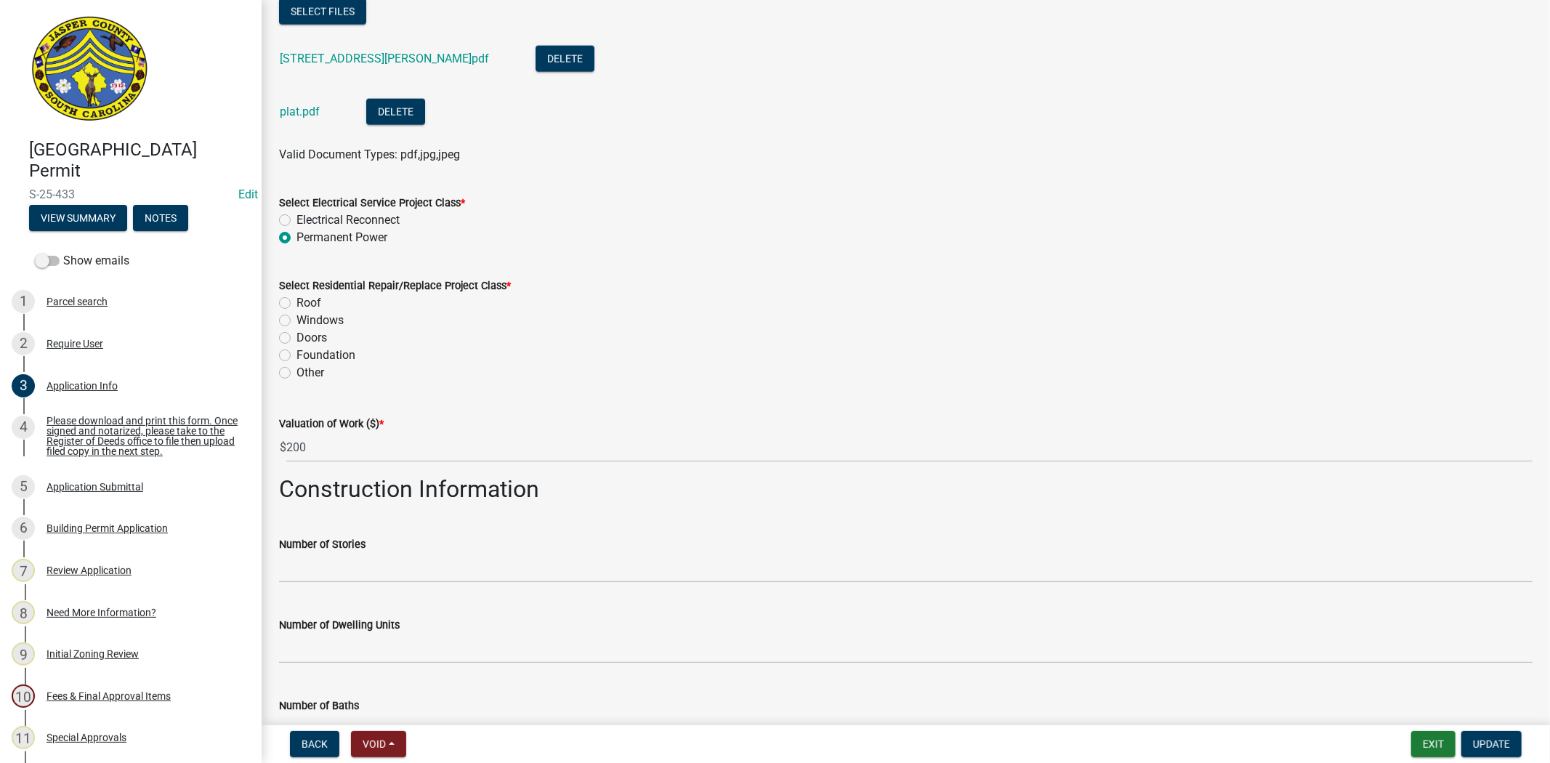
click at [296, 369] on label "Other" at bounding box center [310, 372] width 28 height 17
click at [296, 369] on input "Other" at bounding box center [300, 368] width 9 height 9
radio input "true"
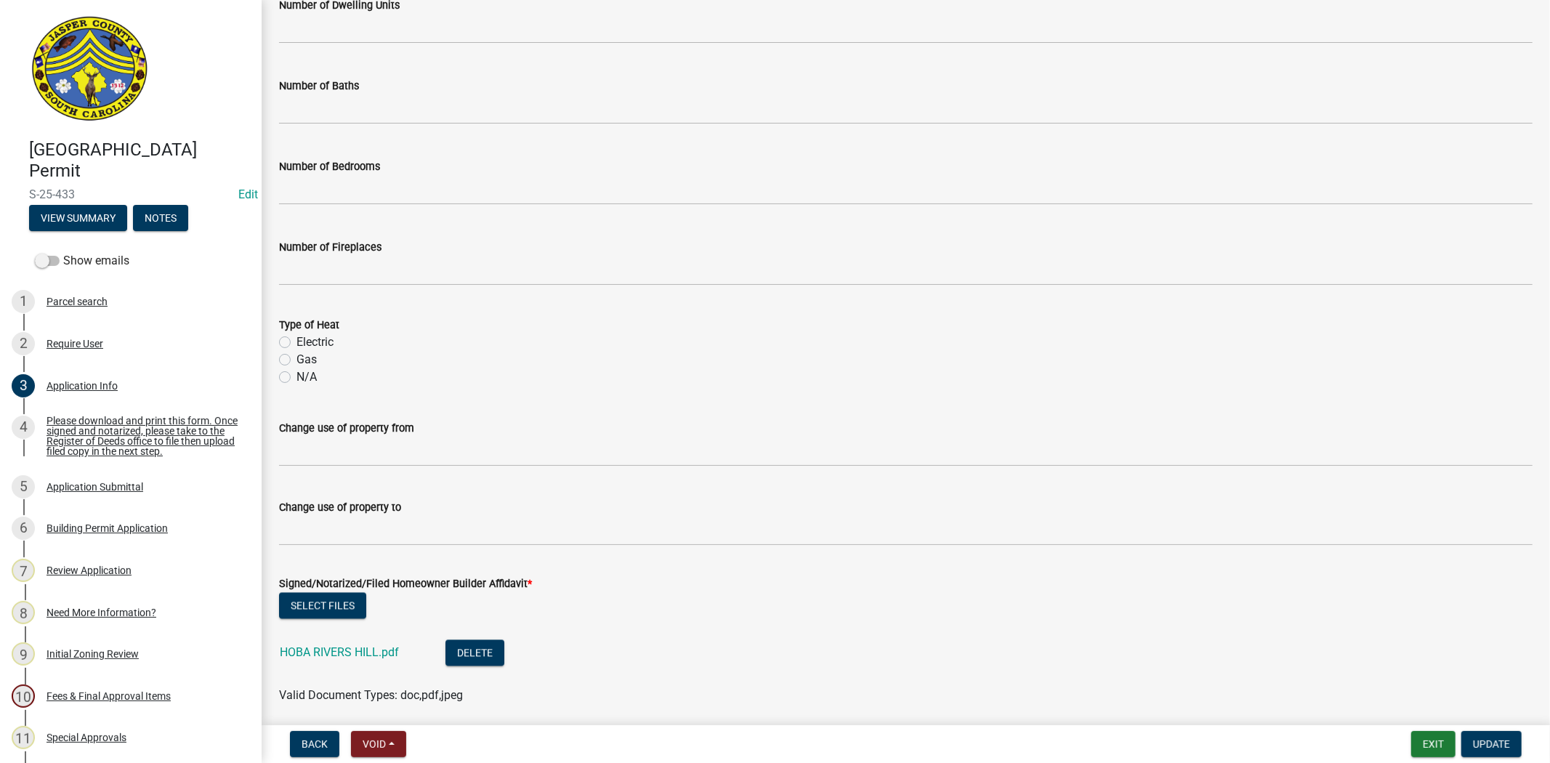
scroll to position [2530, 0]
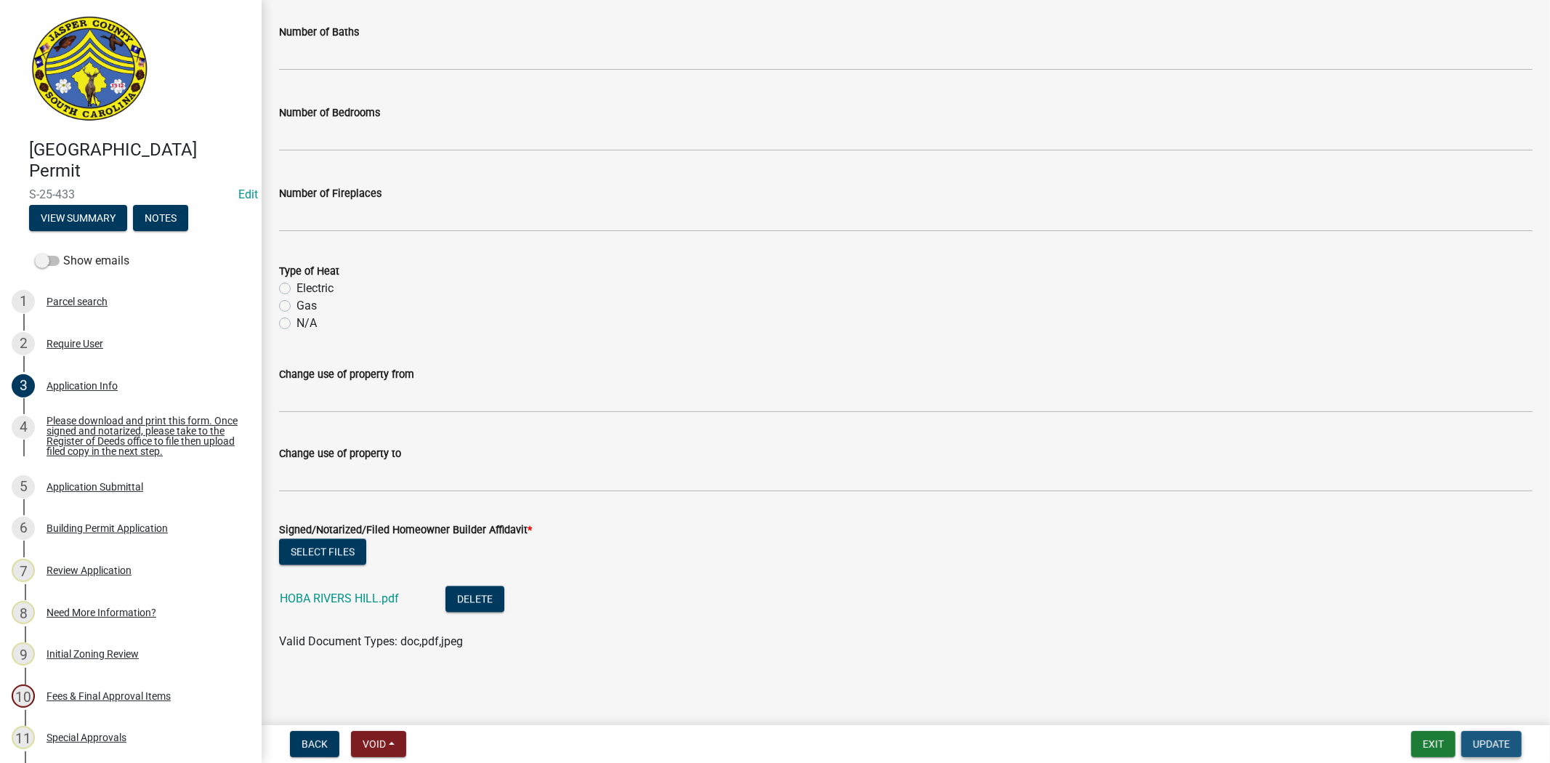
click at [1473, 743] on span "Update" at bounding box center [1491, 744] width 37 height 12
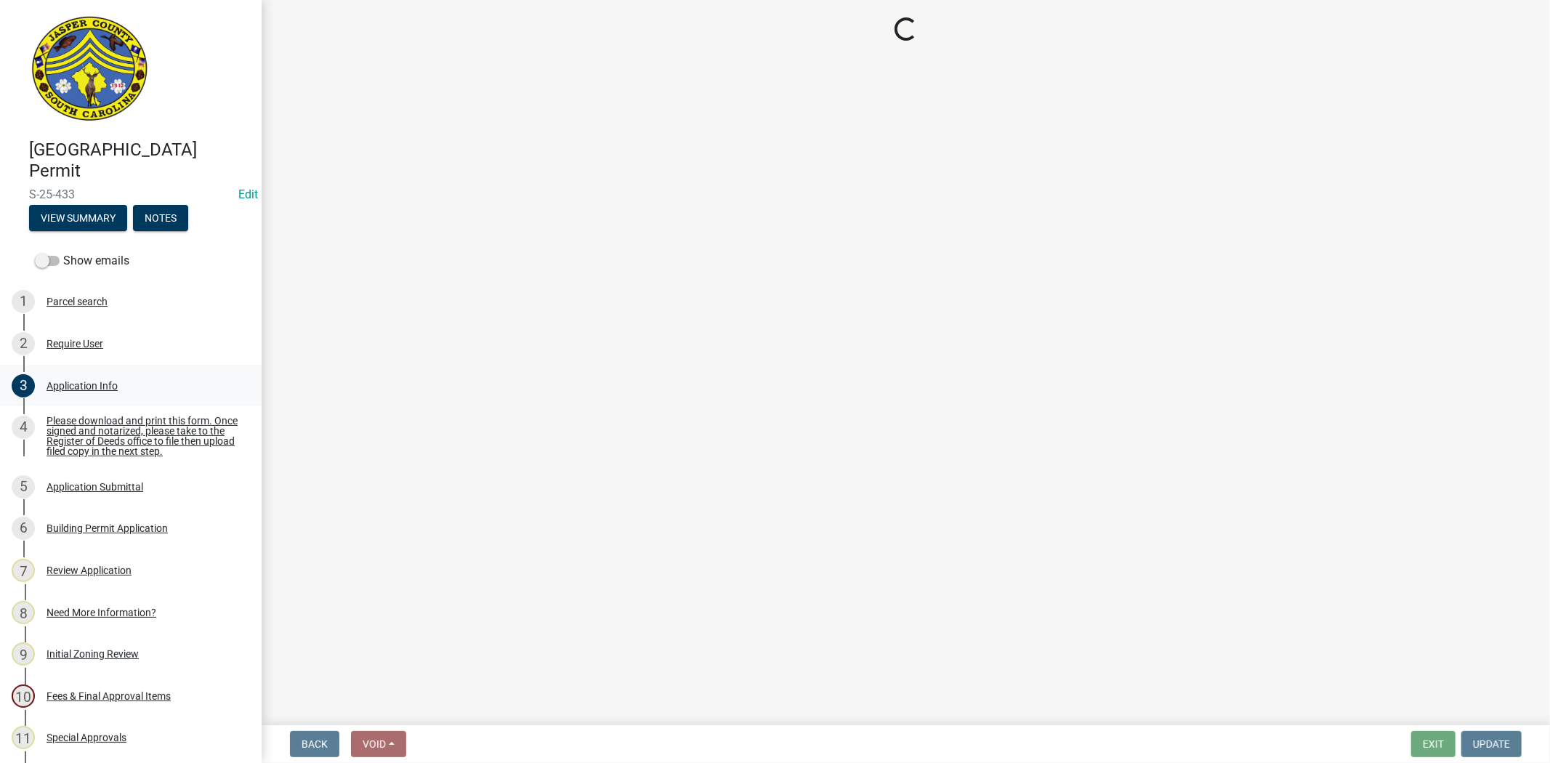
select select "61611ad6-14f2-499c-805c-58607f11e2fc"
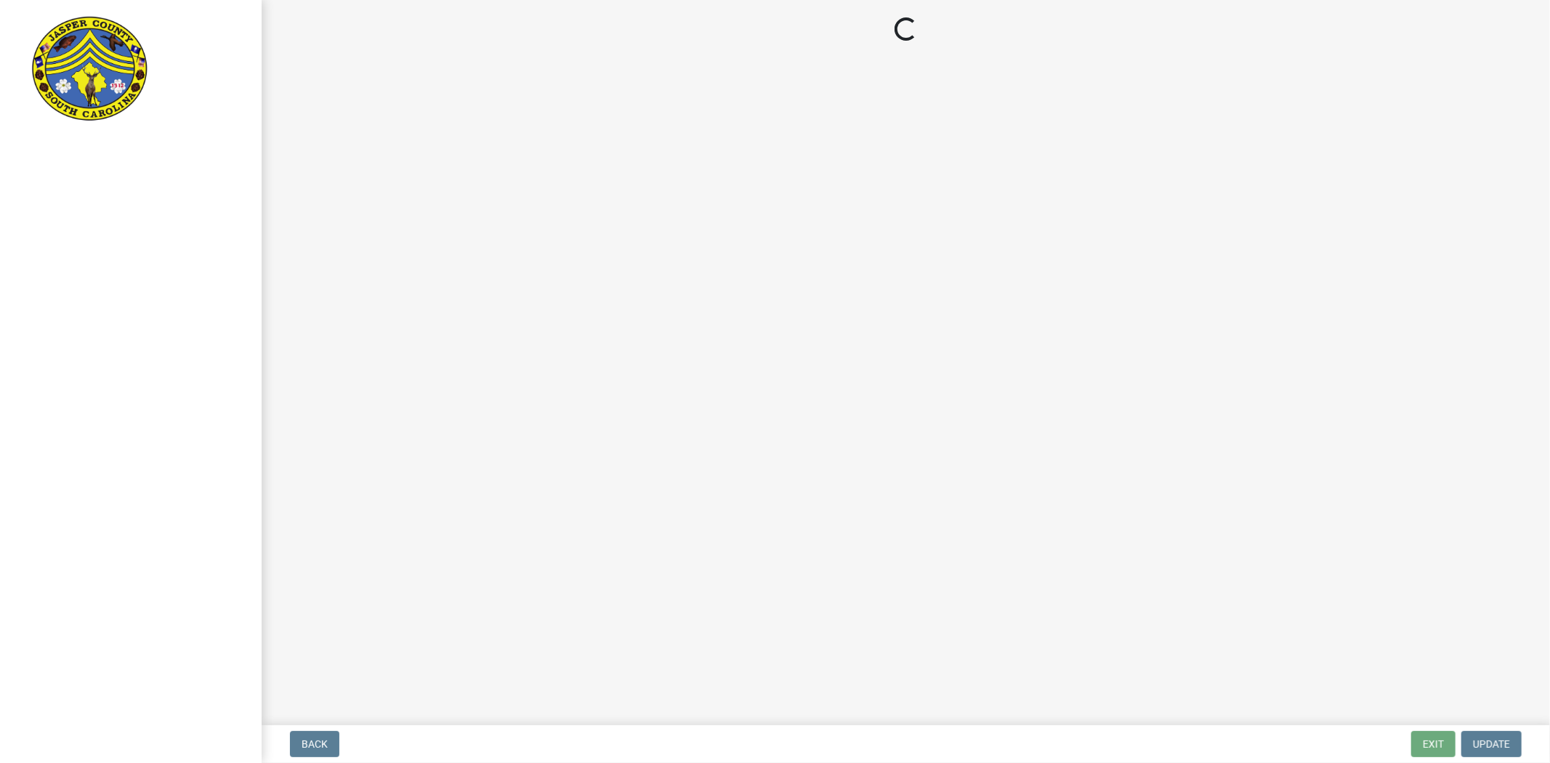
select select "61611ad6-14f2-499c-805c-58607f11e2fc"
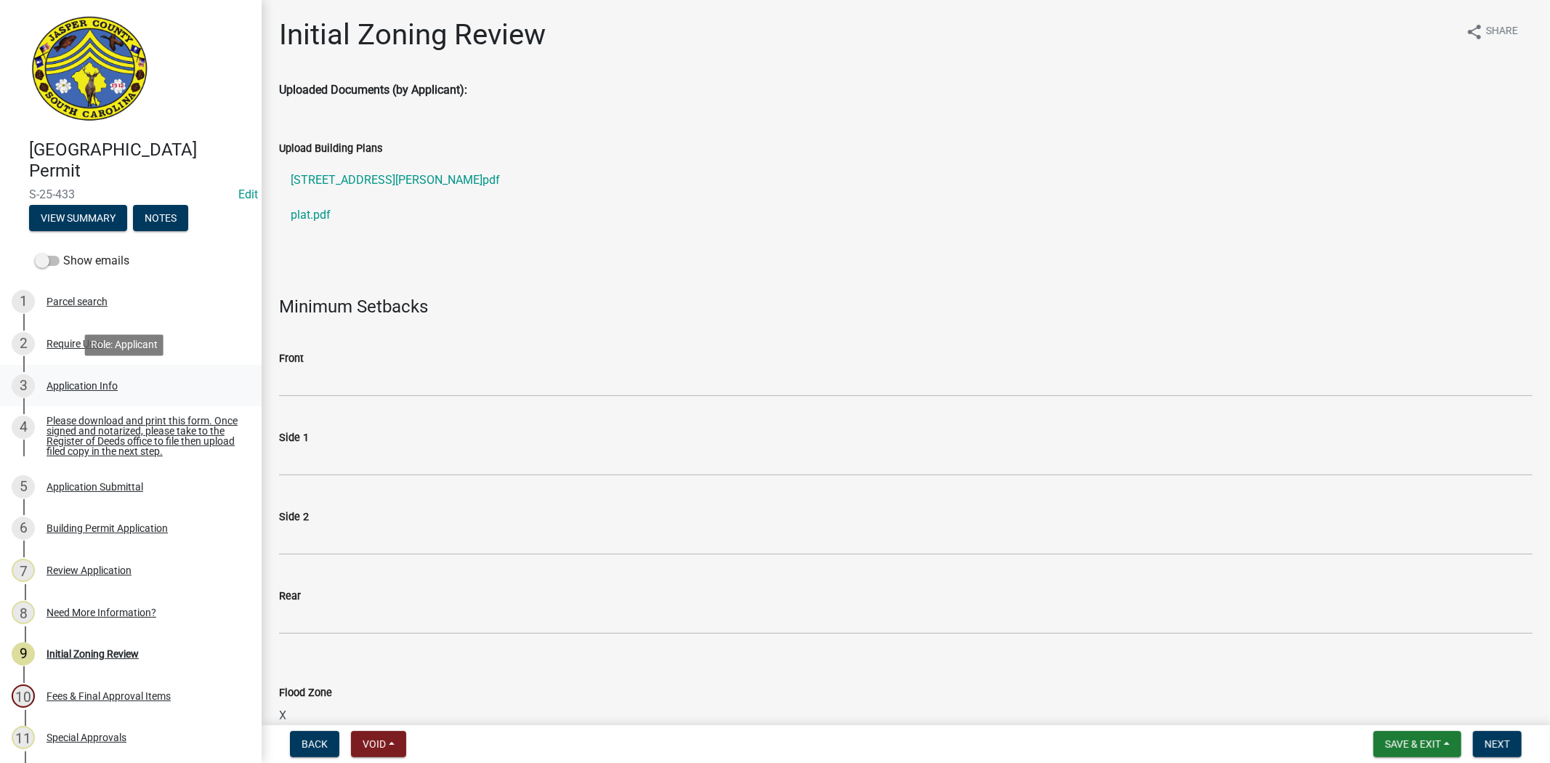
click at [92, 378] on div "3 Application Info" at bounding box center [125, 385] width 227 height 23
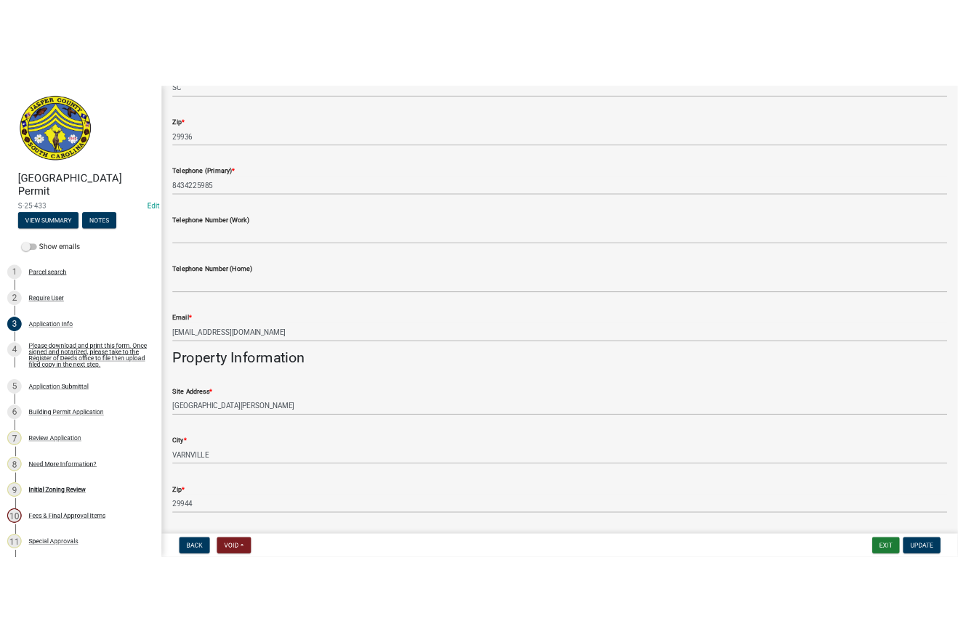
scroll to position [807, 0]
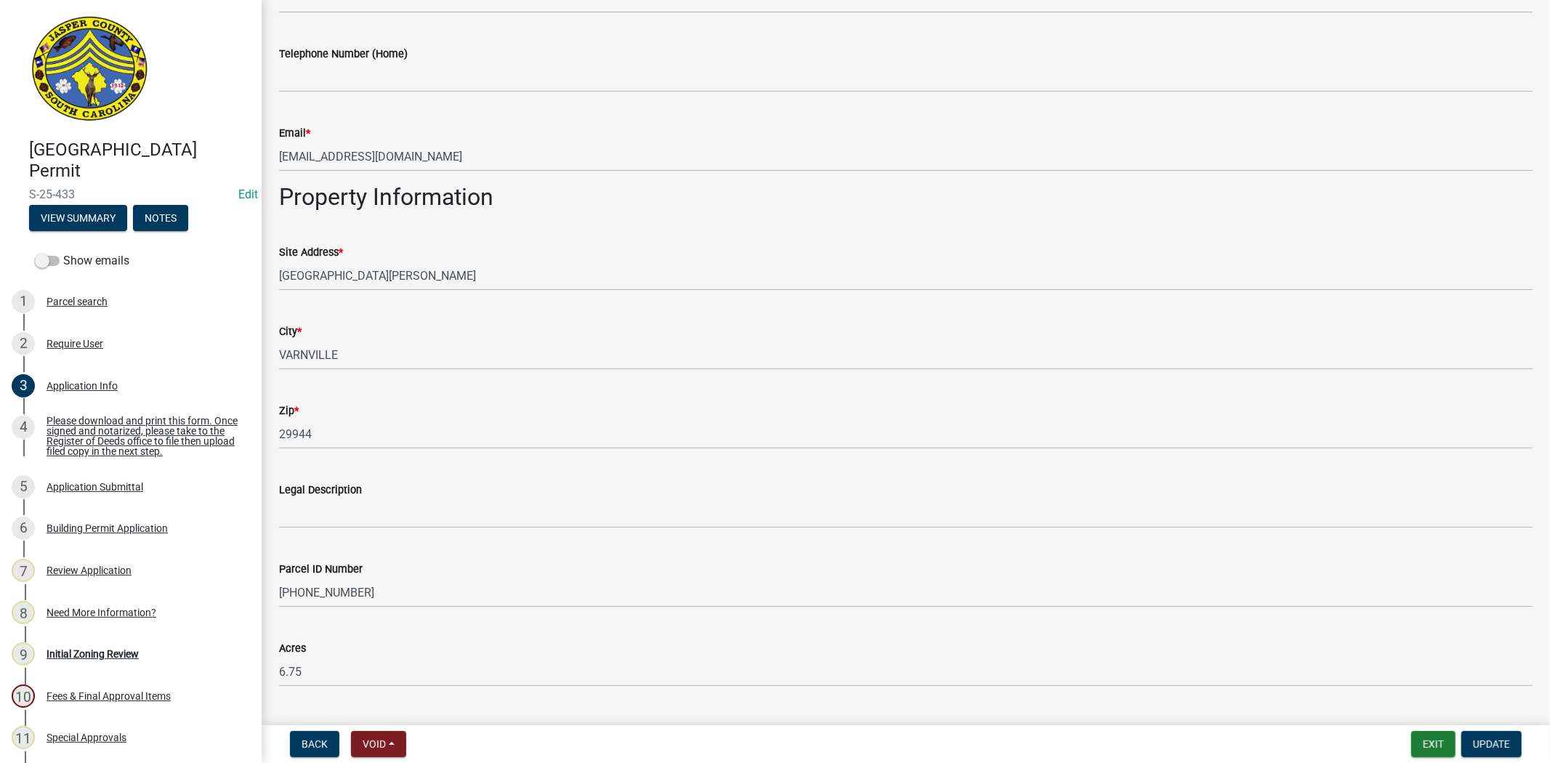
click at [278, 276] on div "Site Address * [GEOGRAPHIC_DATA][PERSON_NAME]" at bounding box center [905, 257] width 1275 height 68
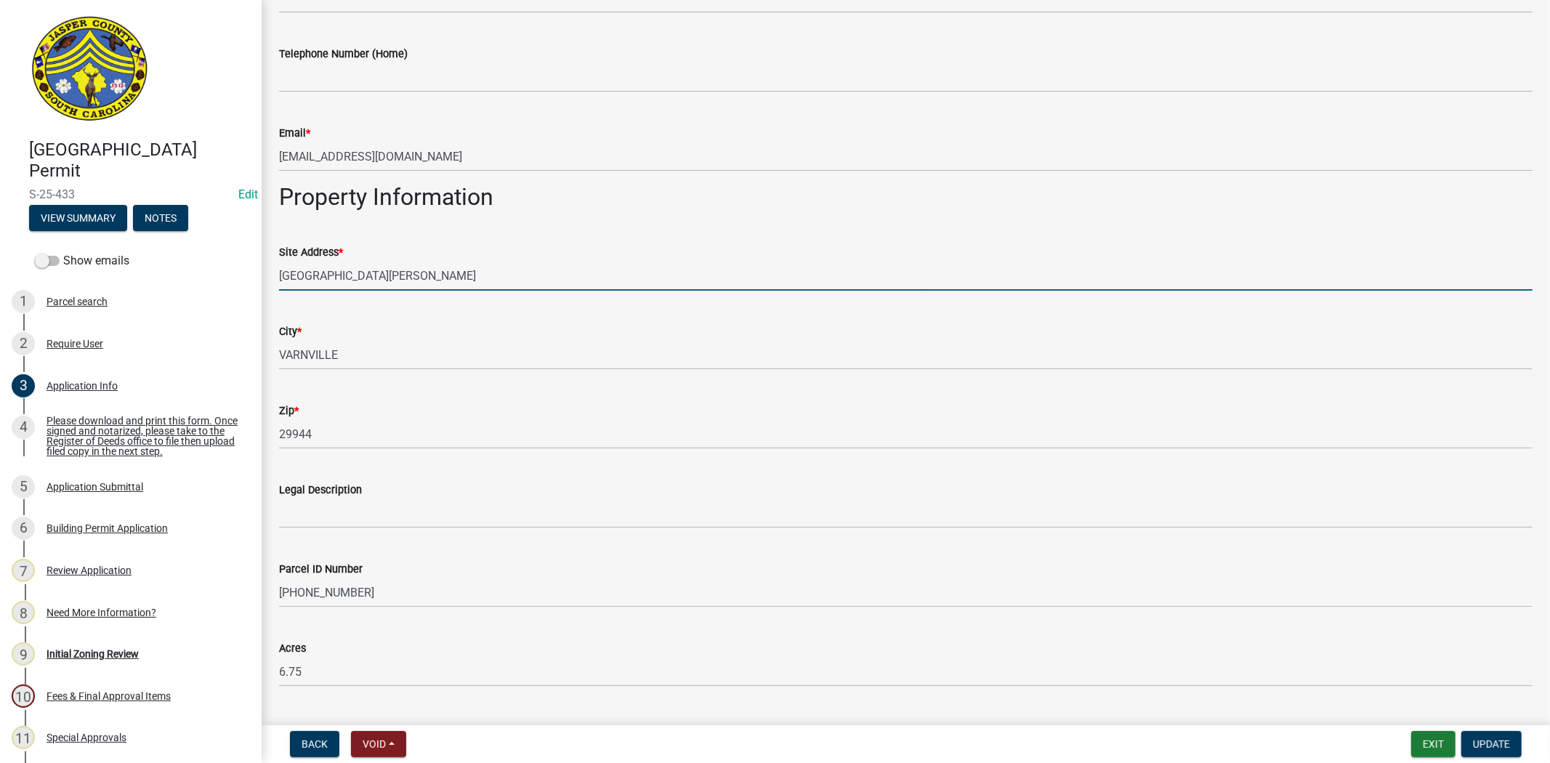
click at [279, 276] on input "[GEOGRAPHIC_DATA][PERSON_NAME]" at bounding box center [905, 276] width 1253 height 30
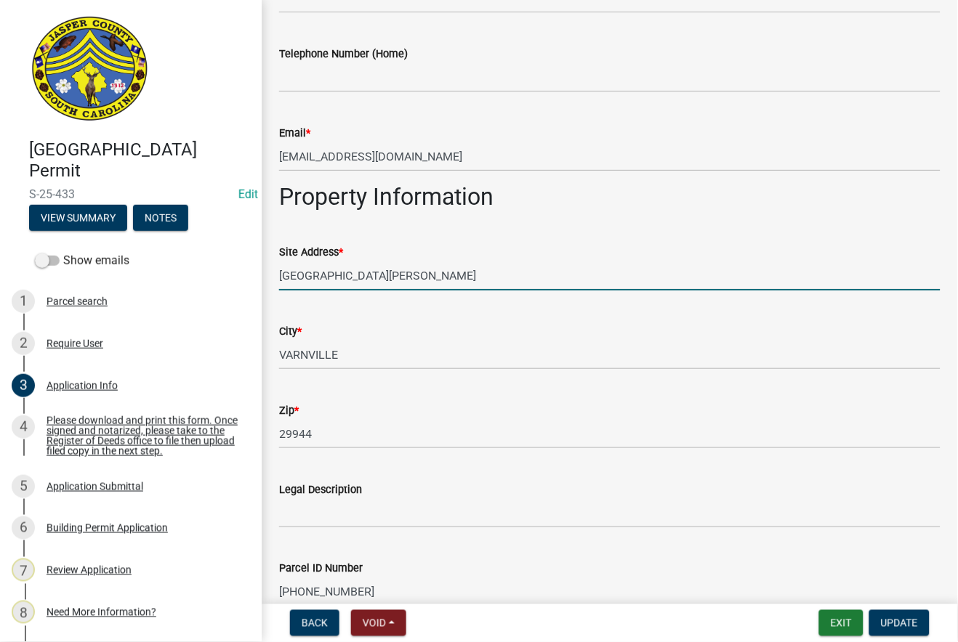
click at [402, 278] on input "[GEOGRAPHIC_DATA][PERSON_NAME]" at bounding box center [609, 276] width 661 height 30
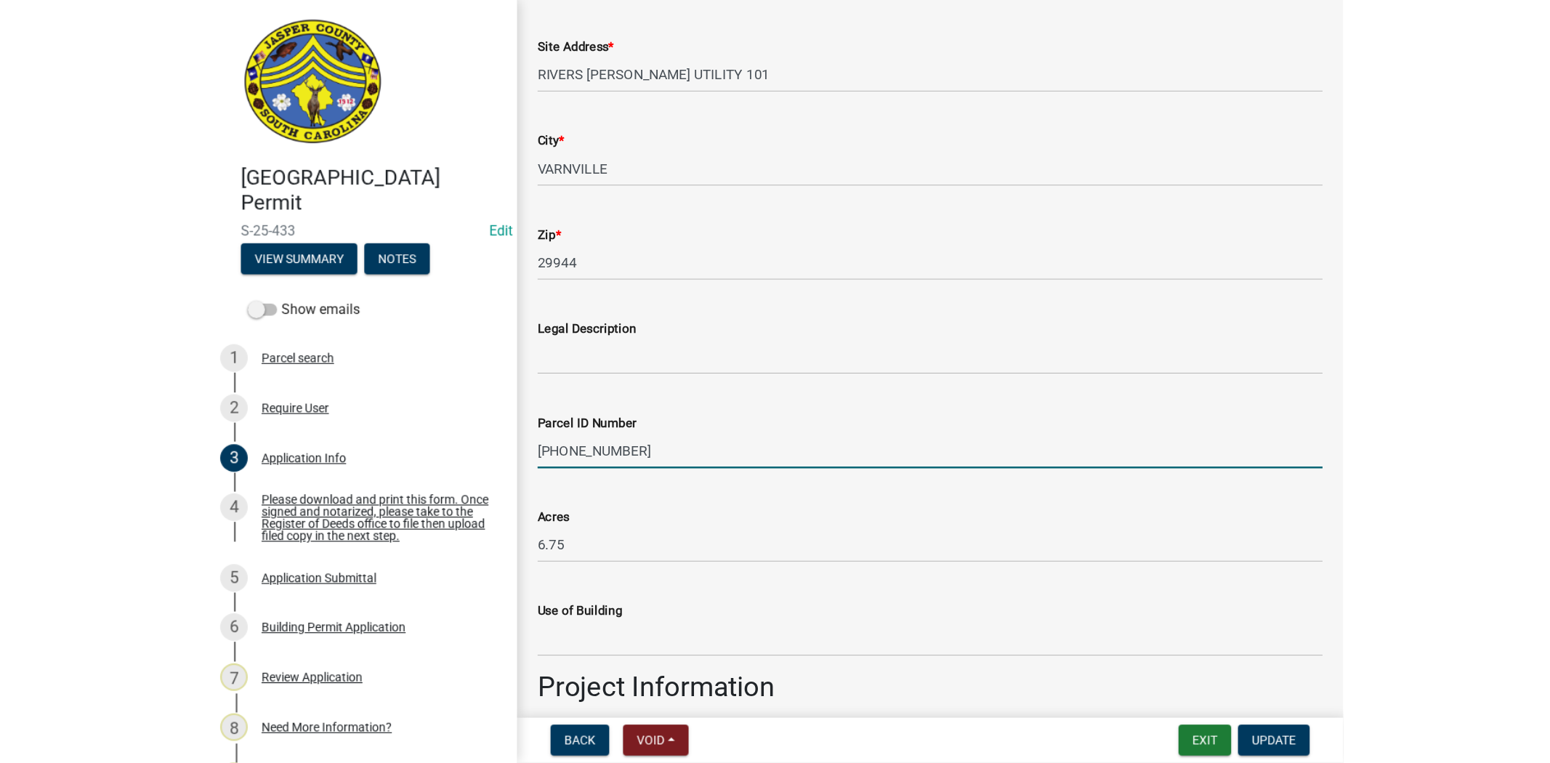
scroll to position [1072, 0]
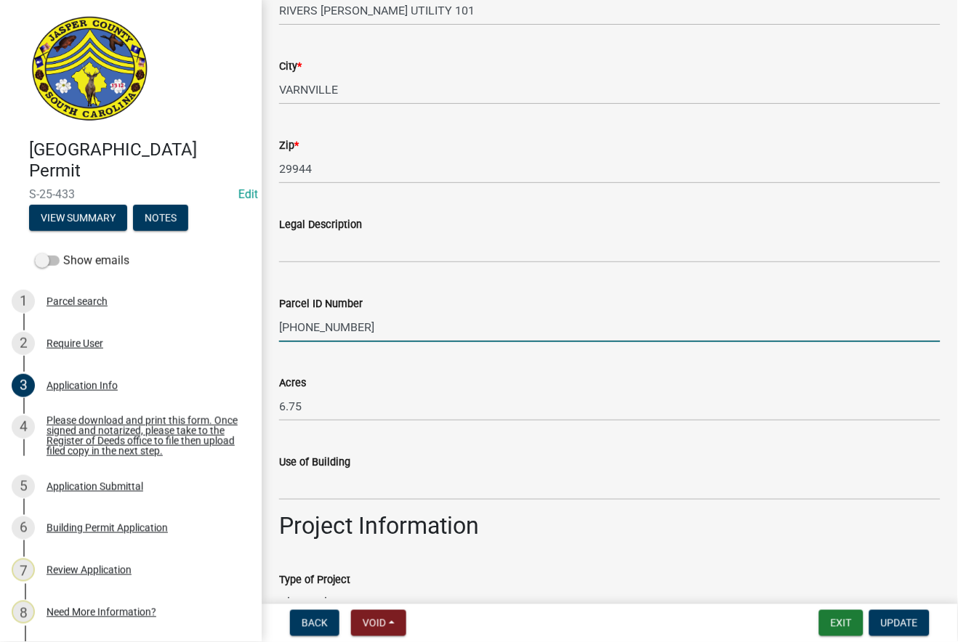
drag, startPoint x: 360, startPoint y: 588, endPoint x: 273, endPoint y: 359, distance: 245.3
click at [279, 359] on wm-data-entity-input-list "Applicant Is: Homeowner Builder Are you are doing your own work, or will you ha…" at bounding box center [609, 565] width 661 height 3112
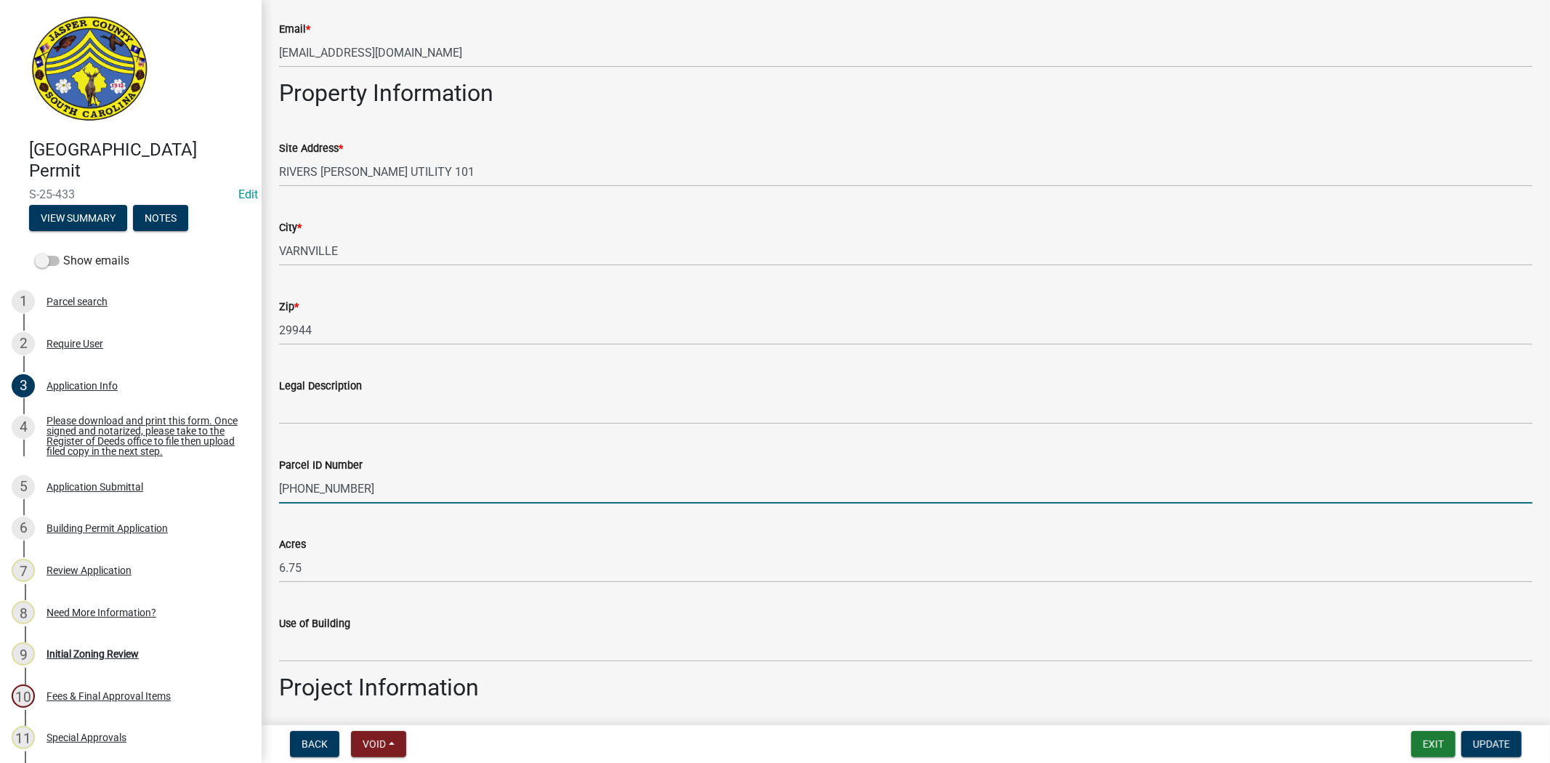
scroll to position [830, 0]
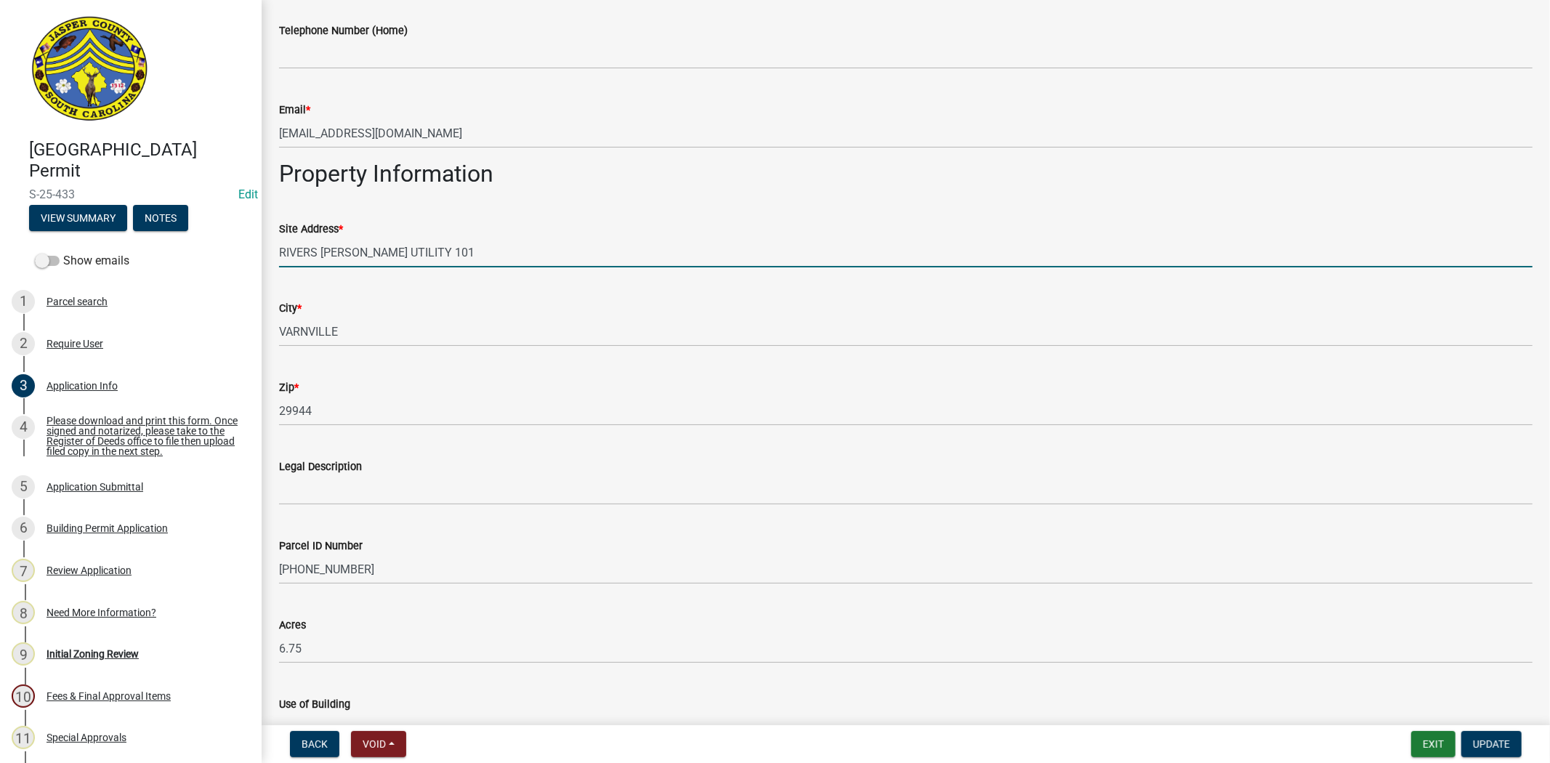
drag, startPoint x: 470, startPoint y: 258, endPoint x: 194, endPoint y: 257, distance: 276.1
click at [194, 257] on div "[GEOGRAPHIC_DATA] Permit S-25-433 Edit View Summary Notes Show emails 1 Parcel …" at bounding box center [775, 381] width 1550 height 763
paste input "3678"
type input "[STREET_ADDRESS][PERSON_NAME]"
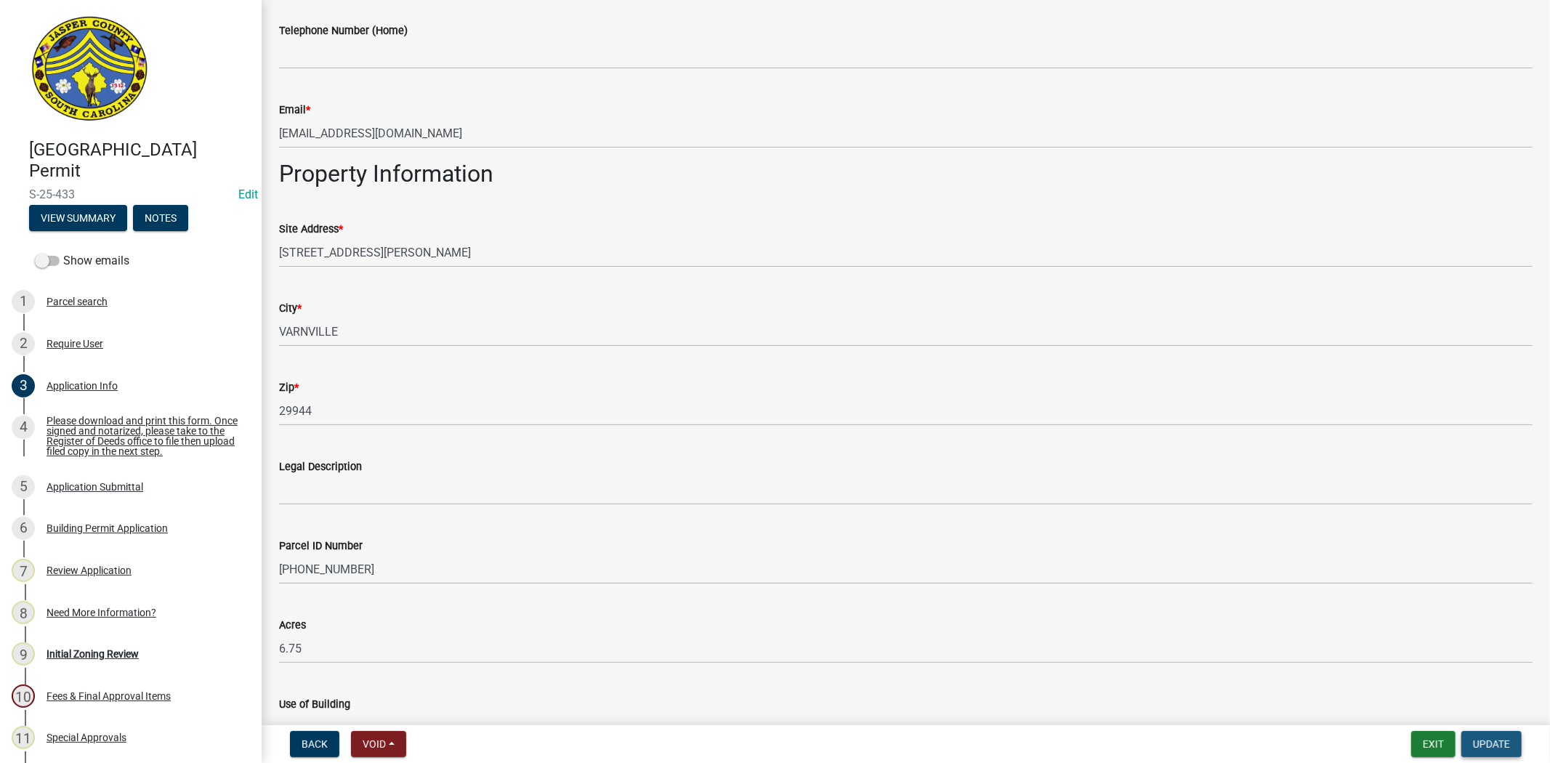
click at [1487, 738] on span "Update" at bounding box center [1491, 744] width 37 height 12
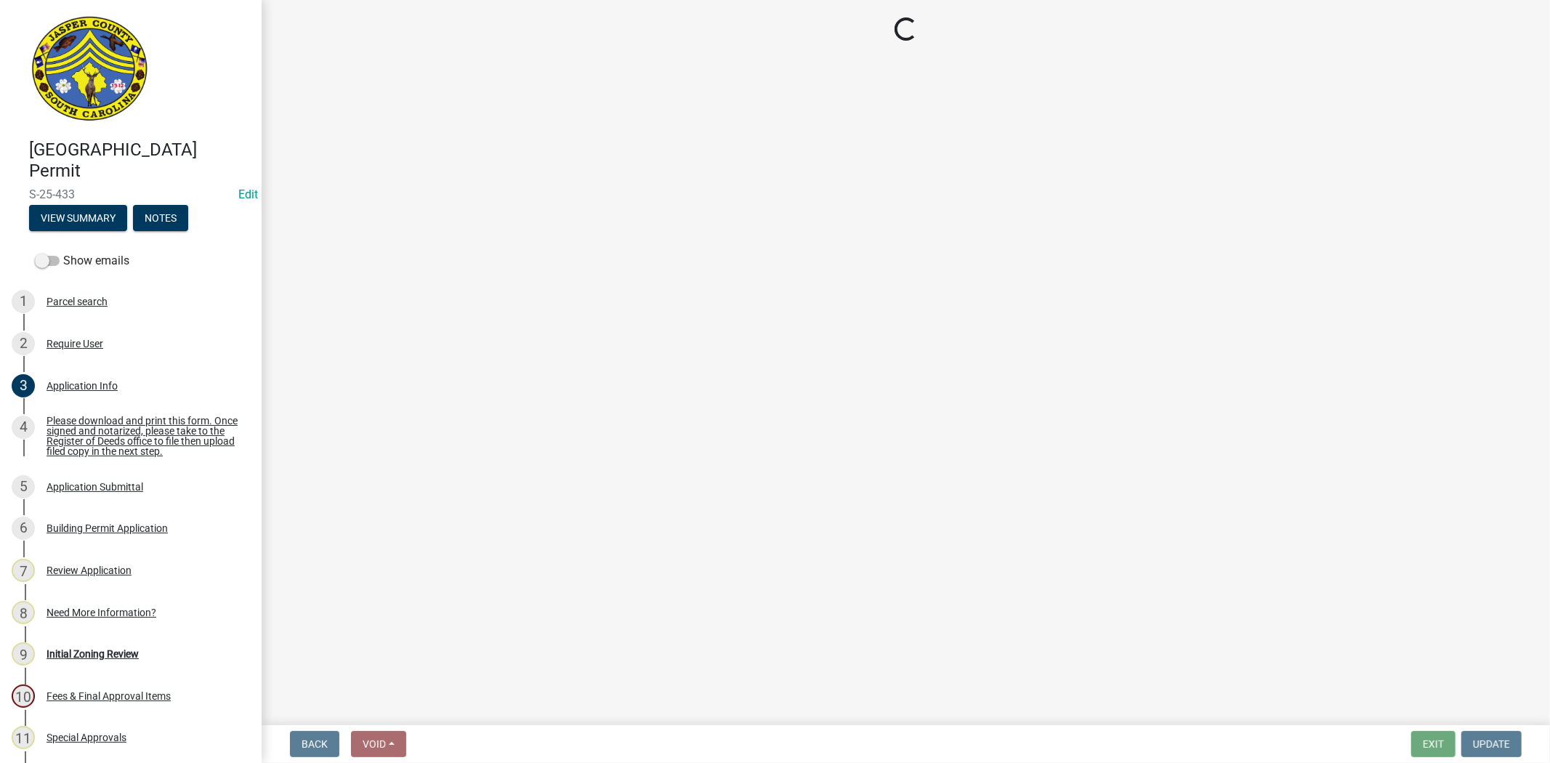
select select "61611ad6-14f2-499c-805c-58607f11e2fc"
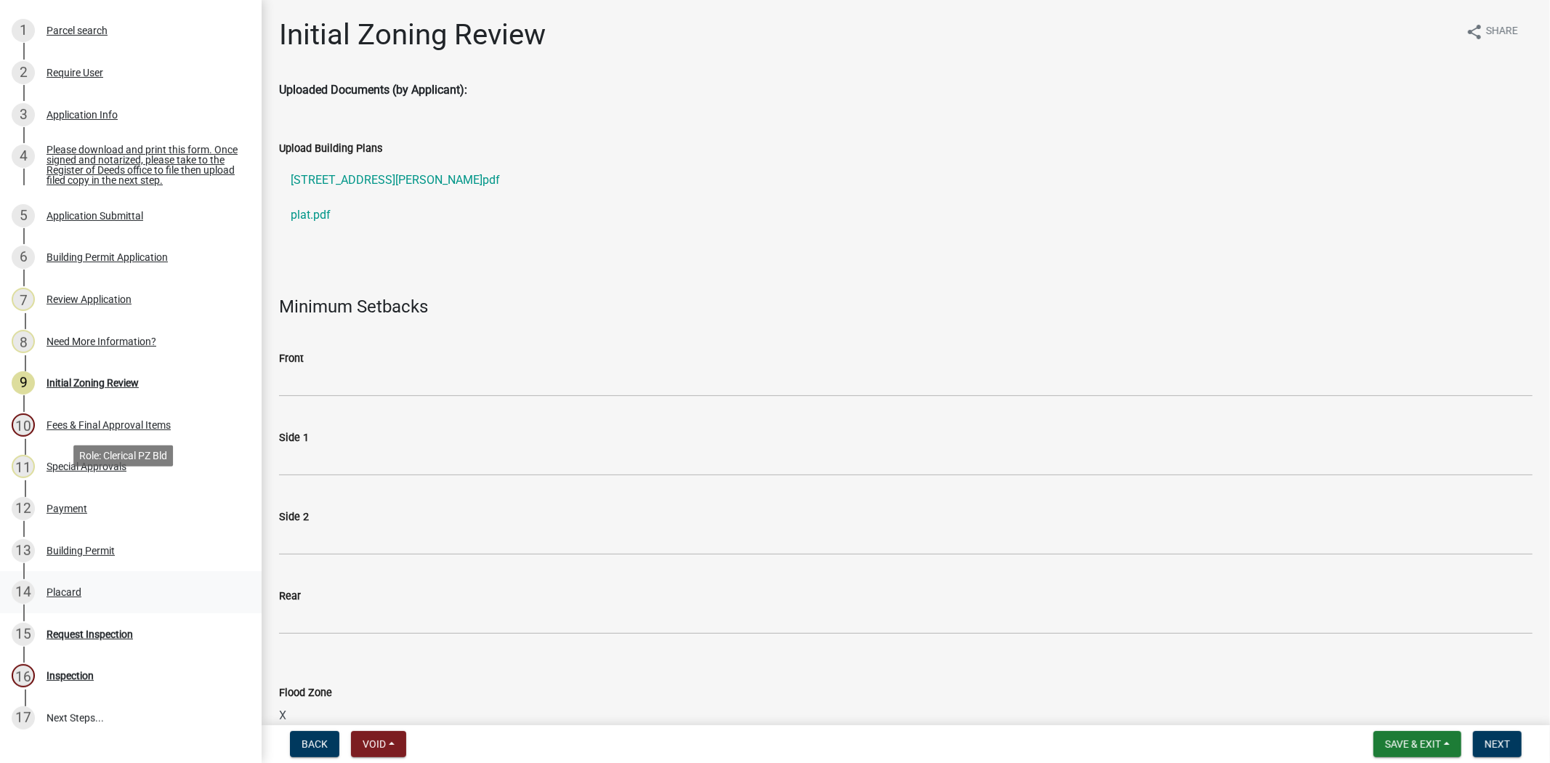
scroll to position [301, 0]
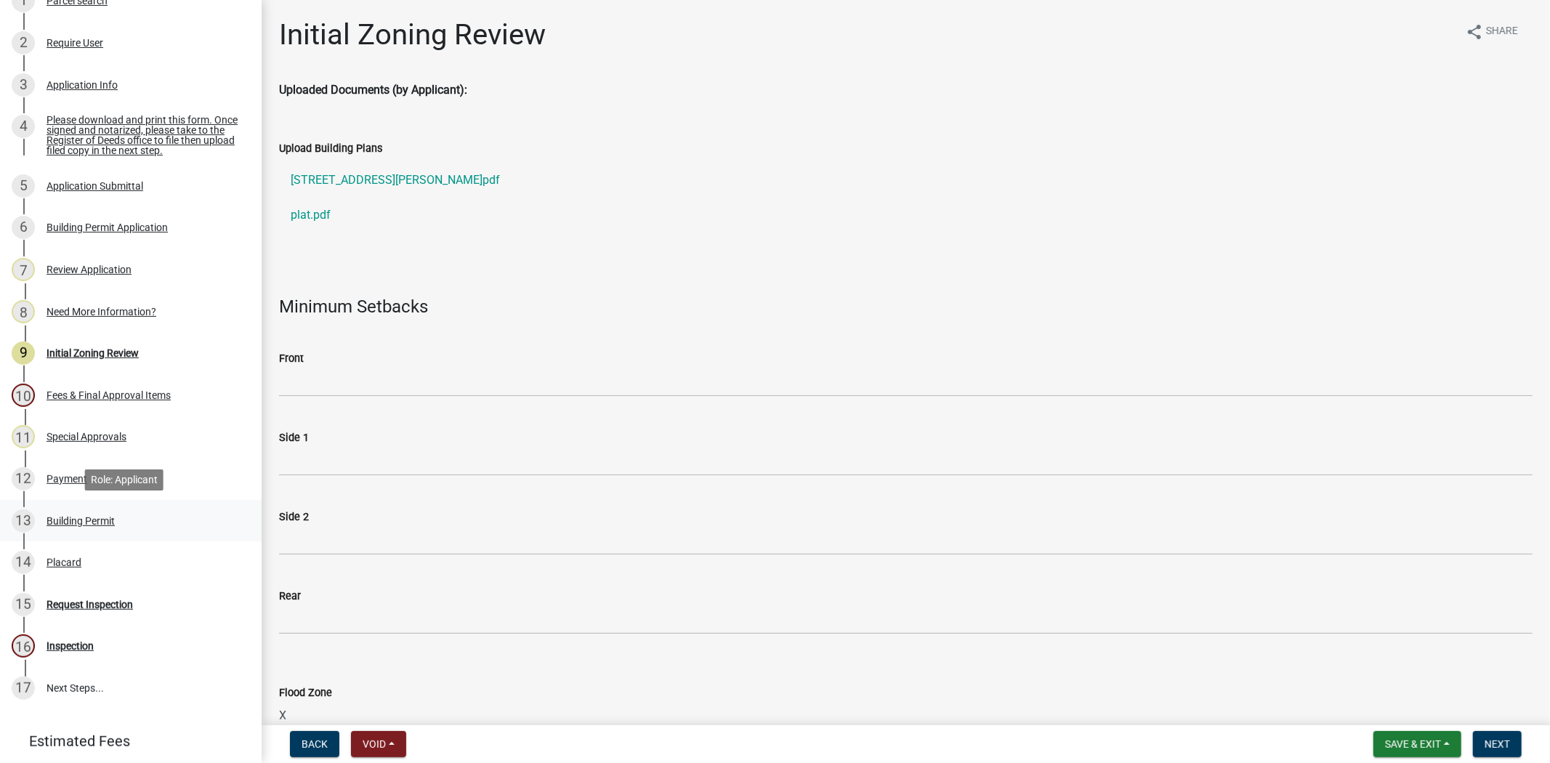
click at [99, 520] on div "Building Permit" at bounding box center [80, 521] width 68 height 10
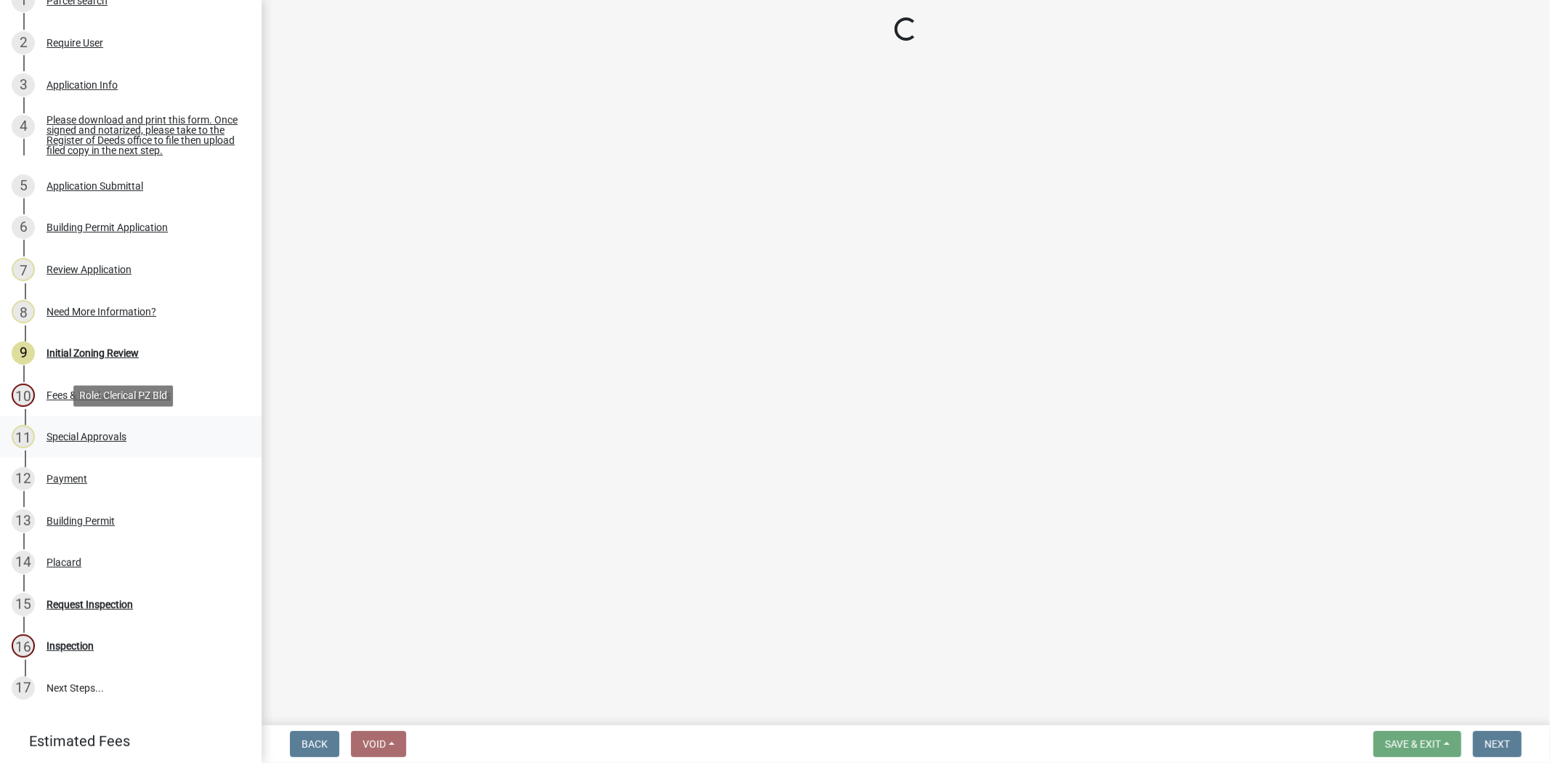
select select "61611ad6-14f2-499c-805c-58607f11e2fc"
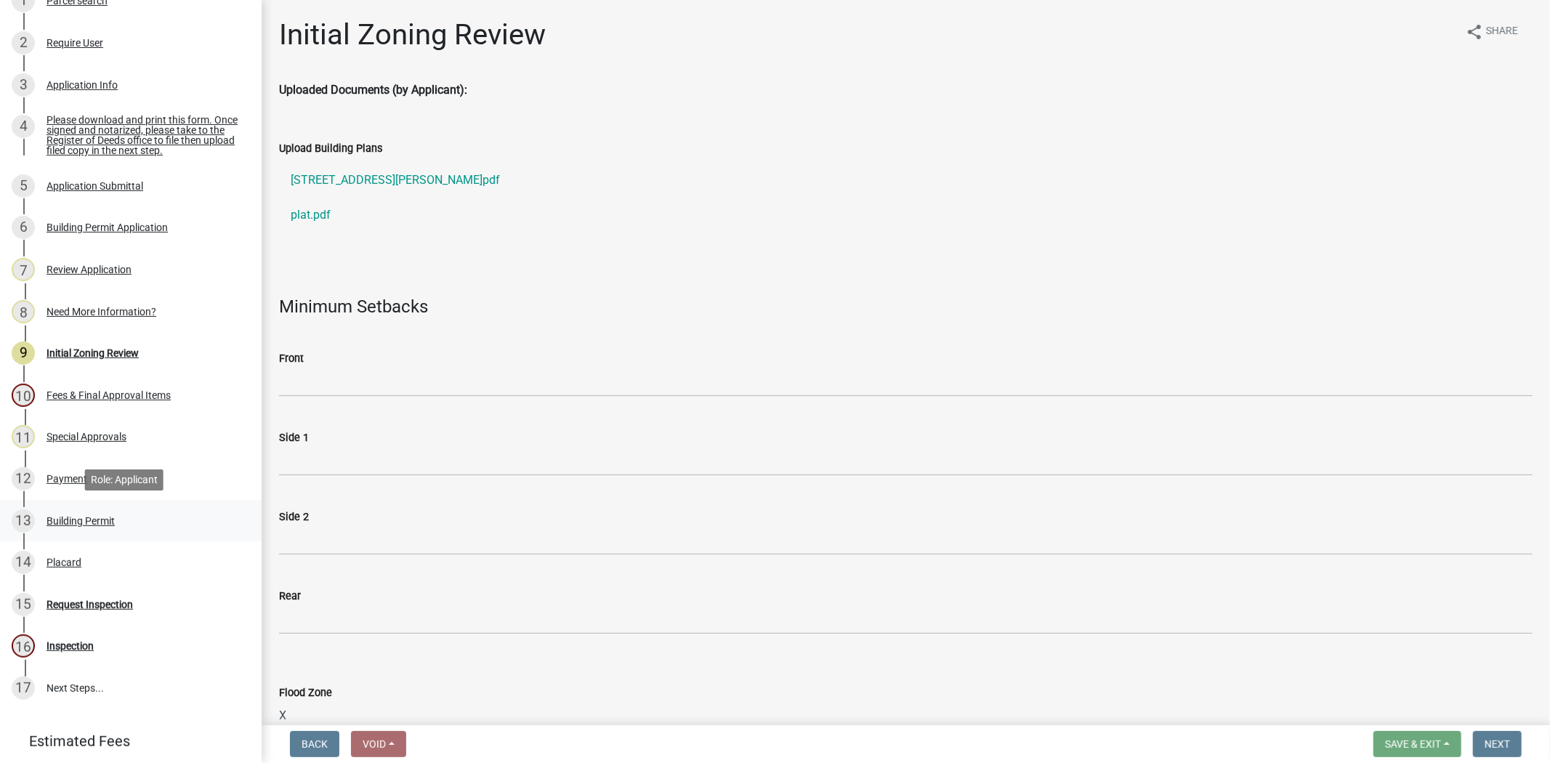
click at [73, 516] on div "Building Permit" at bounding box center [80, 521] width 68 height 10
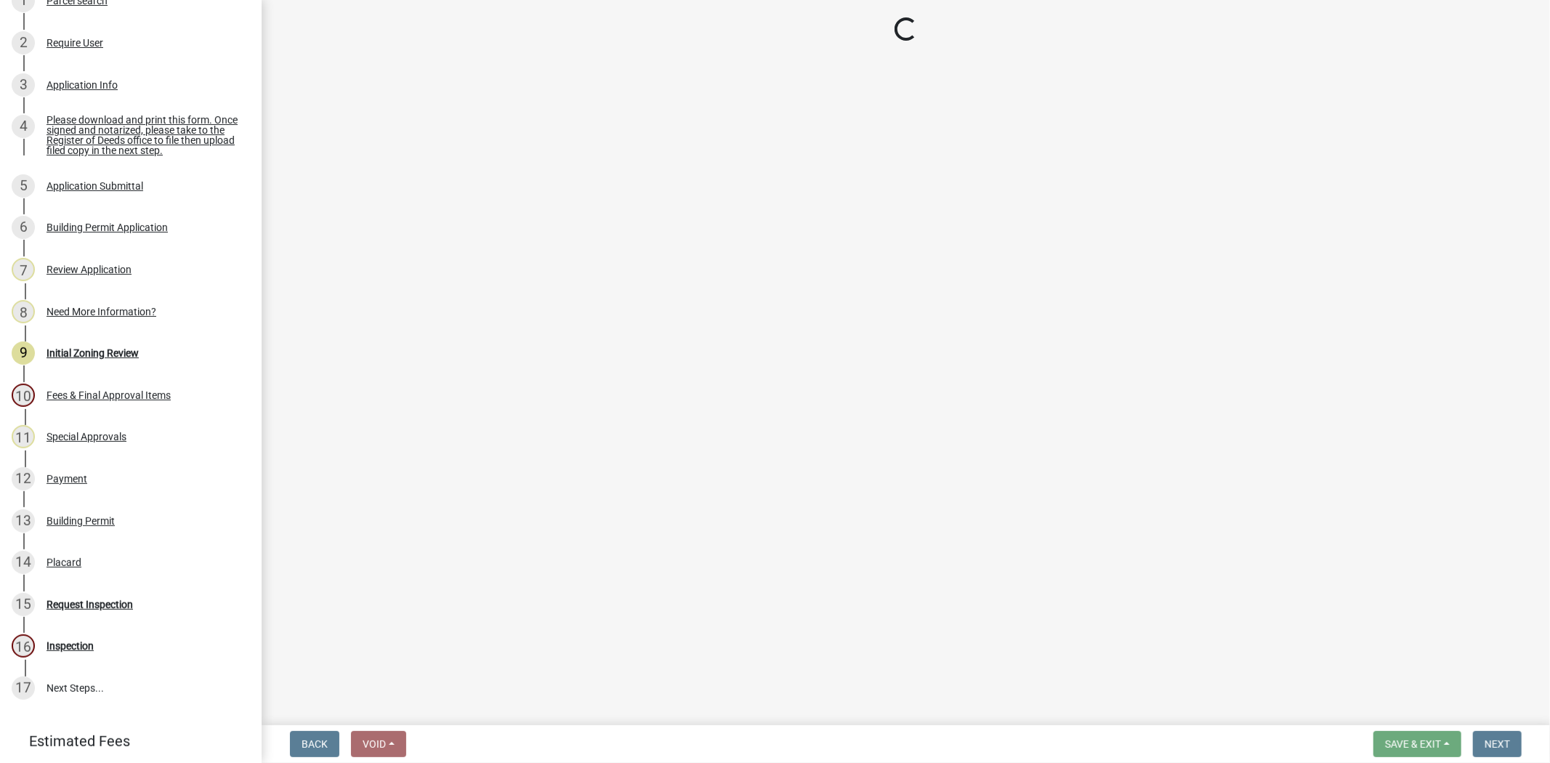
select select "61611ad6-14f2-499c-805c-58607f11e2fc"
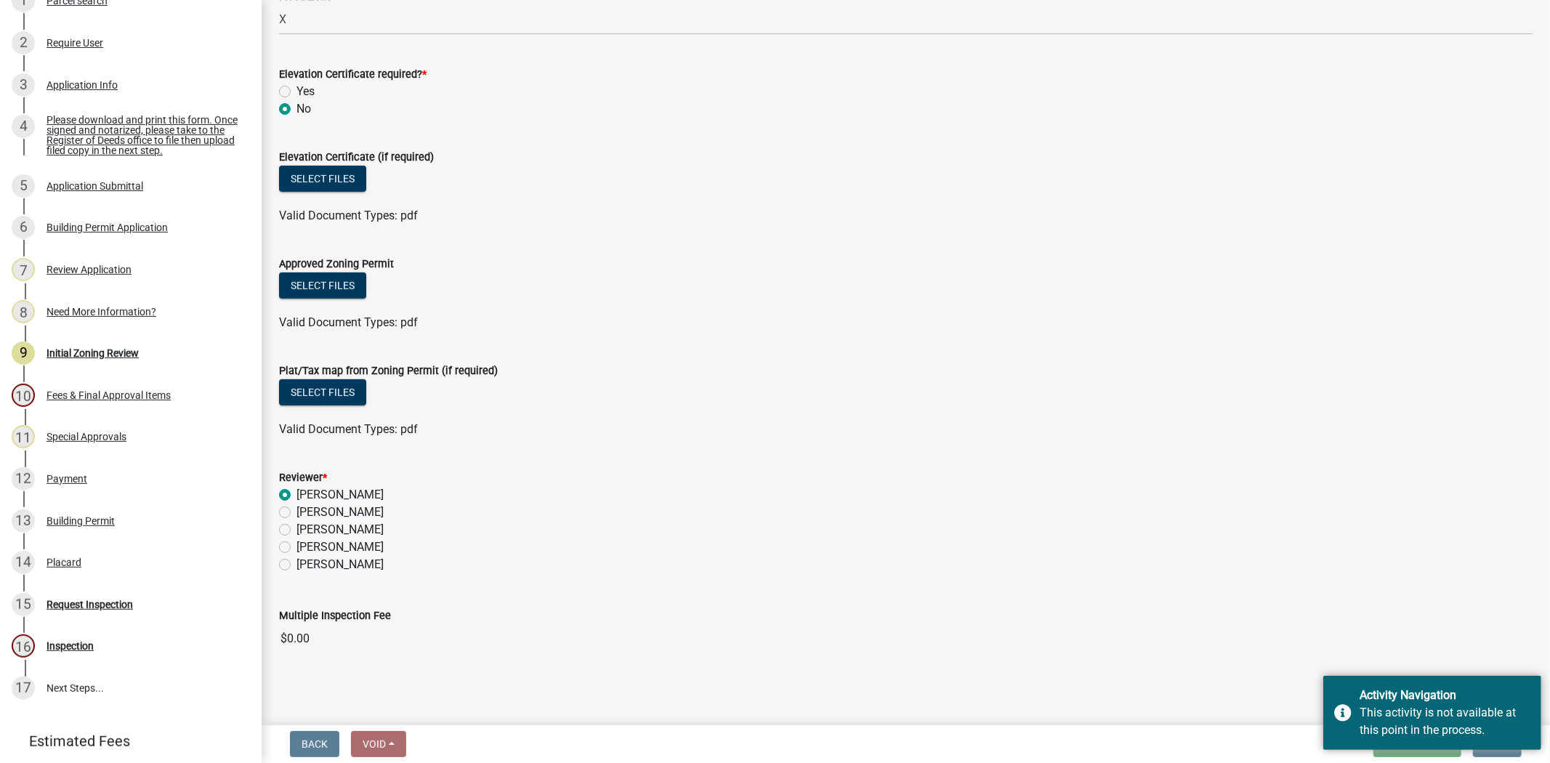
scroll to position [698, 0]
click at [1354, 636] on input "$0.00" at bounding box center [905, 636] width 1253 height 29
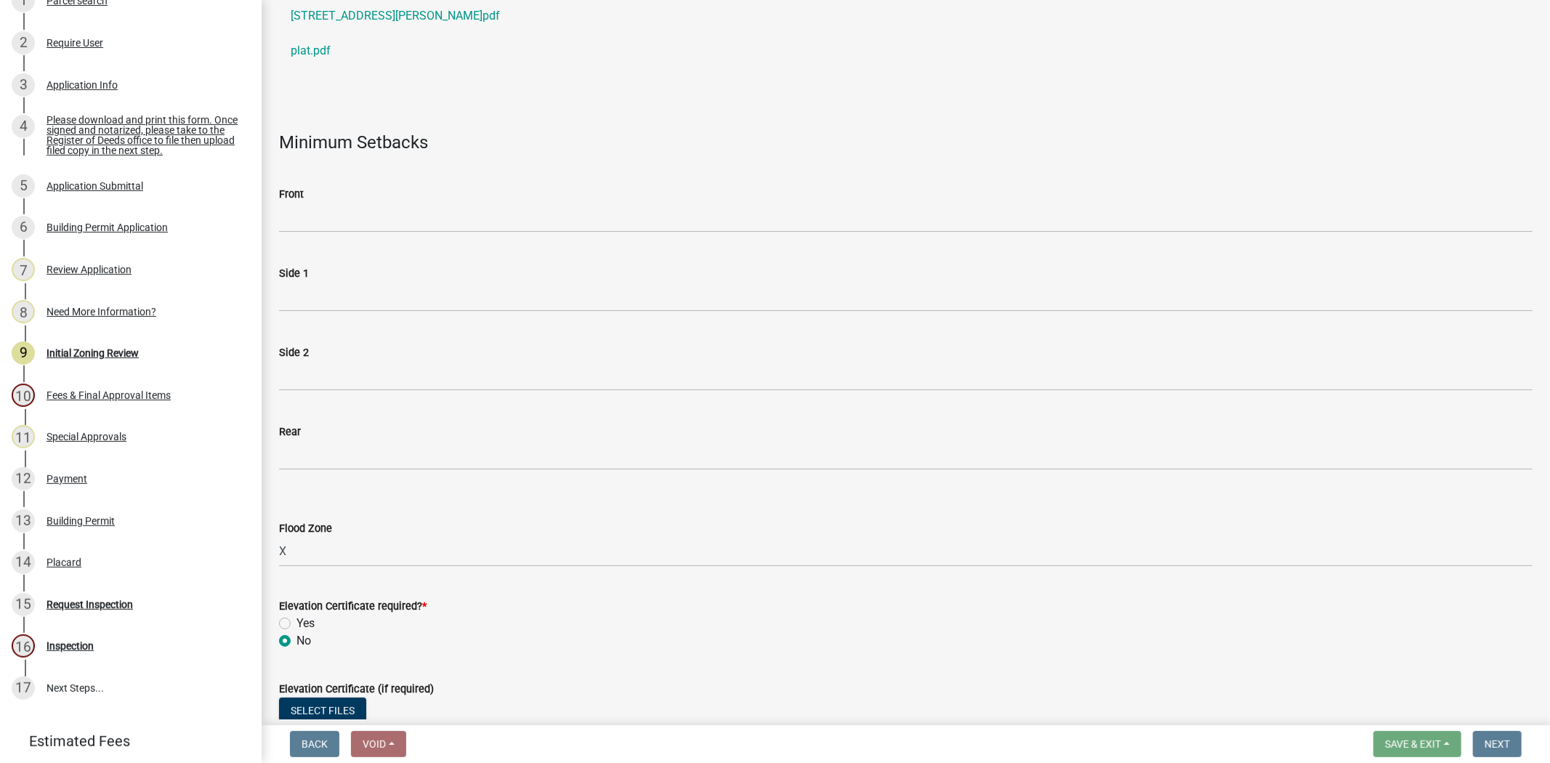
scroll to position [0, 0]
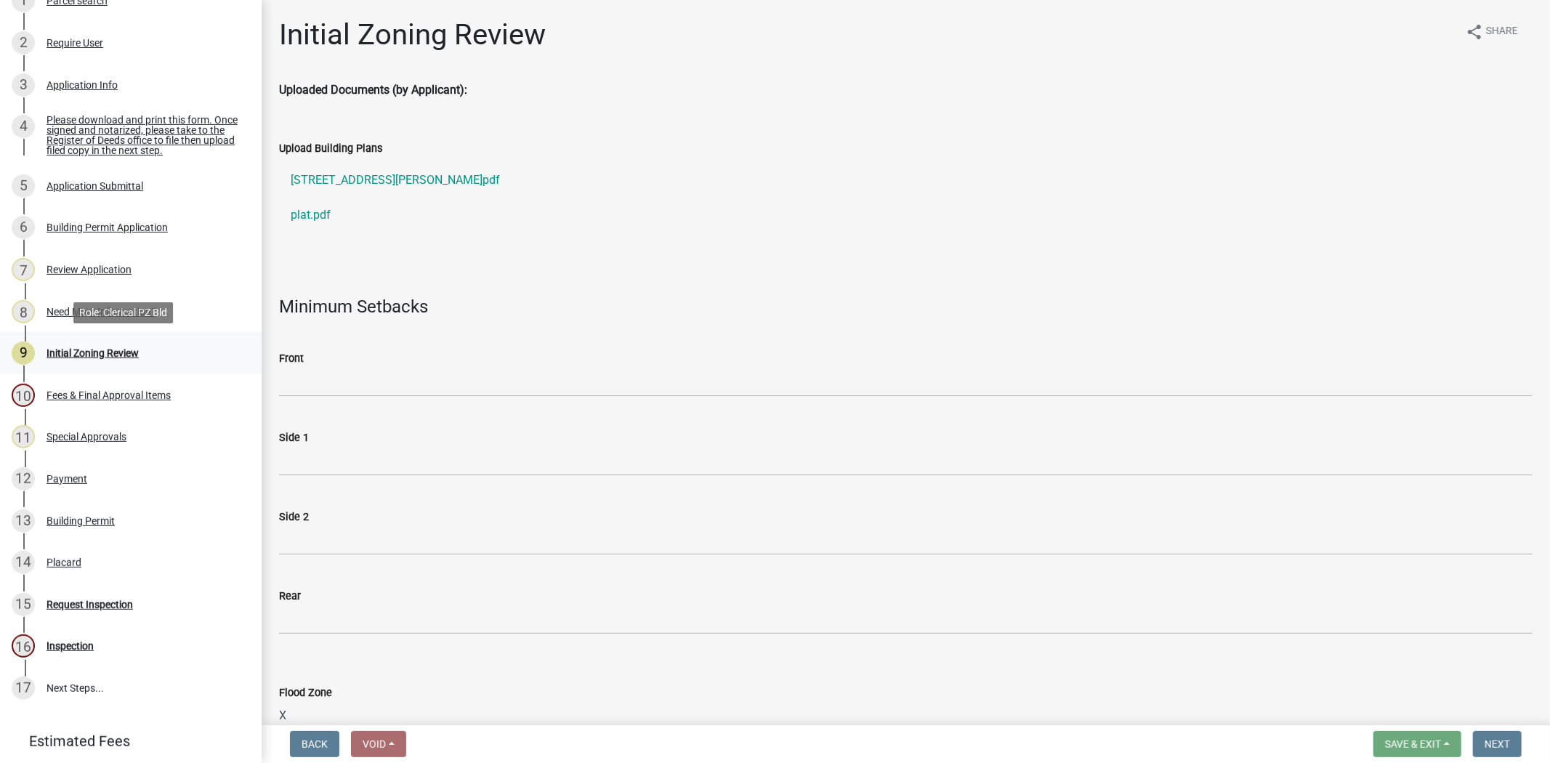
click at [92, 361] on div "9 Initial Zoning Review" at bounding box center [125, 352] width 227 height 23
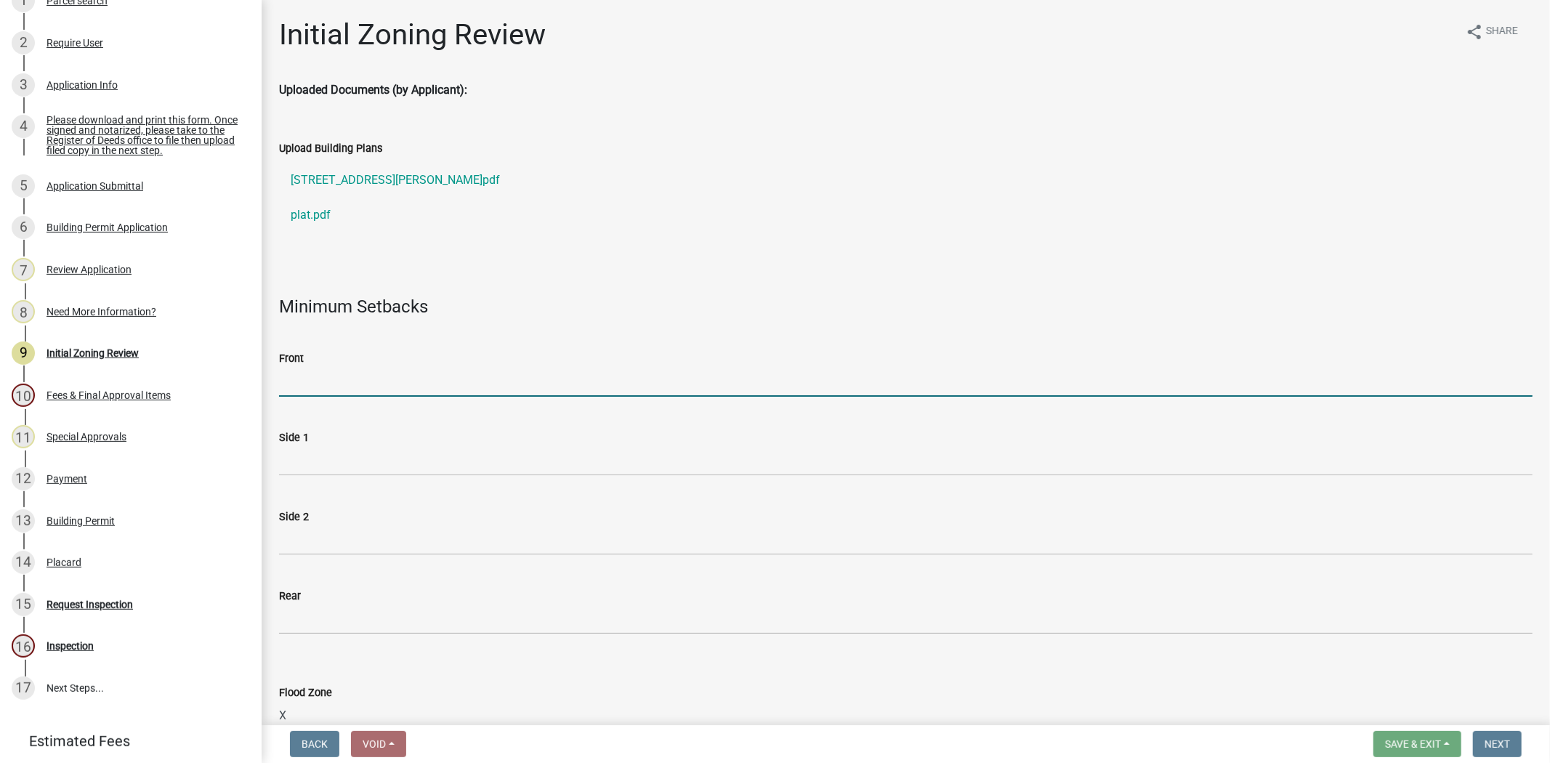
click at [324, 379] on input "Front" at bounding box center [905, 382] width 1253 height 30
type input "N/A"
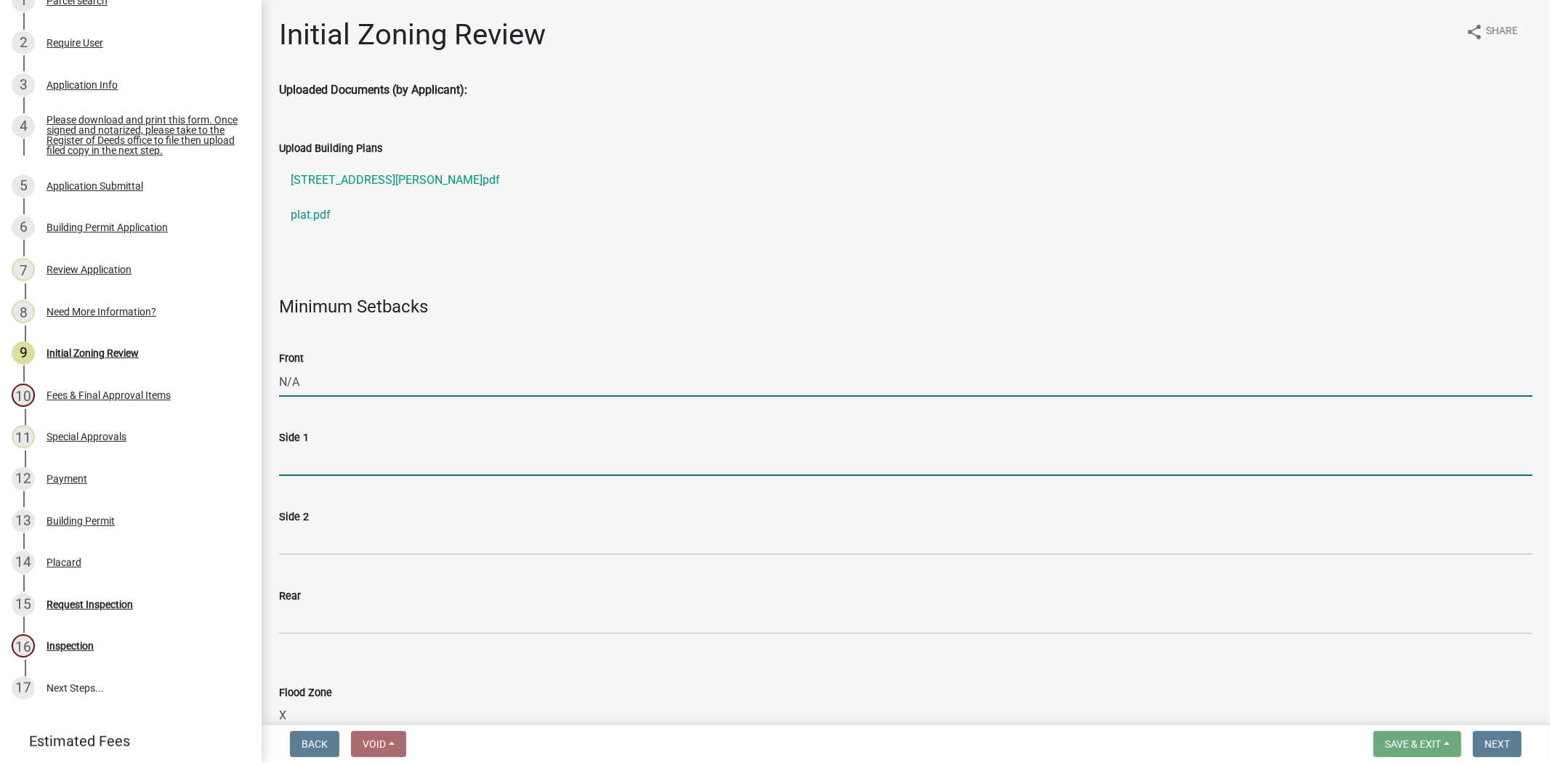
click at [387, 462] on input "Side 1" at bounding box center [905, 461] width 1253 height 30
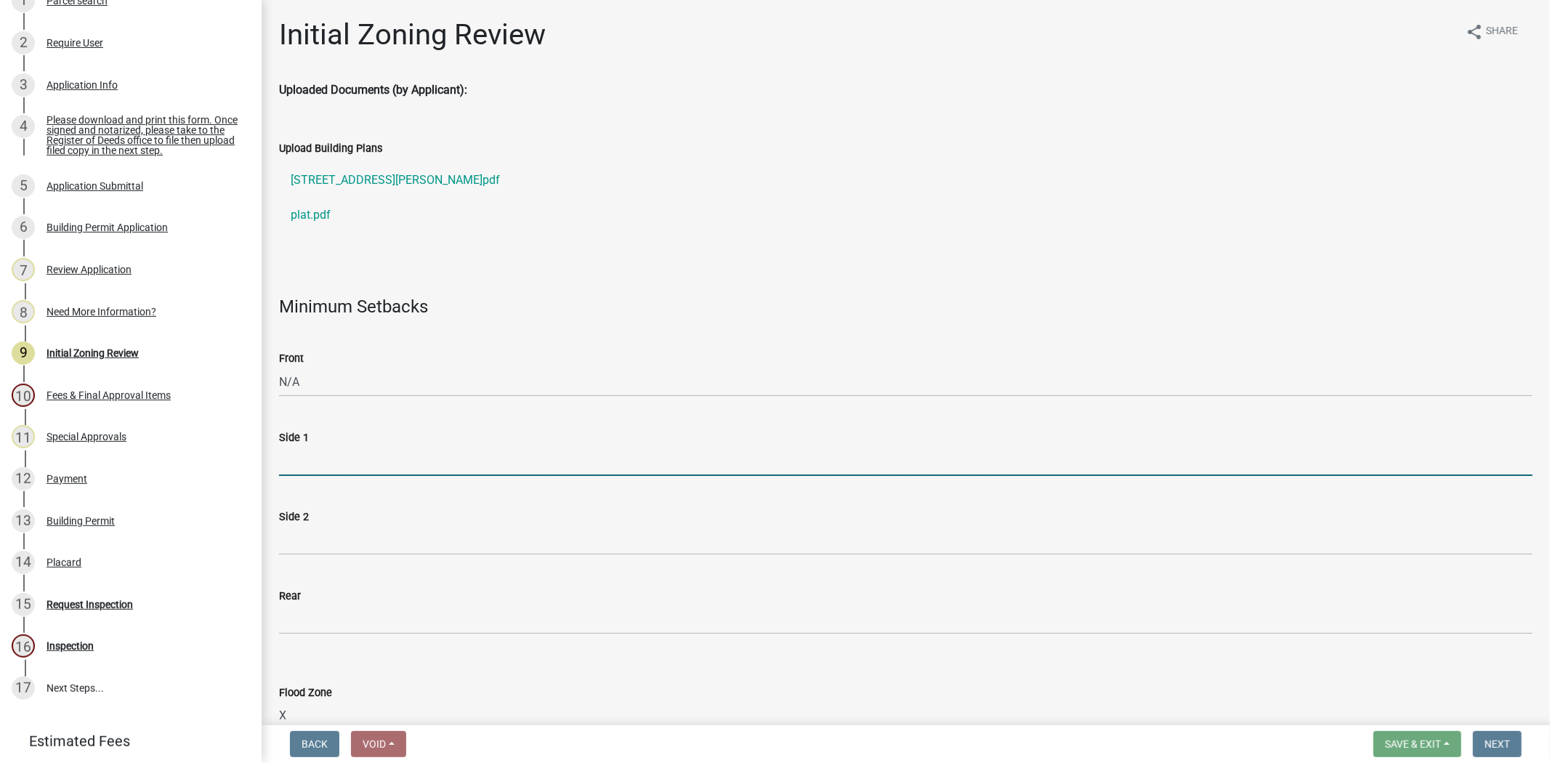
type input "N/A"
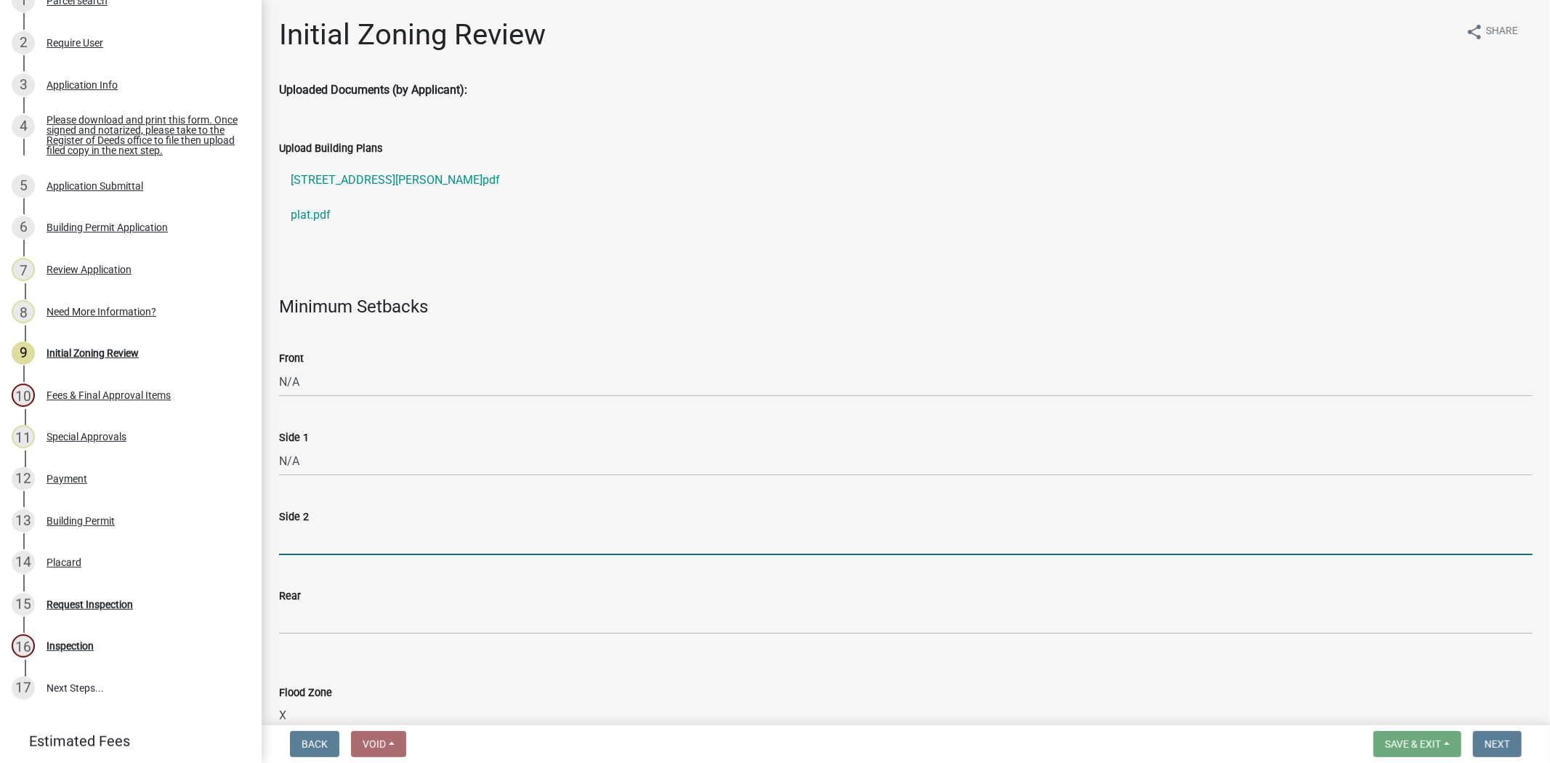
click at [380, 533] on input "Side 2" at bounding box center [905, 540] width 1253 height 30
type input "N/A"
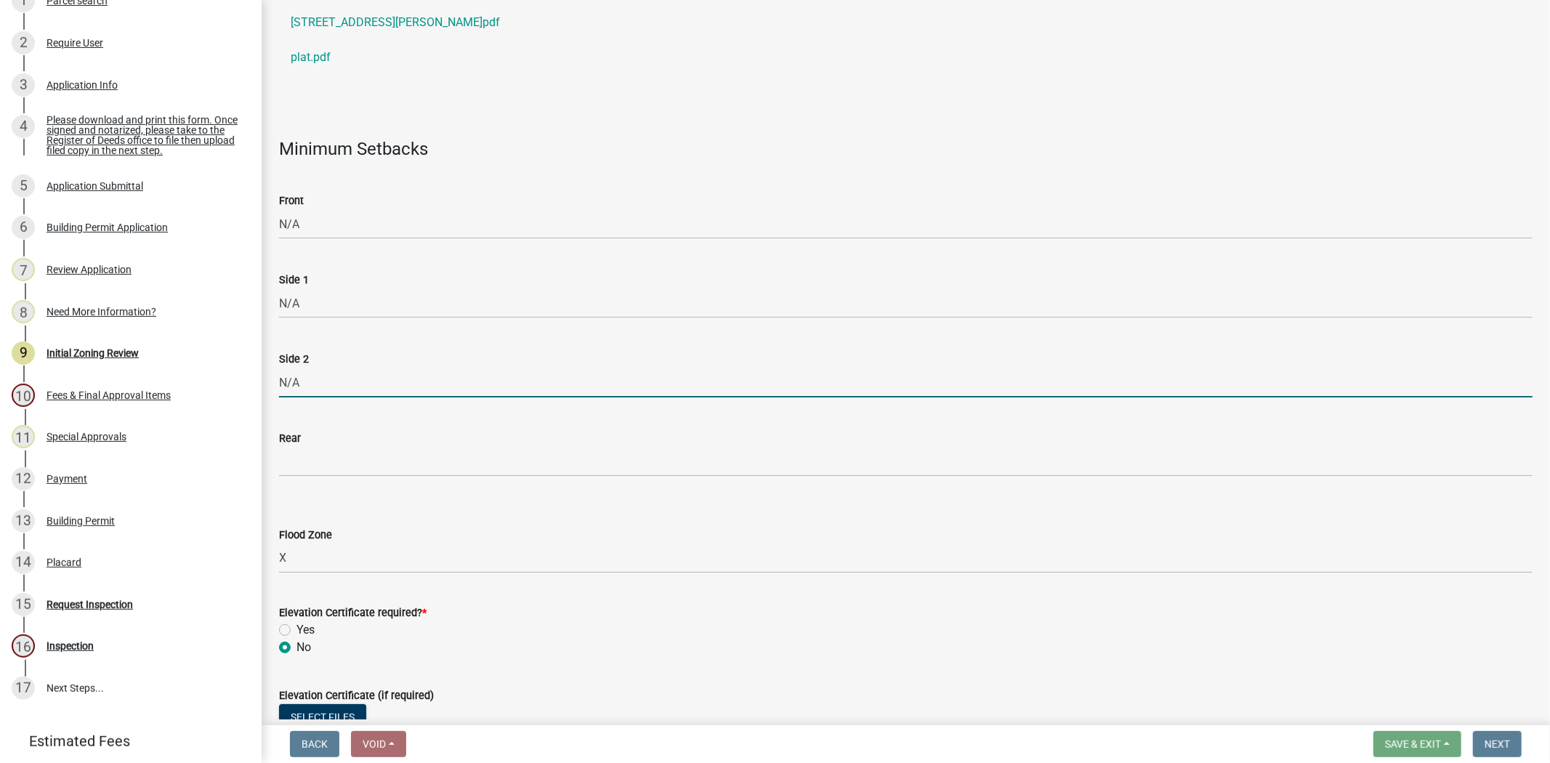
scroll to position [161, 0]
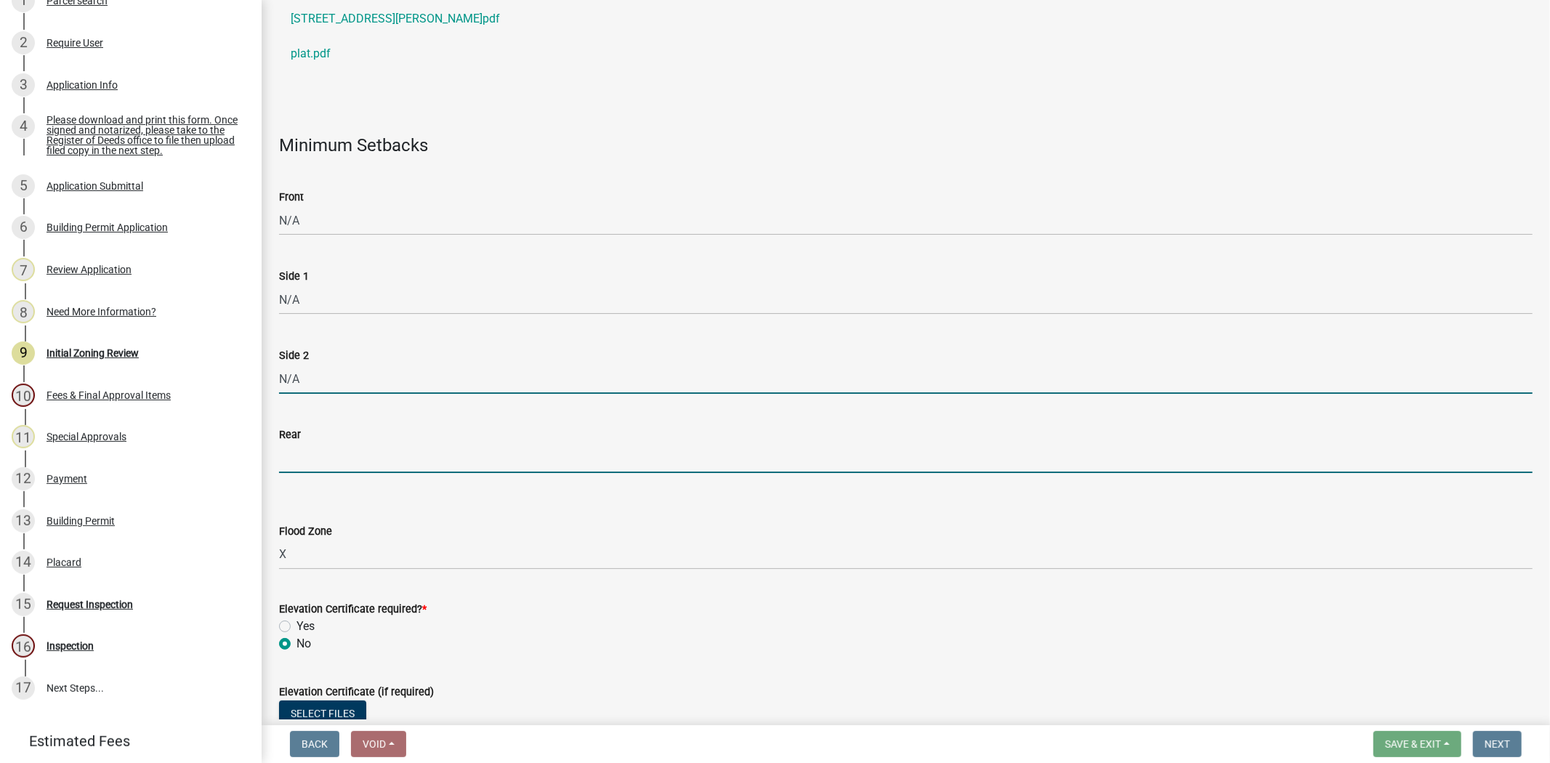
click at [336, 449] on input "Rear" at bounding box center [905, 458] width 1253 height 30
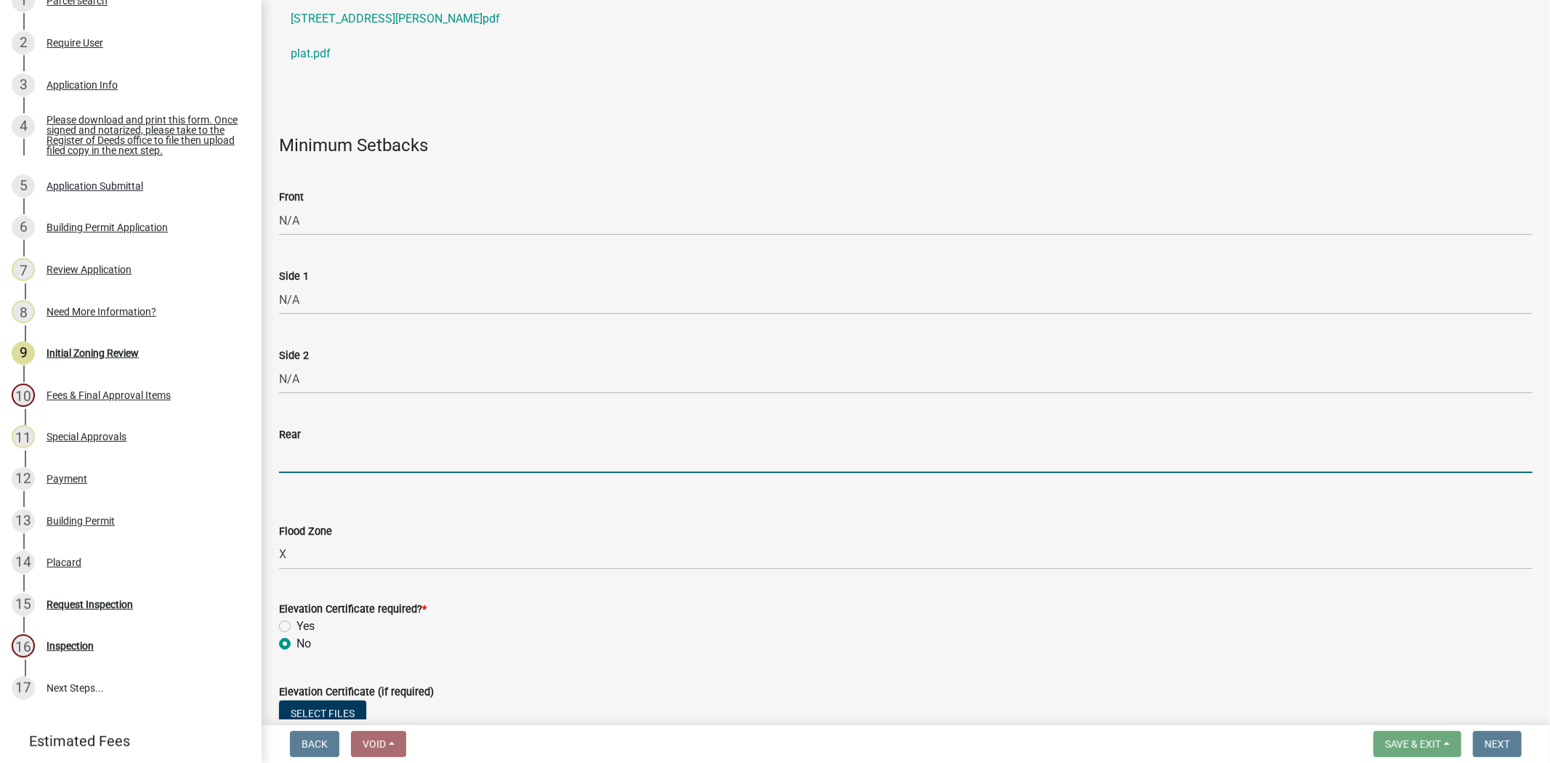
type input "N/A"
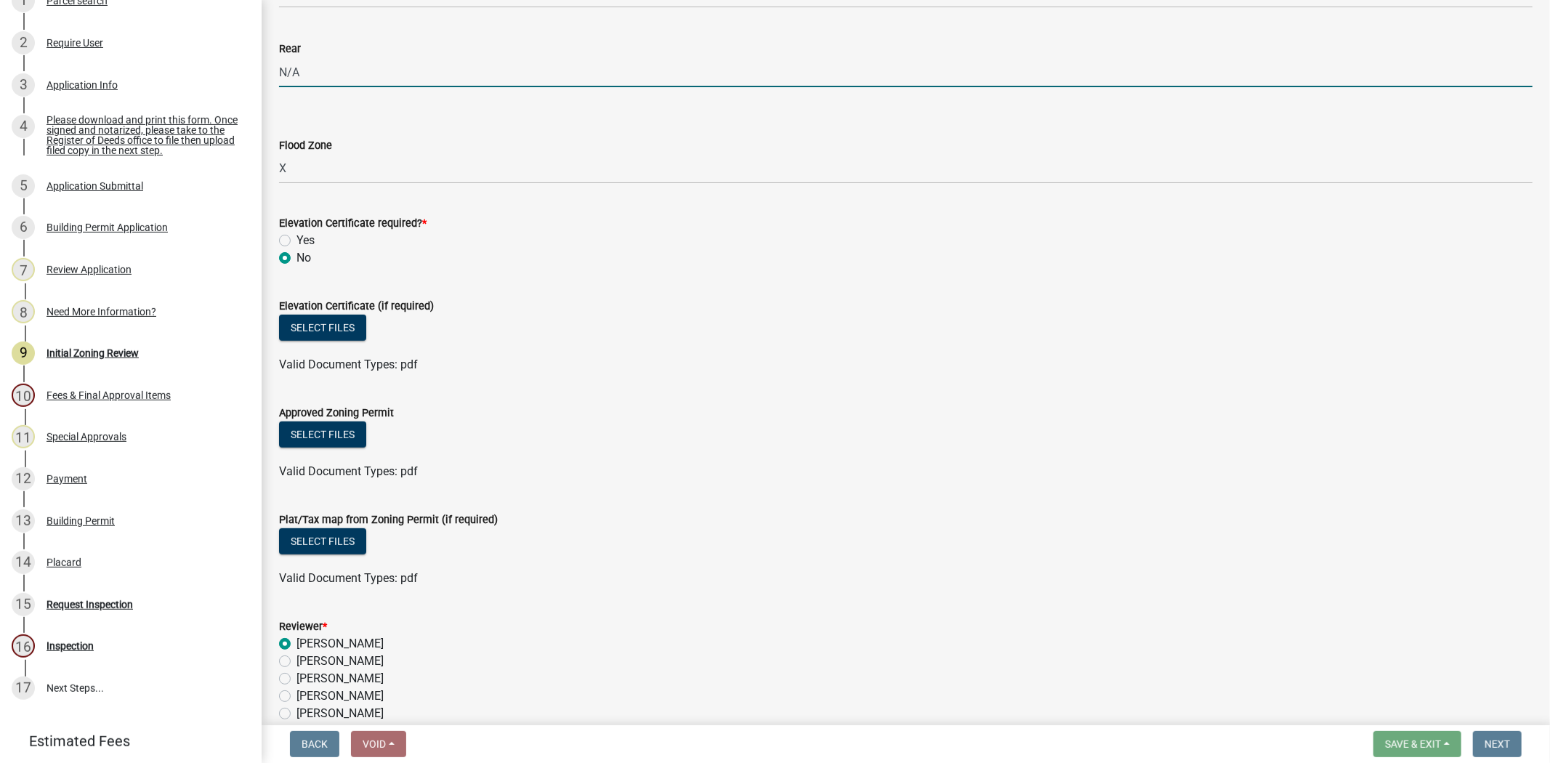
scroll to position [645, 0]
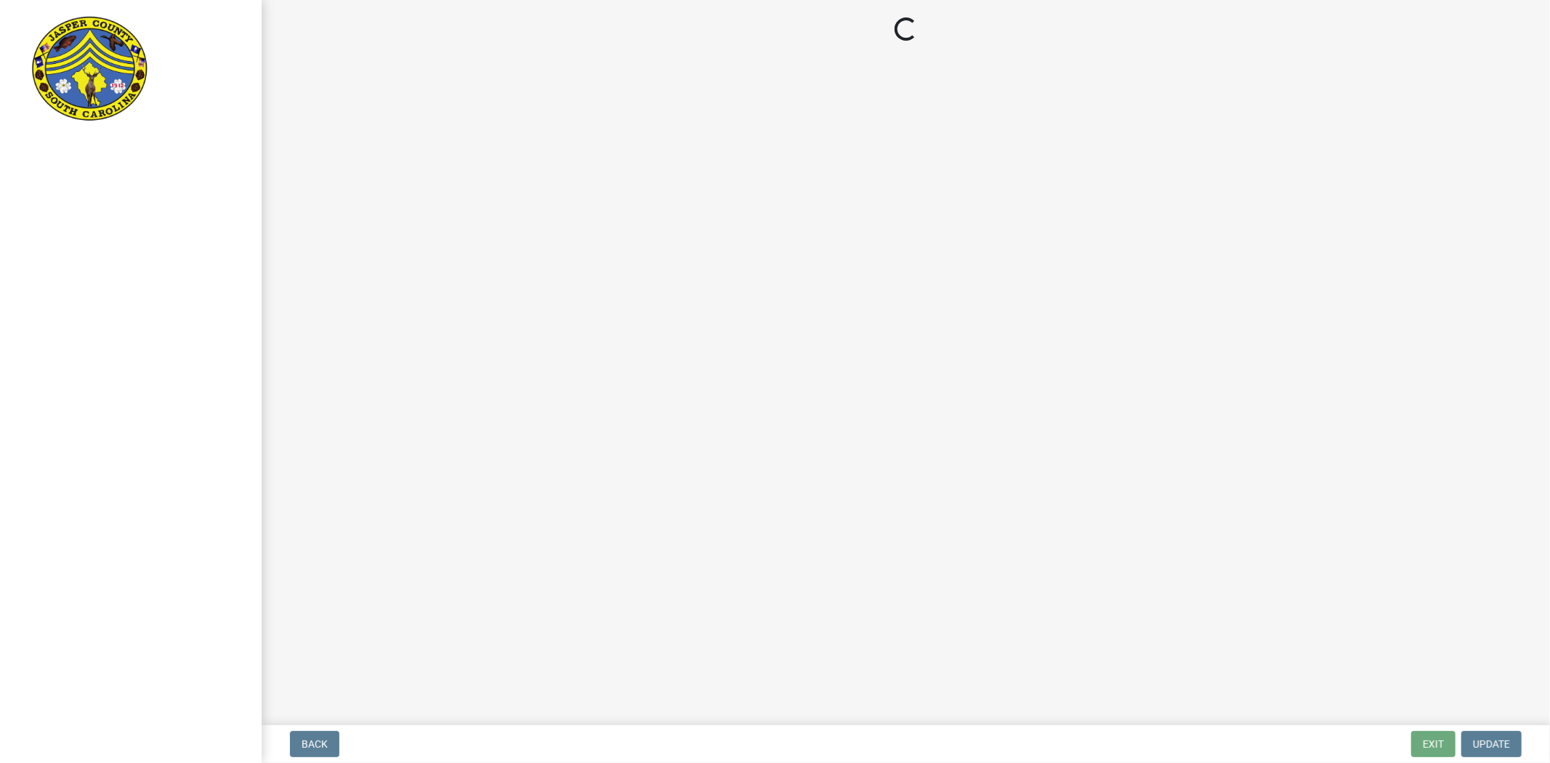
select select "61611ad6-14f2-499c-805c-58607f11e2fc"
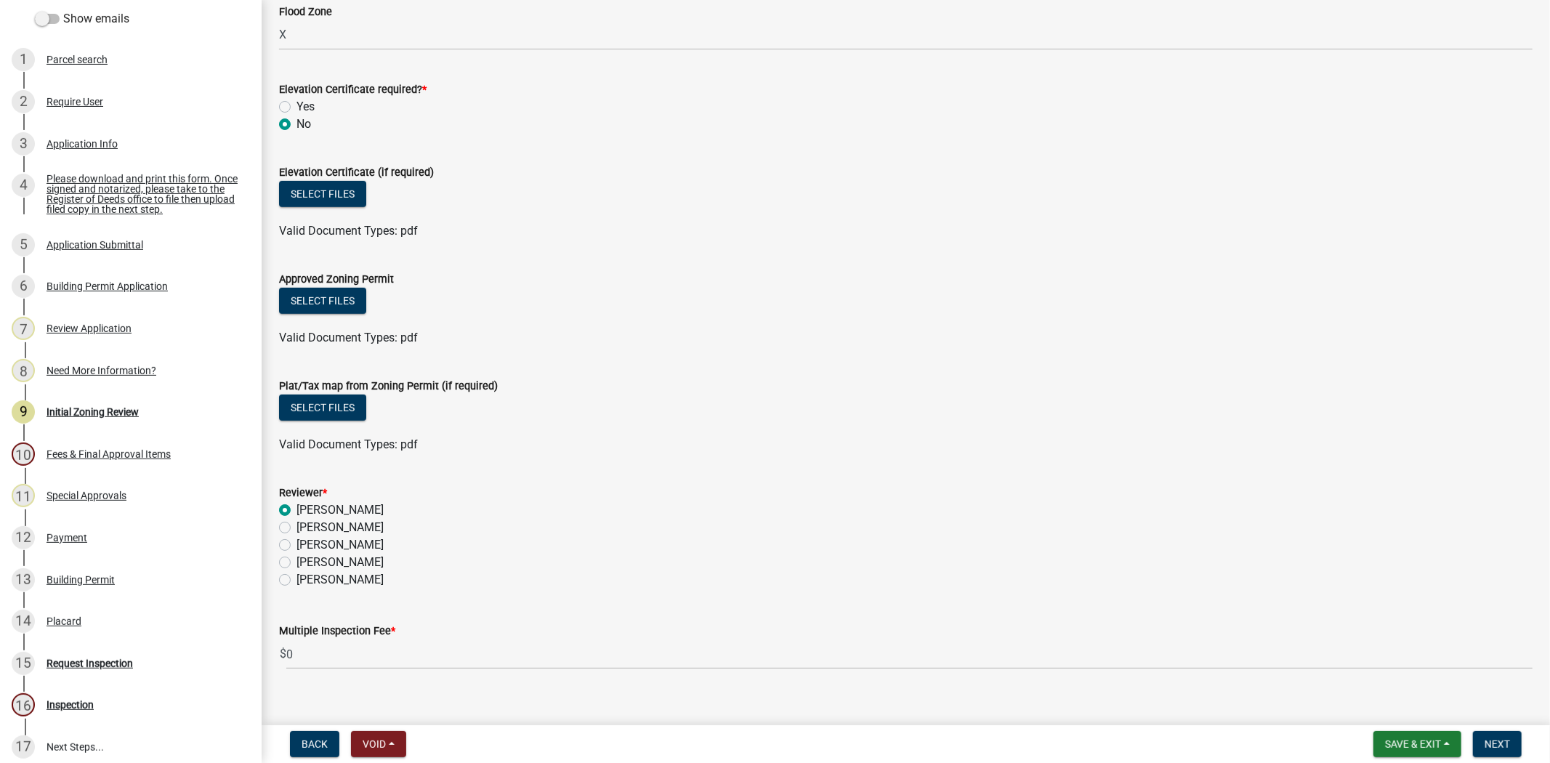
scroll to position [700, 0]
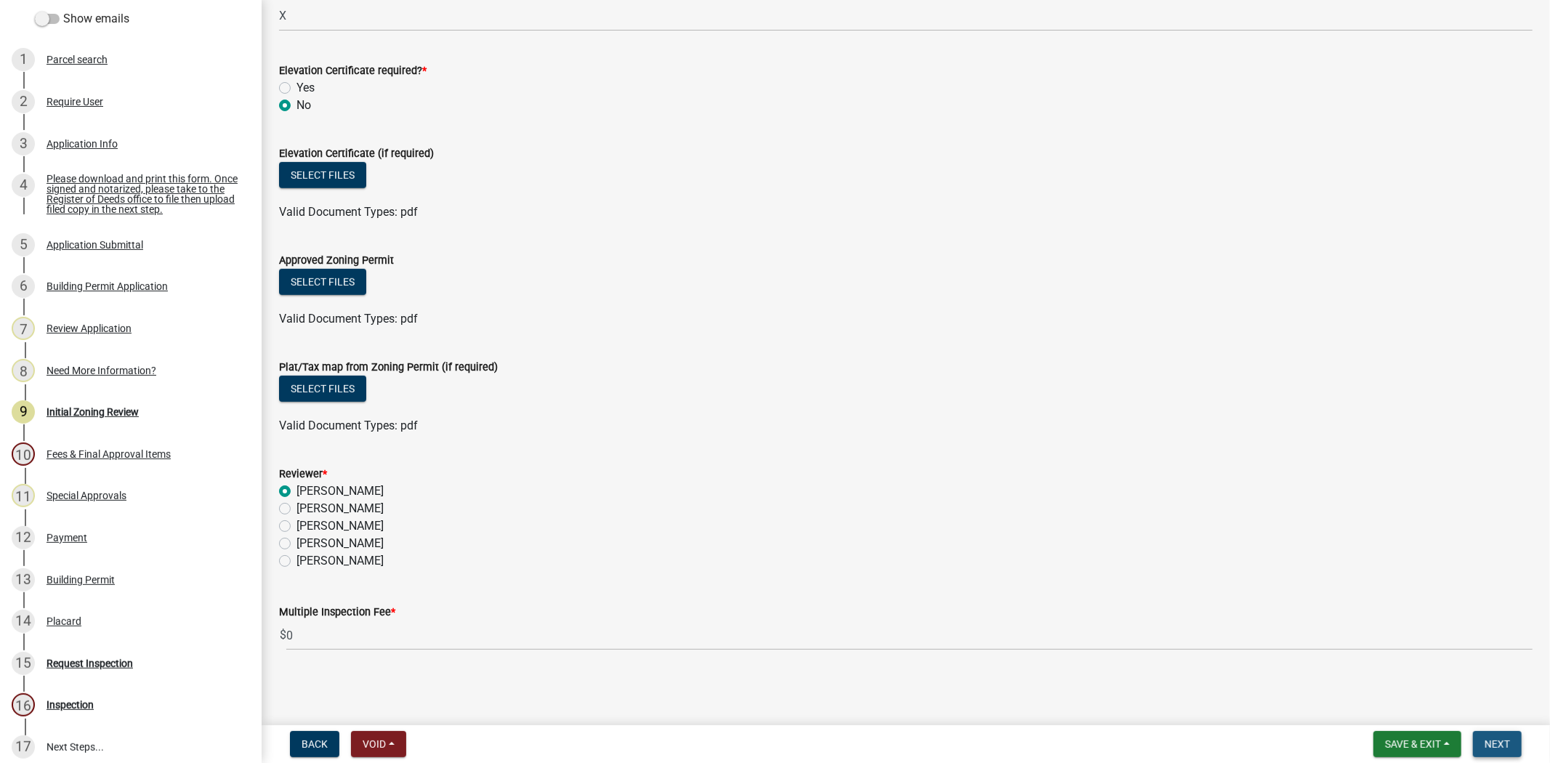
click at [1510, 751] on button "Next" at bounding box center [1497, 744] width 49 height 26
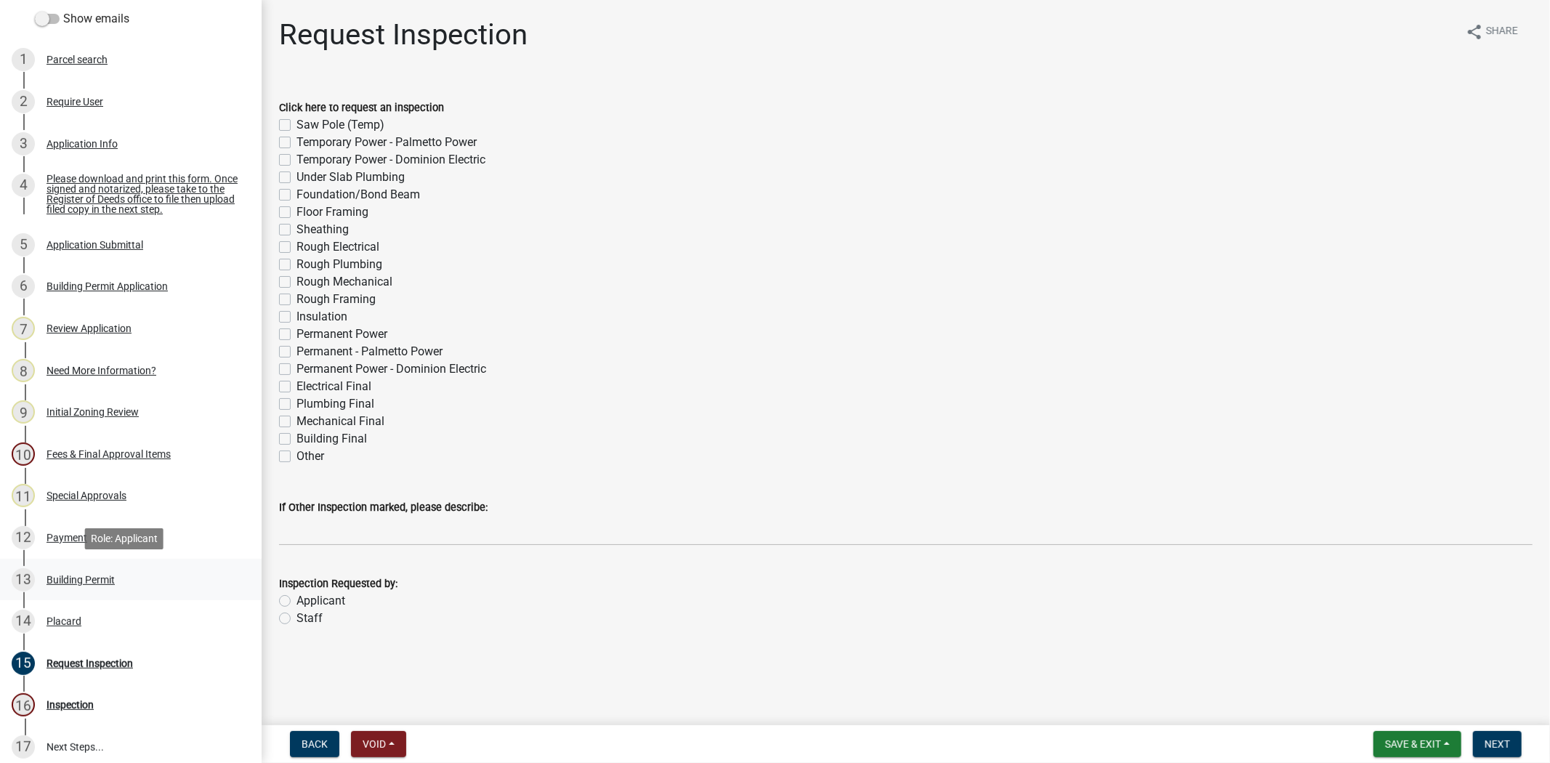
click at [109, 578] on div "Building Permit" at bounding box center [80, 580] width 68 height 10
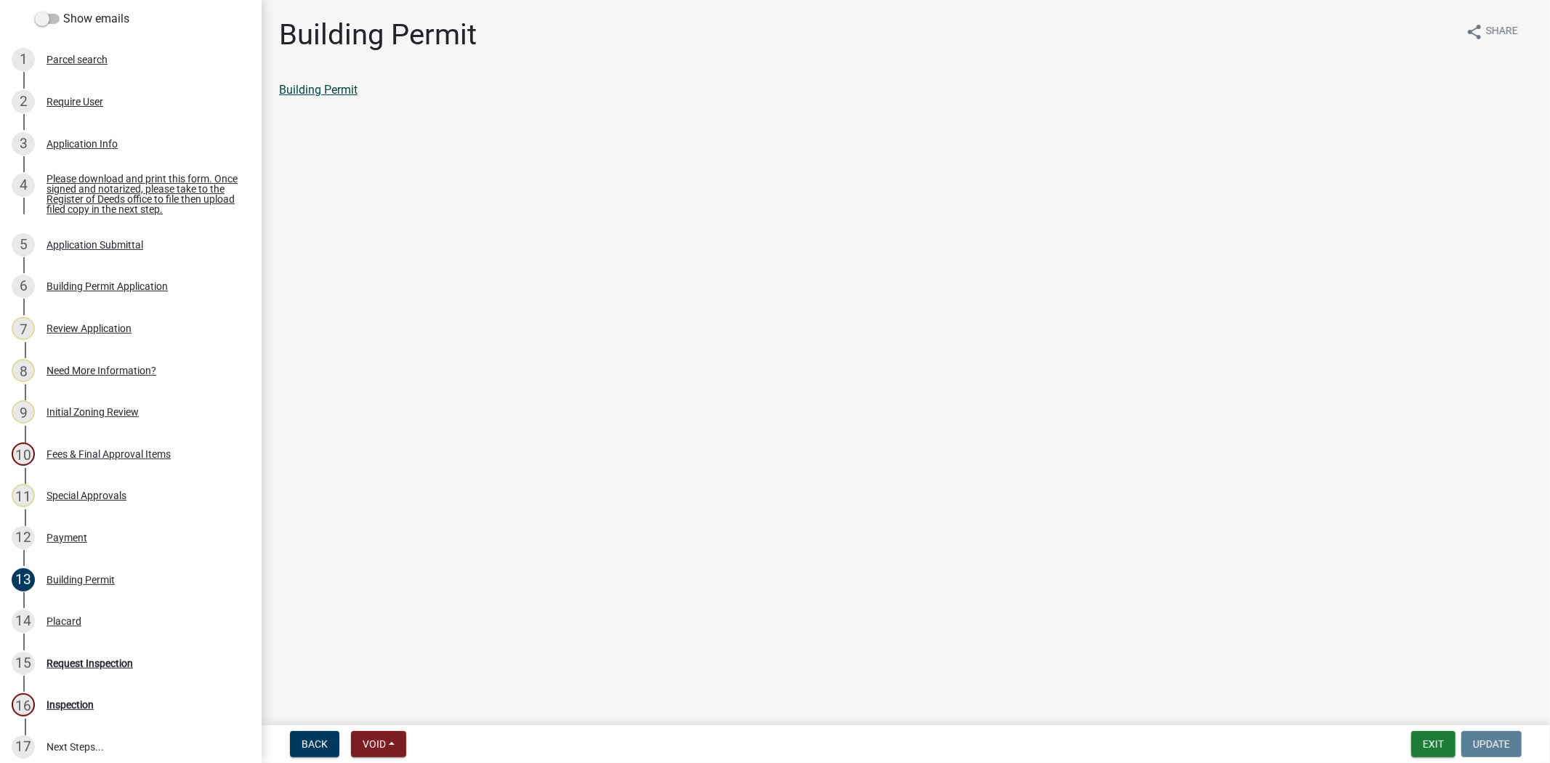
click at [344, 95] on link "Building Permit" at bounding box center [318, 90] width 78 height 14
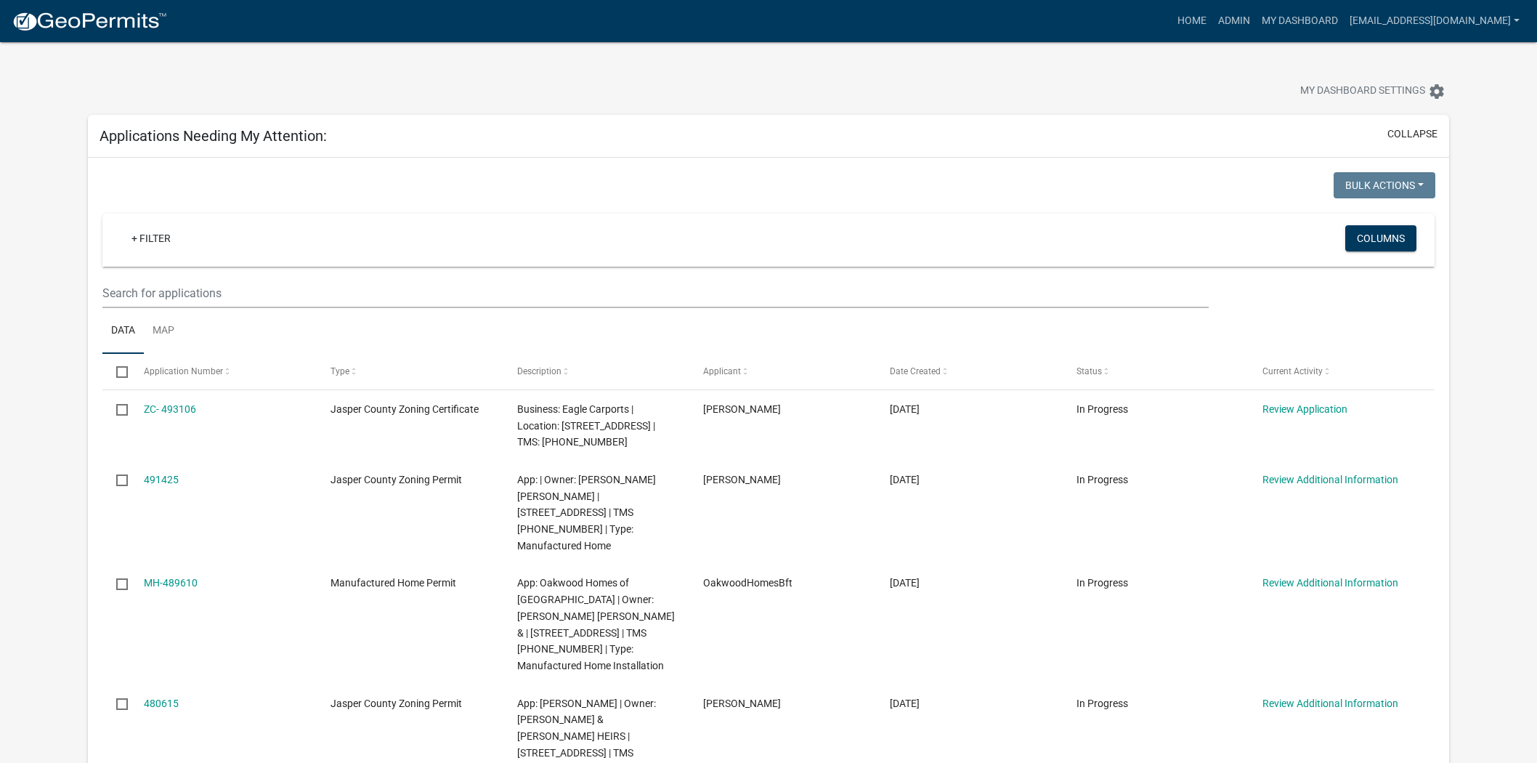
scroll to position [161, 0]
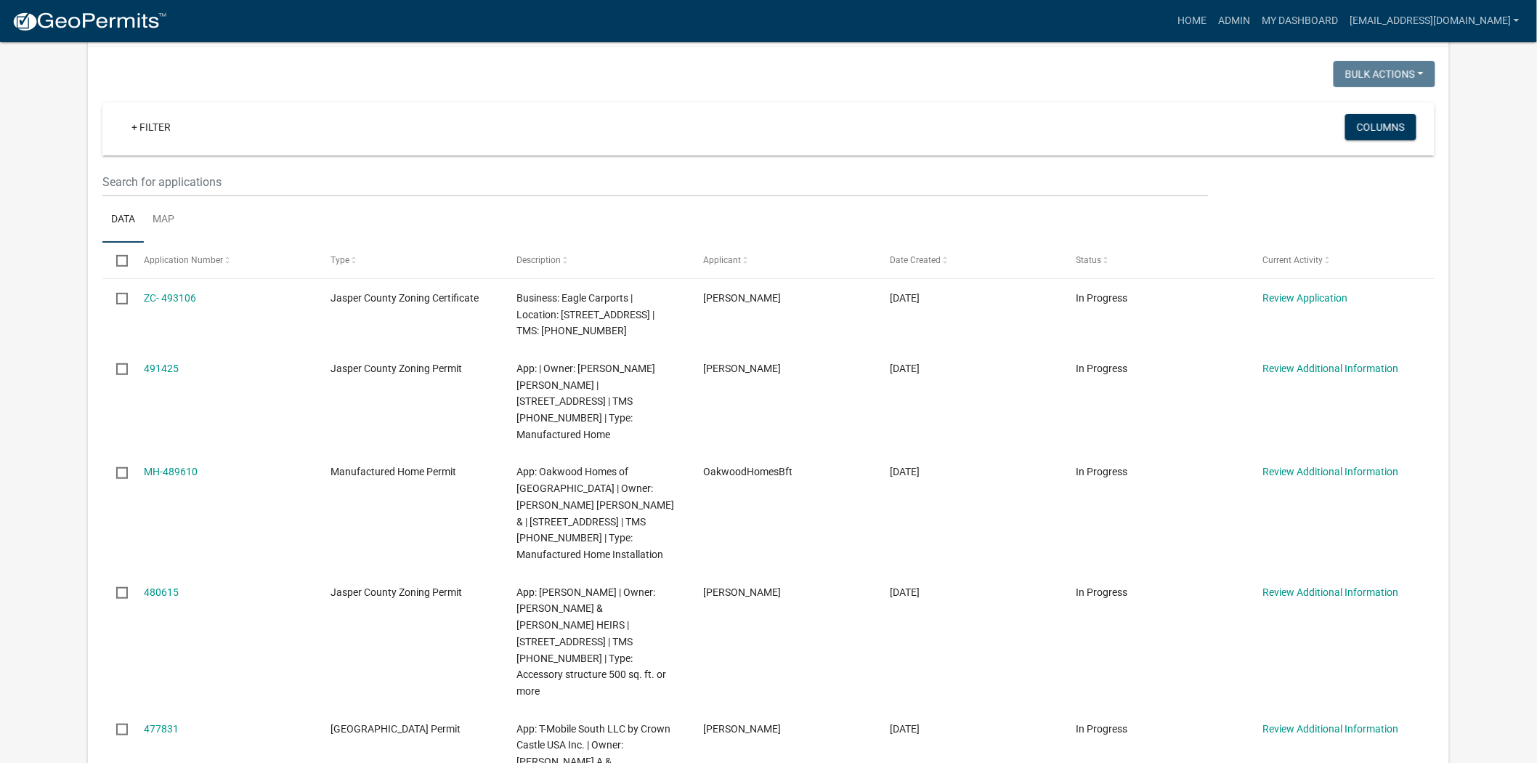
scroll to position [81, 0]
